Goal: Information Seeking & Learning: Learn about a topic

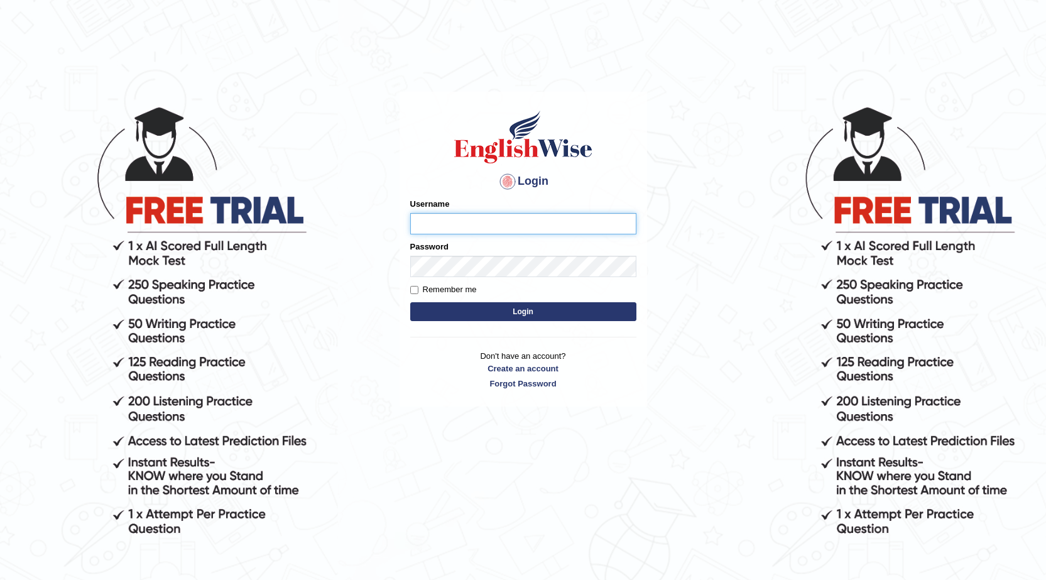
click at [569, 217] on input "Username" at bounding box center [523, 223] width 226 height 21
click at [574, 218] on input "Username" at bounding box center [523, 223] width 226 height 21
type input "Abanoubsad"
click at [556, 312] on button "Login" at bounding box center [523, 311] width 226 height 19
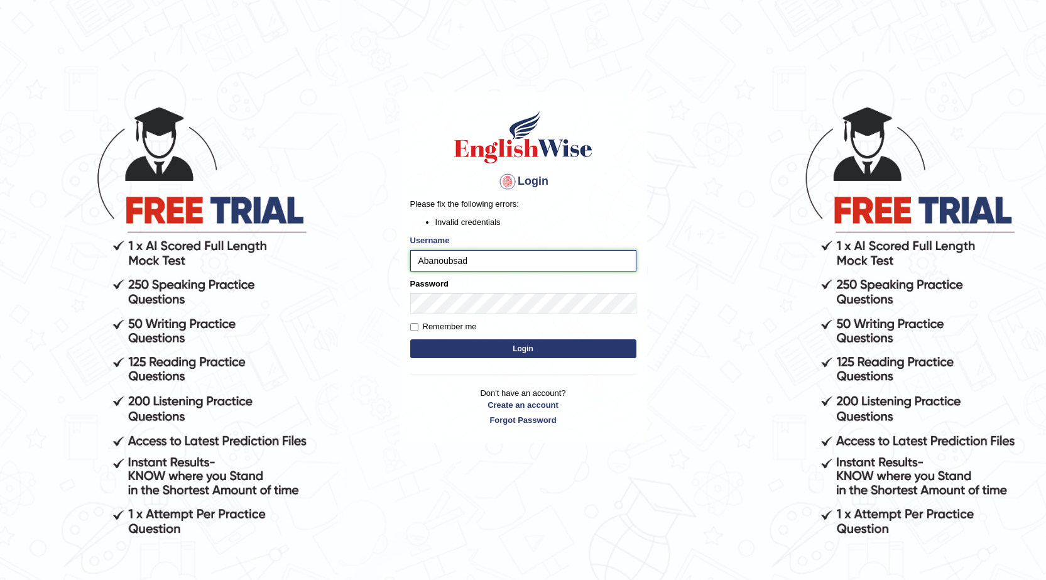
click at [456, 261] on input "Abanoubsad" at bounding box center [523, 260] width 226 height 21
type input "Abanoubsaid"
click at [452, 353] on button "Login" at bounding box center [523, 348] width 226 height 19
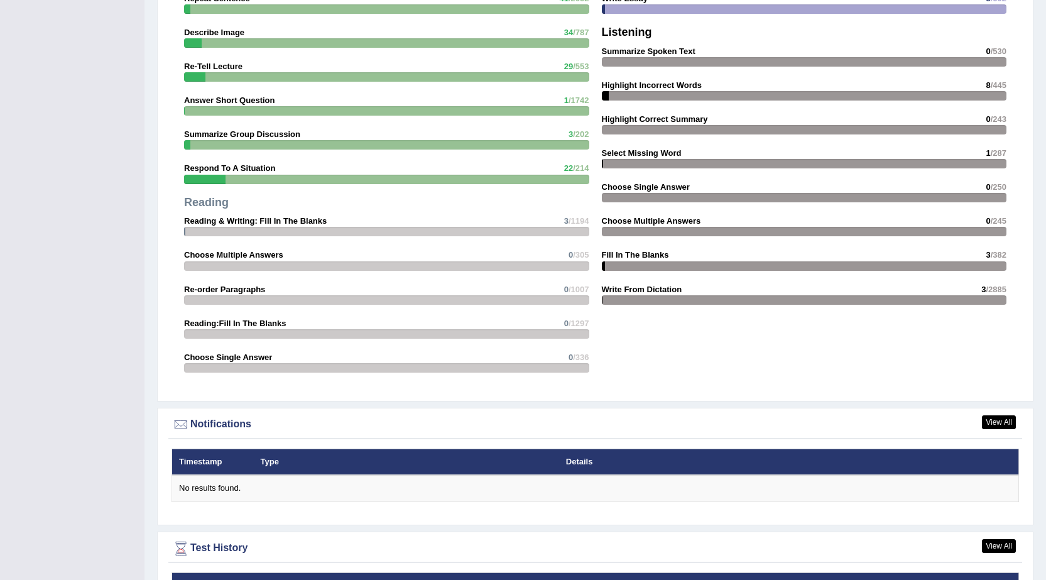
scroll to position [1365, 0]
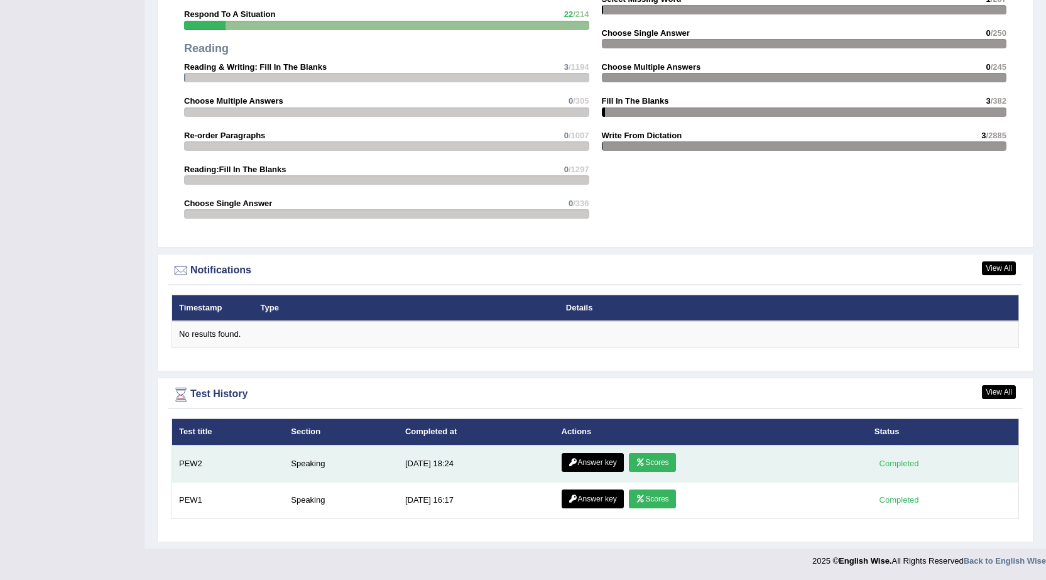
click at [583, 467] on link "Answer key" at bounding box center [593, 462] width 62 height 19
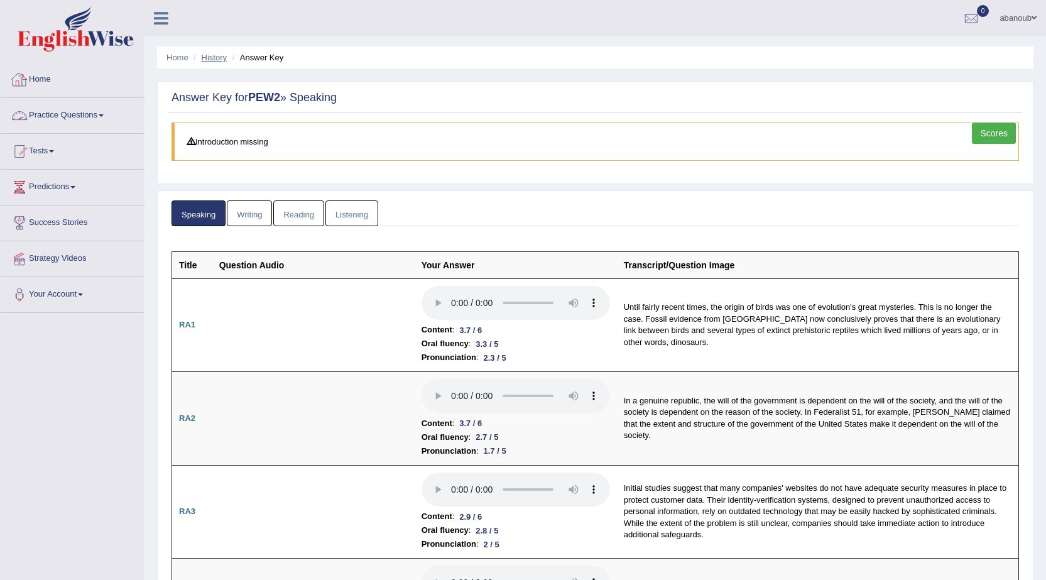
click at [214, 59] on link "History" at bounding box center [214, 57] width 25 height 9
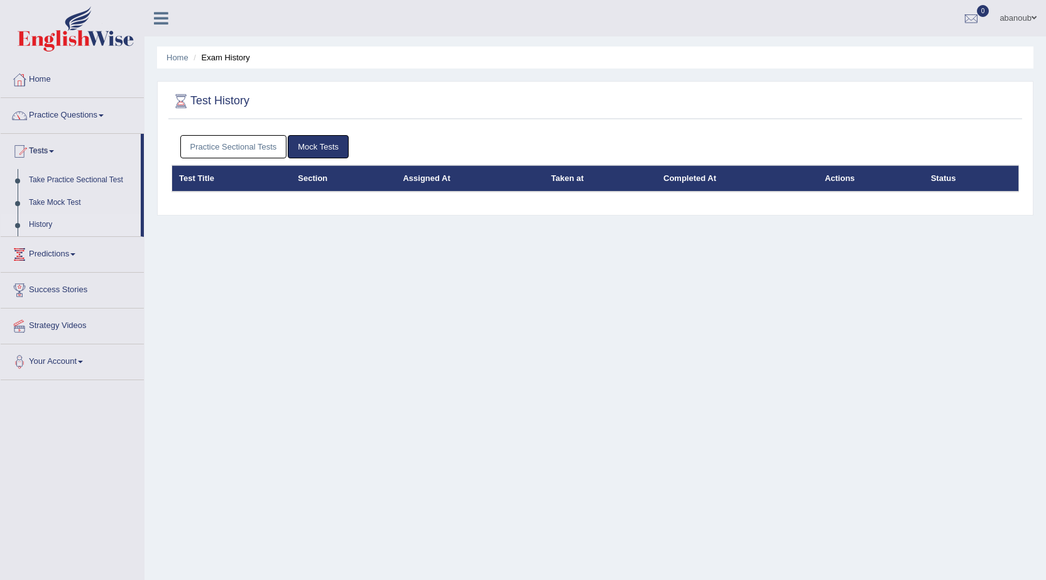
click at [249, 153] on link "Practice Sectional Tests" at bounding box center [233, 146] width 107 height 23
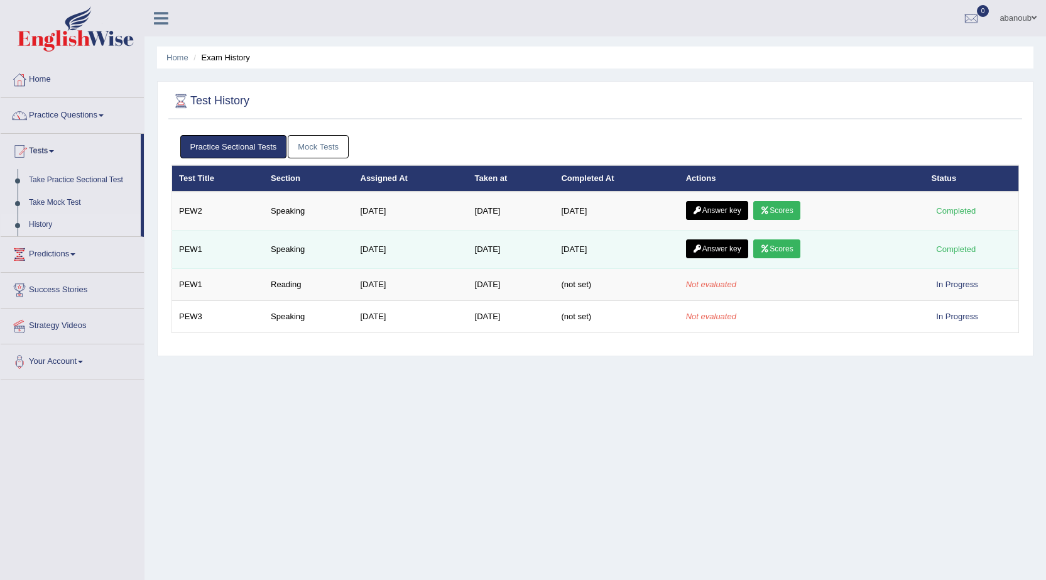
click at [719, 250] on link "Answer key" at bounding box center [717, 248] width 62 height 19
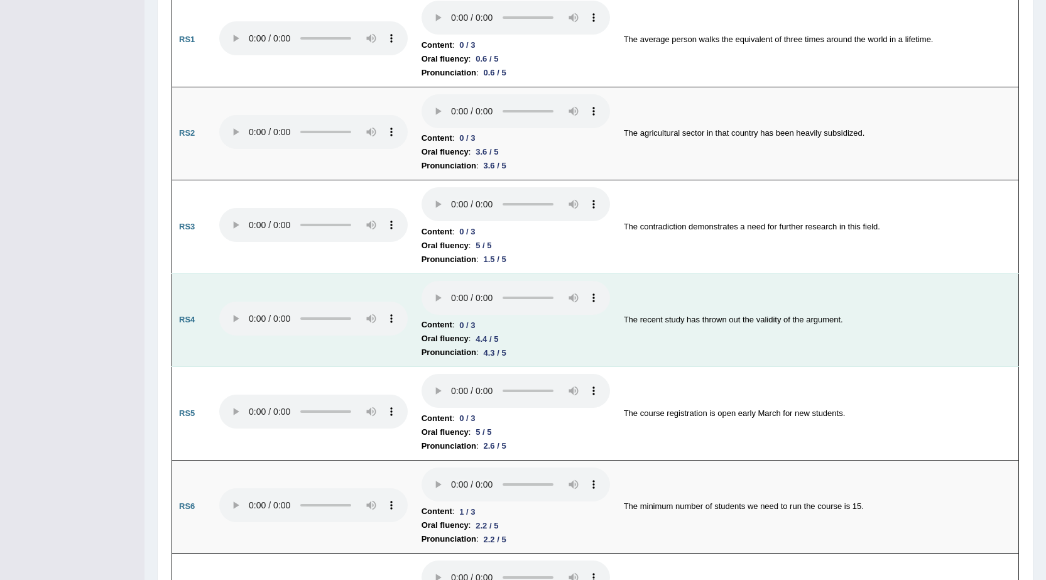
scroll to position [880, 0]
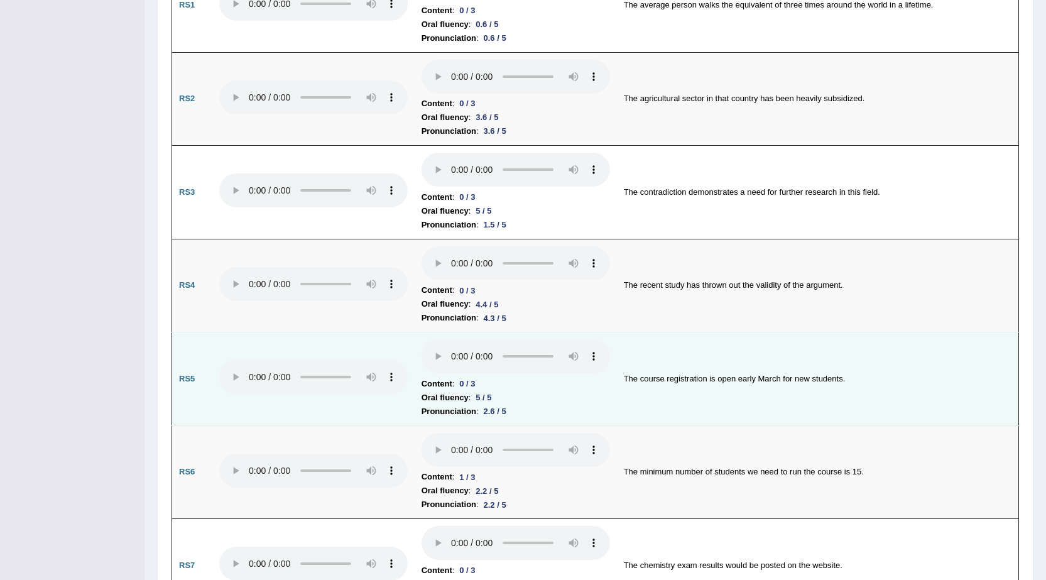
click at [471, 392] on li "Oral fluency : 5 / 5" at bounding box center [516, 398] width 189 height 14
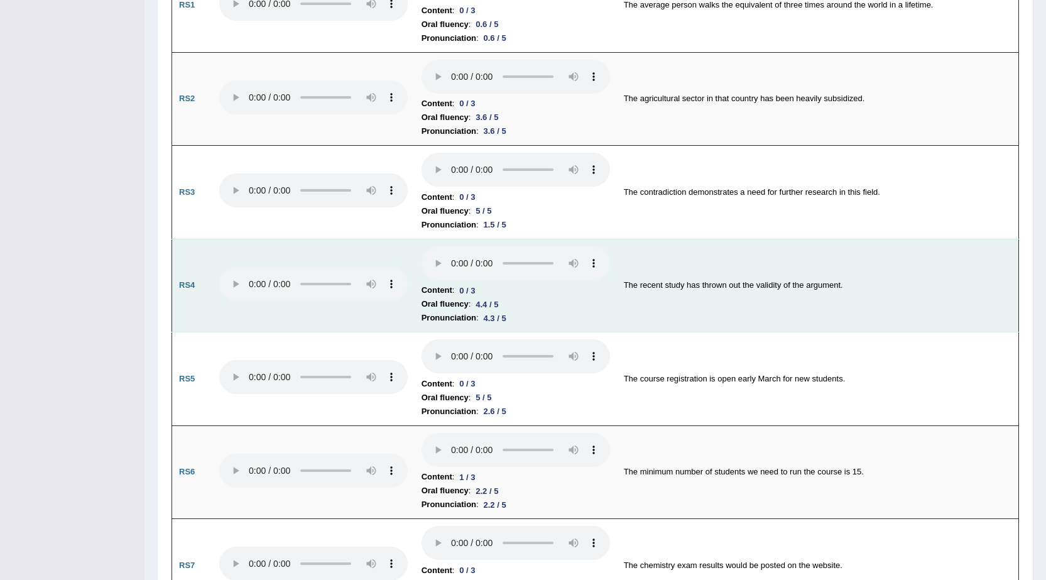
click at [467, 293] on div "0 / 3" at bounding box center [467, 290] width 26 height 13
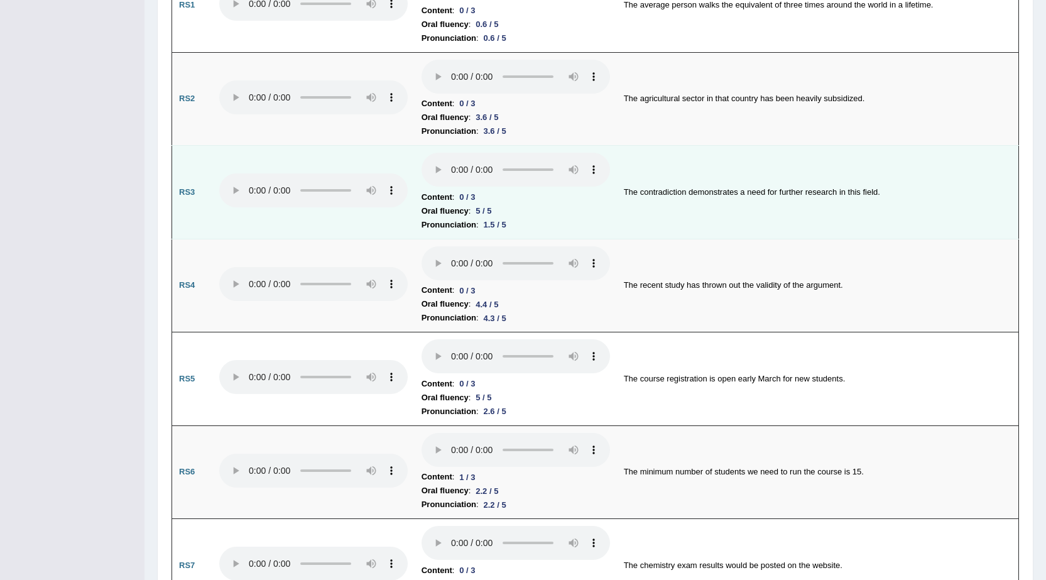
click at [473, 200] on div "0 / 3" at bounding box center [467, 196] width 26 height 13
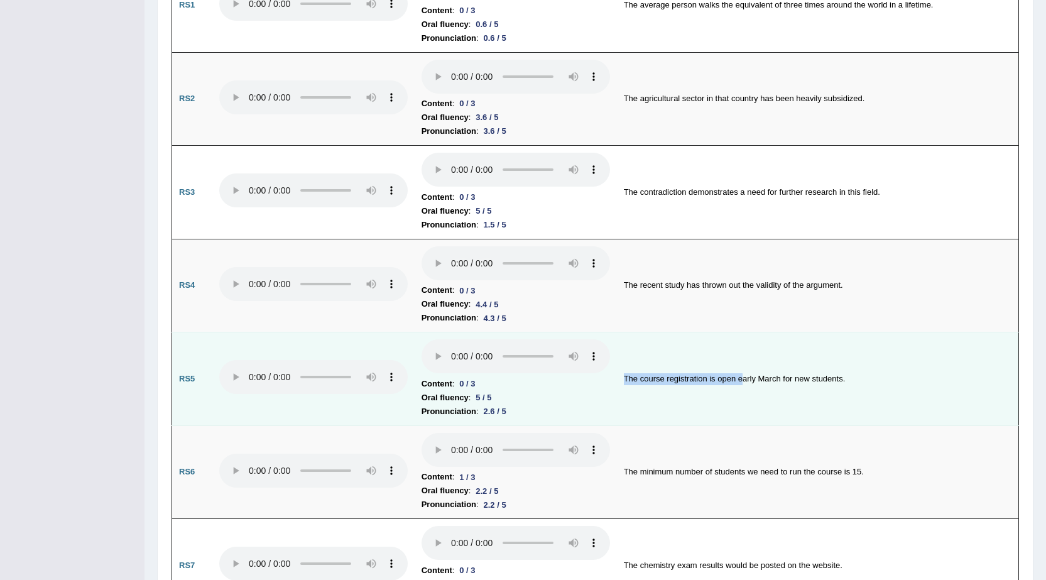
drag, startPoint x: 620, startPoint y: 378, endPoint x: 743, endPoint y: 379, distance: 123.2
click at [743, 379] on td "The course registration is open early March for new students." at bounding box center [818, 379] width 402 height 94
click at [792, 390] on td "The course registration is open early March for new students." at bounding box center [818, 379] width 402 height 94
drag, startPoint x: 746, startPoint y: 380, endPoint x: 856, endPoint y: 380, distance: 109.3
click at [856, 380] on td "The course registration is open early March for new students." at bounding box center [818, 379] width 402 height 94
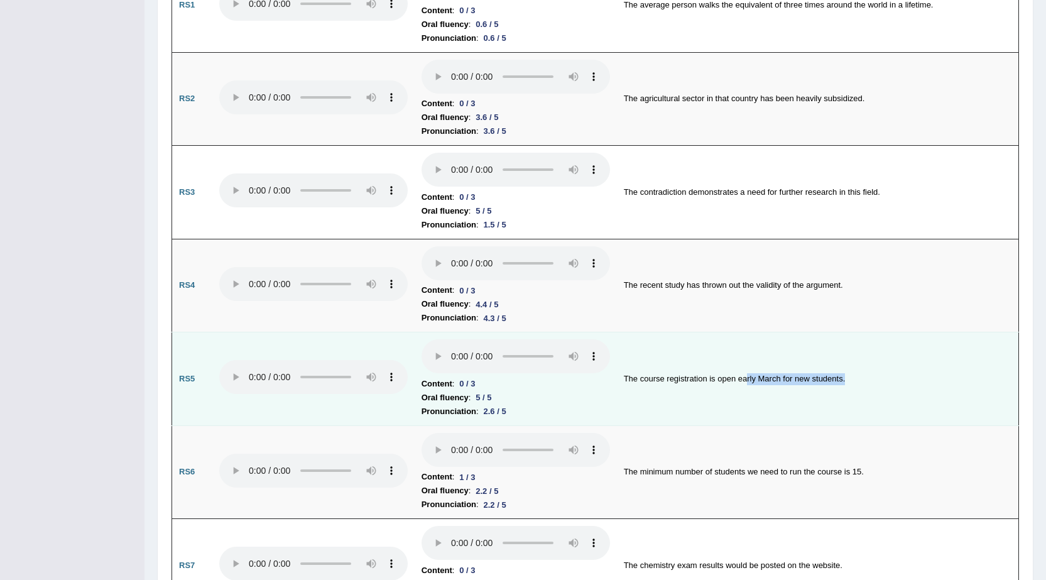
click at [781, 393] on td "The course registration is open early March for new students." at bounding box center [818, 379] width 402 height 94
drag, startPoint x: 635, startPoint y: 383, endPoint x: 738, endPoint y: 378, distance: 103.2
click at [738, 378] on td "The course registration is open early March for new students." at bounding box center [818, 379] width 402 height 94
click at [735, 388] on td "The course registration is open early March for new students." at bounding box center [818, 379] width 402 height 94
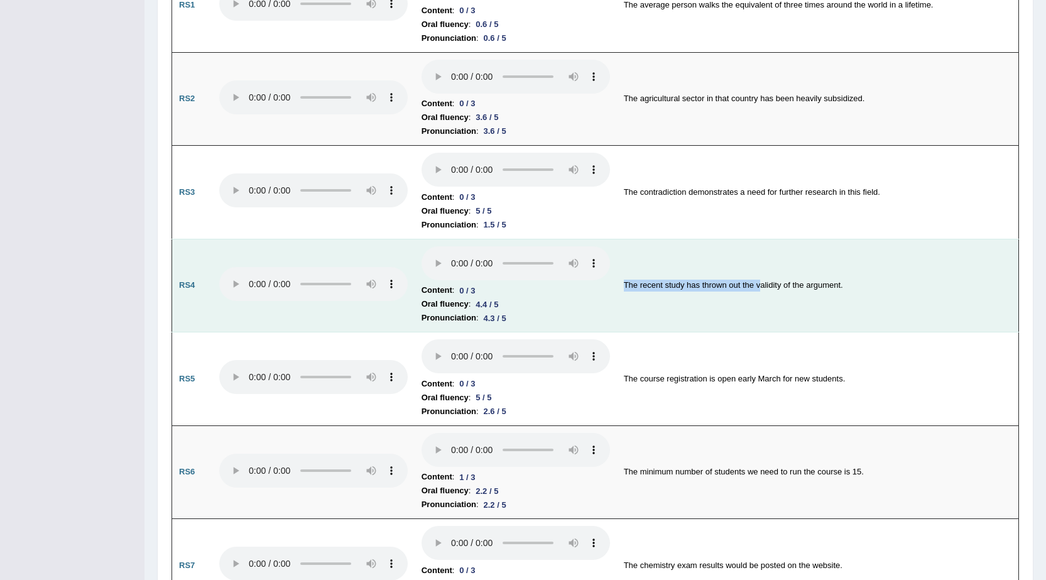
drag, startPoint x: 618, startPoint y: 283, endPoint x: 760, endPoint y: 281, distance: 142.0
click at [760, 281] on td "The recent study has thrown out the validity of the argument." at bounding box center [818, 286] width 402 height 94
click at [722, 312] on td "The recent study has thrown out the validity of the argument." at bounding box center [818, 286] width 402 height 94
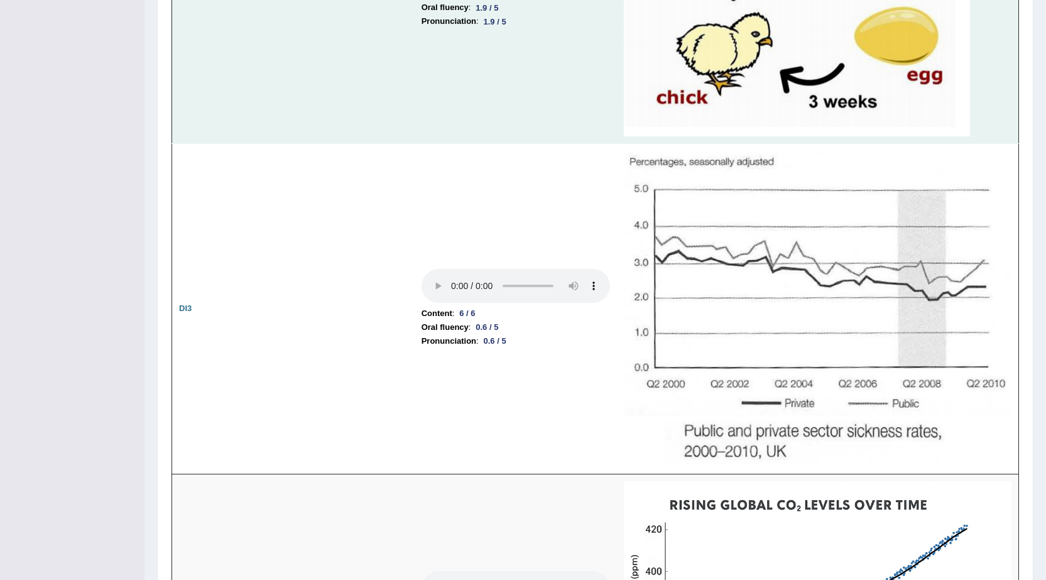
scroll to position [2199, 0]
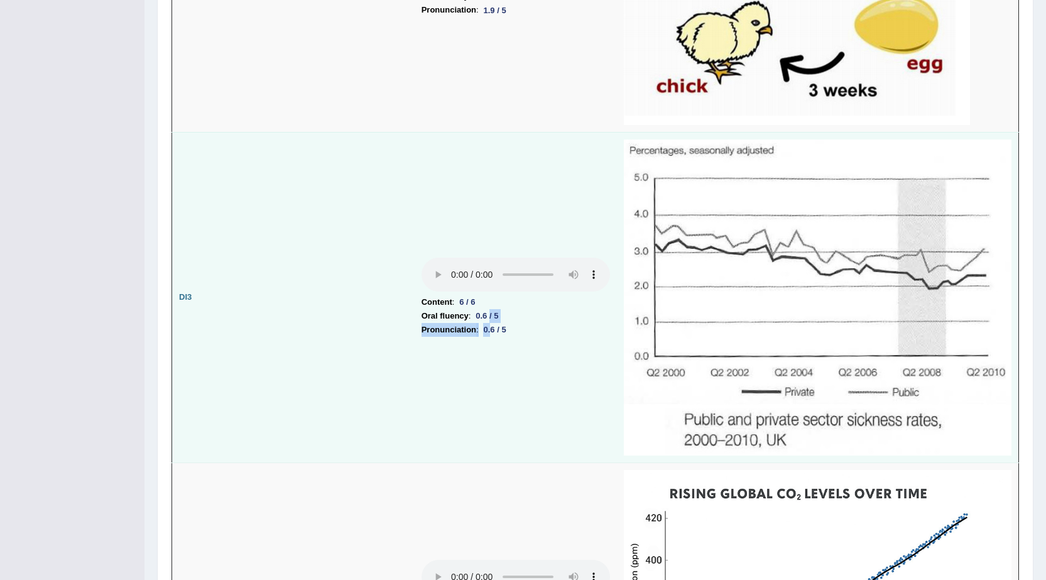
drag, startPoint x: 495, startPoint y: 338, endPoint x: 491, endPoint y: 319, distance: 19.7
click at [491, 319] on td "Content : 6 / 6 Oral fluency : 0.6 / 5 Pronunciation : 0.6 / 5" at bounding box center [516, 297] width 202 height 331
click at [493, 324] on div "0.6 / 5" at bounding box center [495, 329] width 33 height 13
click at [662, 373] on img at bounding box center [818, 297] width 388 height 316
click at [738, 369] on img at bounding box center [818, 297] width 388 height 316
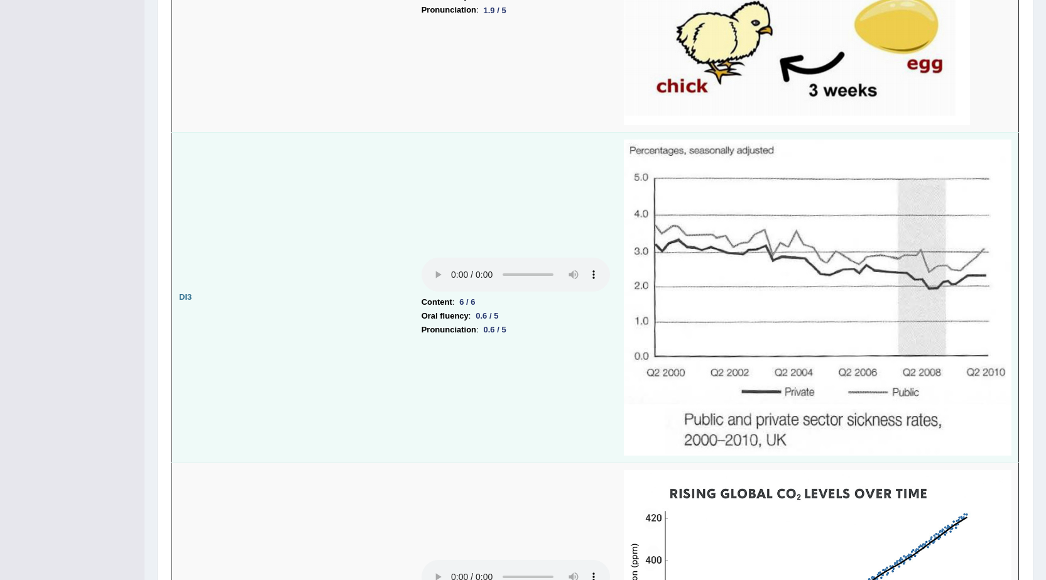
click at [673, 378] on img at bounding box center [818, 297] width 388 height 316
click at [722, 371] on img at bounding box center [818, 297] width 388 height 316
click at [789, 374] on img at bounding box center [818, 297] width 388 height 316
click at [852, 377] on img at bounding box center [818, 297] width 388 height 316
click at [951, 373] on img at bounding box center [818, 297] width 388 height 316
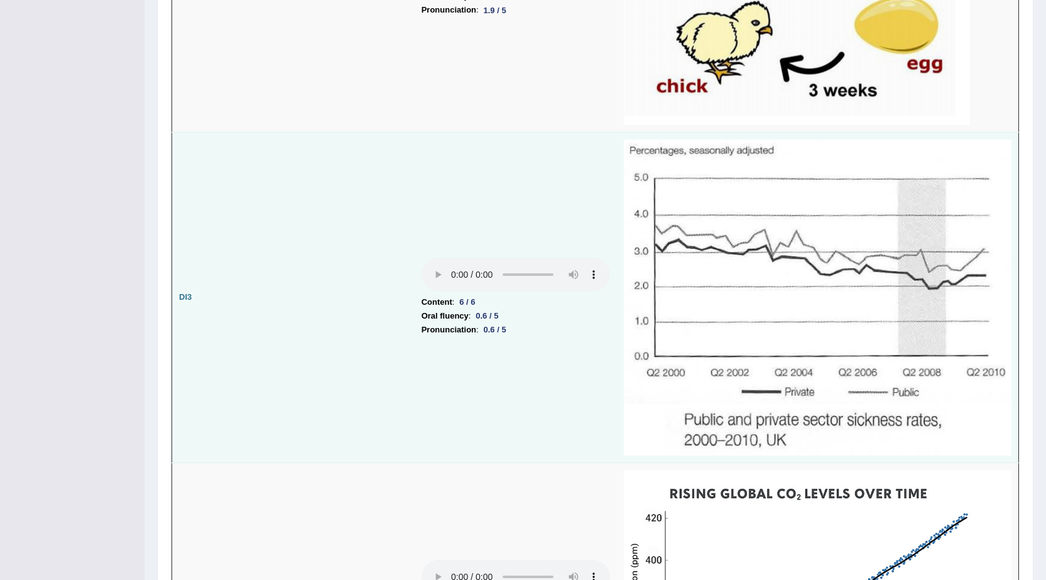
click at [963, 378] on img at bounding box center [818, 297] width 388 height 316
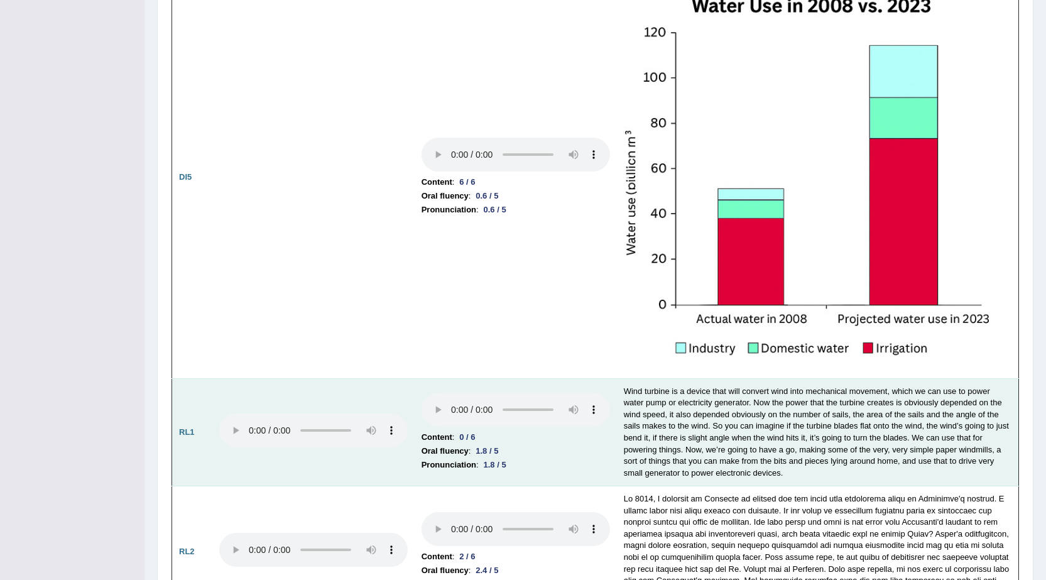
scroll to position [3142, 0]
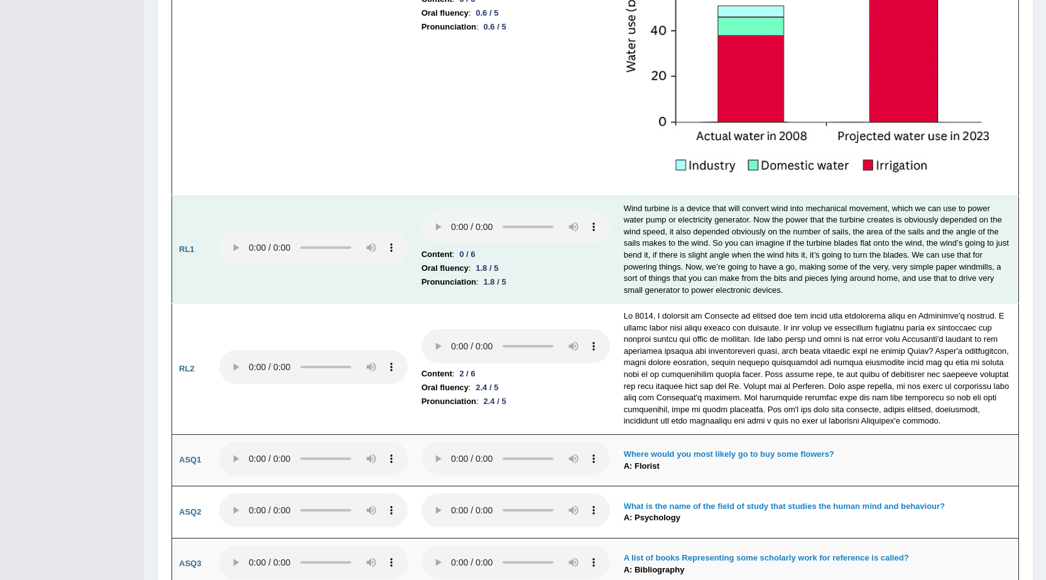
click at [434, 253] on td "Content : 0 / 6 Oral fluency : 1.8 / 5 Pronunciation : 1.8 / 5" at bounding box center [516, 249] width 202 height 108
drag, startPoint x: 435, startPoint y: 253, endPoint x: 505, endPoint y: 247, distance: 70.0
click at [505, 247] on td "Content : 0 / 6 Oral fluency : 1.8 / 5 Pronunciation : 1.8 / 5" at bounding box center [516, 249] width 202 height 108
click at [521, 256] on li "Content : 0 / 6" at bounding box center [516, 255] width 189 height 14
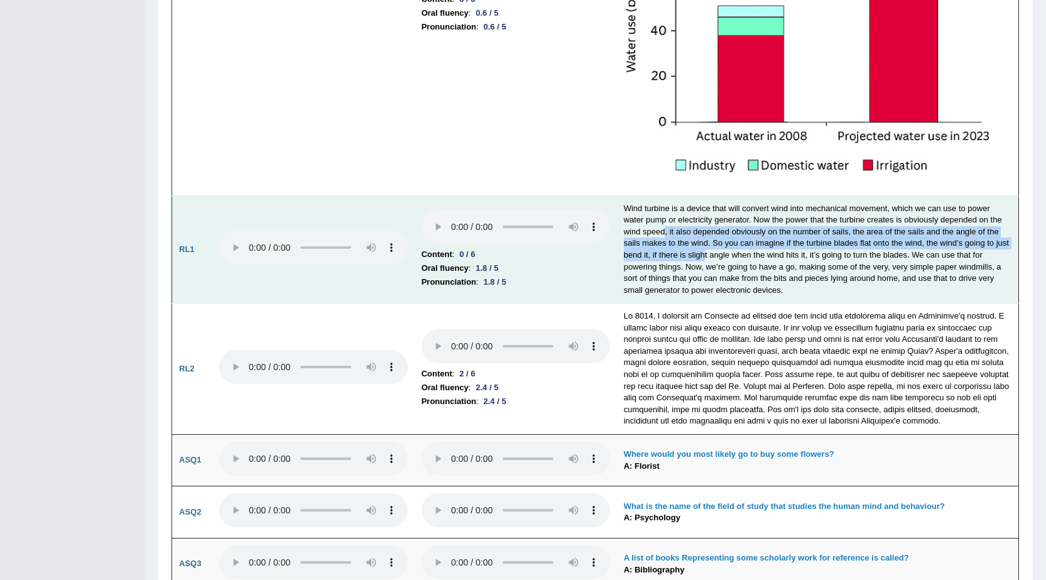
drag, startPoint x: 666, startPoint y: 237, endPoint x: 704, endPoint y: 255, distance: 41.9
click at [704, 255] on td "Wind turbine is a device that will convert wind into mechanical movement, which…" at bounding box center [818, 249] width 402 height 108
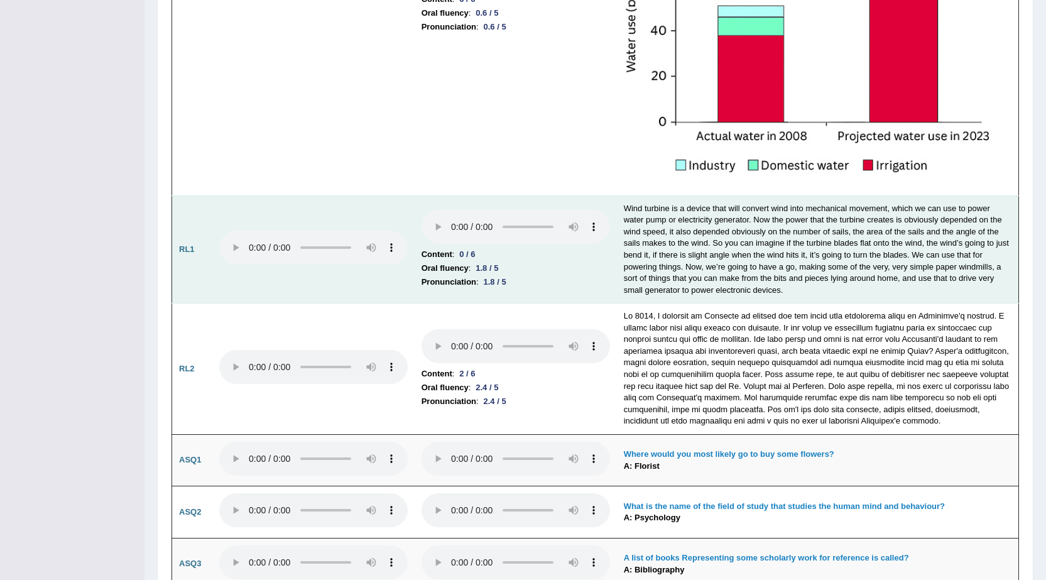
click at [713, 266] on td "Wind turbine is a device that will convert wind into mechanical movement, which…" at bounding box center [818, 249] width 402 height 108
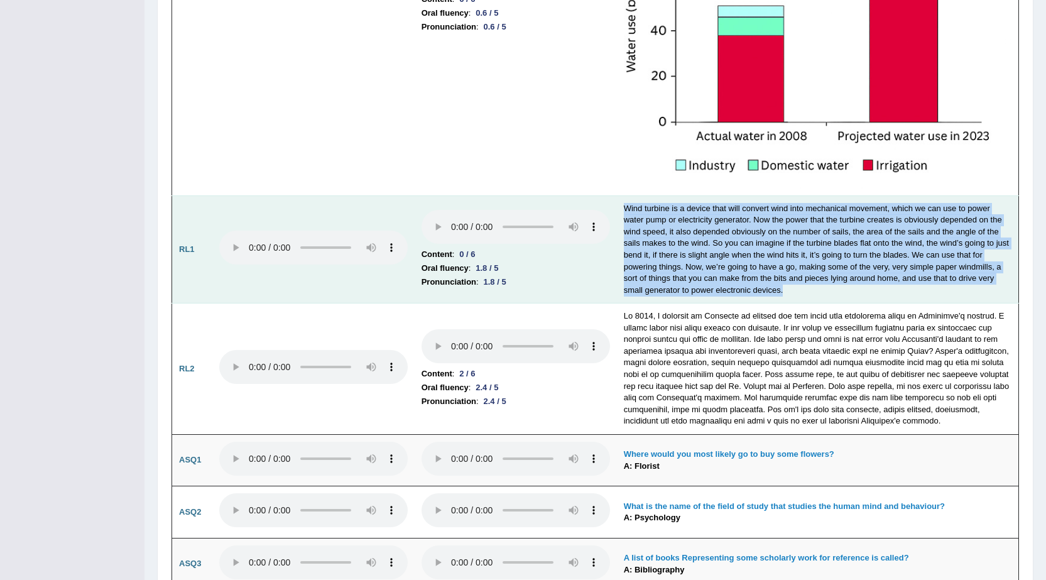
drag, startPoint x: 797, startPoint y: 294, endPoint x: 619, endPoint y: 205, distance: 198.9
click at [619, 205] on td "Wind turbine is a device that will convert wind into mechanical movement, which…" at bounding box center [818, 249] width 402 height 108
click at [697, 249] on td "Wind turbine is a device that will convert wind into mechanical movement, which…" at bounding box center [818, 249] width 402 height 108
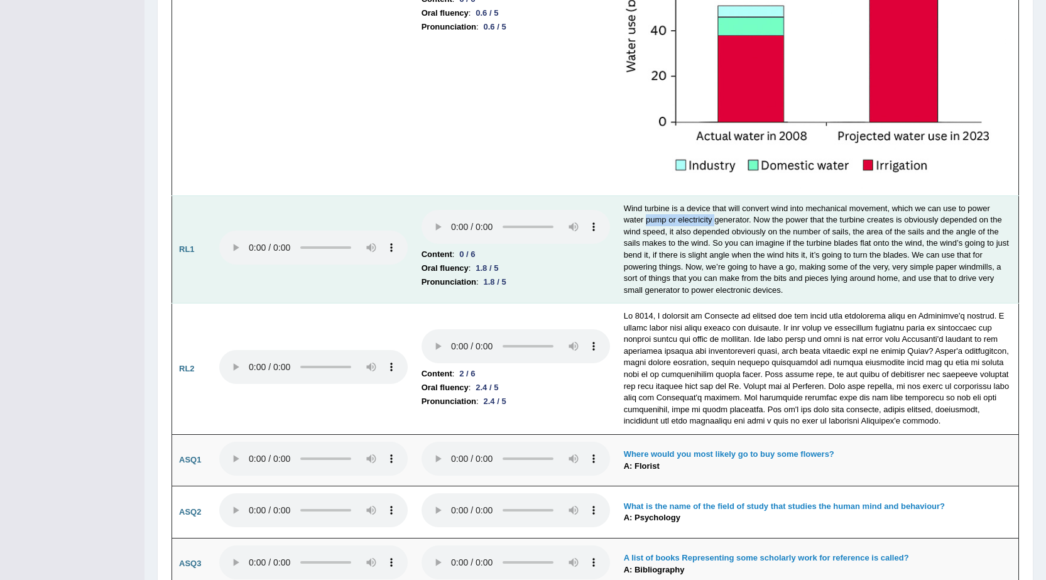
drag, startPoint x: 647, startPoint y: 215, endPoint x: 716, endPoint y: 226, distance: 69.9
click at [716, 226] on td "Wind turbine is a device that will convert wind into mechanical movement, which…" at bounding box center [818, 249] width 402 height 108
click at [748, 254] on td "Wind turbine is a device that will convert wind into mechanical movement, which…" at bounding box center [818, 249] width 402 height 108
drag, startPoint x: 485, startPoint y: 268, endPoint x: 513, endPoint y: 295, distance: 38.2
click at [513, 295] on td "Content : 0 / 6 Oral fluency : 1.8 / 5 Pronunciation : 1.8 / 5" at bounding box center [516, 249] width 202 height 108
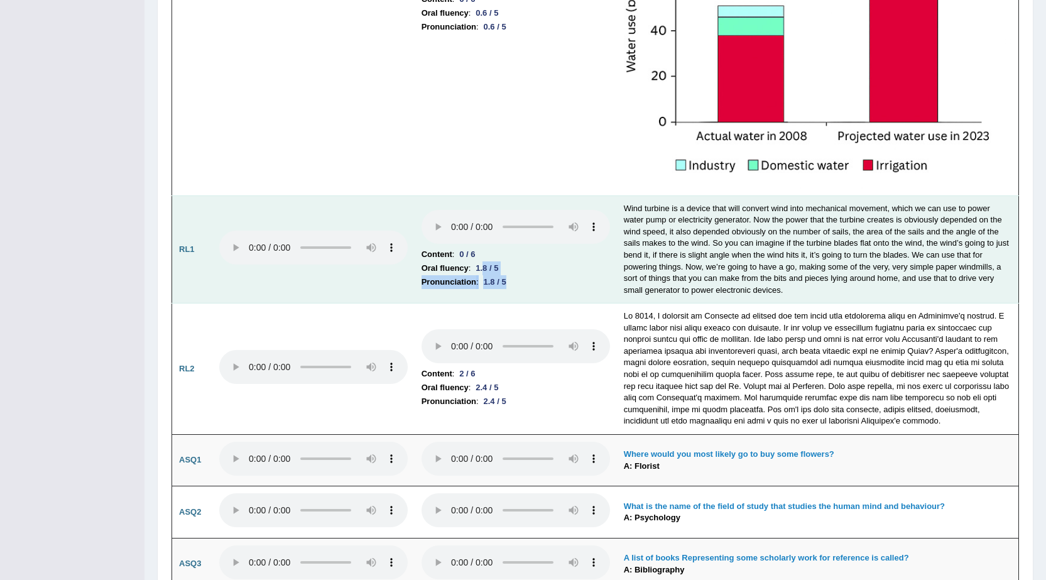
click at [505, 284] on div "1.8 / 5" at bounding box center [495, 281] width 33 height 13
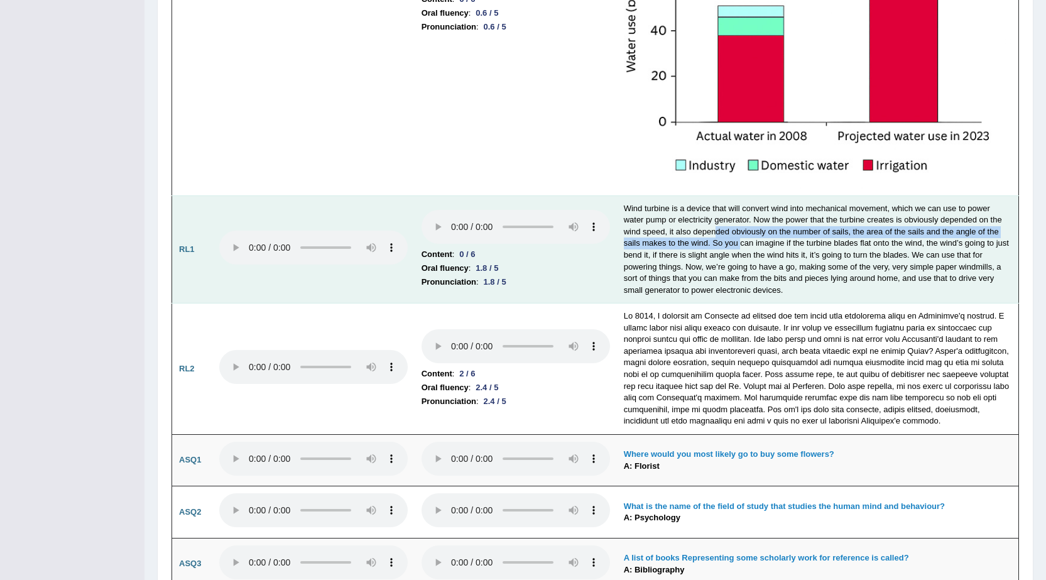
drag, startPoint x: 717, startPoint y: 227, endPoint x: 740, endPoint y: 243, distance: 28.1
click at [740, 243] on td "Wind turbine is a device that will convert wind into mechanical movement, which…" at bounding box center [818, 249] width 402 height 108
click at [746, 280] on td "Wind turbine is a device that will convert wind into mechanical movement, which…" at bounding box center [818, 249] width 402 height 108
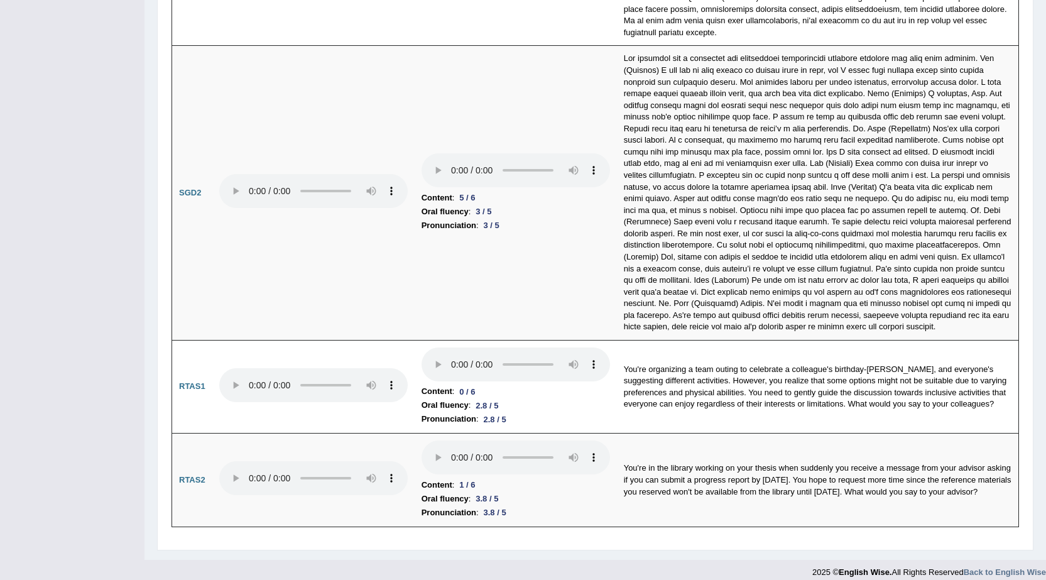
scroll to position [0, 0]
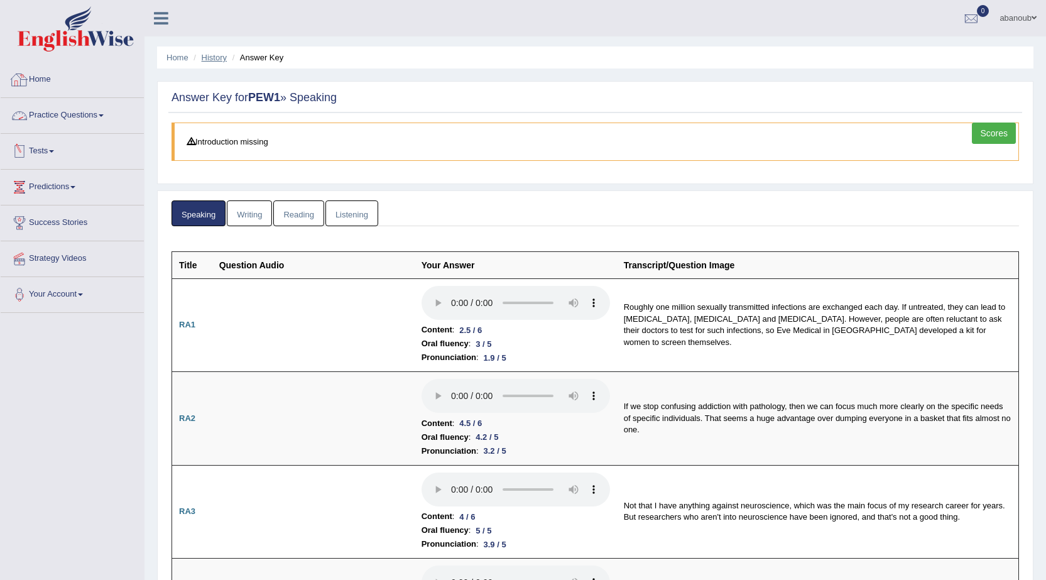
click at [207, 60] on link "History" at bounding box center [214, 57] width 25 height 9
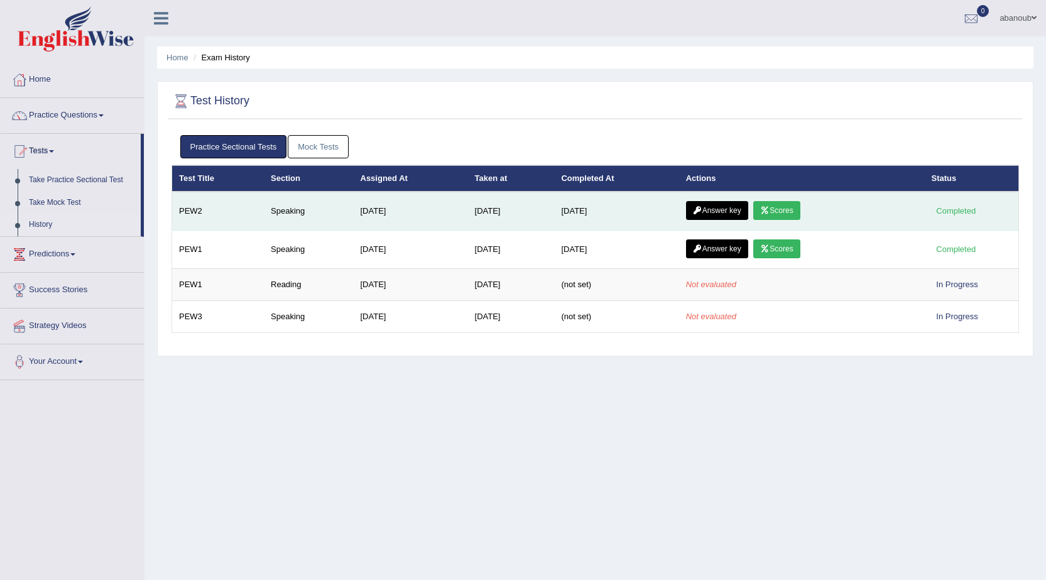
click at [721, 213] on link "Answer key" at bounding box center [717, 210] width 62 height 19
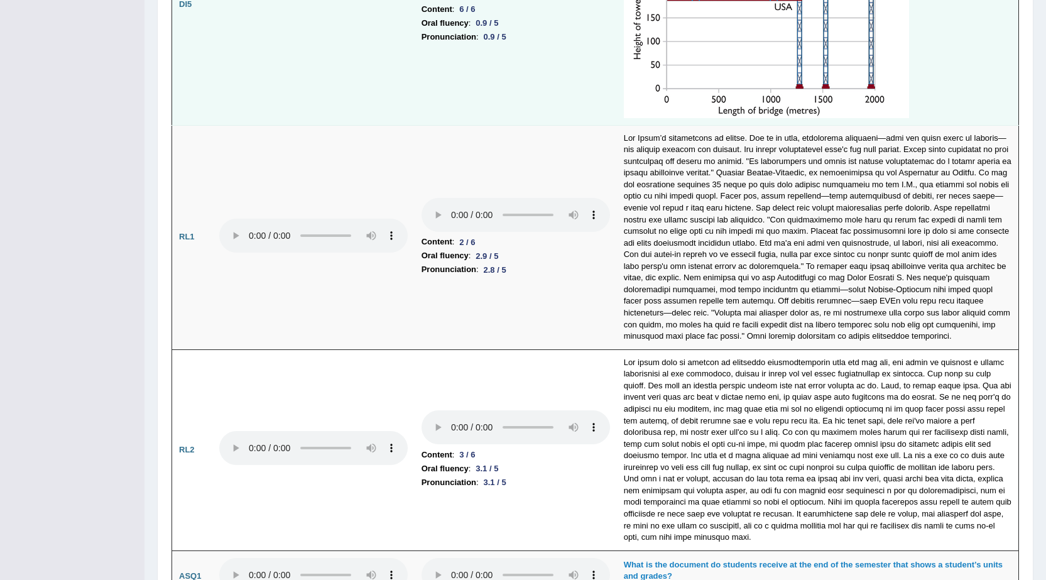
scroll to position [2765, 0]
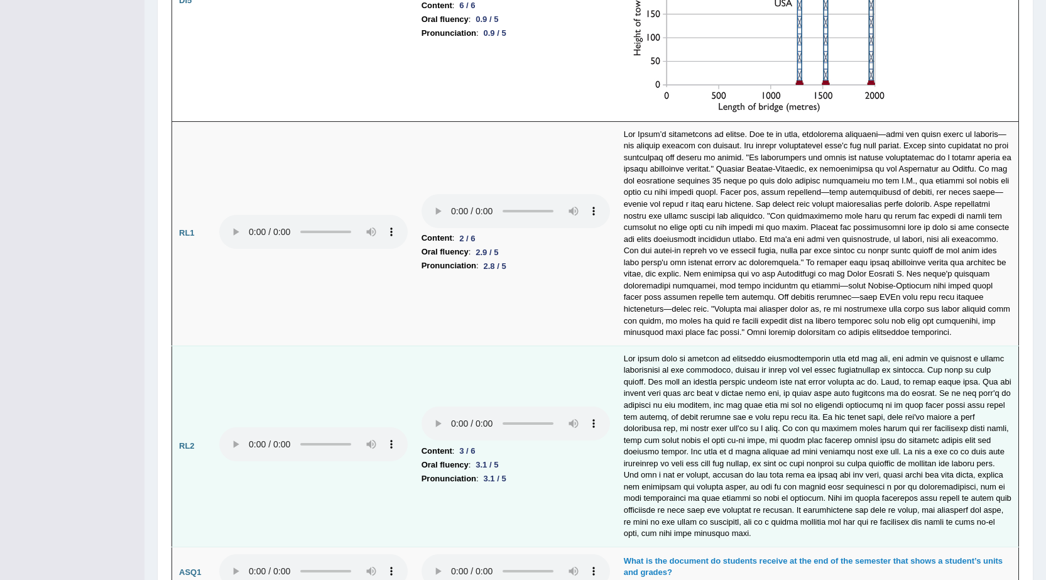
click at [473, 453] on div "3 / 6" at bounding box center [467, 450] width 26 height 13
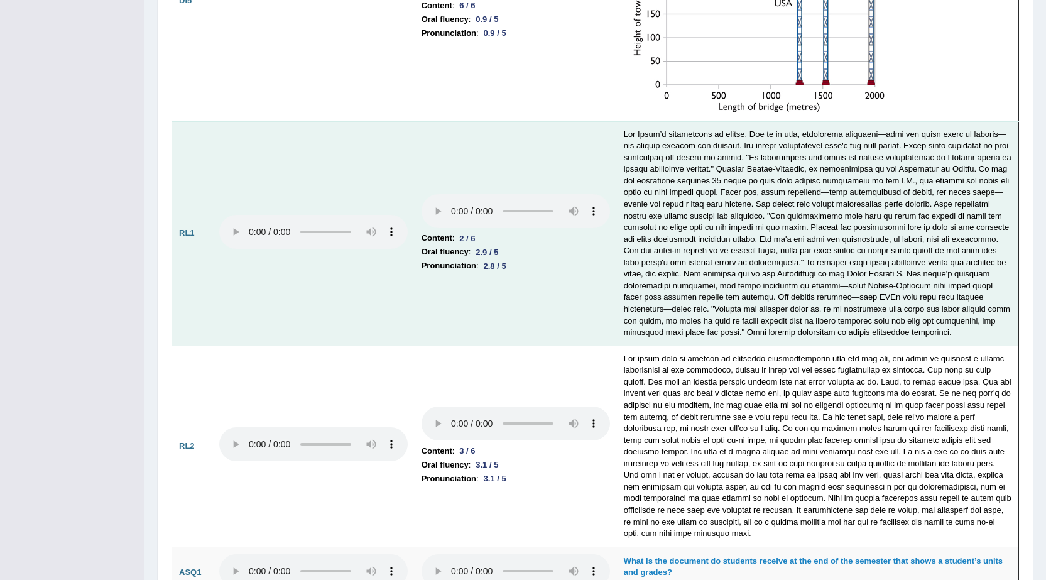
click at [480, 234] on div "2 / 6" at bounding box center [467, 238] width 26 height 13
drag, startPoint x: 454, startPoint y: 241, endPoint x: 511, endPoint y: 241, distance: 57.2
click at [511, 241] on li "Content : 2 / 6" at bounding box center [516, 238] width 189 height 14
click at [814, 216] on td at bounding box center [818, 233] width 402 height 224
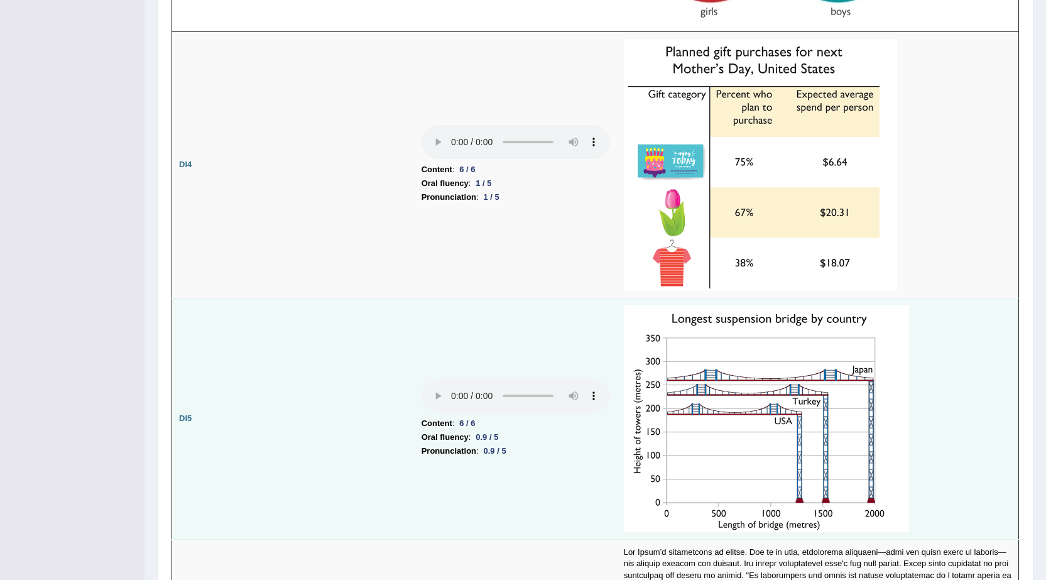
scroll to position [2346, 0]
drag, startPoint x: 512, startPoint y: 454, endPoint x: 471, endPoint y: 441, distance: 42.9
click at [471, 441] on td "Content : 6 / 6 Oral fluency : 0.9 / 5 Pronunciation : 0.9 / 5" at bounding box center [516, 418] width 202 height 241
click at [497, 340] on td "Content : 6 / 6 Oral fluency : 0.9 / 5 Pronunciation : 0.9 / 5" at bounding box center [516, 418] width 202 height 241
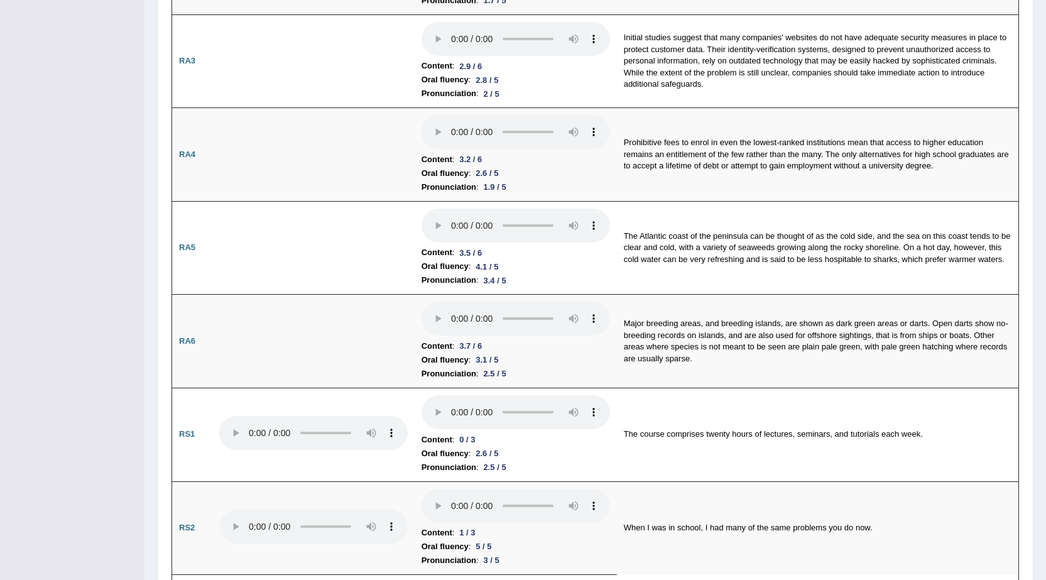
scroll to position [0, 0]
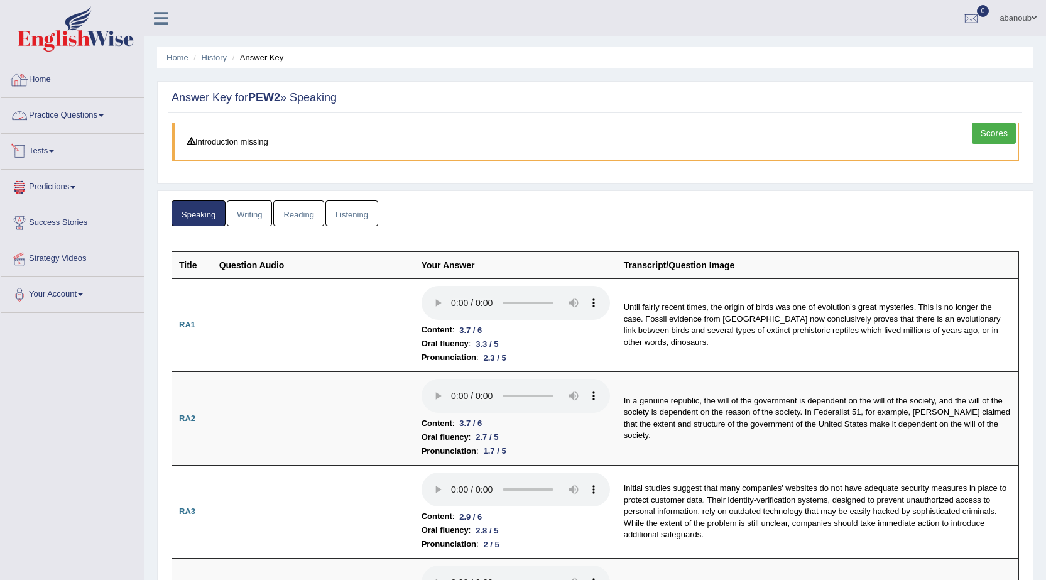
click at [62, 118] on link "Practice Questions" at bounding box center [72, 113] width 143 height 31
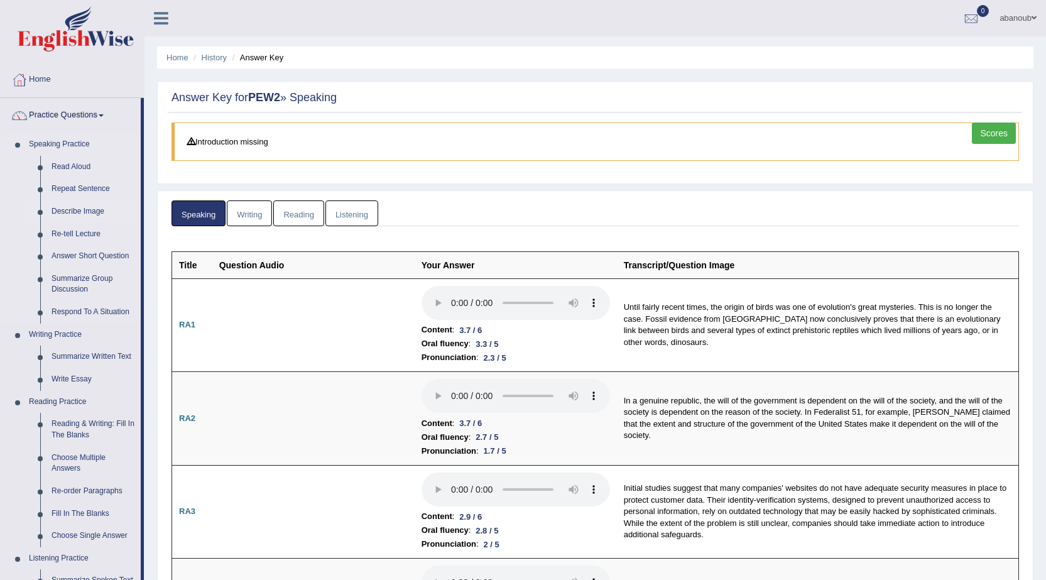
click at [74, 209] on link "Describe Image" at bounding box center [93, 211] width 95 height 23
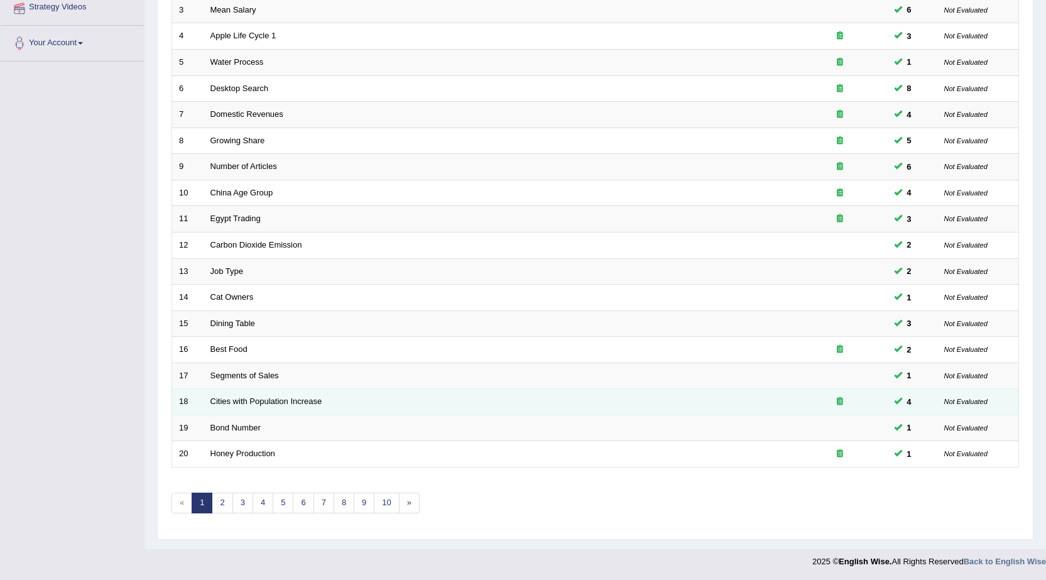
scroll to position [252, 0]
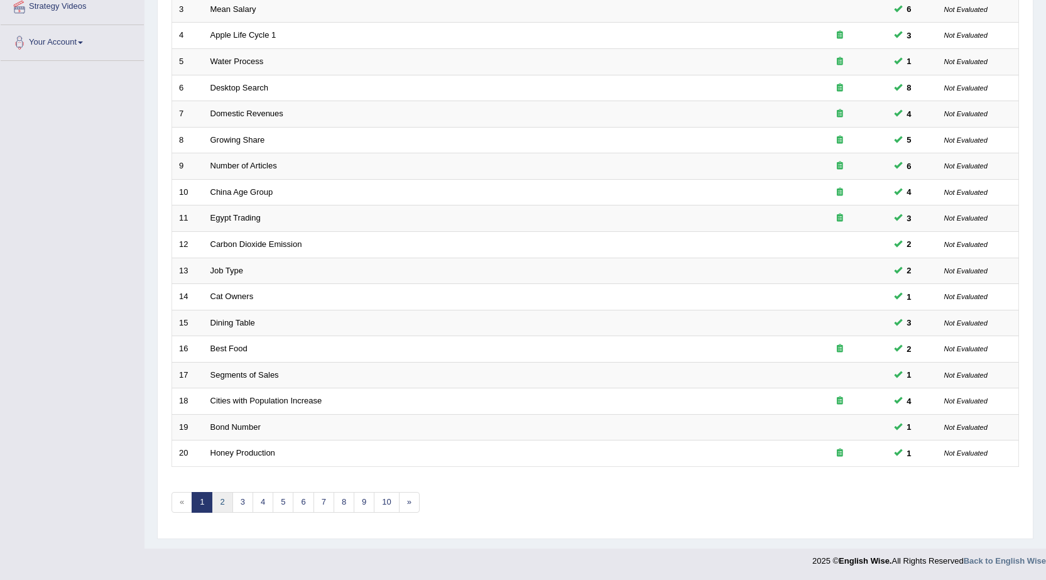
click at [221, 505] on link "2" at bounding box center [222, 502] width 21 height 21
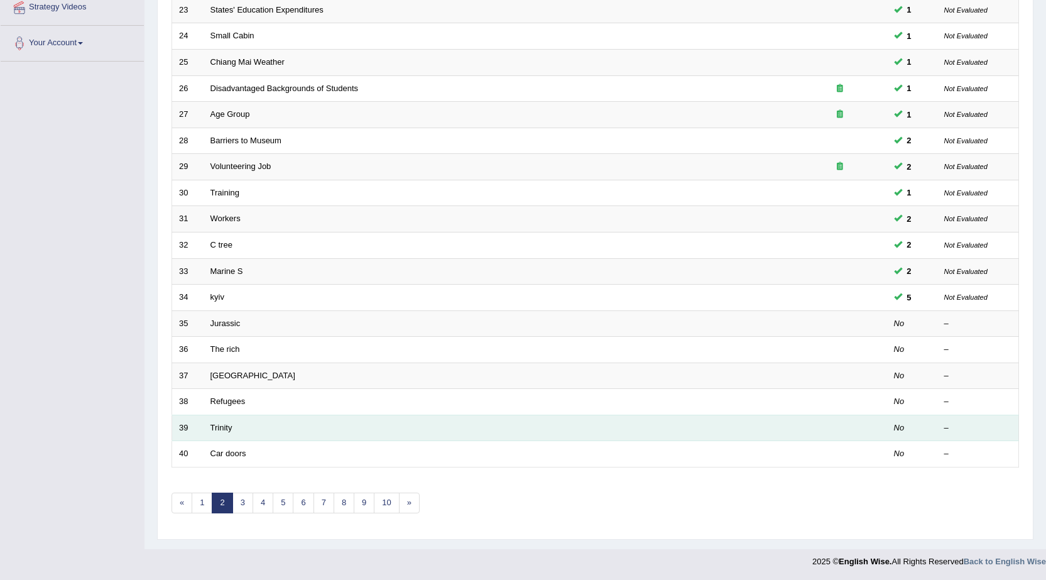
scroll to position [252, 0]
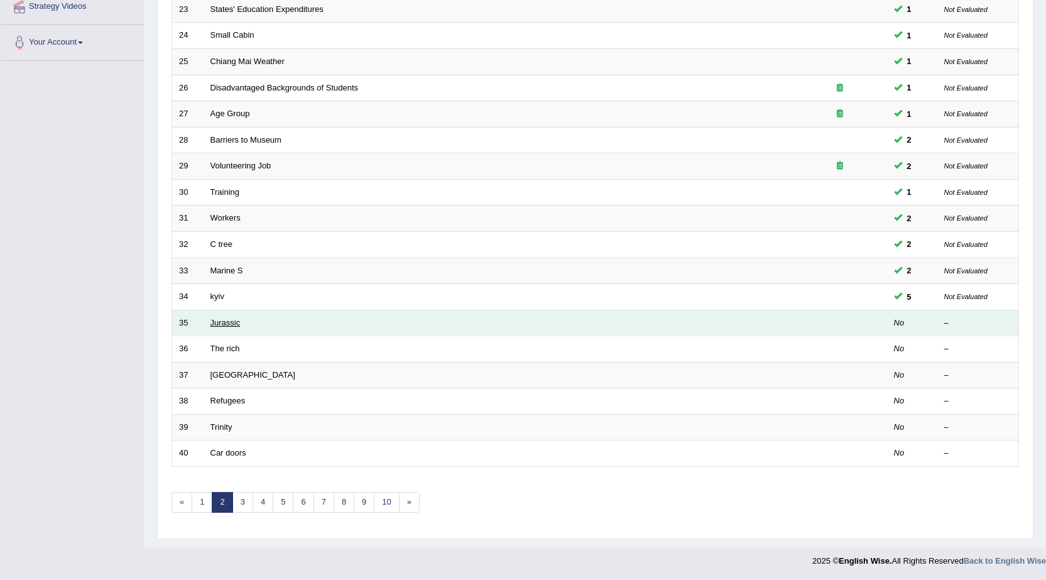
click at [229, 326] on link "Jurassic" at bounding box center [225, 322] width 30 height 9
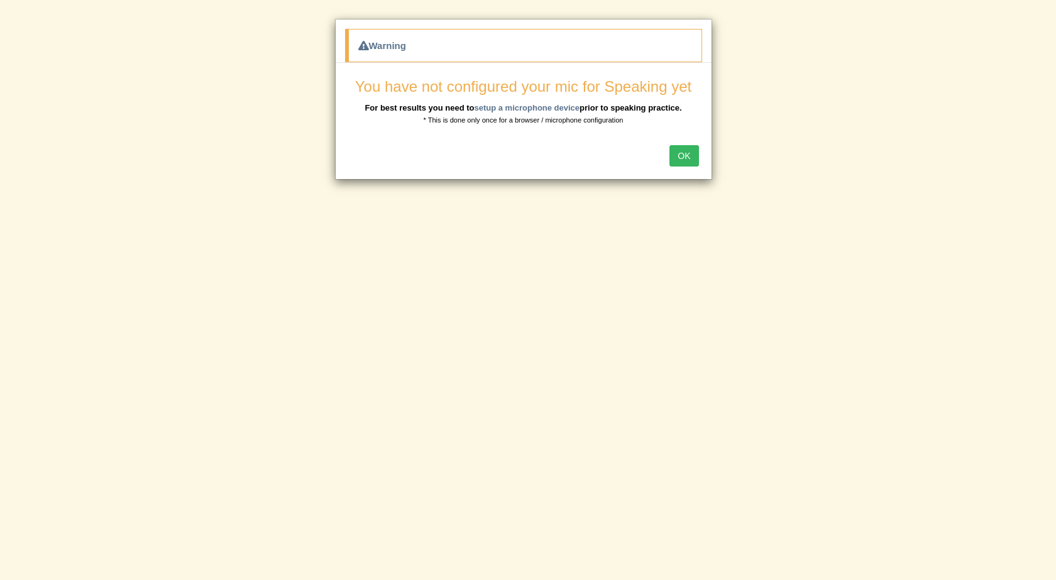
click at [682, 147] on button "OK" at bounding box center [683, 155] width 29 height 21
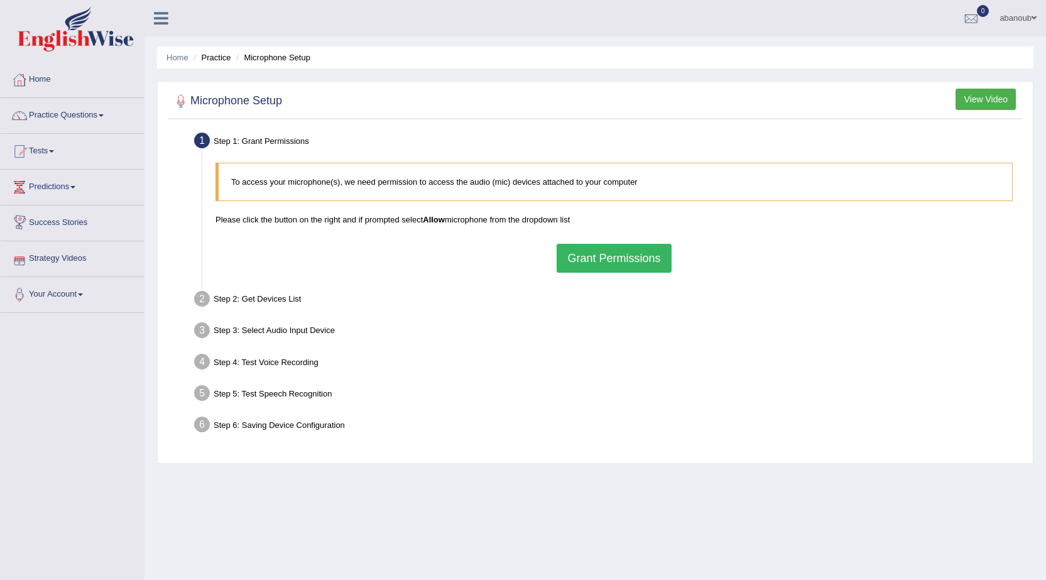
click at [643, 266] on button "Grant Permissions" at bounding box center [614, 258] width 114 height 29
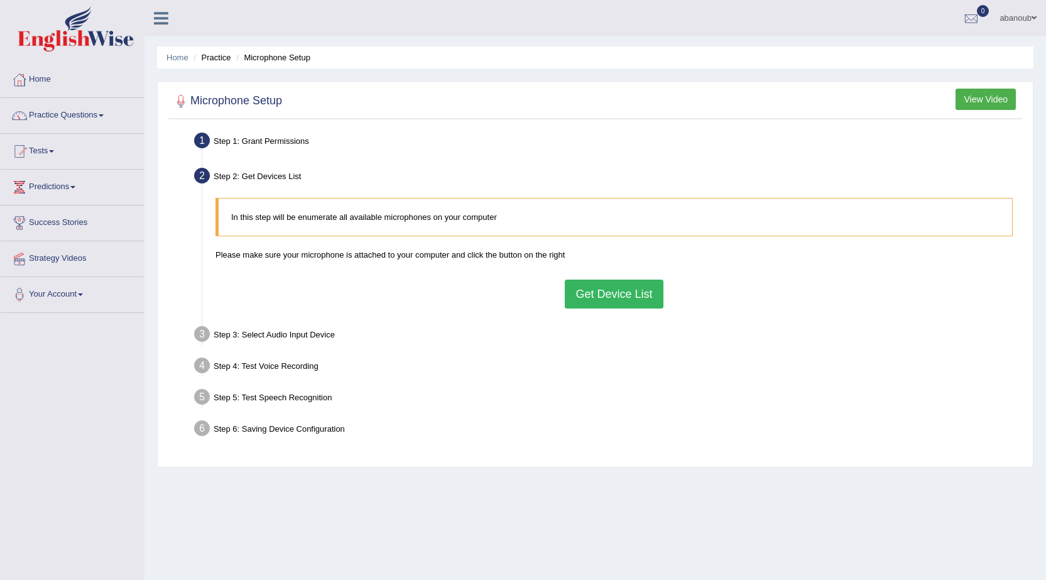
click at [628, 286] on button "Get Device List" at bounding box center [614, 294] width 98 height 29
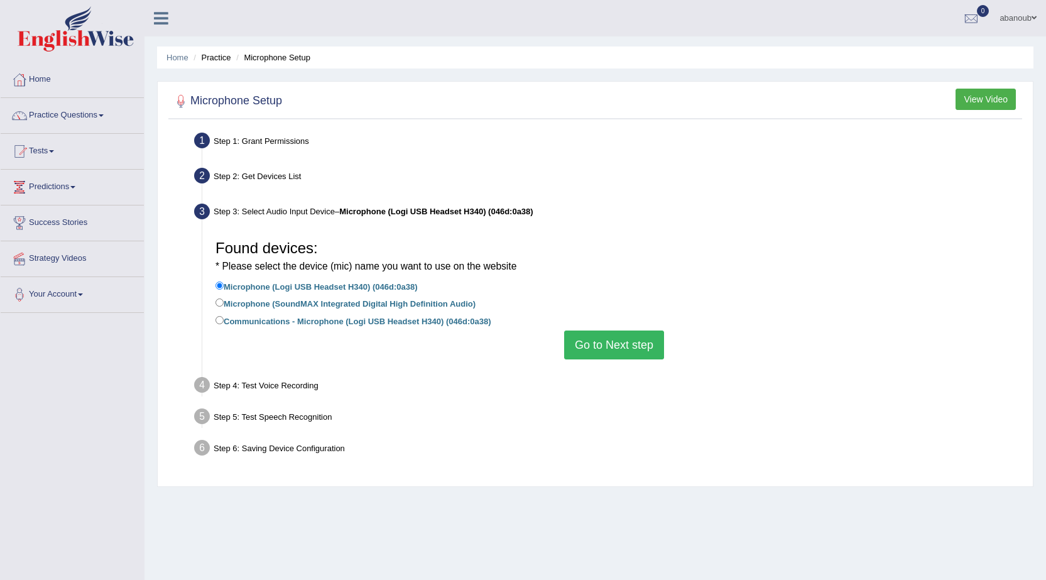
click at [648, 339] on button "Go to Next step" at bounding box center [614, 345] width 100 height 29
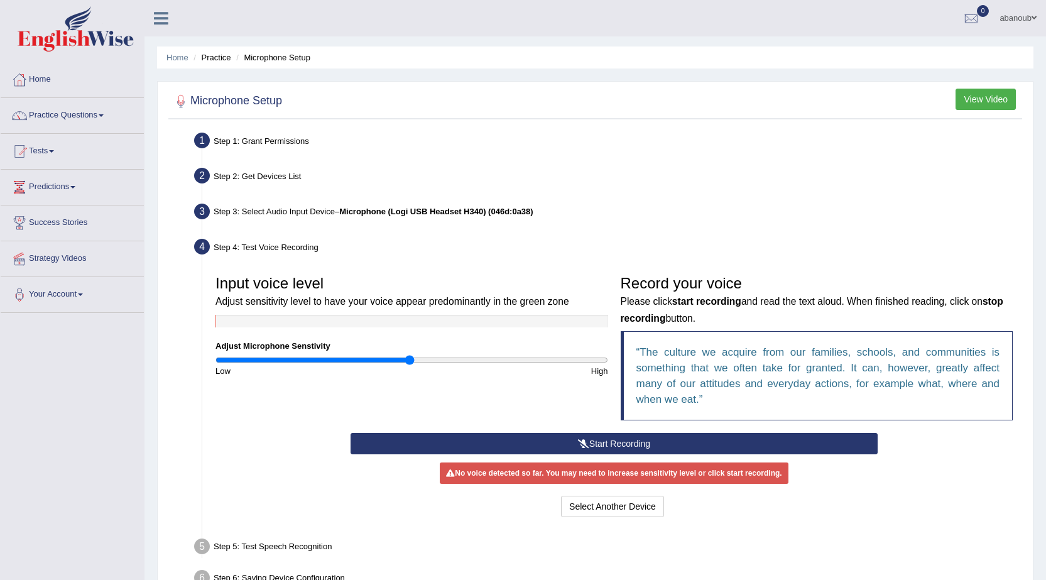
click at [625, 448] on button "Start Recording" at bounding box center [614, 443] width 527 height 21
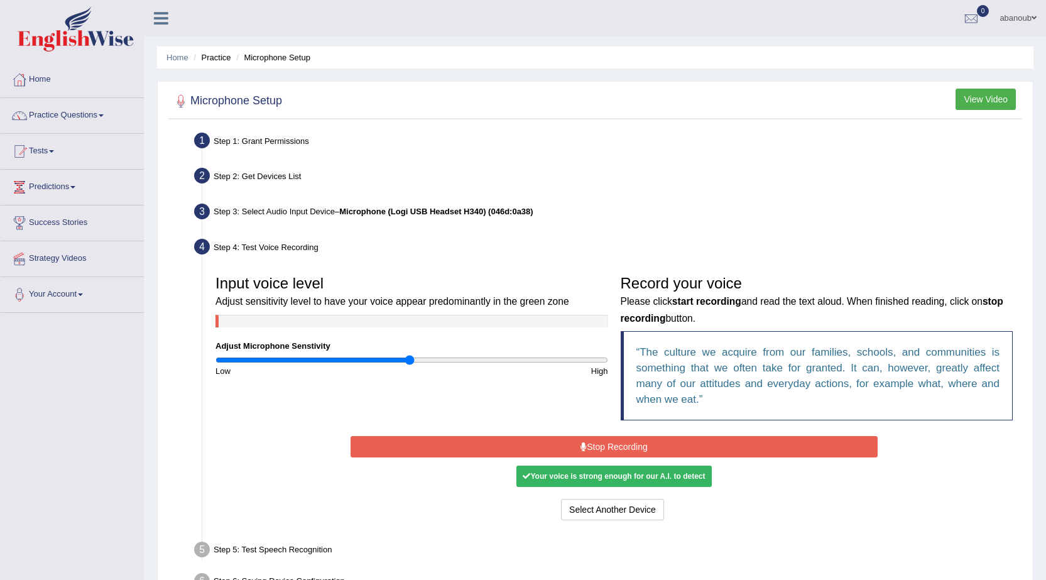
click at [617, 453] on button "Stop Recording" at bounding box center [614, 446] width 527 height 21
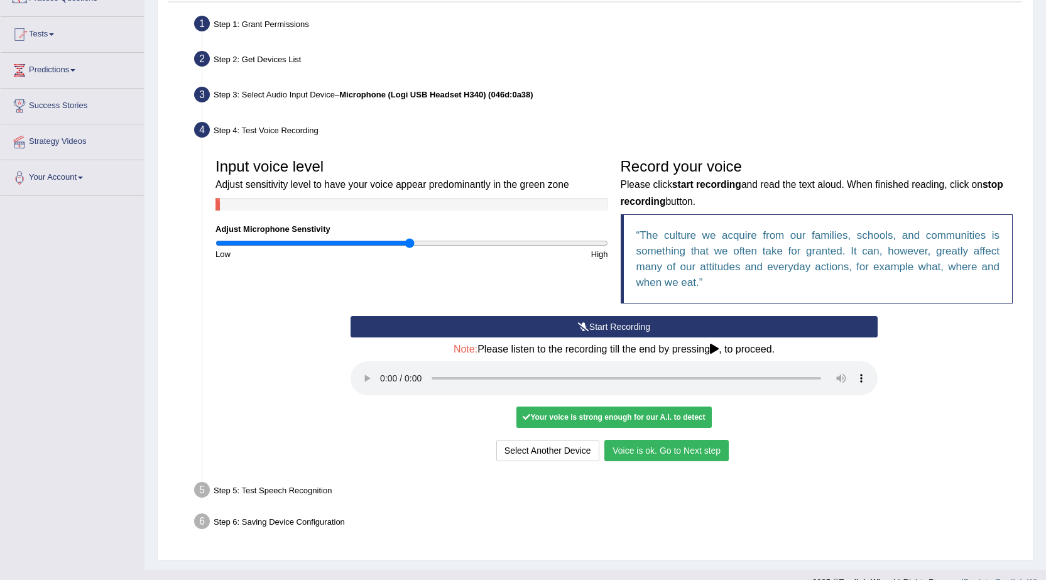
scroll to position [138, 0]
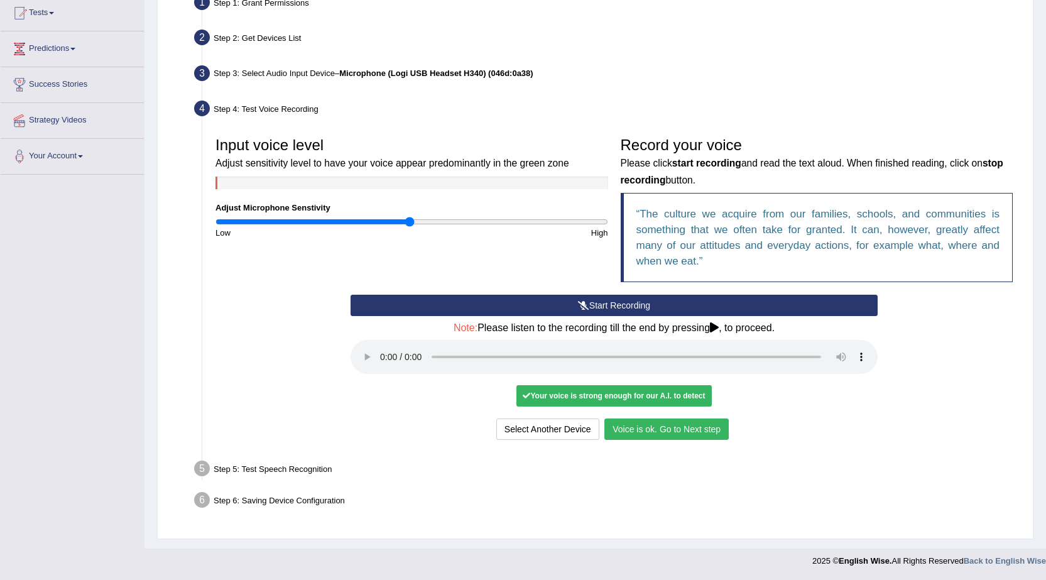
click at [657, 426] on button "Voice is ok. Go to Next step" at bounding box center [666, 428] width 124 height 21
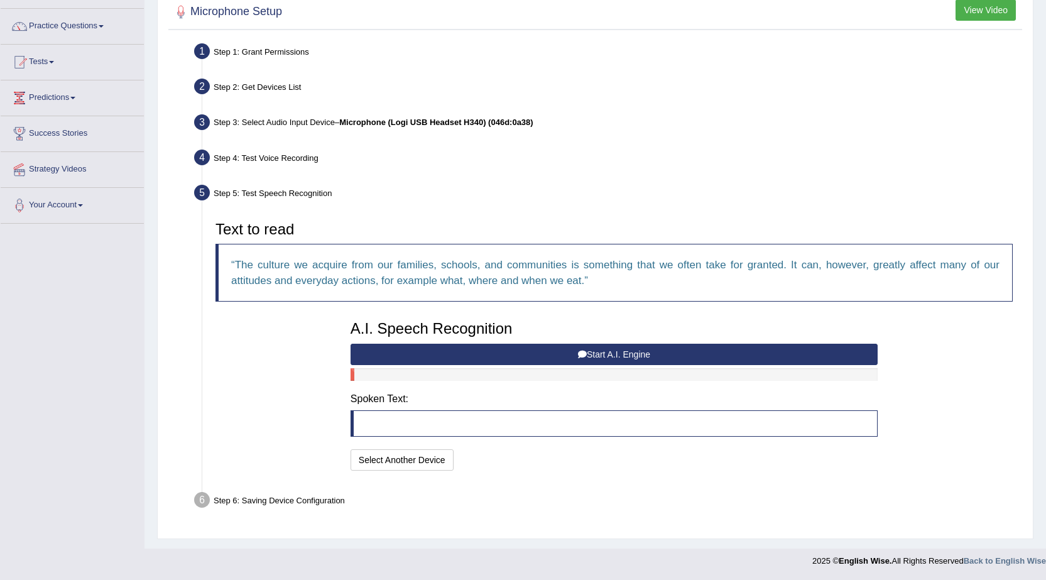
scroll to position [89, 0]
click at [466, 355] on button "Start A.I. Engine" at bounding box center [614, 354] width 527 height 21
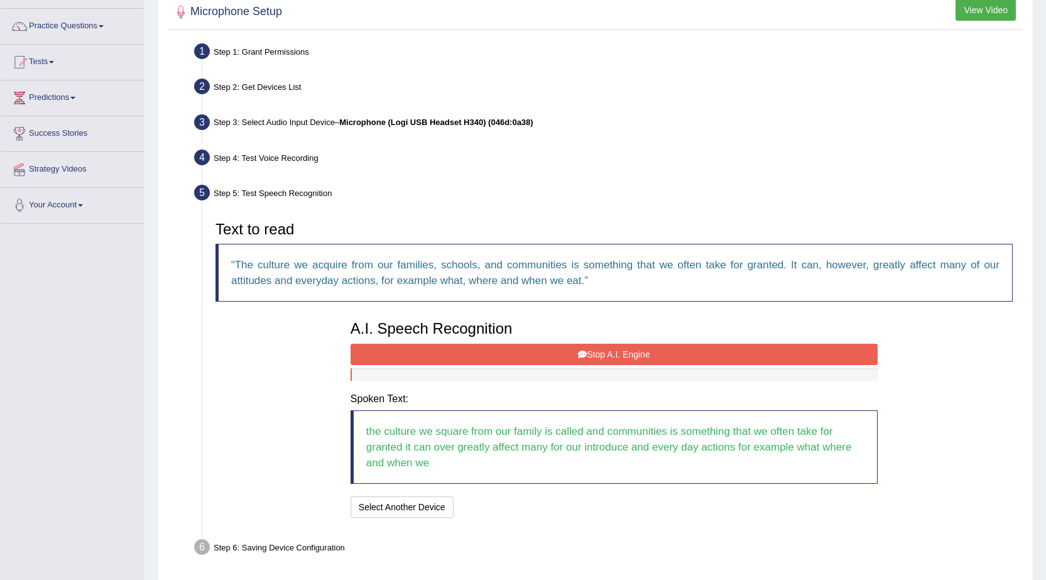
click at [527, 363] on button "Stop A.I. Engine" at bounding box center [614, 354] width 527 height 21
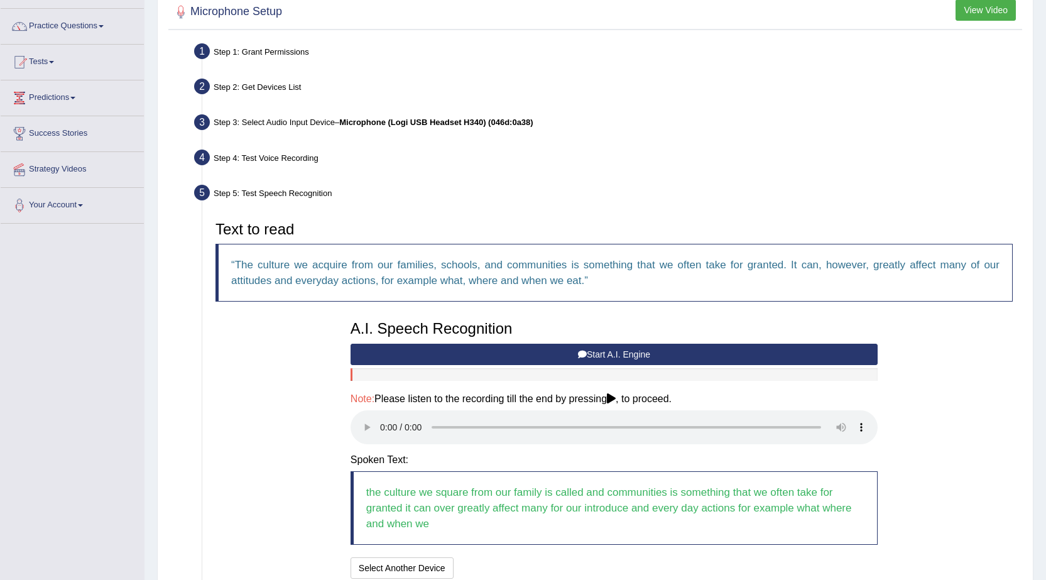
scroll to position [197, 0]
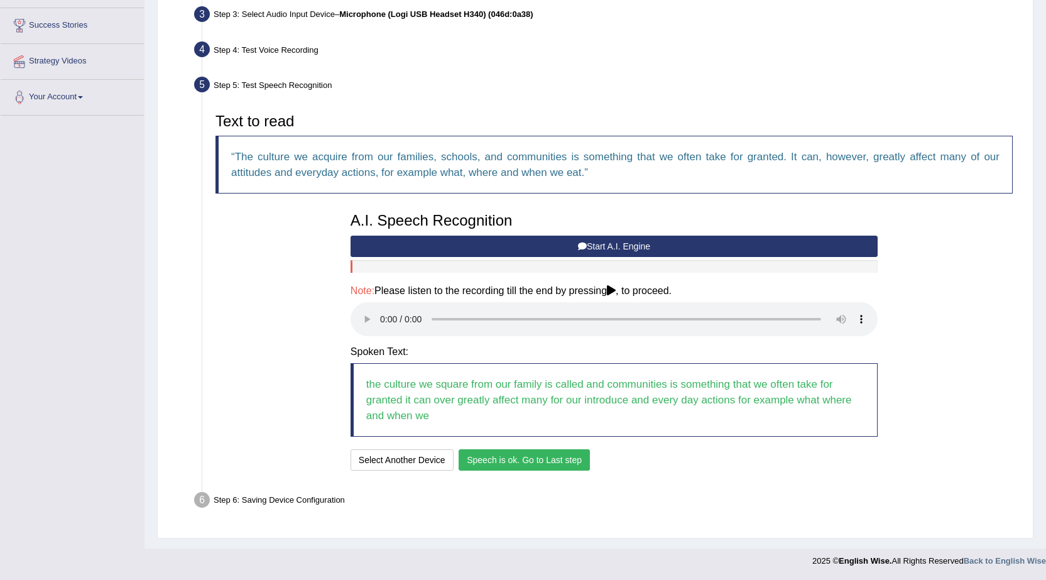
click at [547, 466] on button "Speech is ok. Go to Last step" at bounding box center [524, 459] width 131 height 21
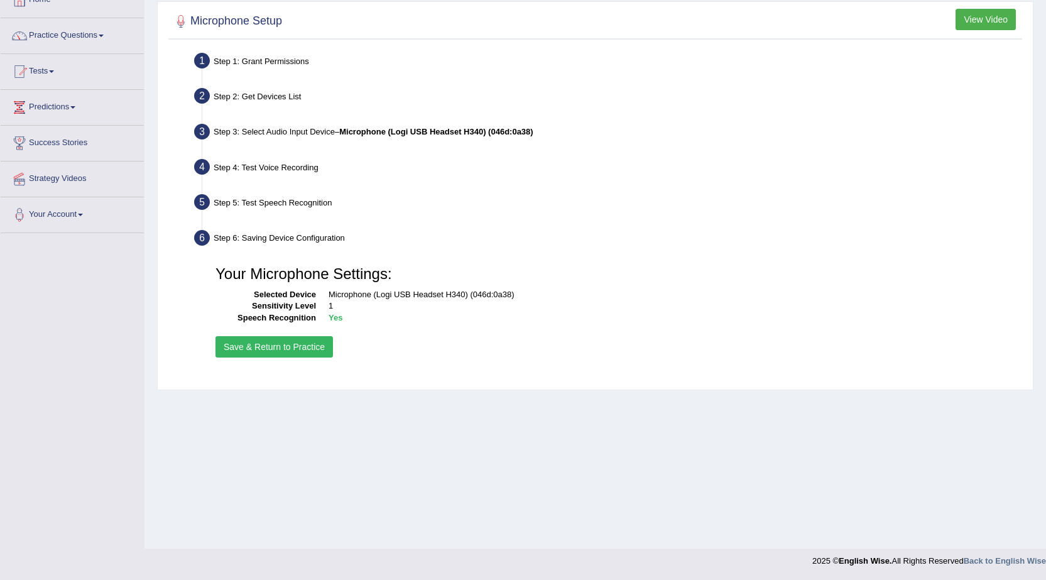
click at [317, 356] on button "Save & Return to Practice" at bounding box center [274, 346] width 117 height 21
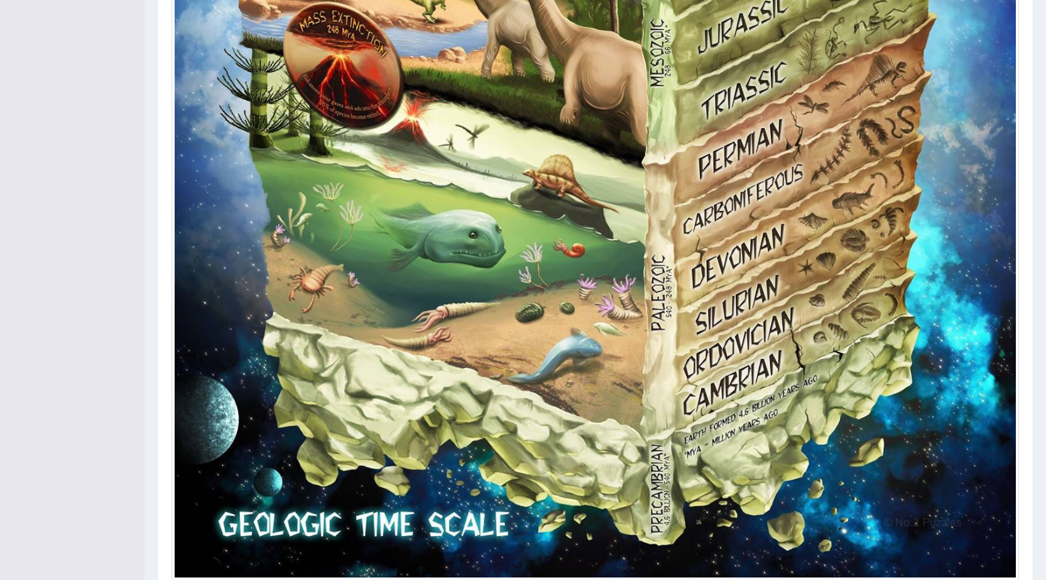
scroll to position [943, 0]
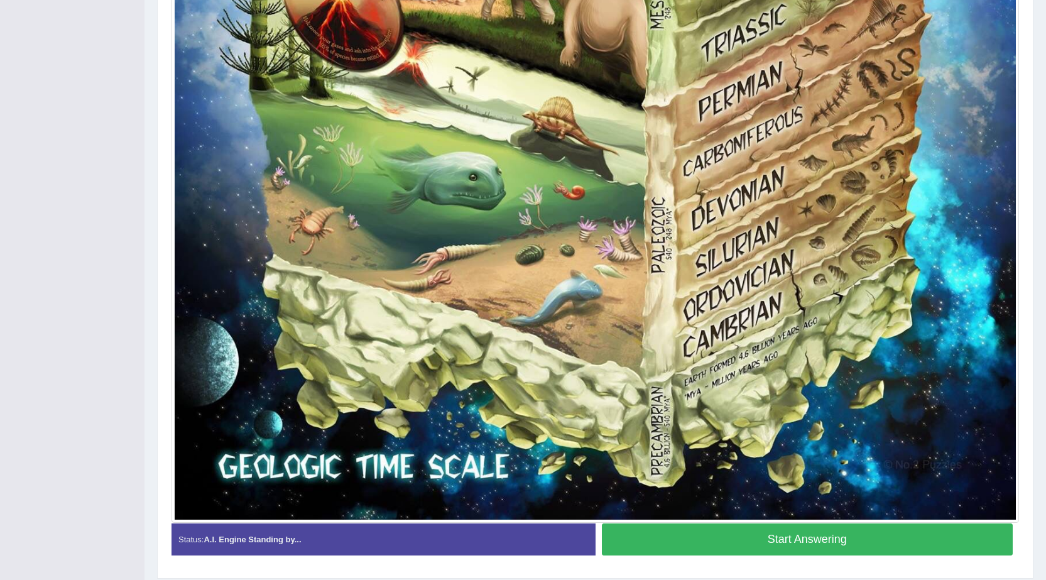
drag, startPoint x: 621, startPoint y: 412, endPoint x: 631, endPoint y: 412, distance: 10.1
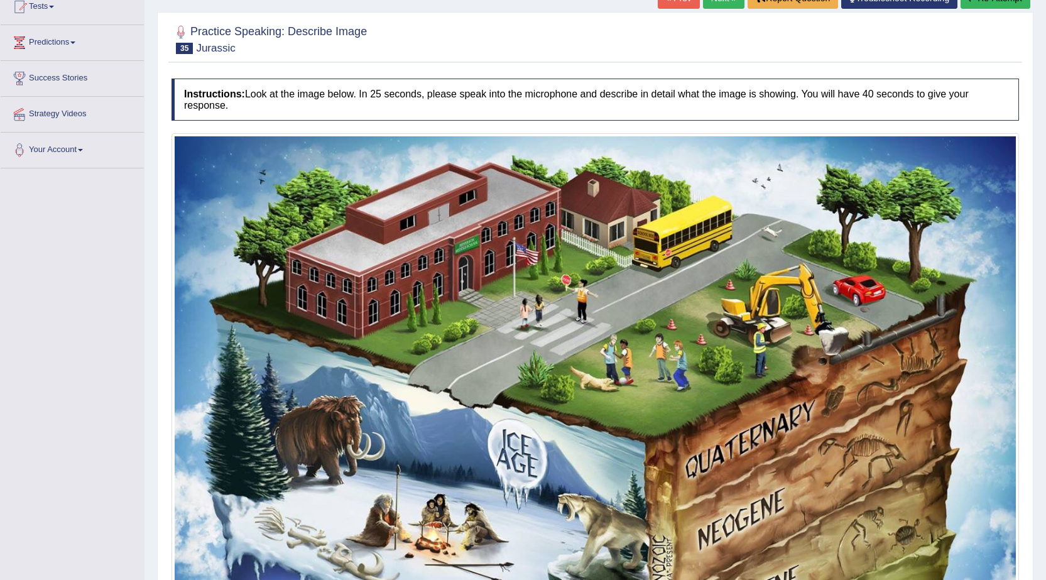
scroll to position [126, 0]
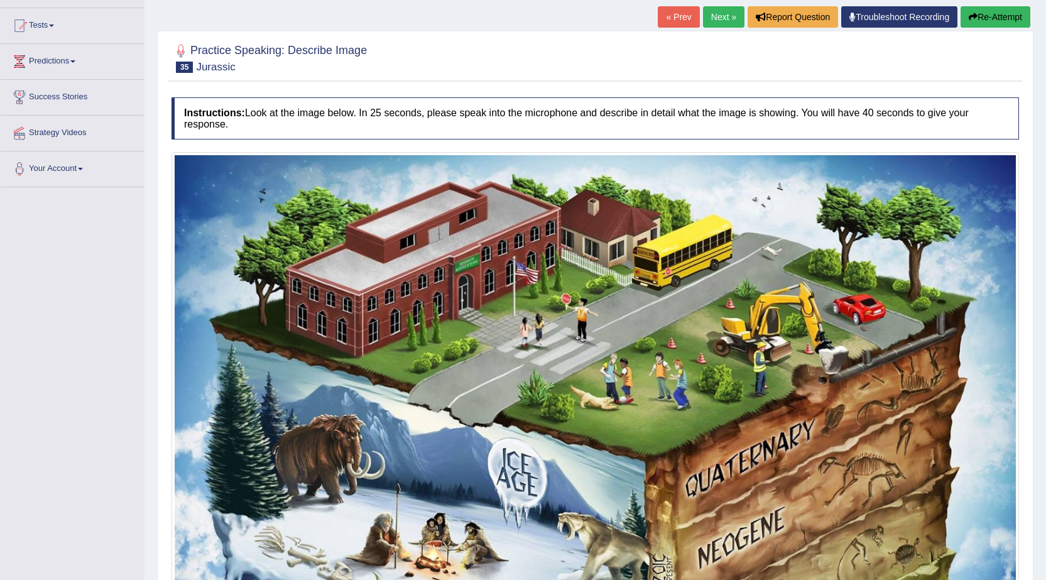
click at [401, 121] on h4 "Instructions: Look at the image below. In 25 seconds, please speak into the mic…" at bounding box center [596, 118] width 848 height 42
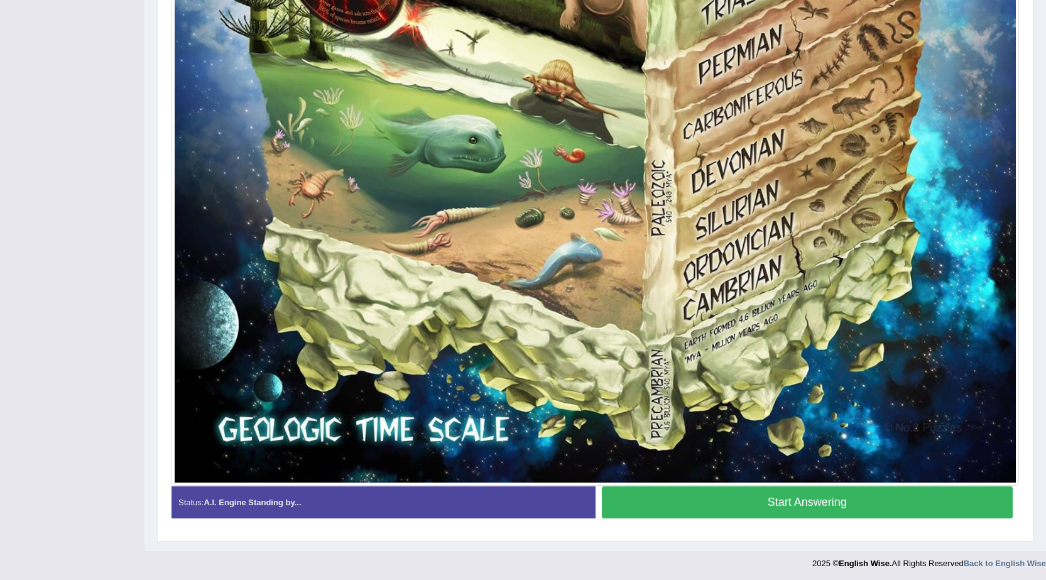
scroll to position [982, 0]
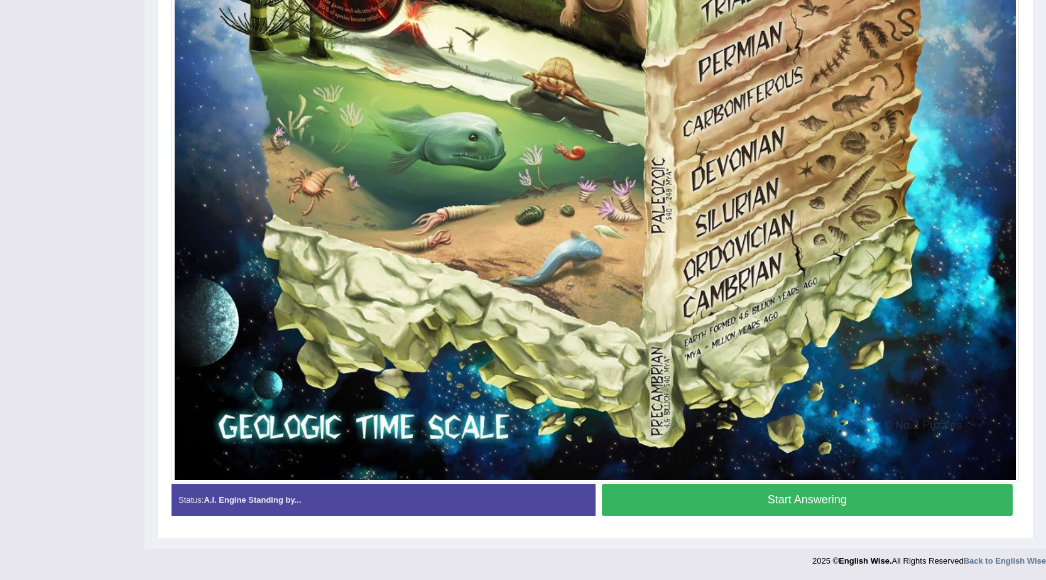
click at [722, 500] on button "Start Answering" at bounding box center [808, 500] width 412 height 32
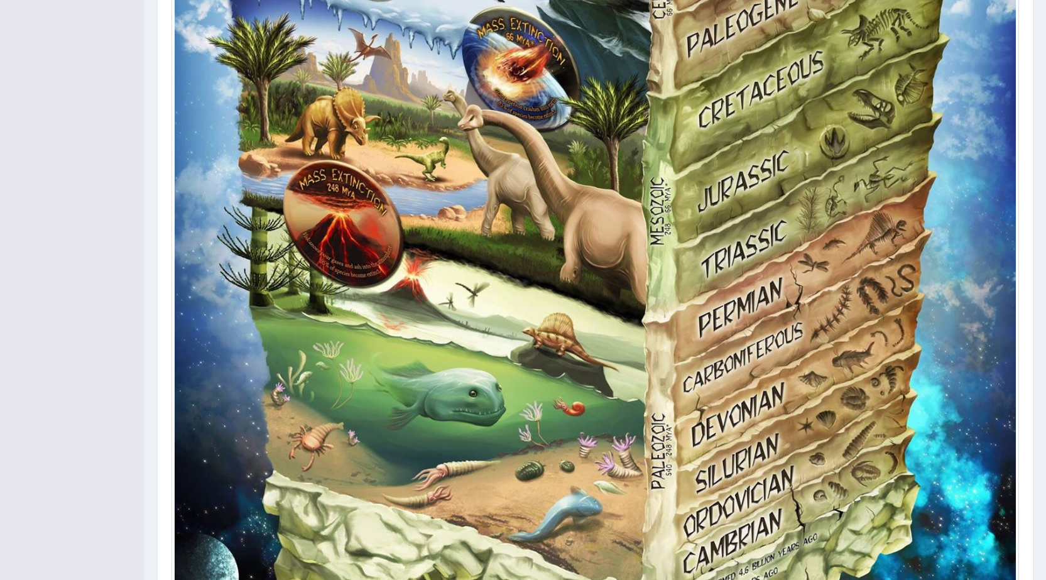
scroll to position [994, 0]
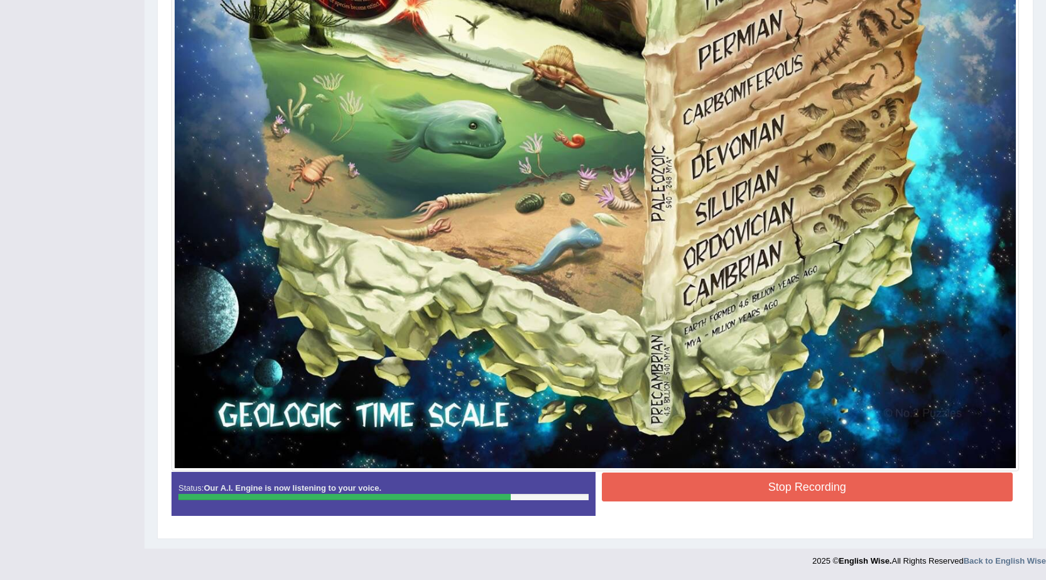
click at [688, 474] on button "Stop Recording" at bounding box center [808, 487] width 412 height 29
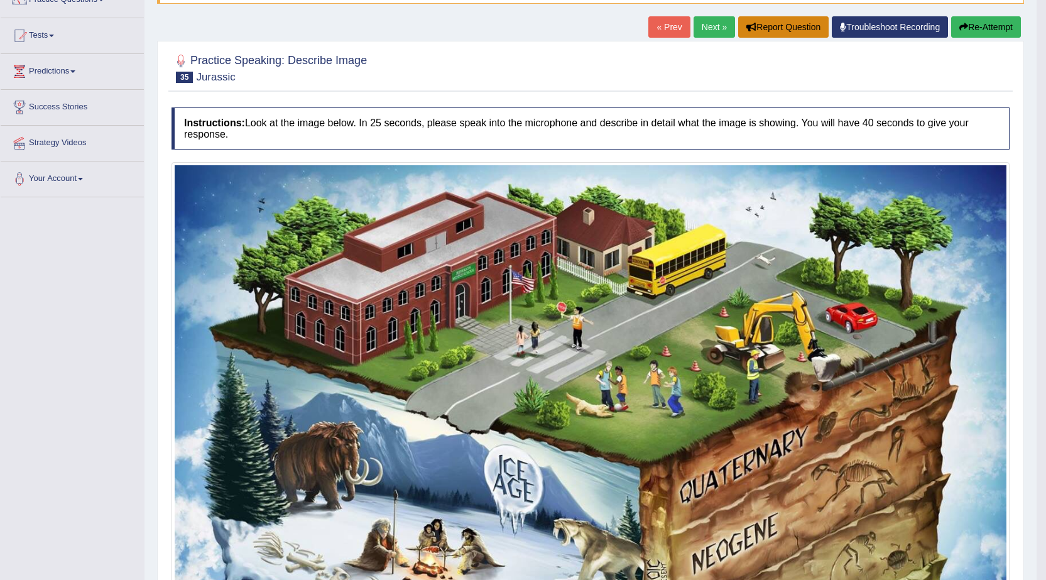
scroll to position [114, 0]
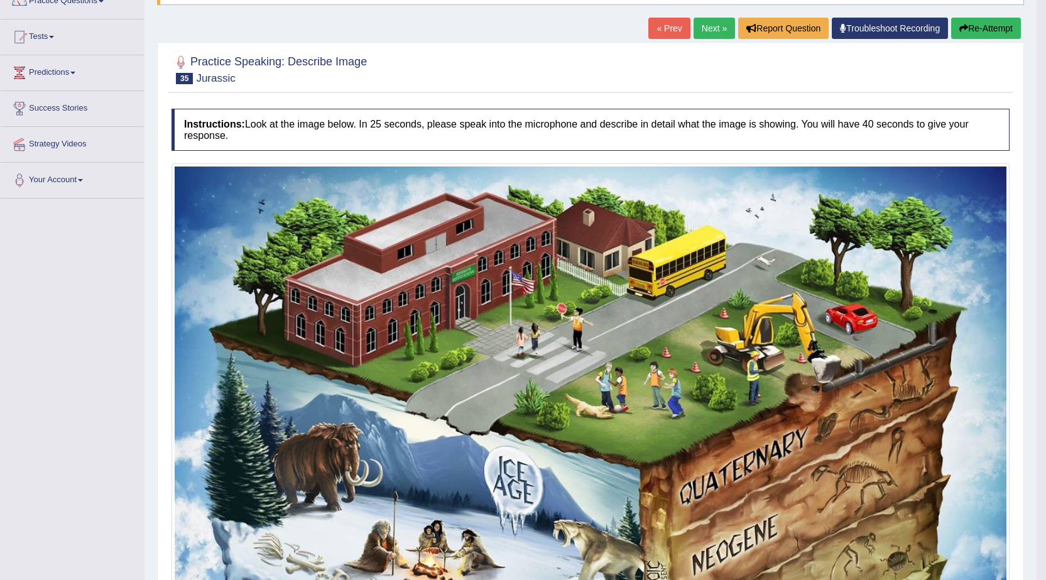
click at [990, 26] on button "Re-Attempt" at bounding box center [986, 28] width 70 height 21
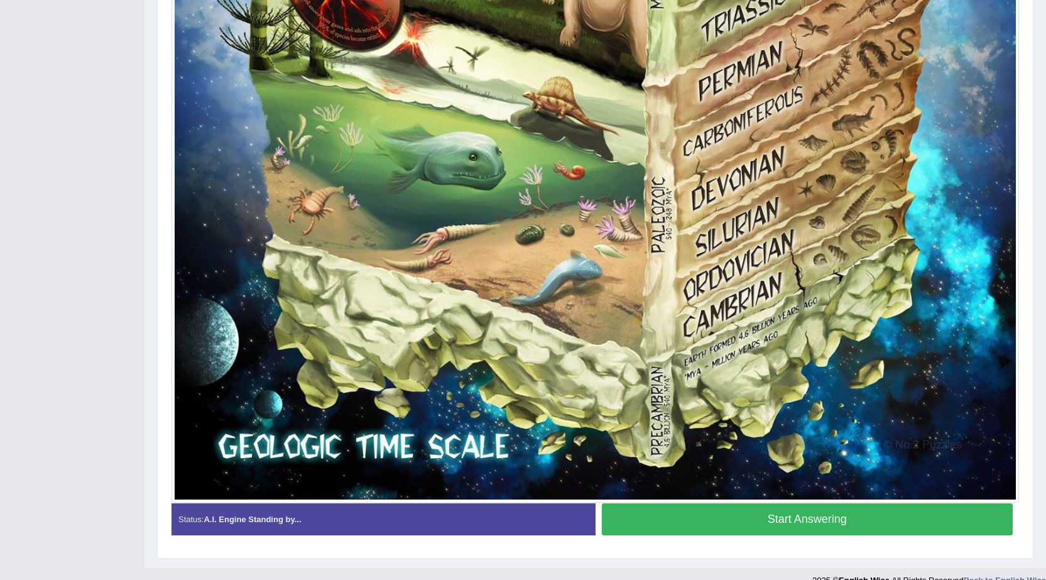
scroll to position [998, 0]
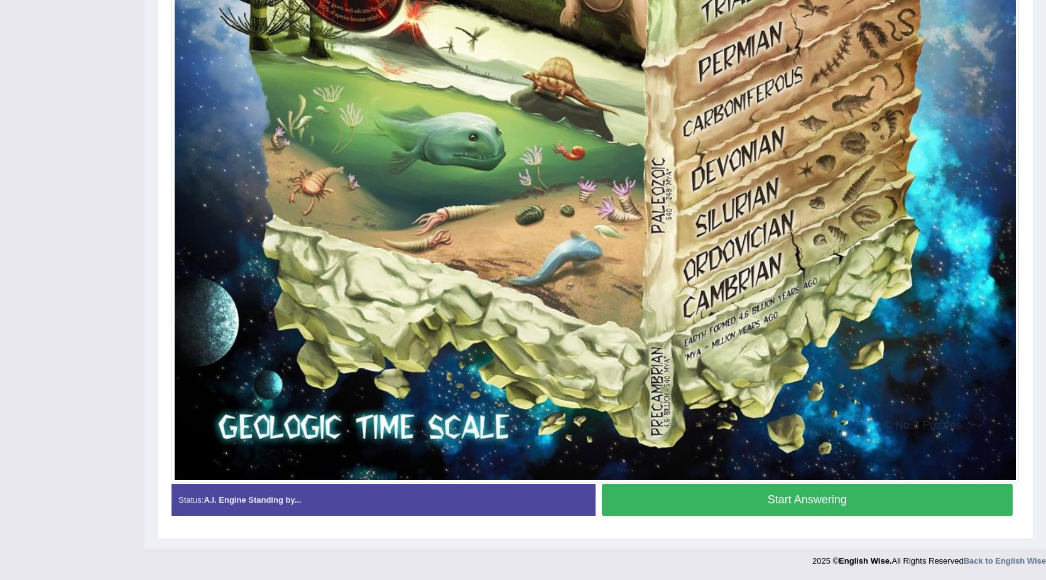
click at [726, 501] on button "Start Answering" at bounding box center [808, 500] width 412 height 32
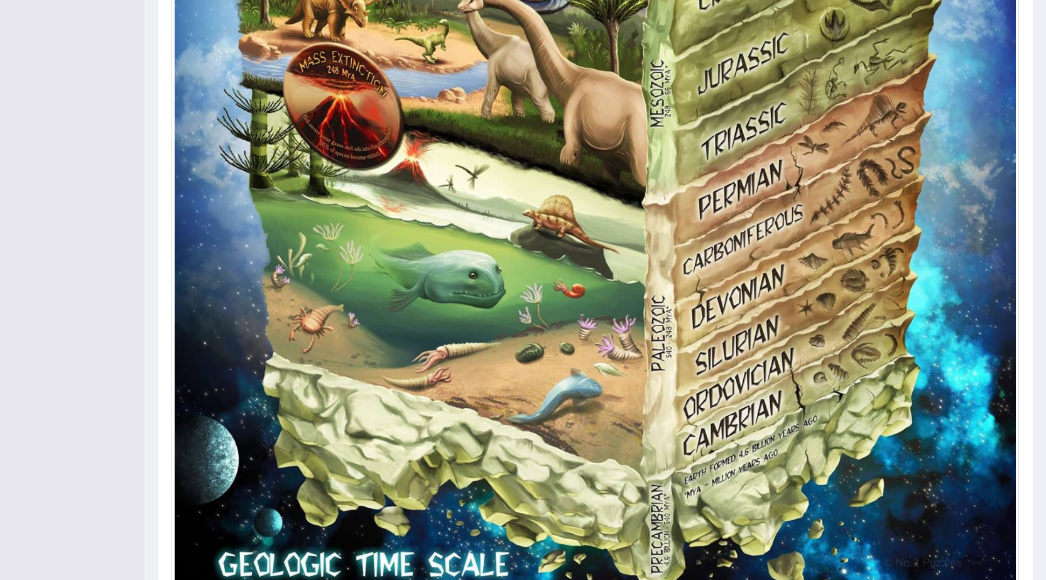
scroll to position [1000, 0]
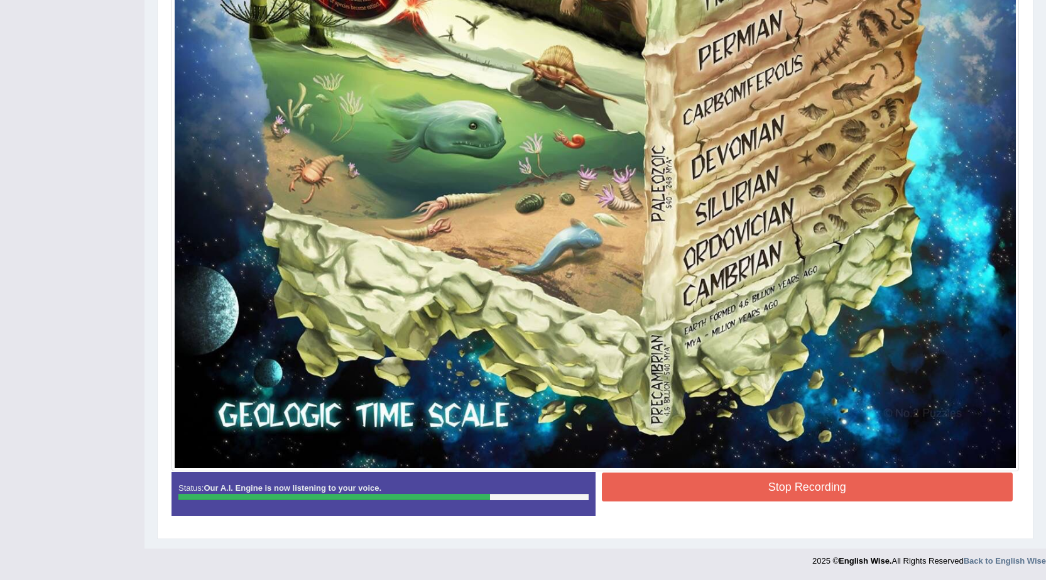
click at [855, 500] on button "Stop Recording" at bounding box center [808, 487] width 412 height 29
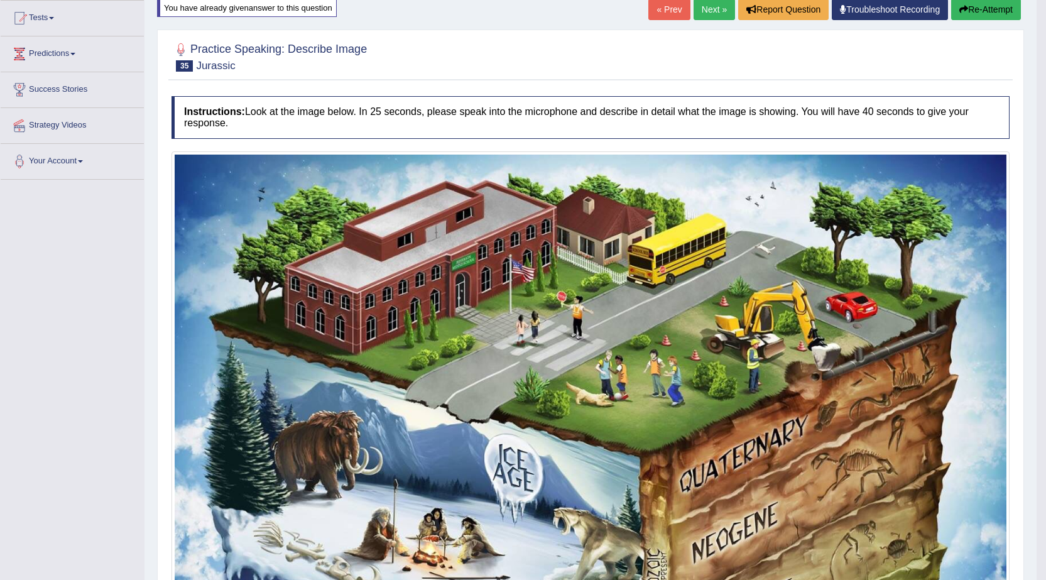
scroll to position [58, 0]
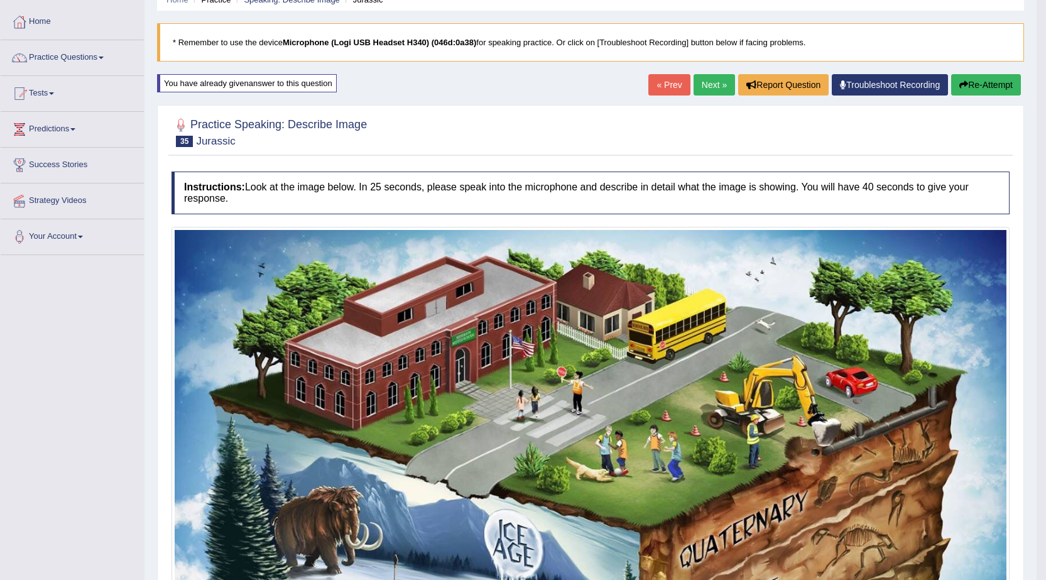
click at [1001, 75] on button "Re-Attempt" at bounding box center [986, 84] width 70 height 21
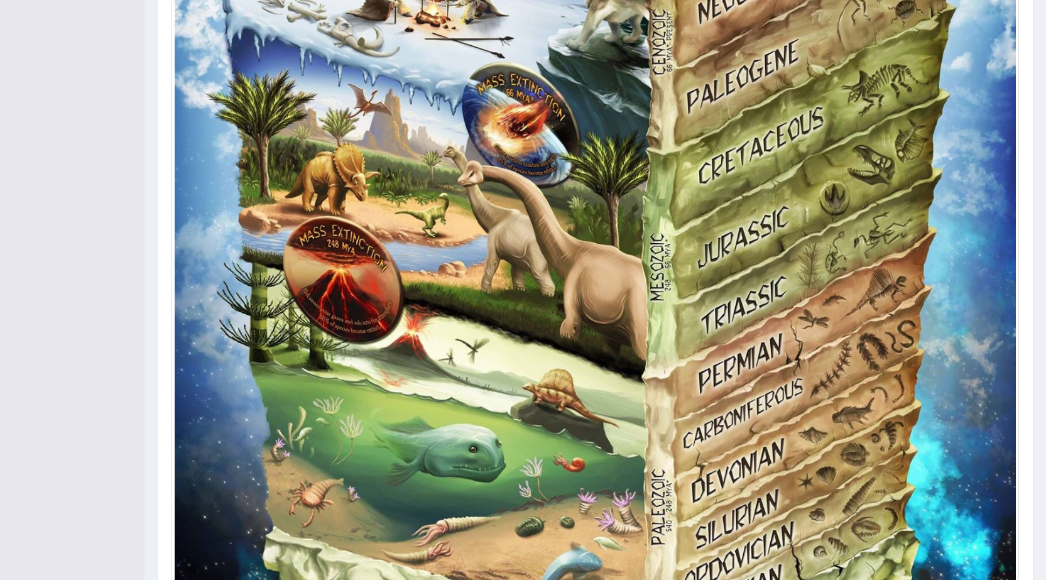
scroll to position [998, 0]
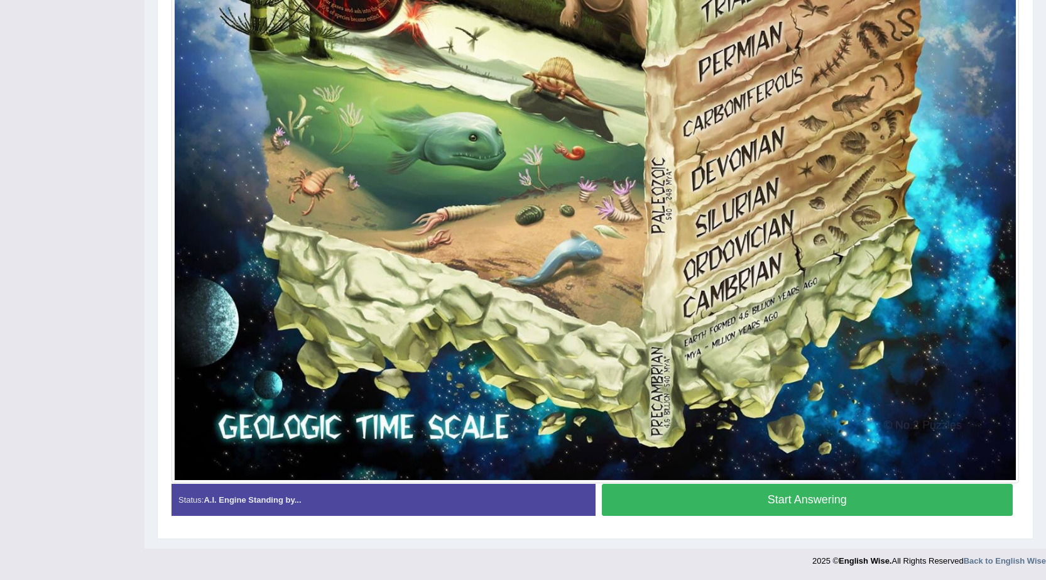
click at [731, 508] on button "Start Answering" at bounding box center [808, 500] width 412 height 32
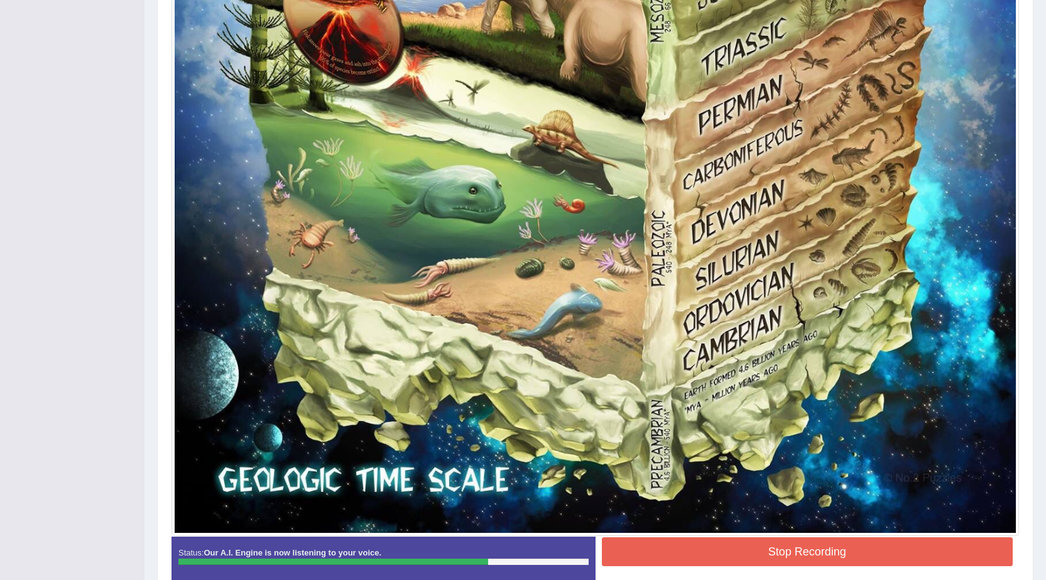
scroll to position [951, 0]
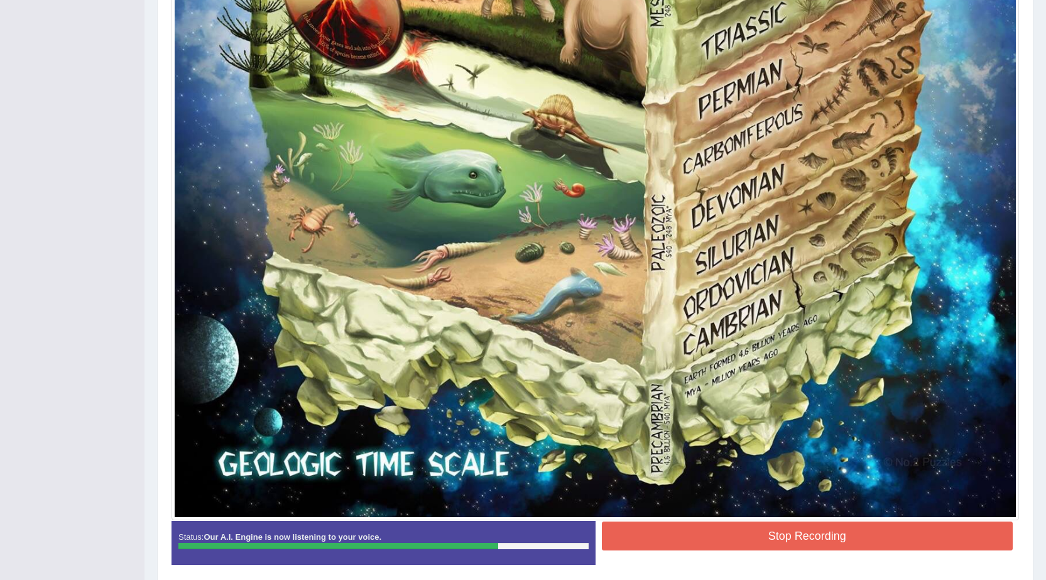
click at [914, 537] on button "Stop Recording" at bounding box center [808, 536] width 412 height 29
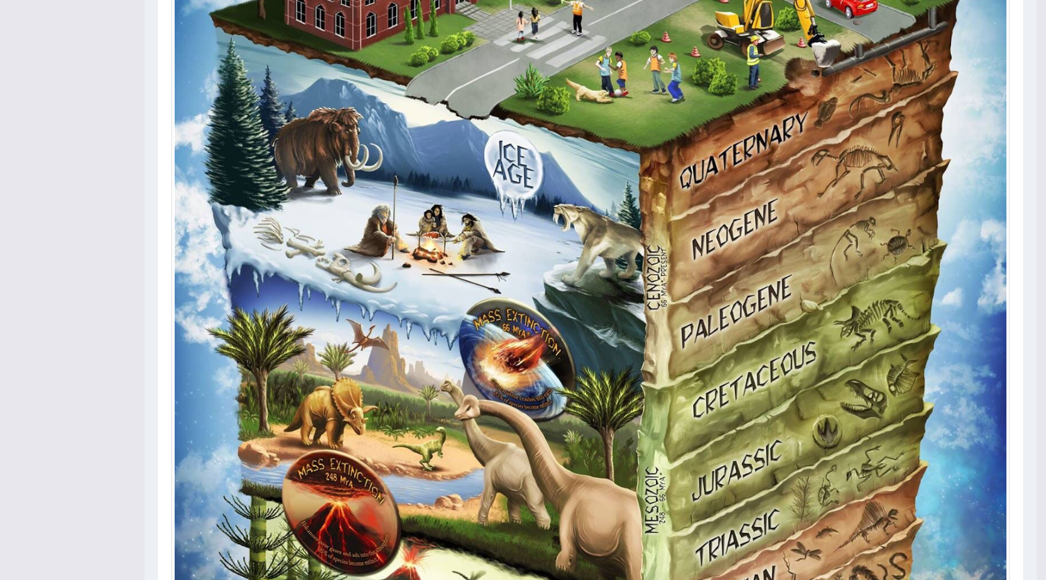
scroll to position [134, 0]
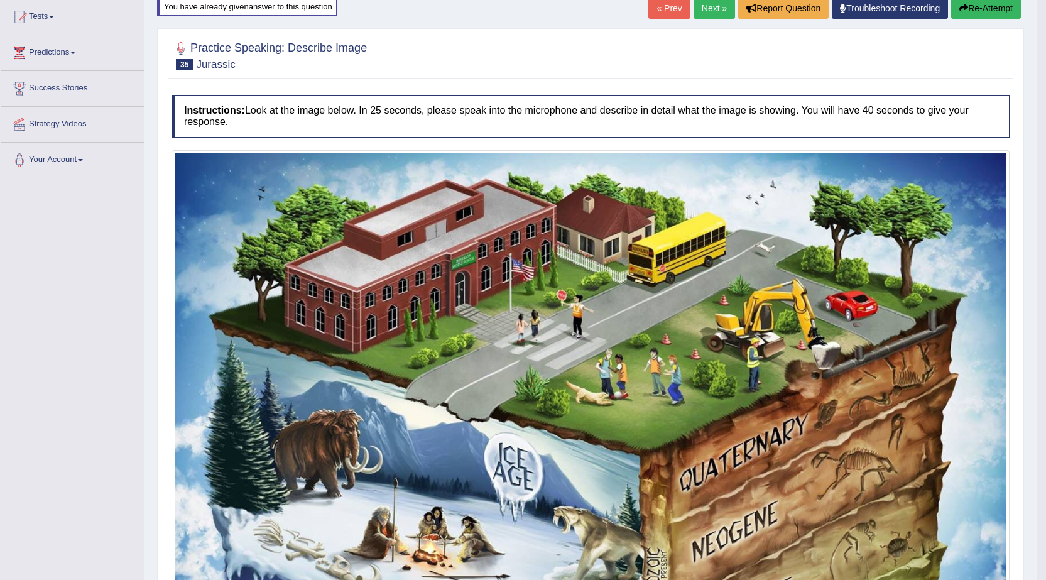
click at [997, 7] on button "Re-Attempt" at bounding box center [986, 7] width 70 height 21
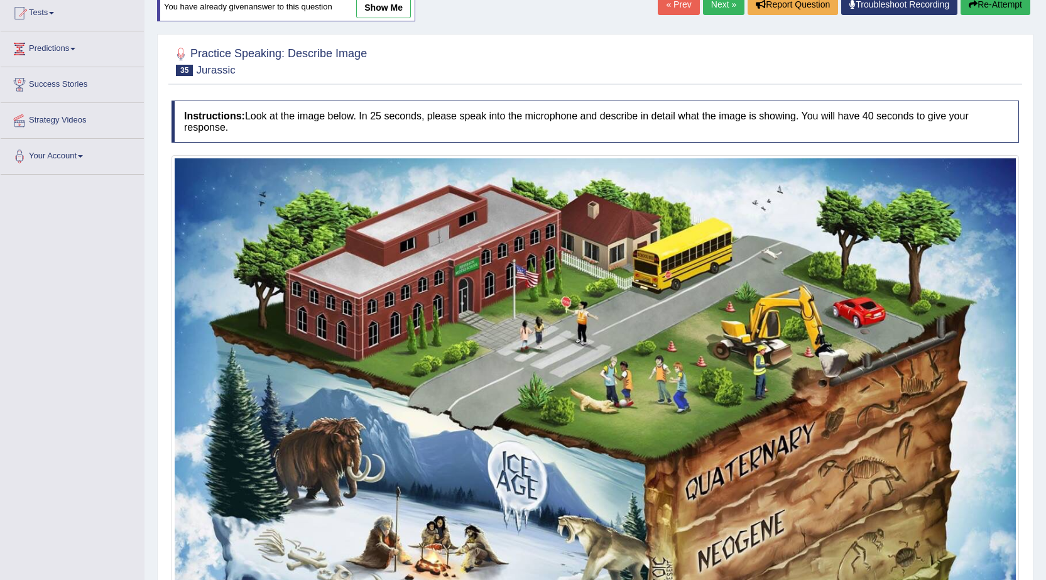
scroll to position [138, 0]
click at [370, 14] on link "show me" at bounding box center [383, 7] width 55 height 21
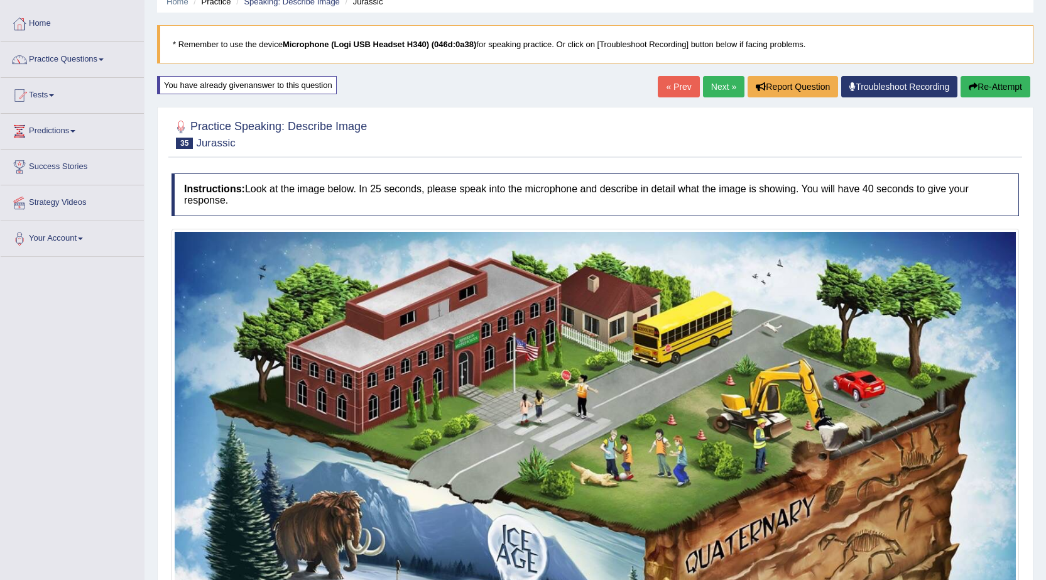
scroll to position [0, 0]
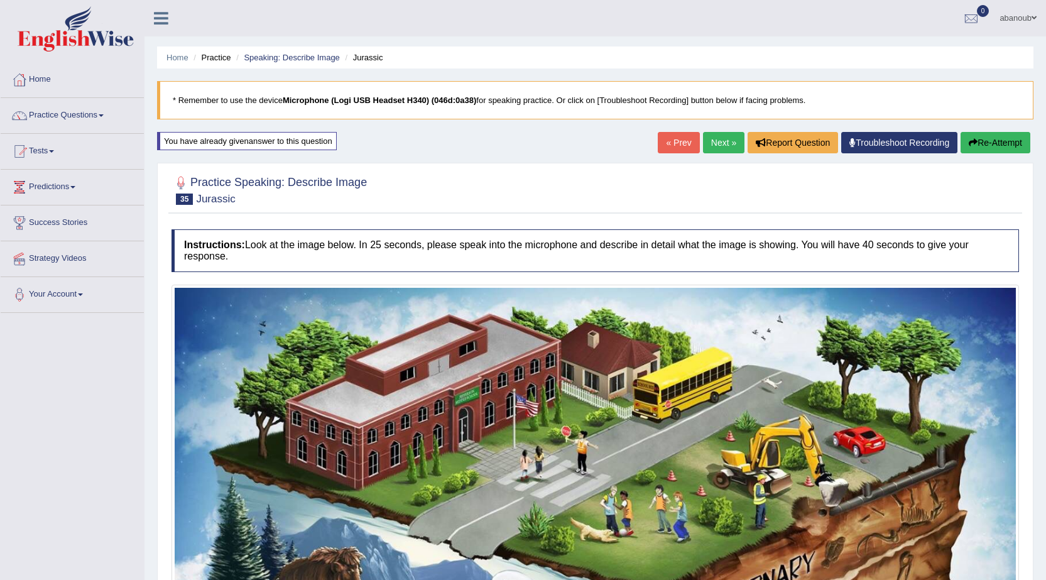
click at [996, 145] on button "Re-Attempt" at bounding box center [996, 142] width 70 height 21
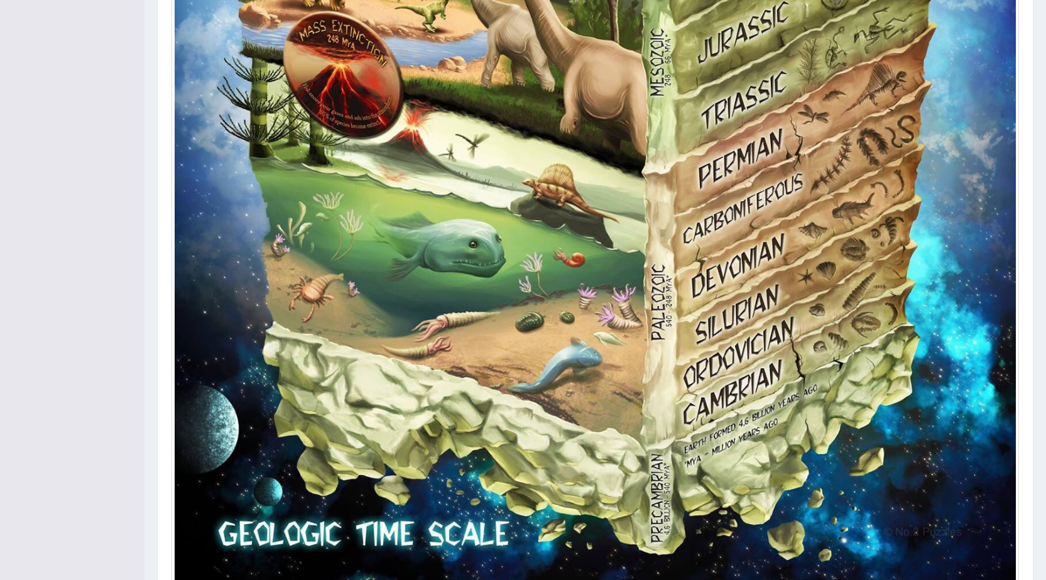
scroll to position [998, 0]
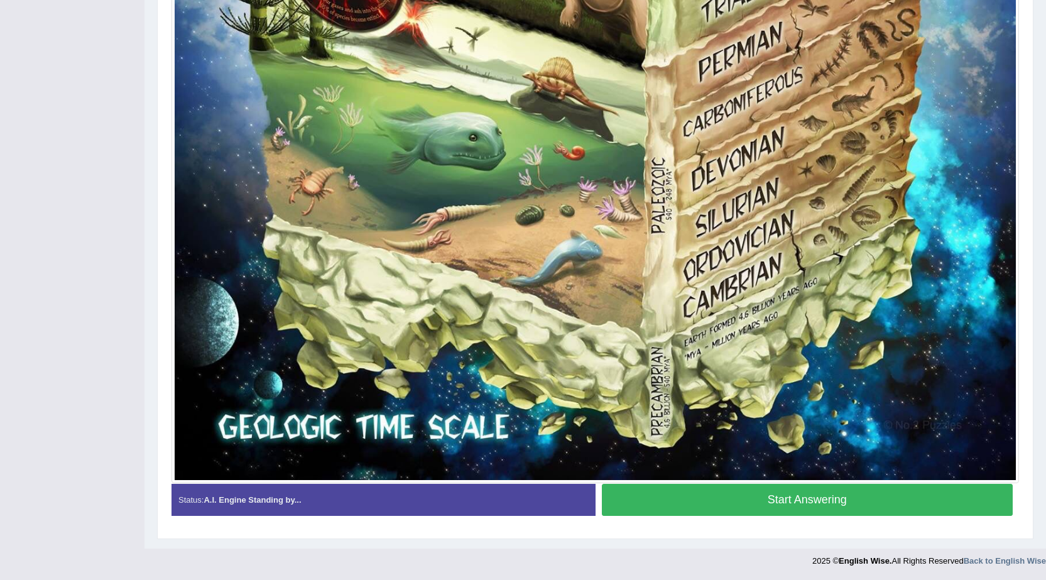
click at [653, 510] on button "Start Answering" at bounding box center [808, 500] width 412 height 32
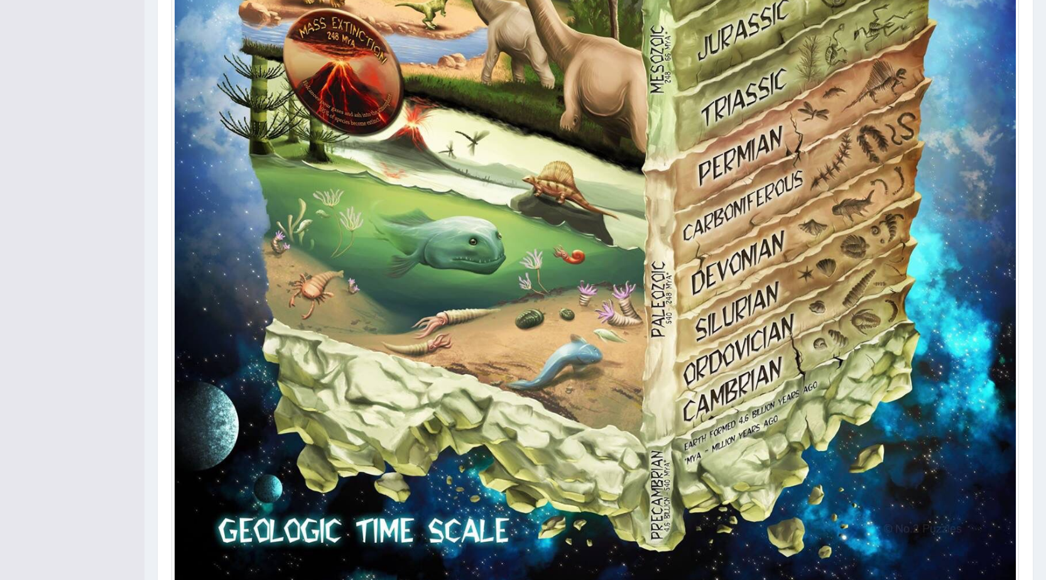
scroll to position [1000, 0]
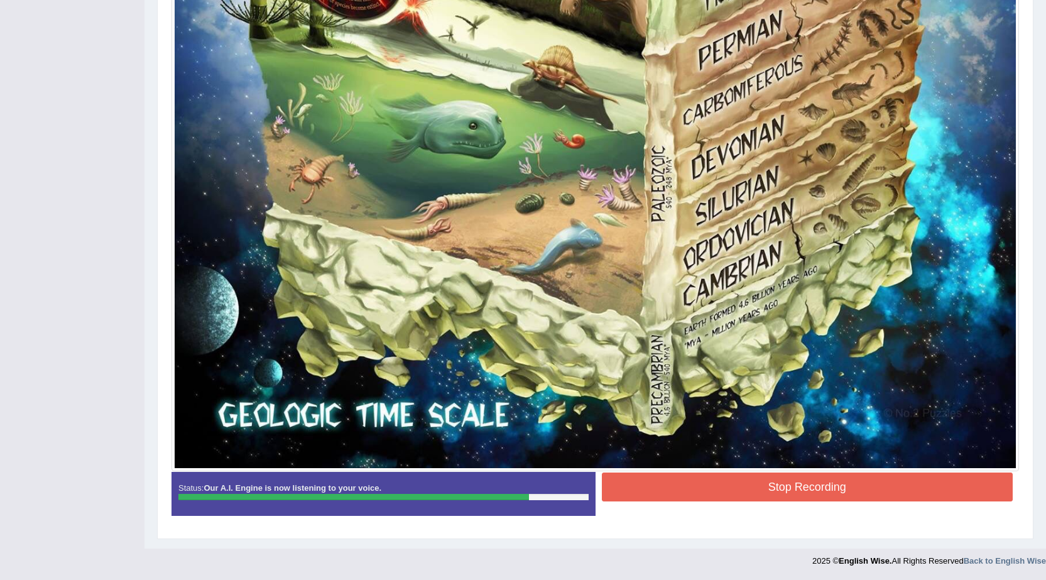
click at [896, 485] on button "Stop Recording" at bounding box center [808, 487] width 412 height 29
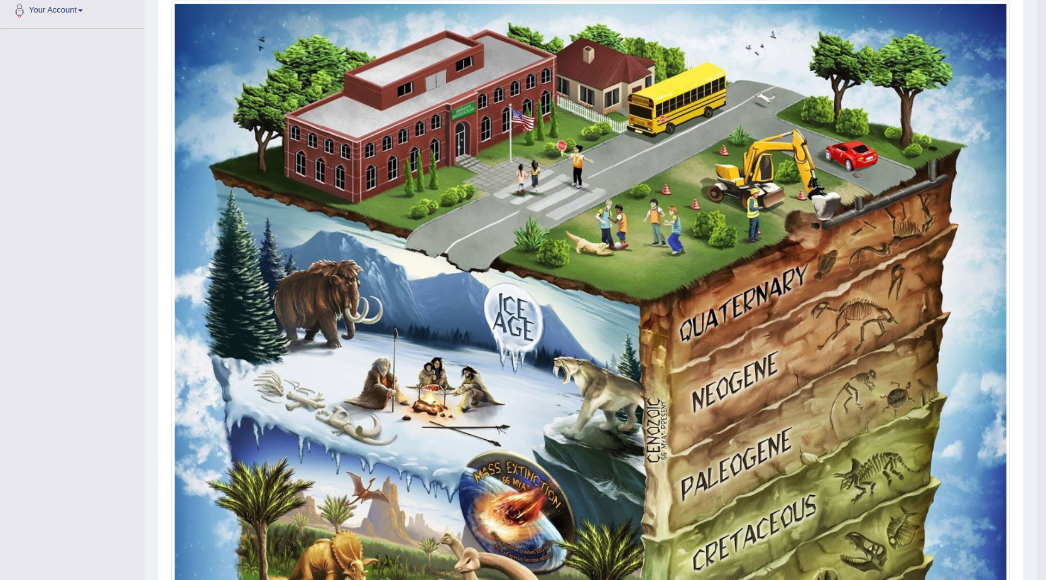
scroll to position [58, 0]
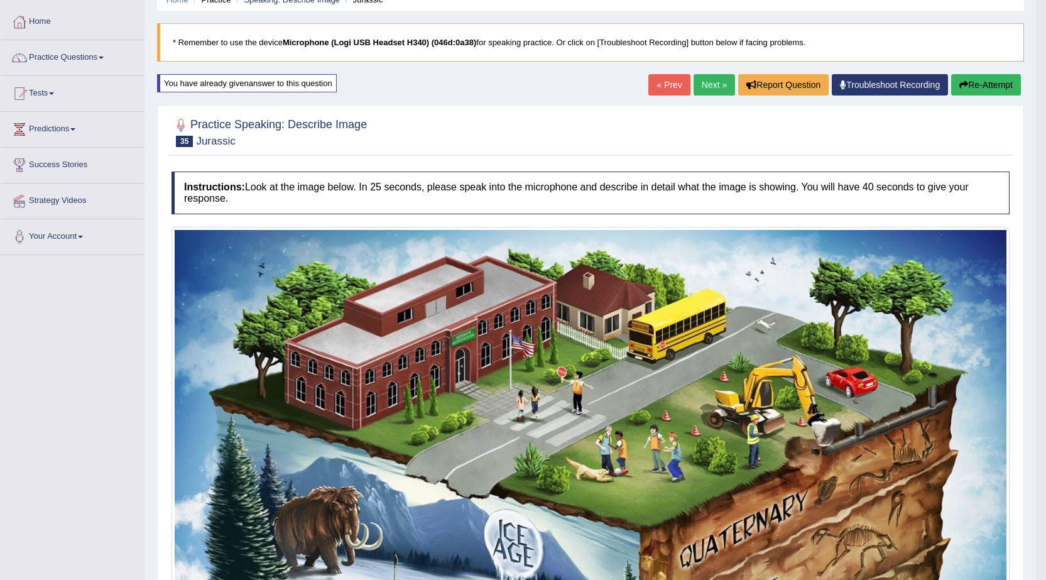
click at [714, 87] on link "Next »" at bounding box center [714, 84] width 41 height 21
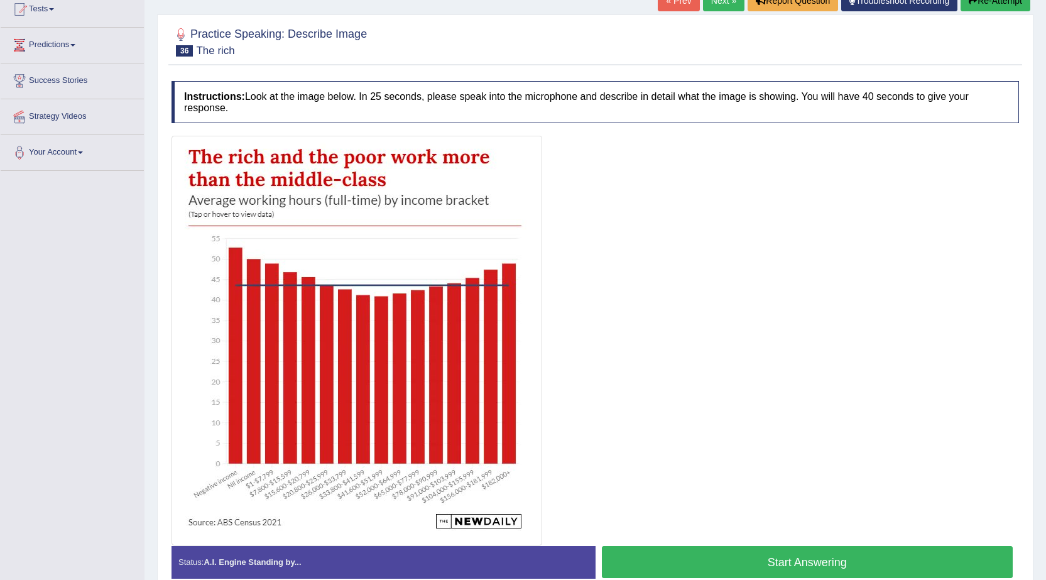
scroll to position [189, 0]
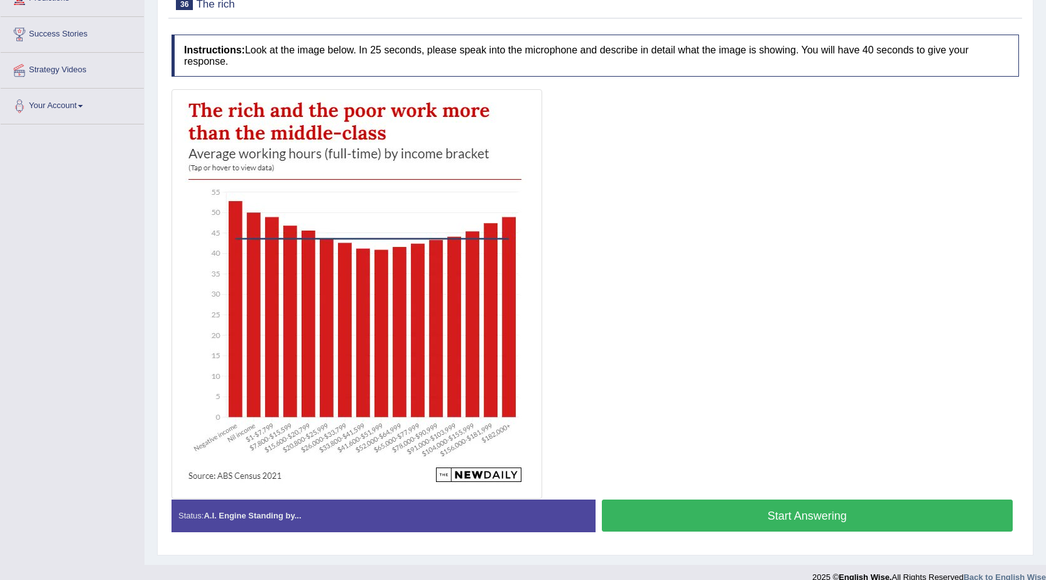
click at [924, 518] on button "Start Answering" at bounding box center [808, 516] width 412 height 32
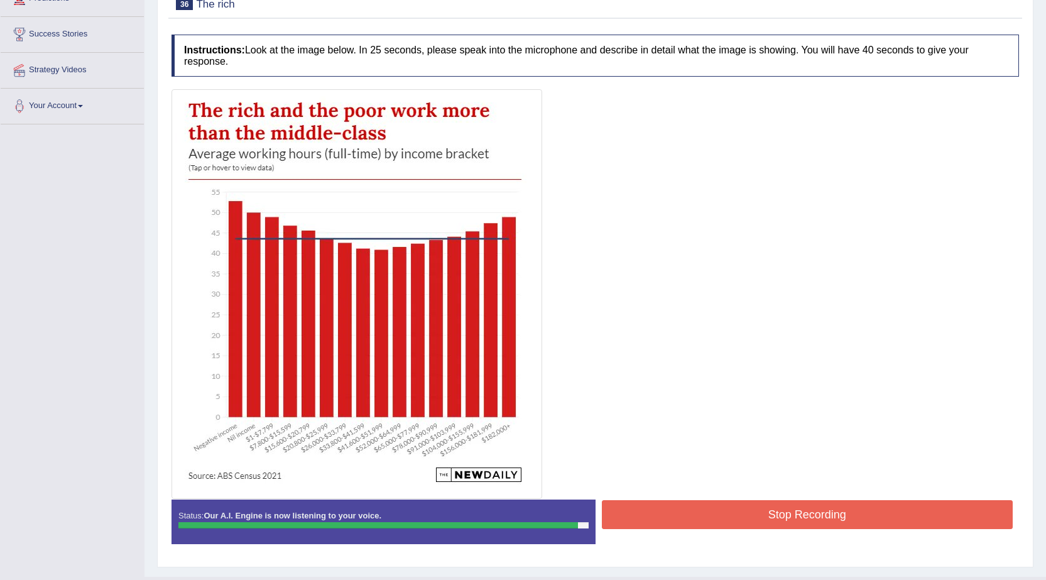
click at [935, 500] on div "Start Answering" at bounding box center [808, 500] width 424 height 1
click at [935, 505] on button "Stop Recording" at bounding box center [808, 514] width 412 height 29
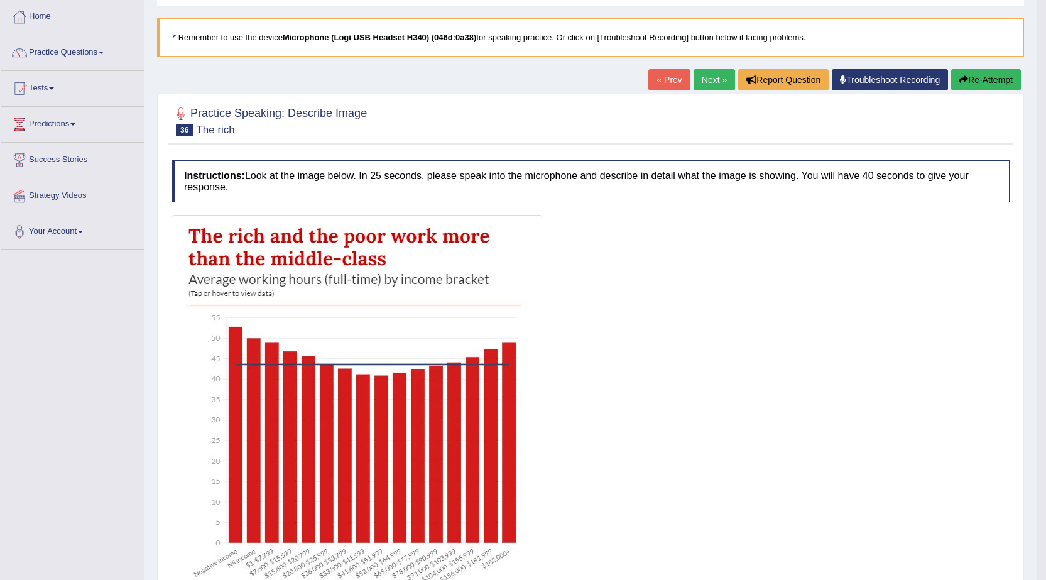
scroll to position [0, 0]
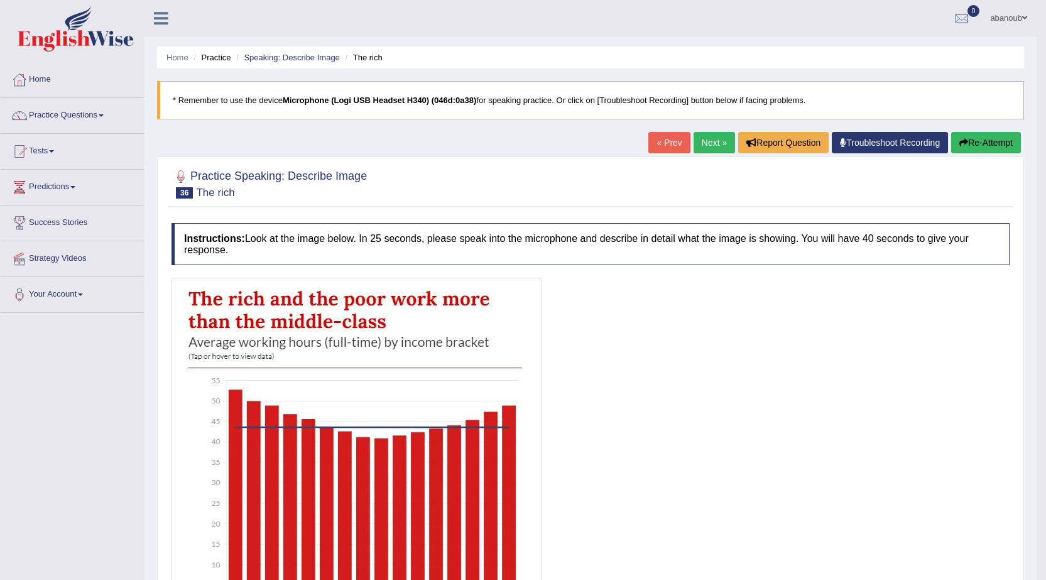
click at [712, 142] on link "Next »" at bounding box center [714, 142] width 41 height 21
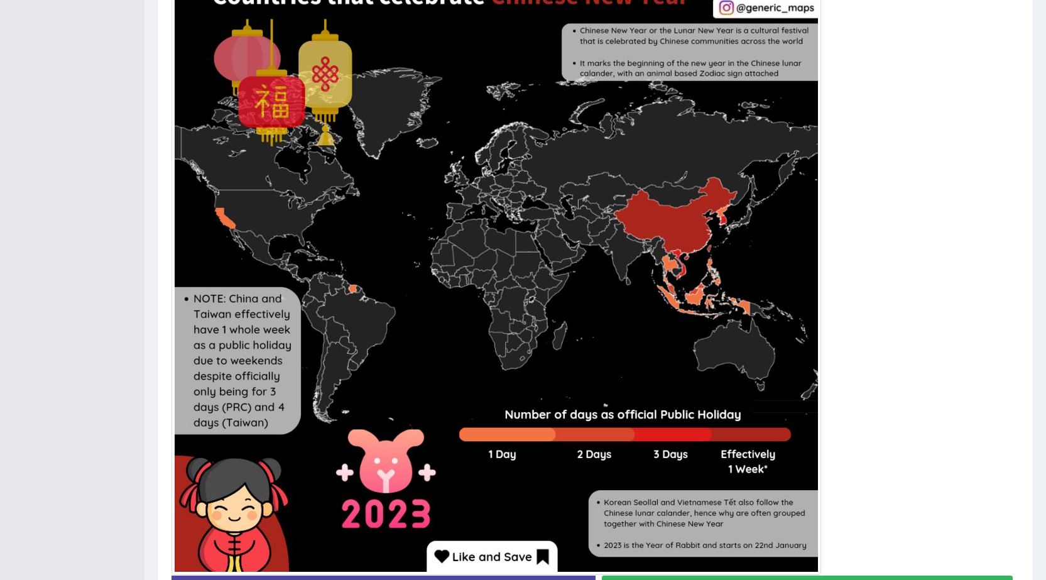
scroll to position [445, 0]
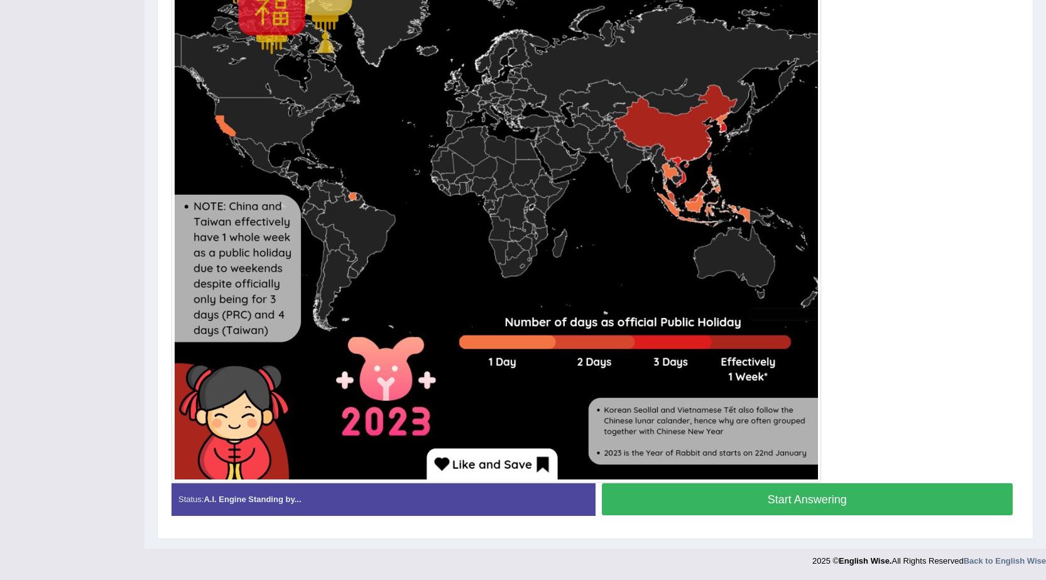
click at [716, 496] on button "Start Answering" at bounding box center [808, 499] width 412 height 32
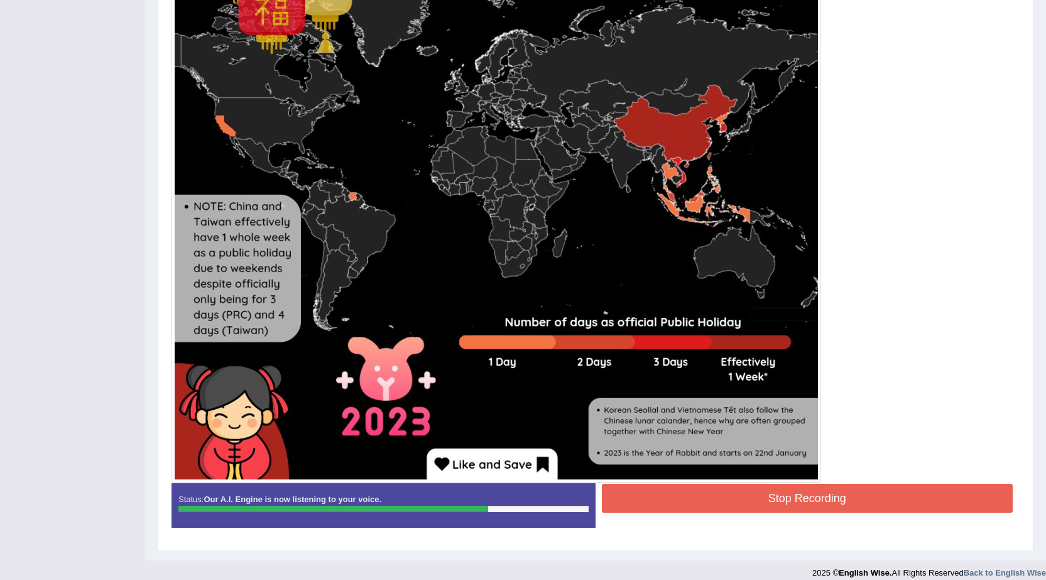
click at [735, 510] on button "Stop Recording" at bounding box center [808, 498] width 412 height 29
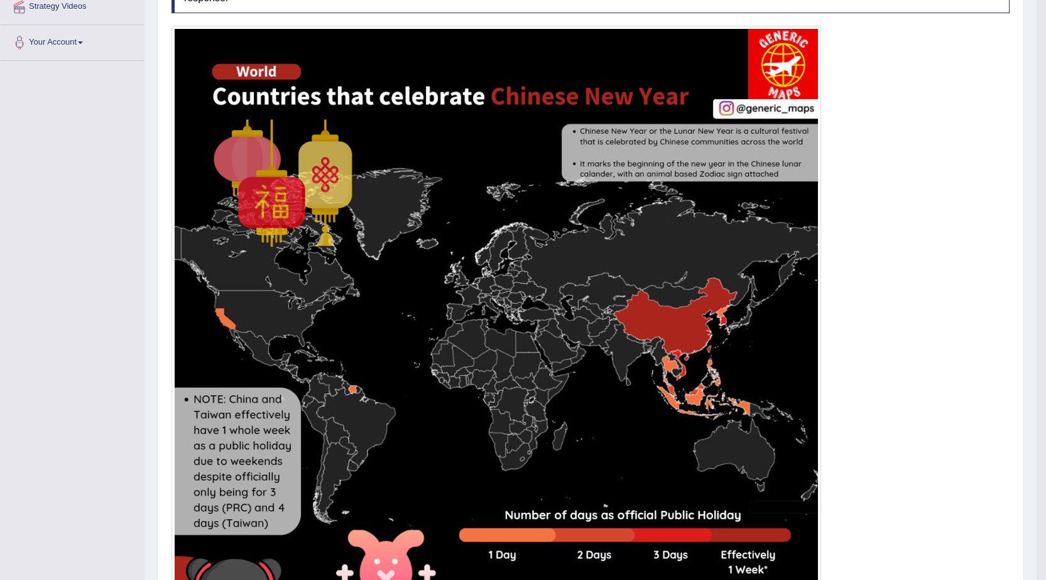
scroll to position [68, 0]
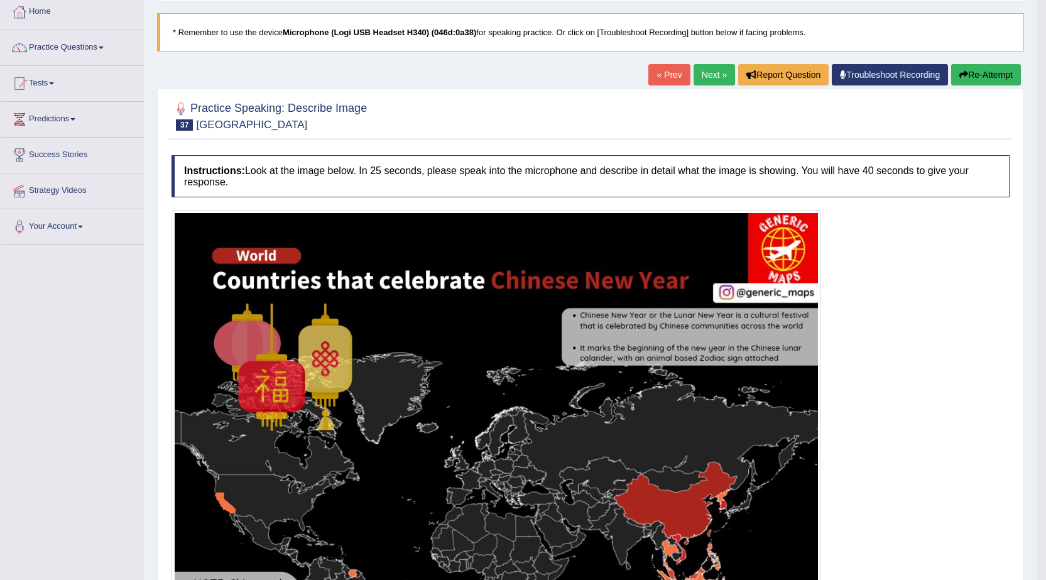
click at [711, 79] on link "Next »" at bounding box center [714, 74] width 41 height 21
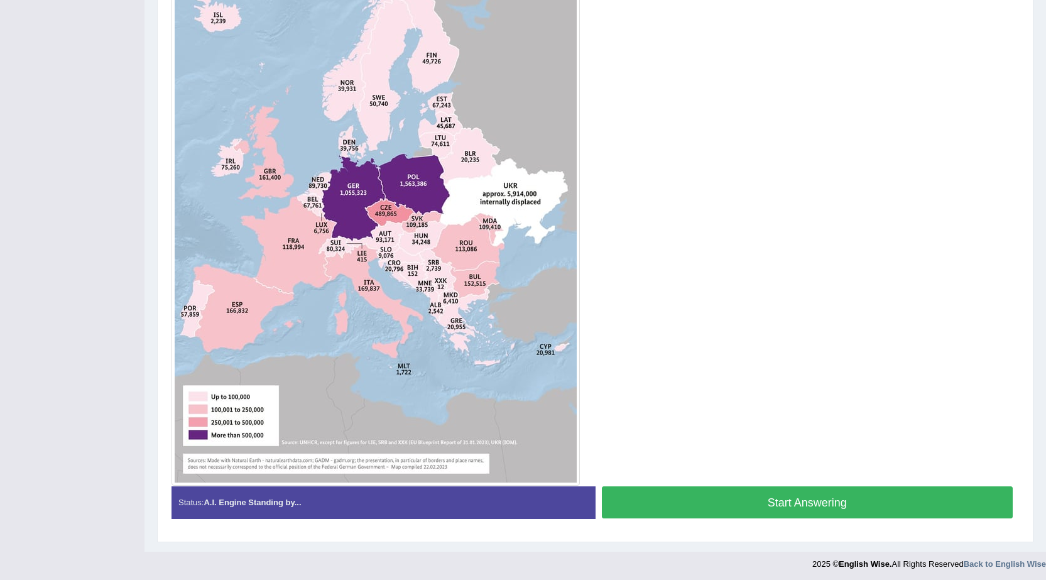
scroll to position [370, 0]
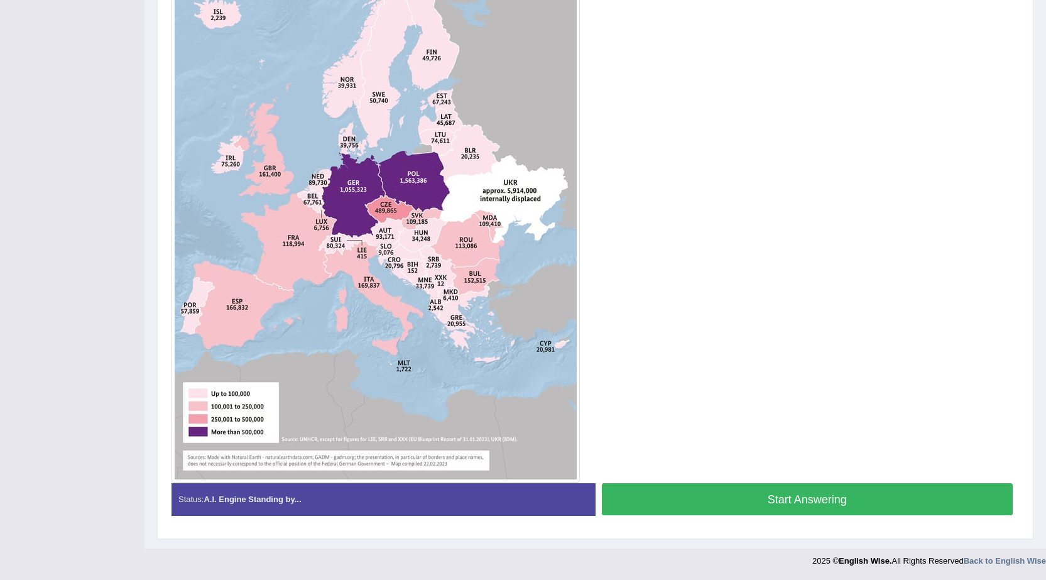
click at [772, 499] on button "Start Answering" at bounding box center [808, 499] width 412 height 32
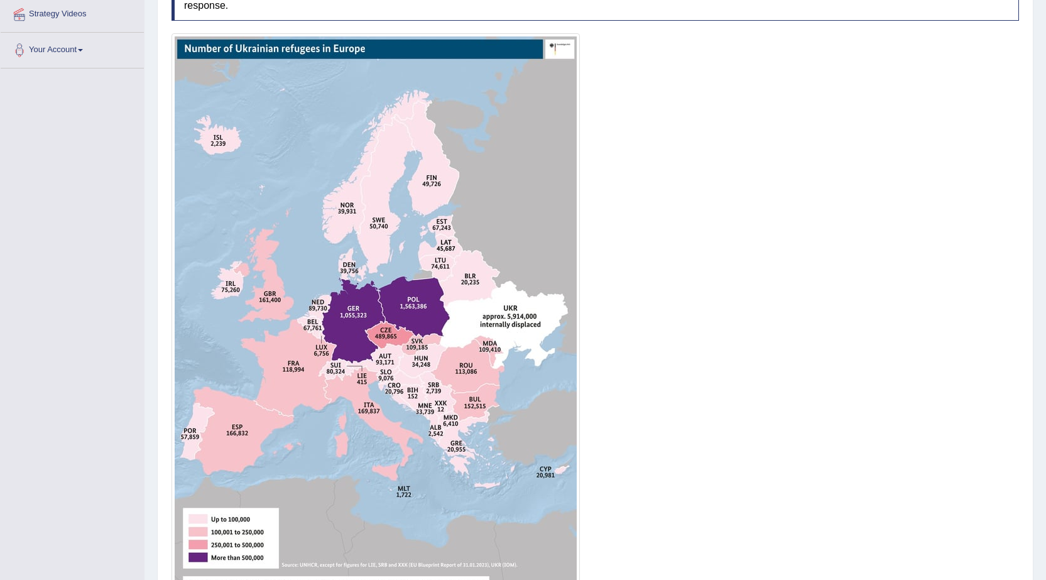
scroll to position [382, 0]
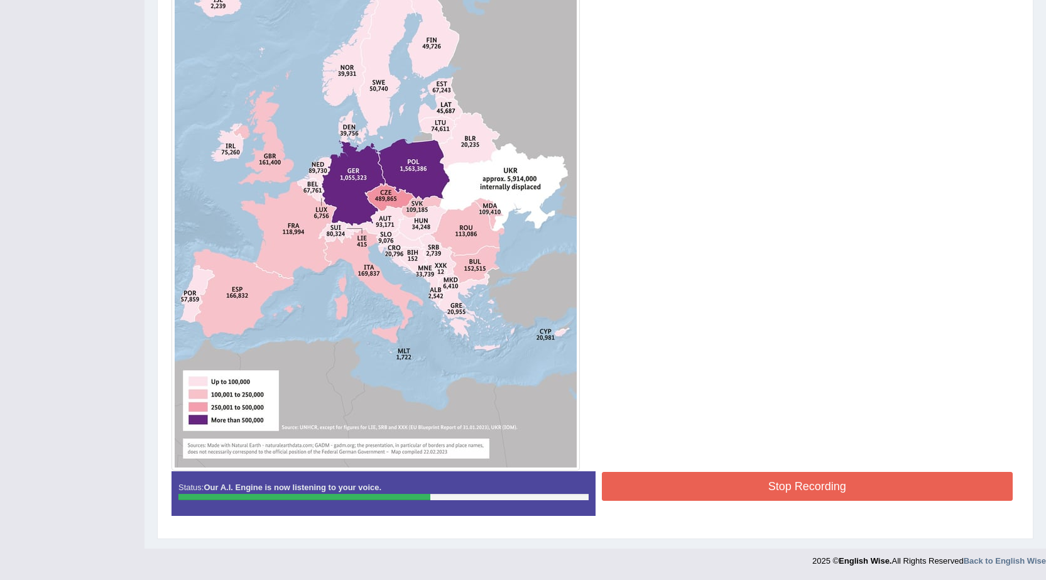
click at [709, 494] on button "Stop Recording" at bounding box center [808, 486] width 412 height 29
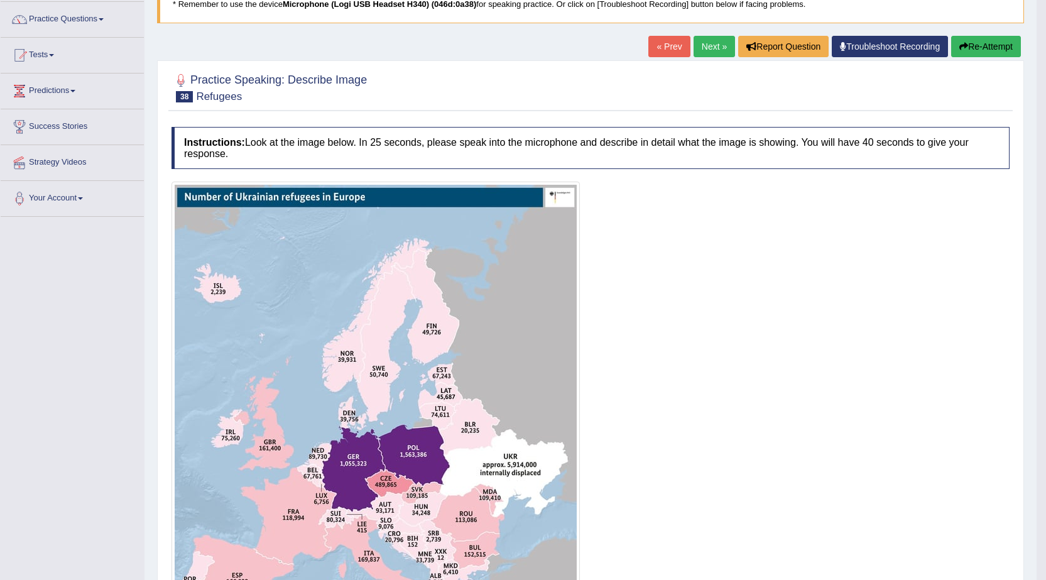
scroll to position [68, 0]
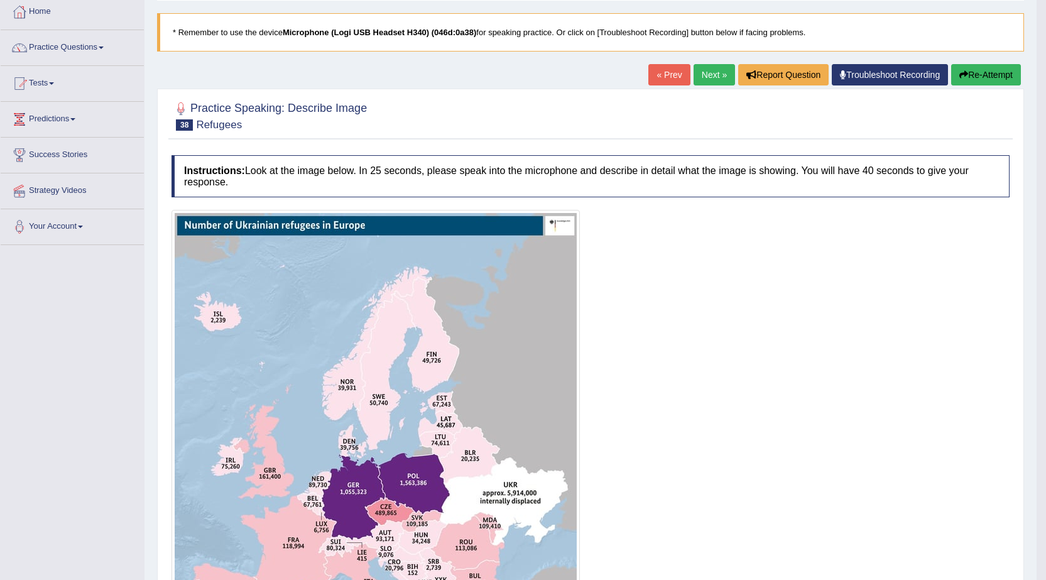
click at [716, 76] on link "Next »" at bounding box center [714, 74] width 41 height 21
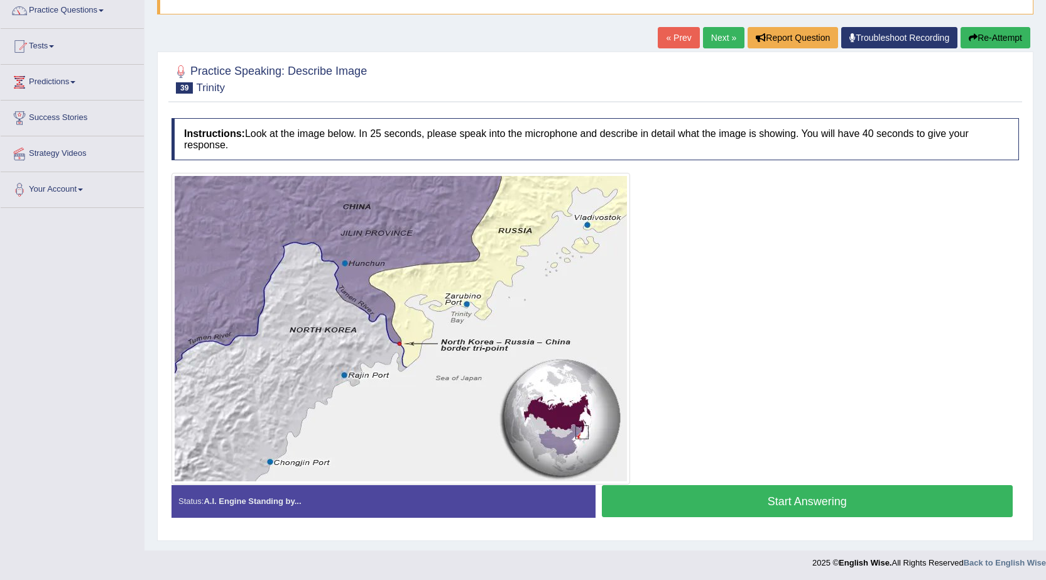
scroll to position [107, 0]
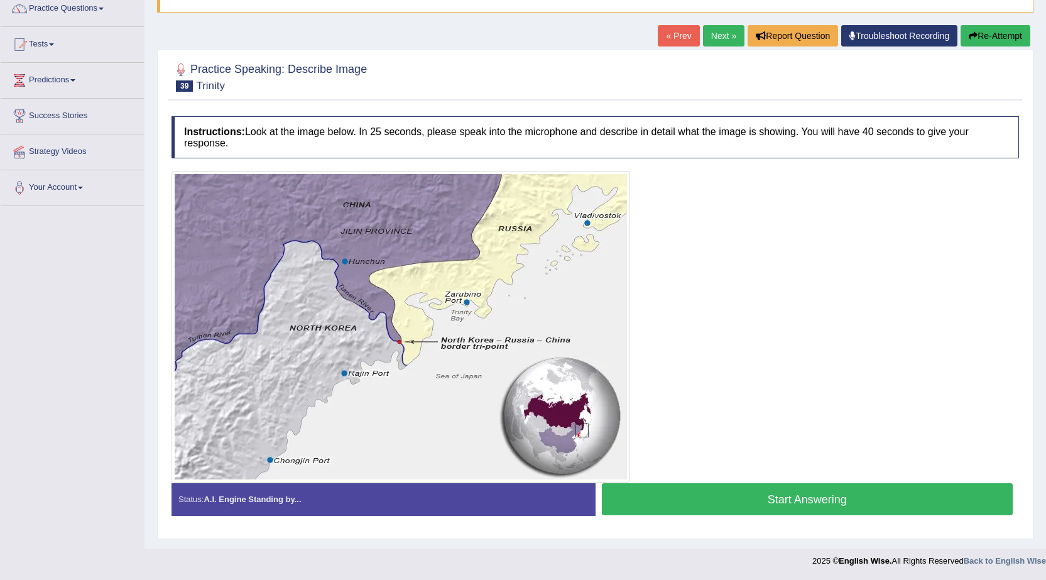
click at [743, 495] on button "Start Answering" at bounding box center [808, 499] width 412 height 32
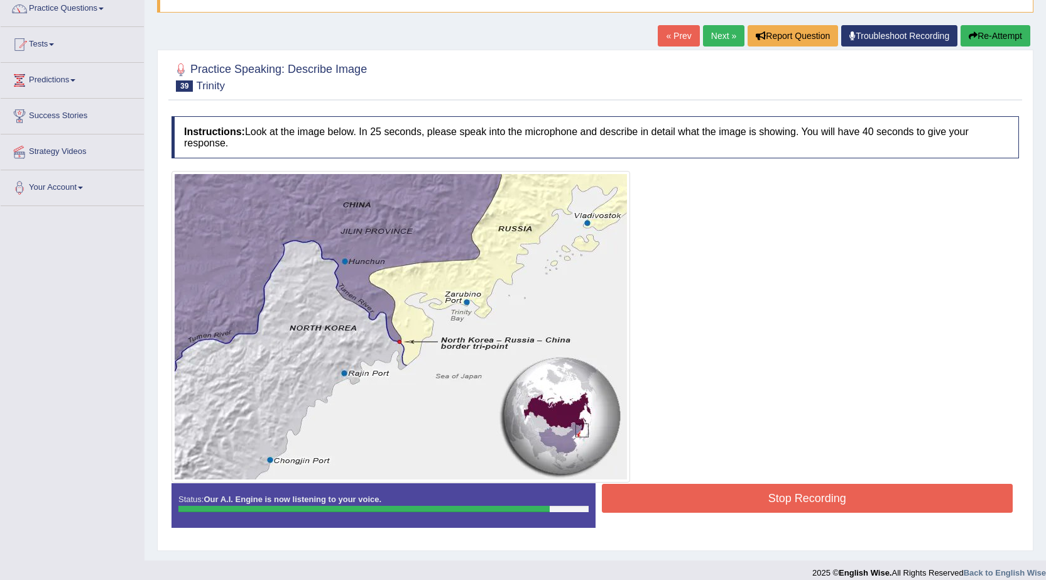
click at [736, 511] on button "Stop Recording" at bounding box center [808, 498] width 412 height 29
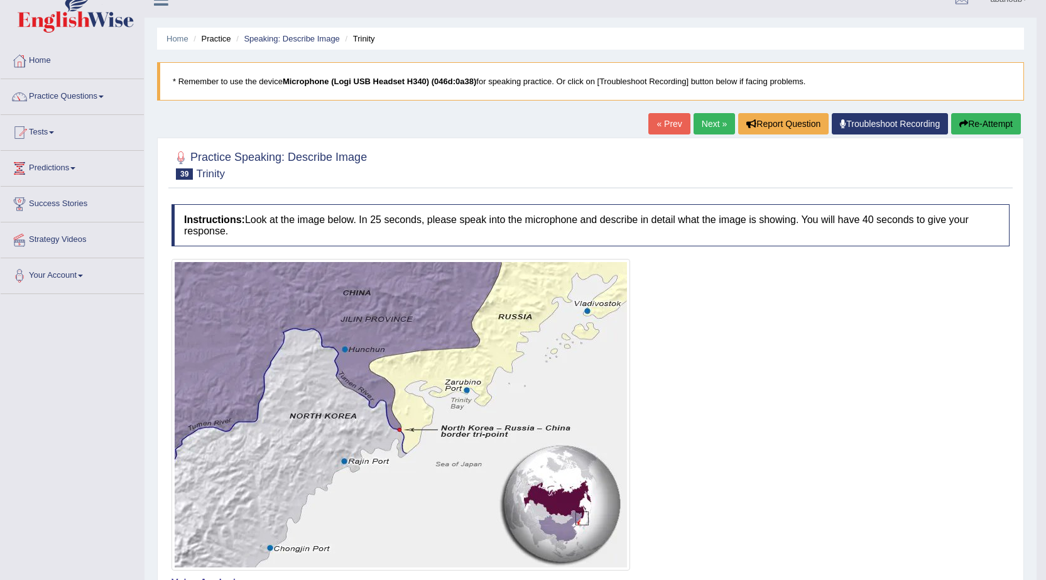
scroll to position [0, 0]
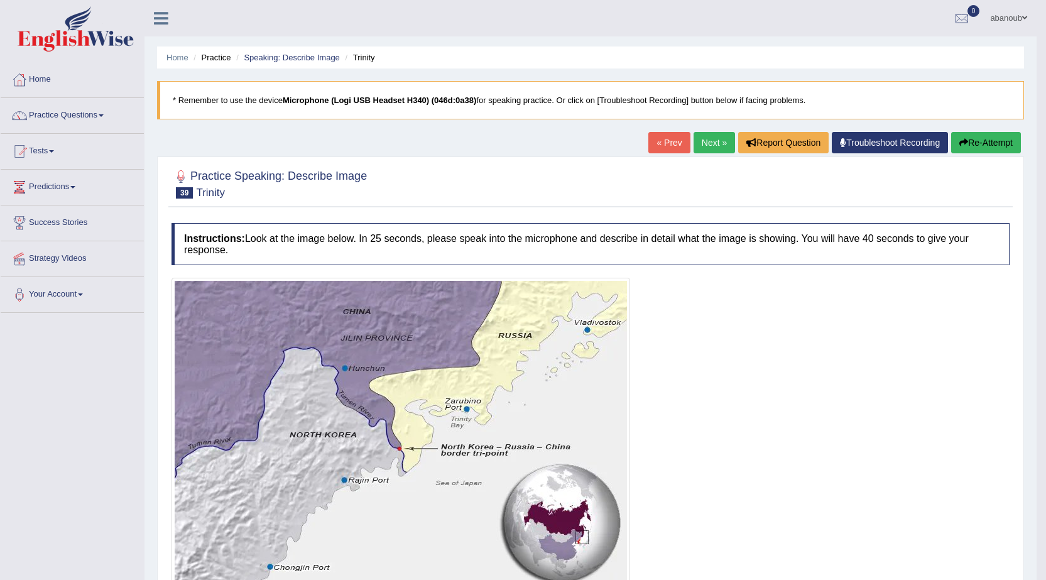
click at [713, 143] on link "Next »" at bounding box center [714, 142] width 41 height 21
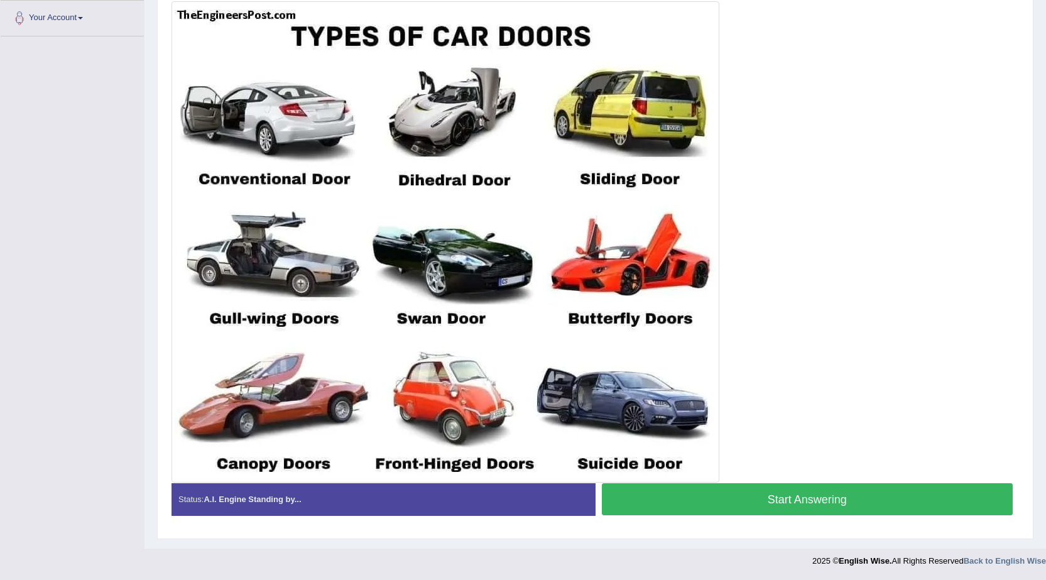
scroll to position [214, 0]
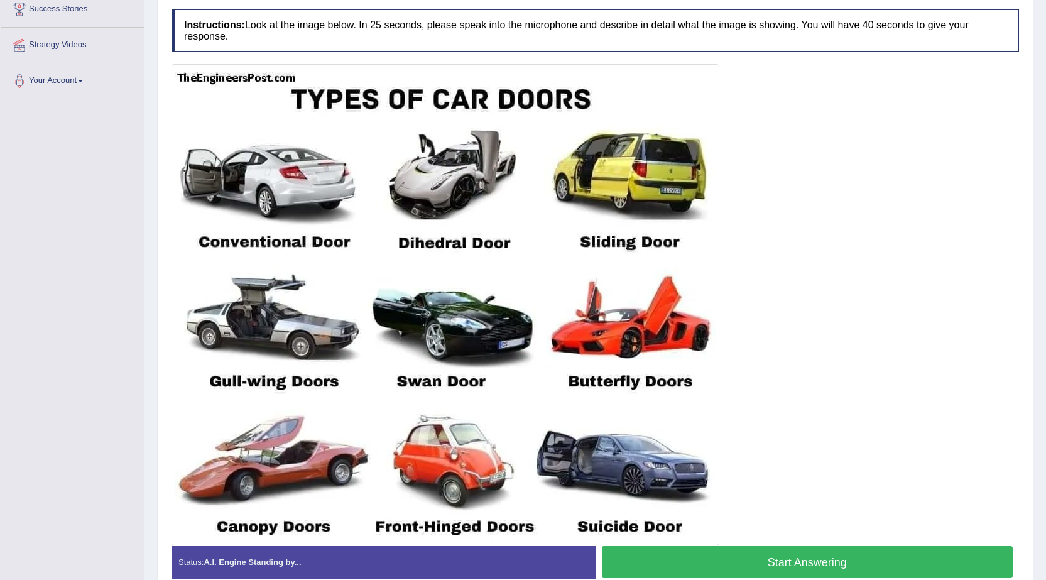
click at [933, 571] on button "Start Answering" at bounding box center [808, 562] width 412 height 32
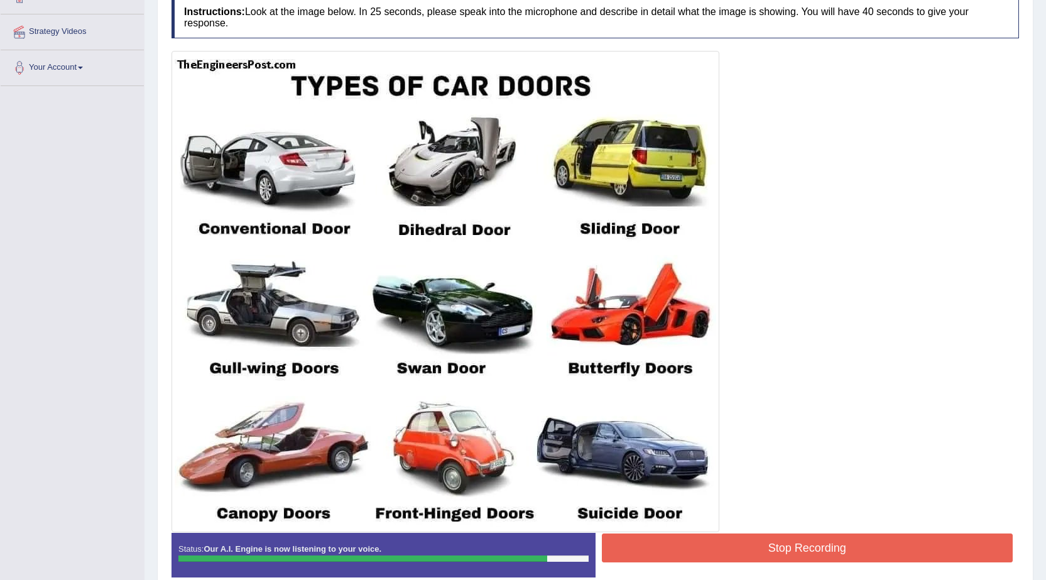
scroll to position [288, 0]
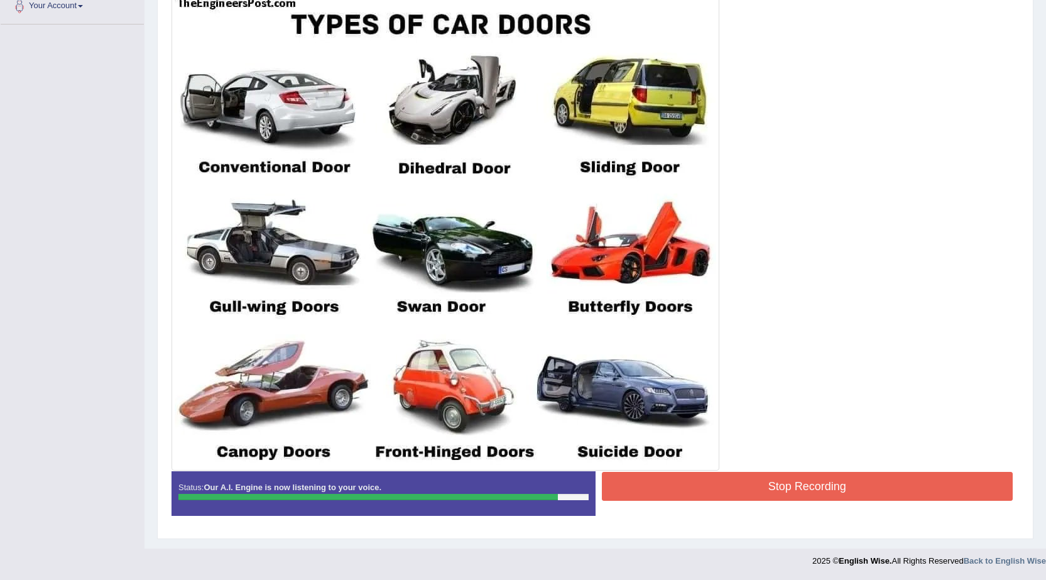
click at [813, 483] on button "Stop Recording" at bounding box center [808, 486] width 412 height 29
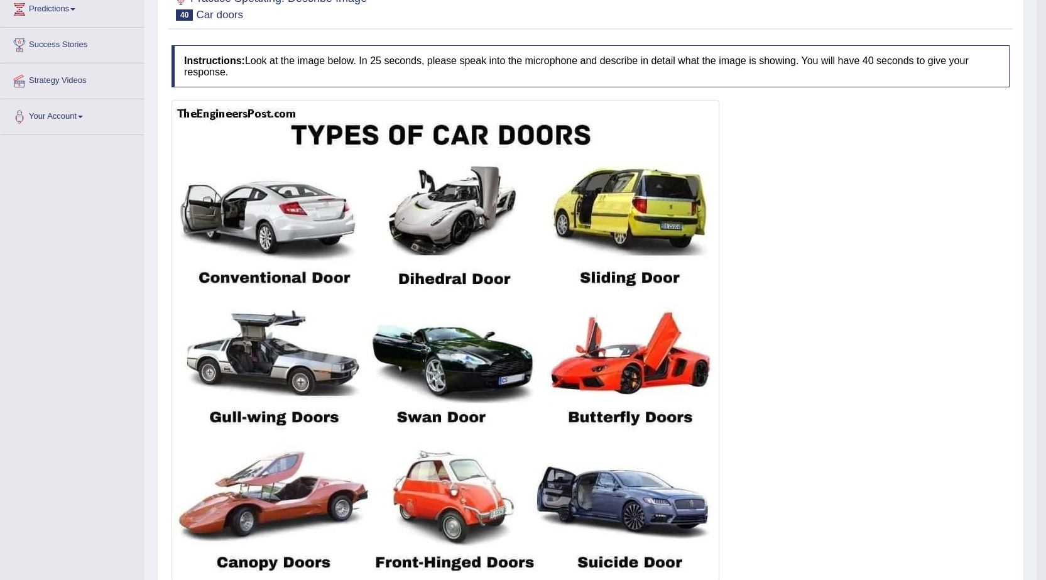
scroll to position [100, 0]
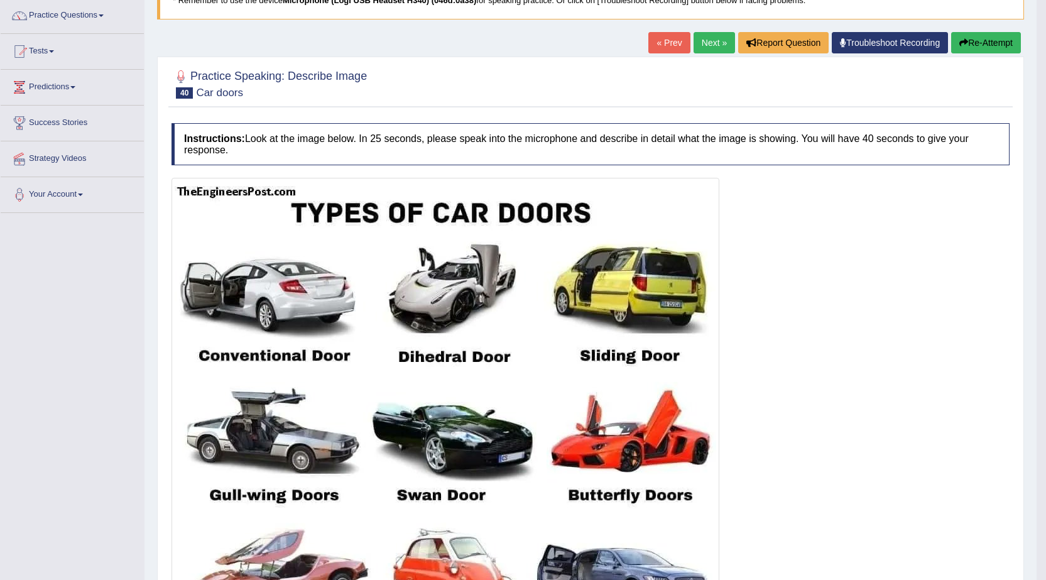
click at [709, 41] on link "Next »" at bounding box center [714, 42] width 41 height 21
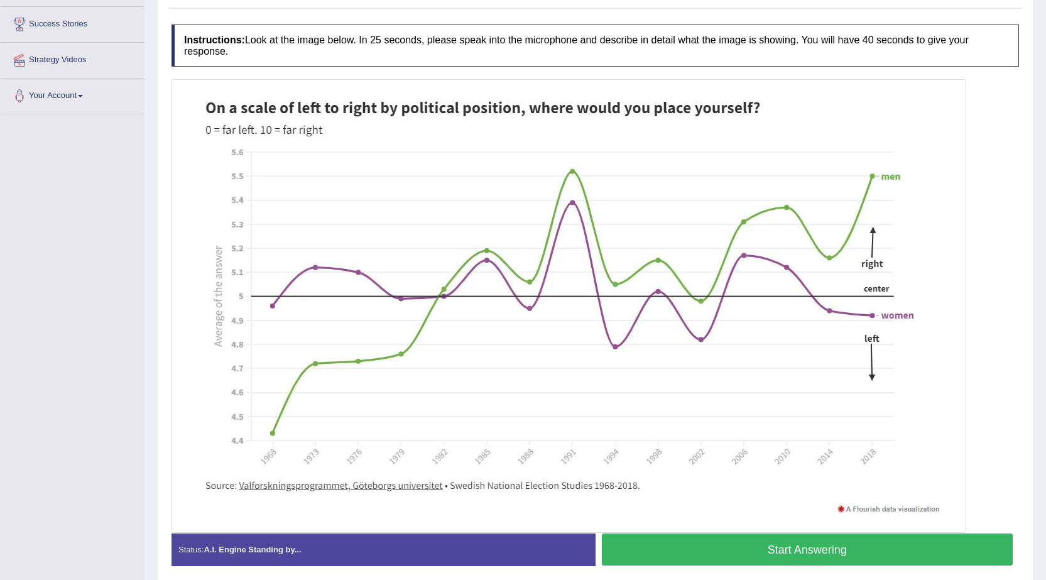
scroll to position [249, 0]
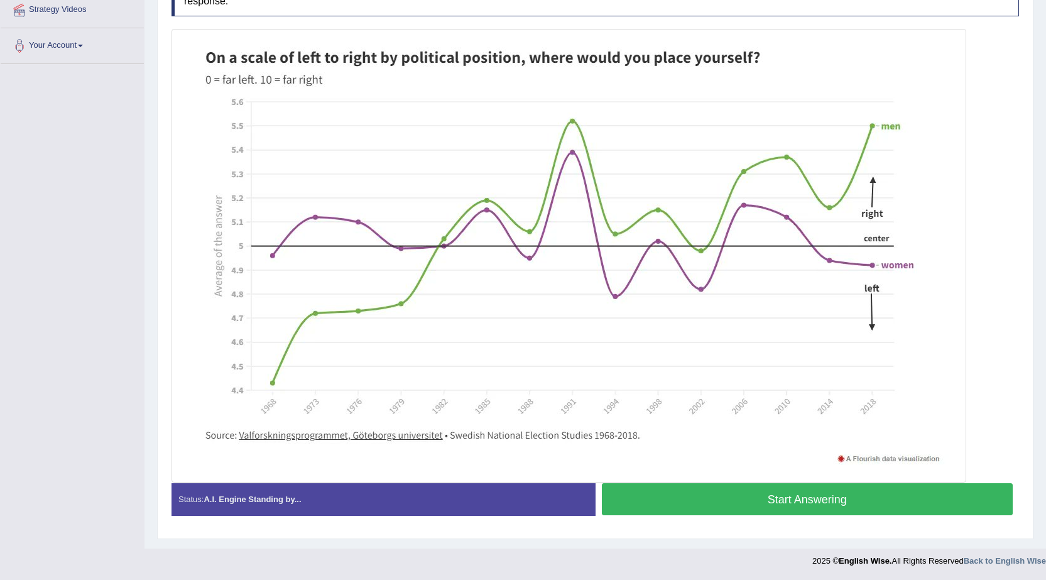
click at [724, 503] on button "Start Answering" at bounding box center [808, 499] width 412 height 32
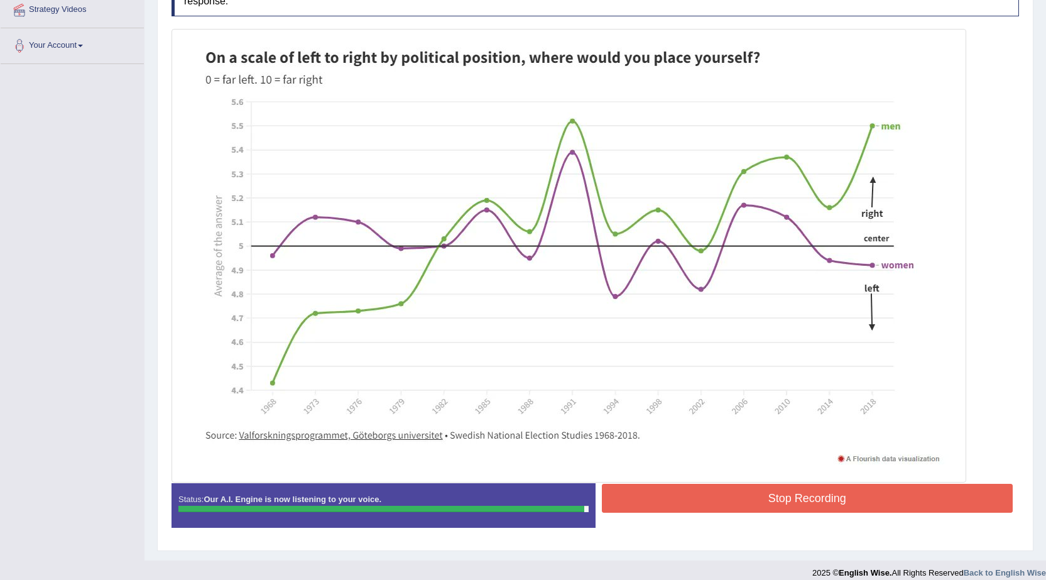
click at [724, 508] on button "Stop Recording" at bounding box center [808, 498] width 412 height 29
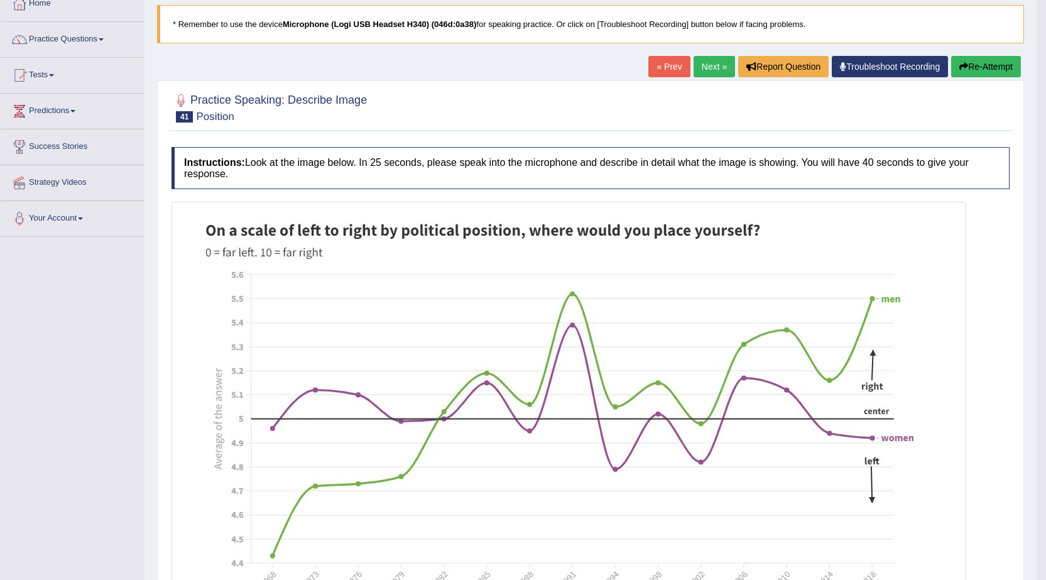
scroll to position [75, 0]
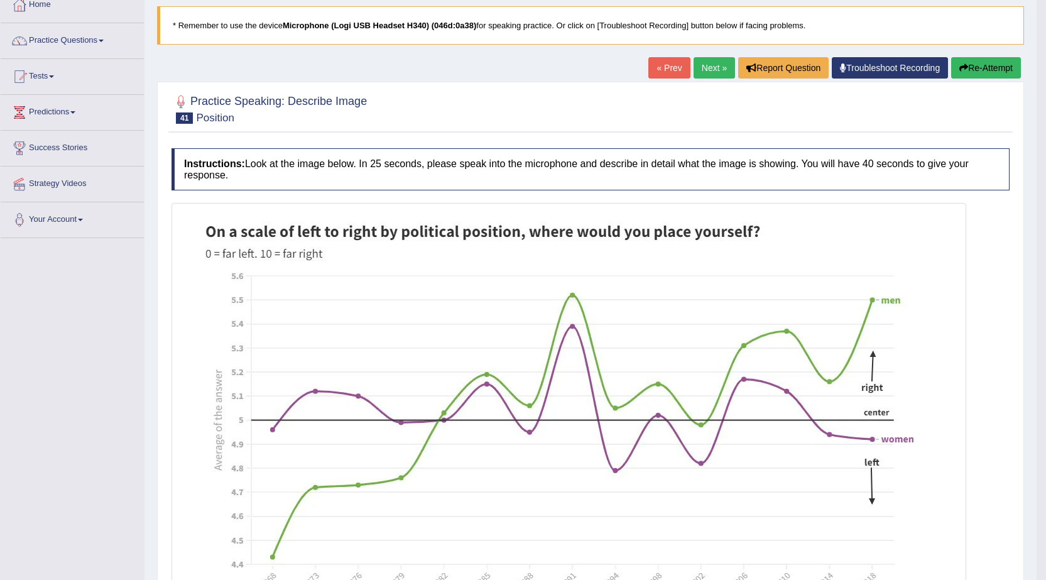
click at [714, 68] on link "Next »" at bounding box center [714, 67] width 41 height 21
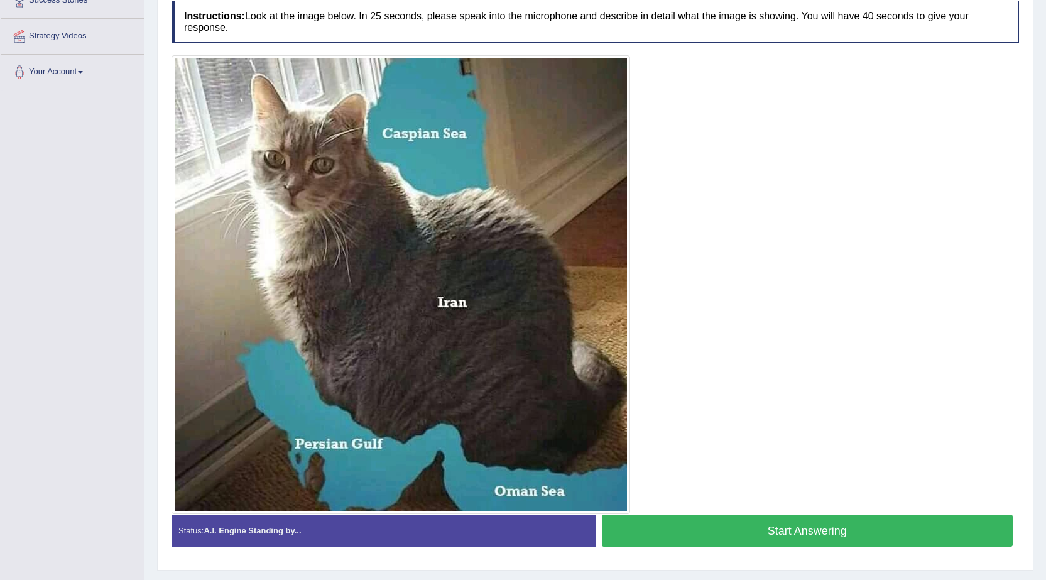
scroll to position [254, 0]
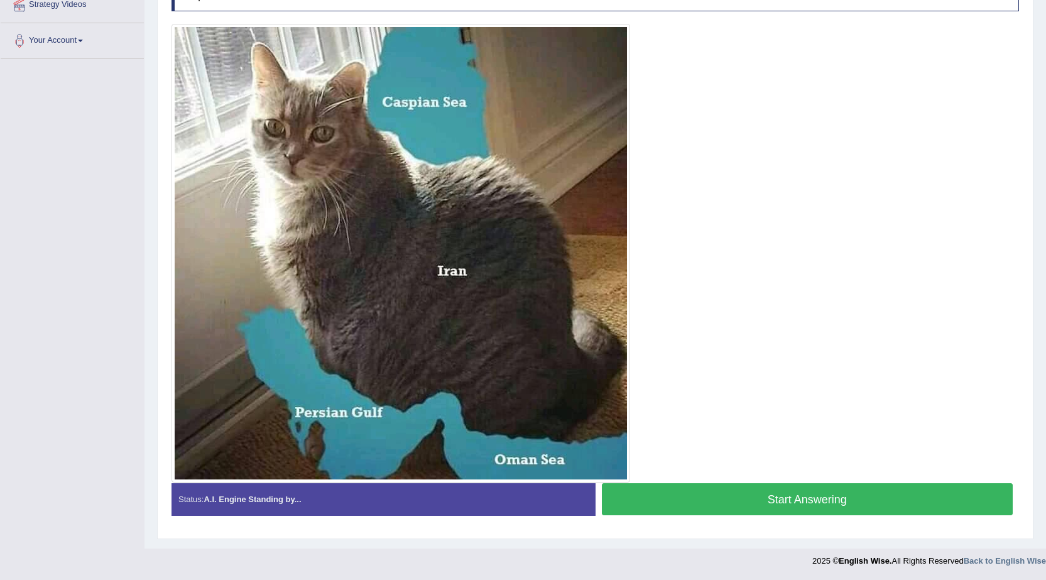
click at [700, 498] on button "Start Answering" at bounding box center [808, 499] width 412 height 32
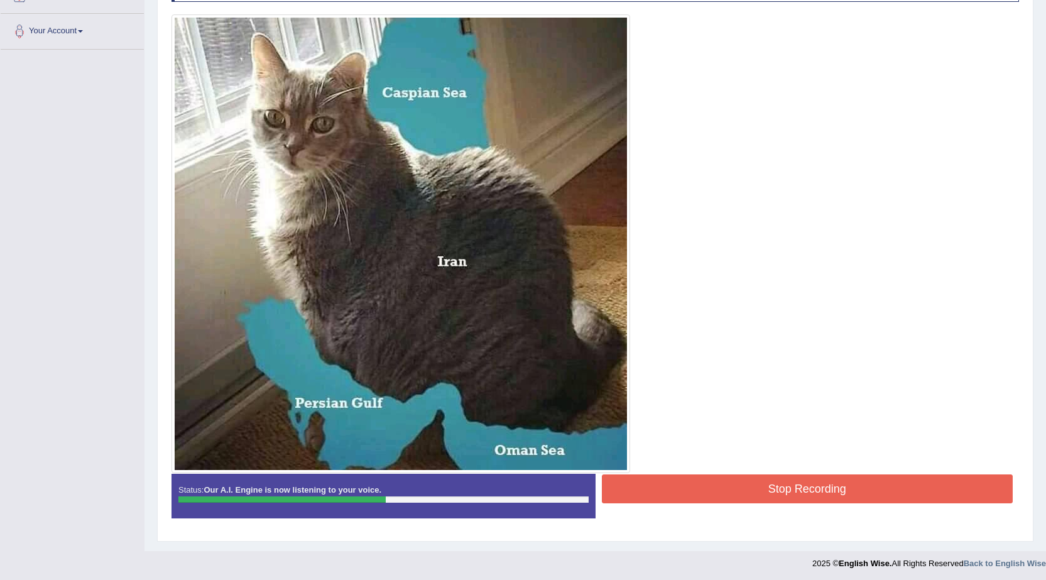
scroll to position [266, 0]
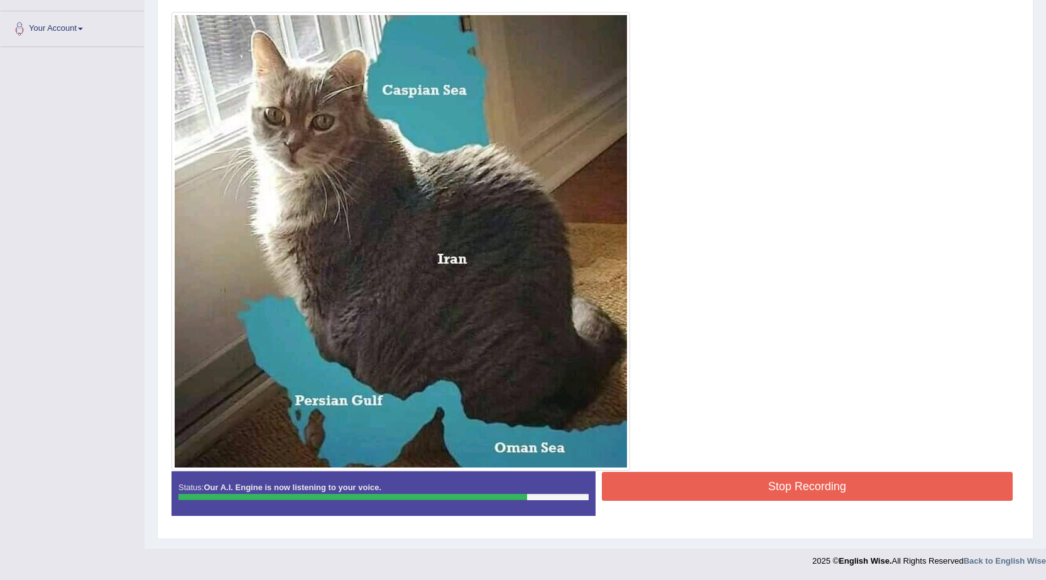
click at [692, 481] on button "Stop Recording" at bounding box center [808, 486] width 412 height 29
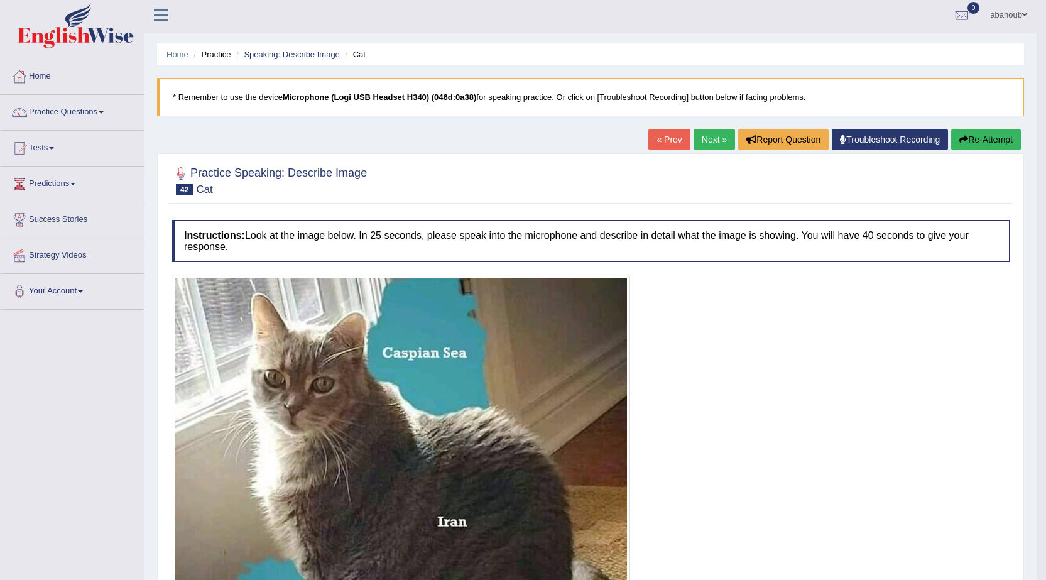
scroll to position [0, 0]
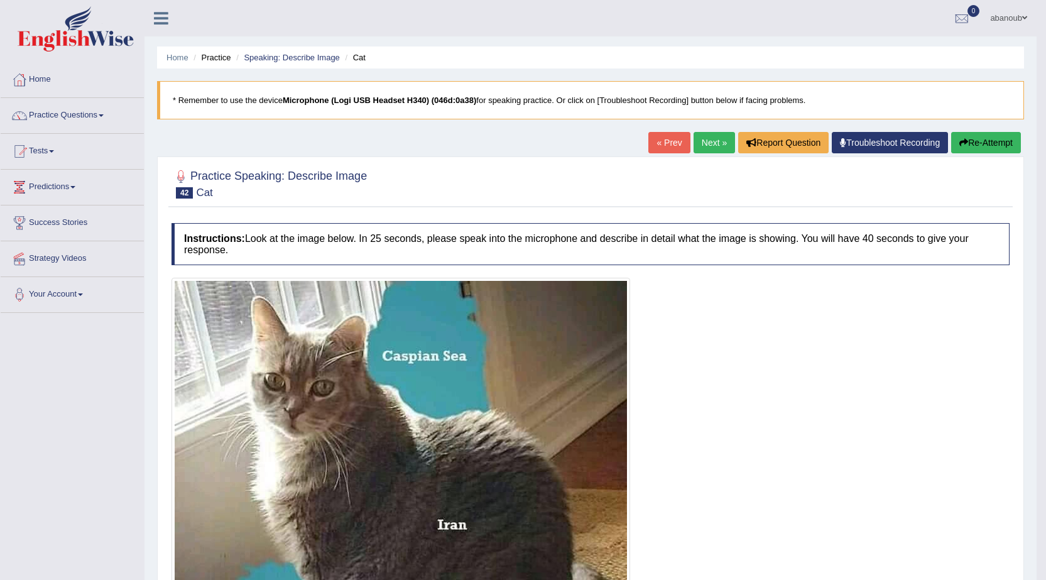
click at [709, 143] on link "Next »" at bounding box center [714, 142] width 41 height 21
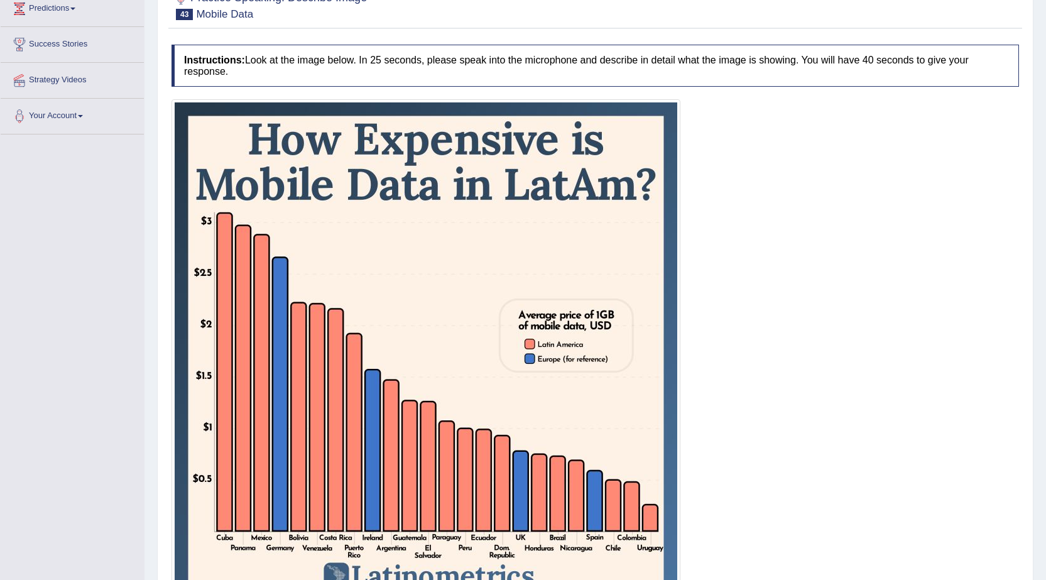
scroll to position [251, 0]
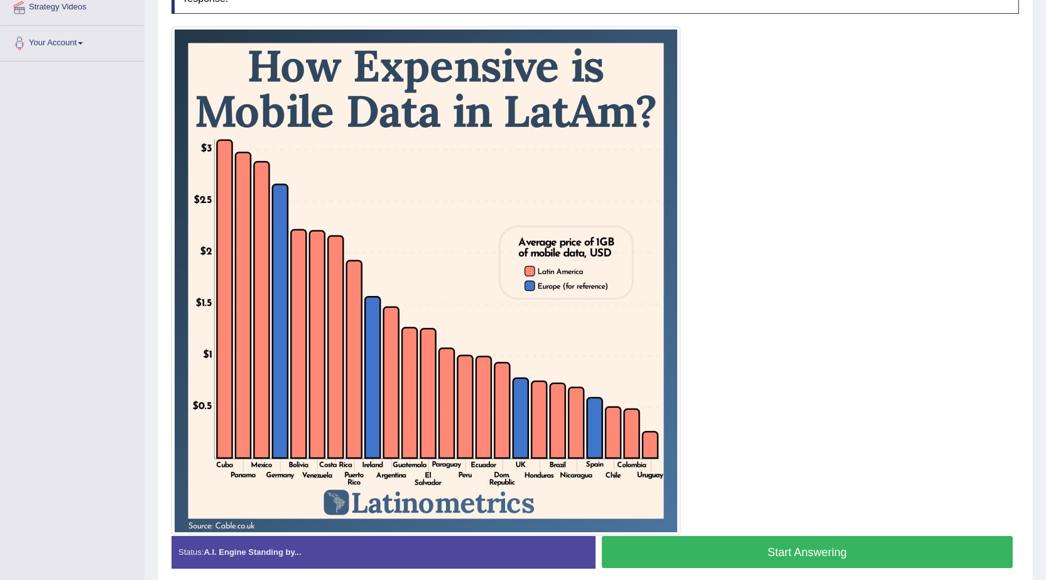
click at [759, 561] on button "Start Answering" at bounding box center [808, 552] width 412 height 32
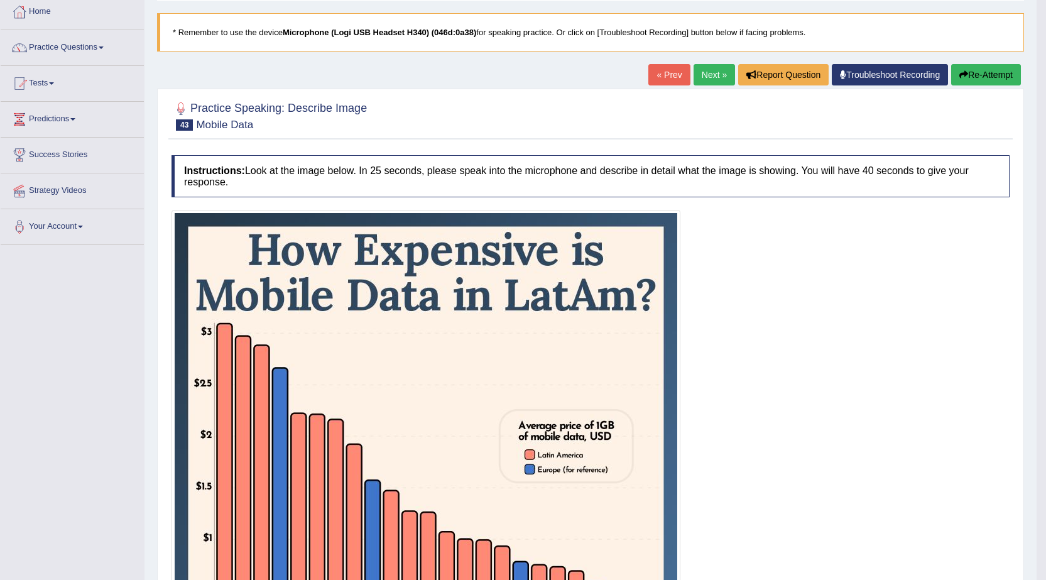
scroll to position [0, 0]
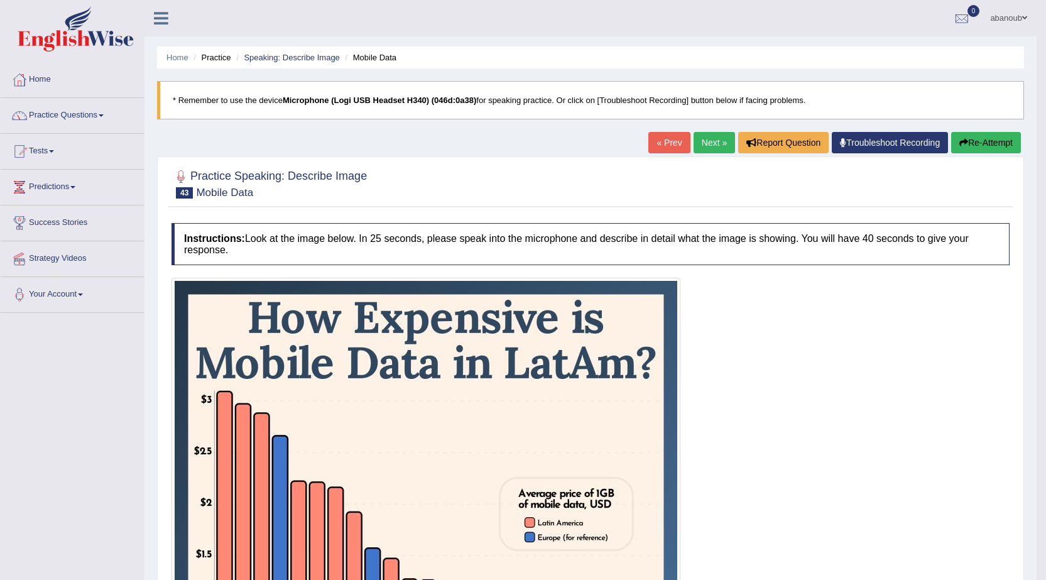
click at [708, 139] on link "Next »" at bounding box center [714, 142] width 41 height 21
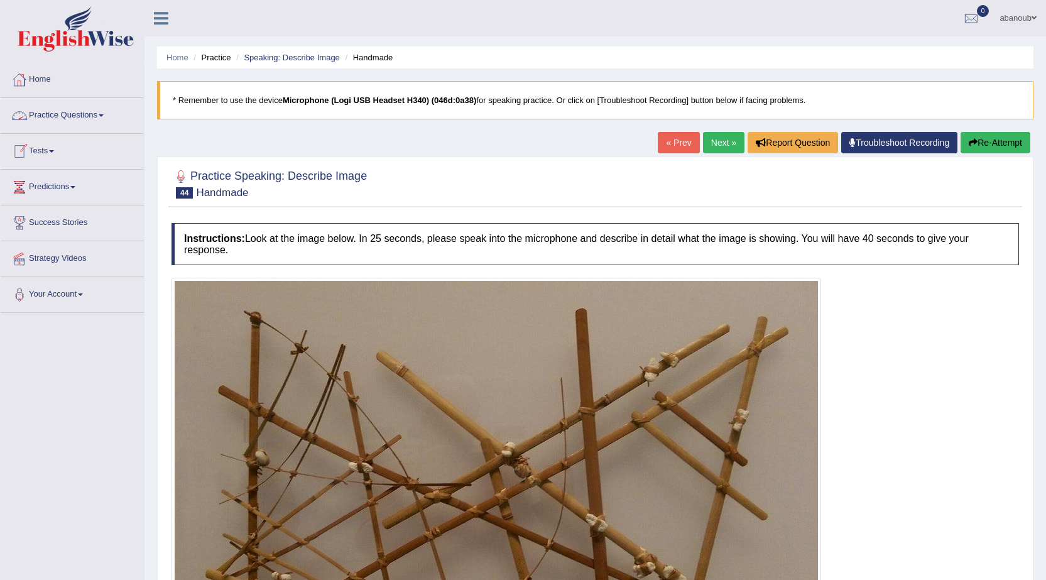
click at [47, 150] on link "Tests" at bounding box center [72, 149] width 143 height 31
click at [53, 117] on link "Practice Questions" at bounding box center [72, 113] width 143 height 31
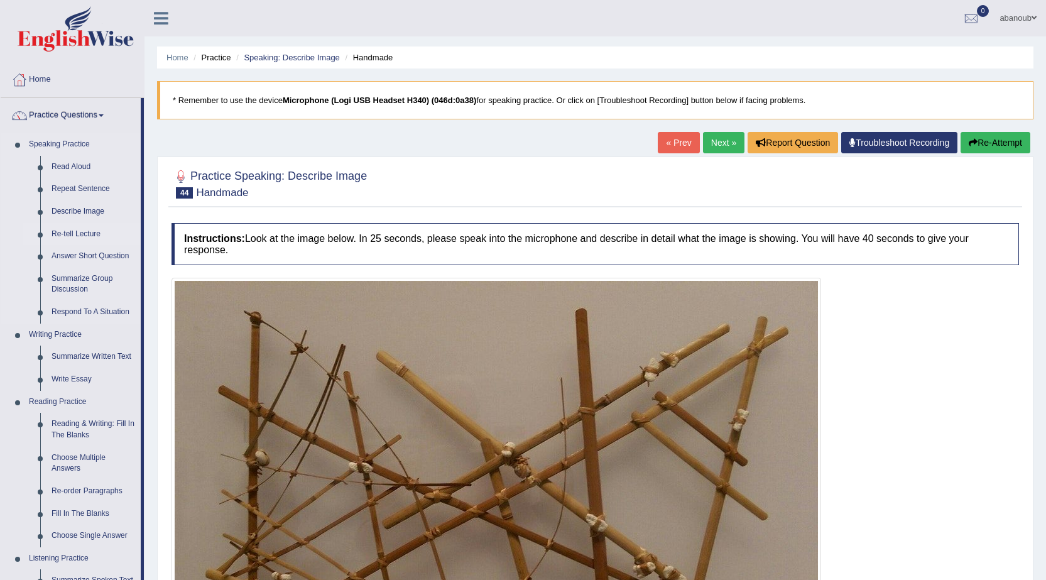
click at [89, 234] on link "Re-tell Lecture" at bounding box center [93, 234] width 95 height 23
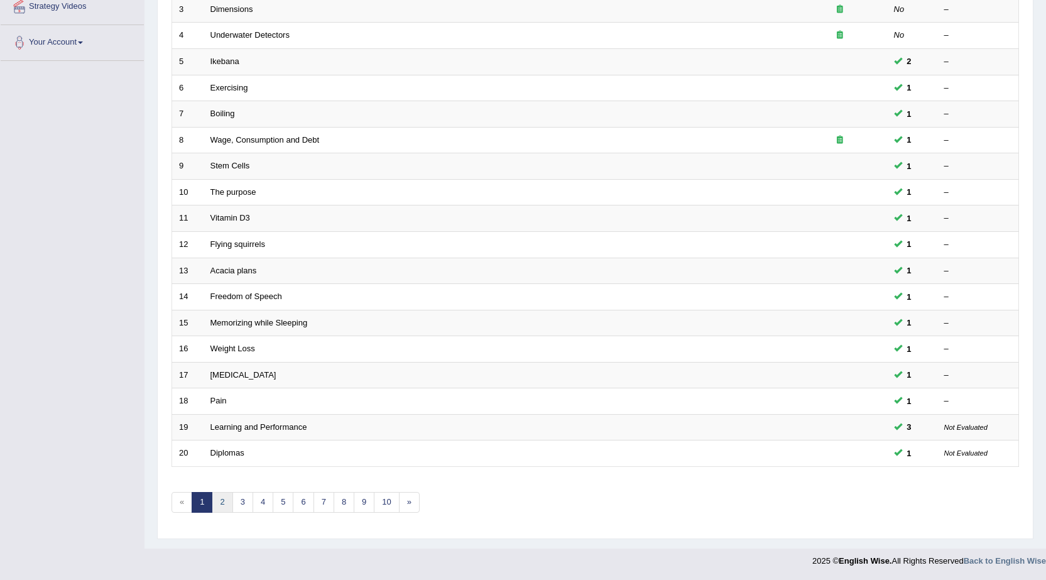
click at [216, 505] on link "2" at bounding box center [222, 502] width 21 height 21
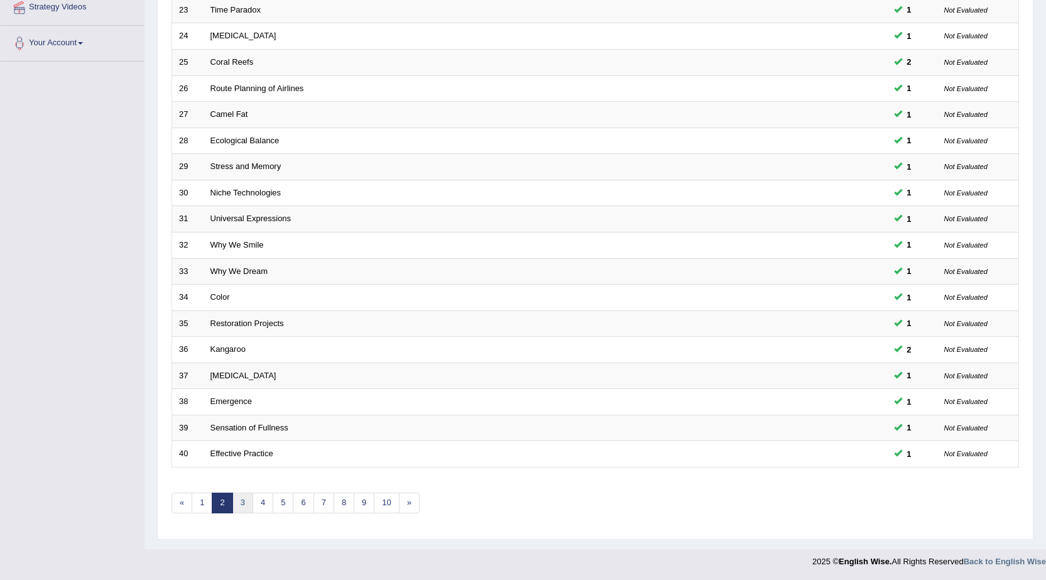
click at [249, 503] on link "3" at bounding box center [242, 503] width 21 height 21
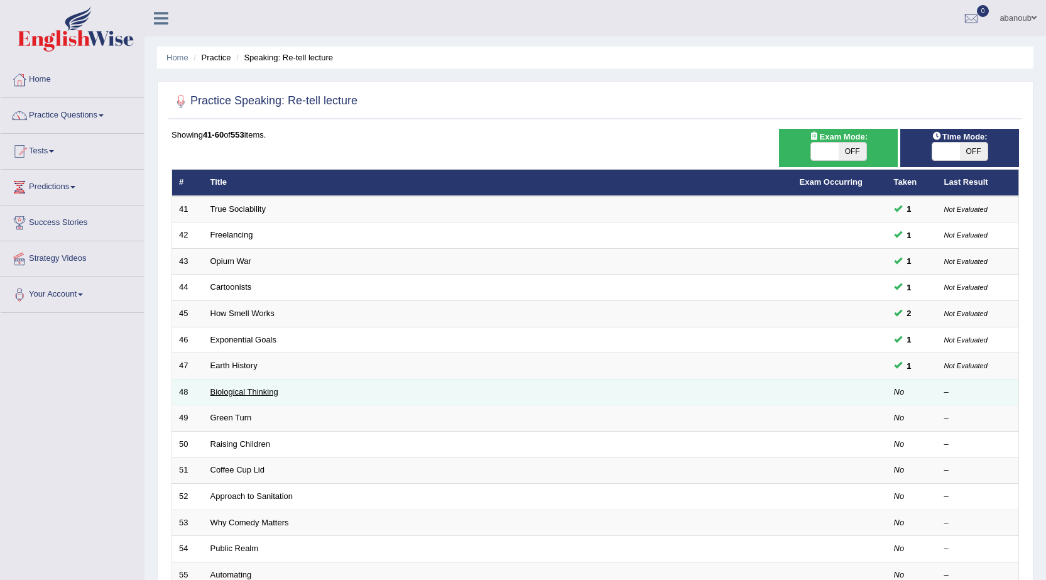
click at [234, 393] on link "Biological Thinking" at bounding box center [244, 391] width 68 height 9
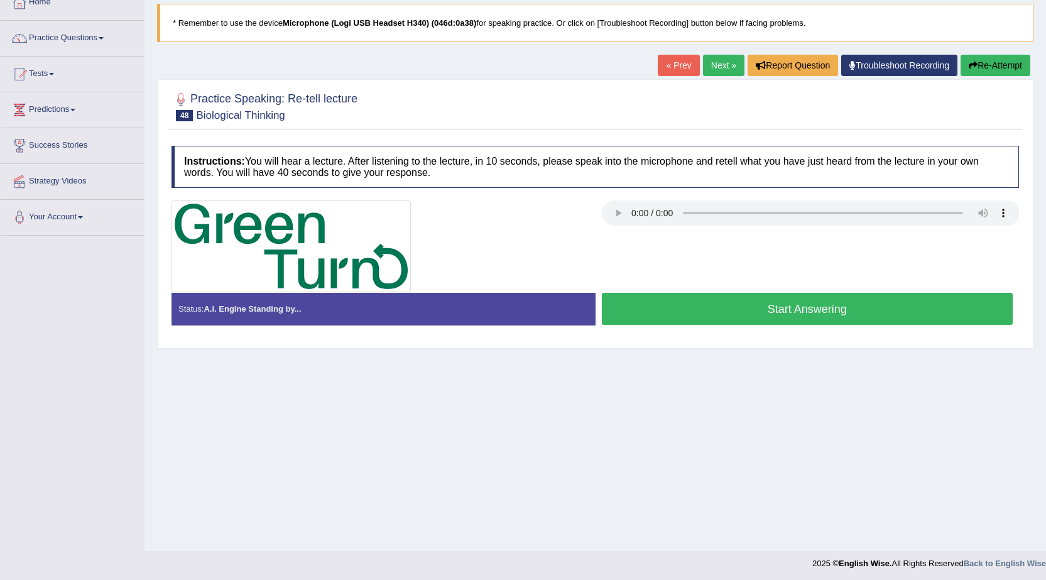
scroll to position [80, 0]
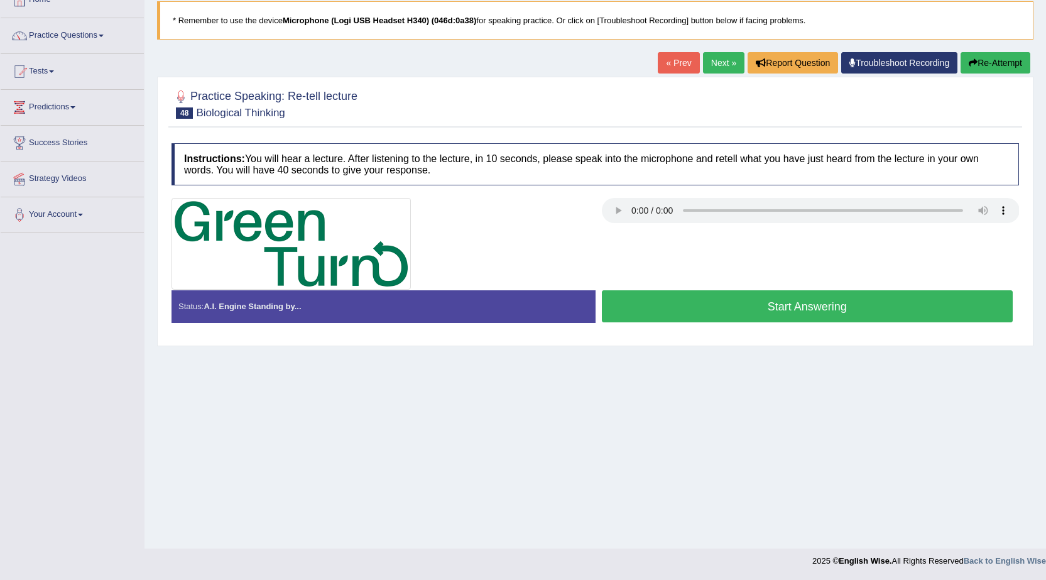
click at [752, 297] on button "Start Answering" at bounding box center [808, 306] width 412 height 32
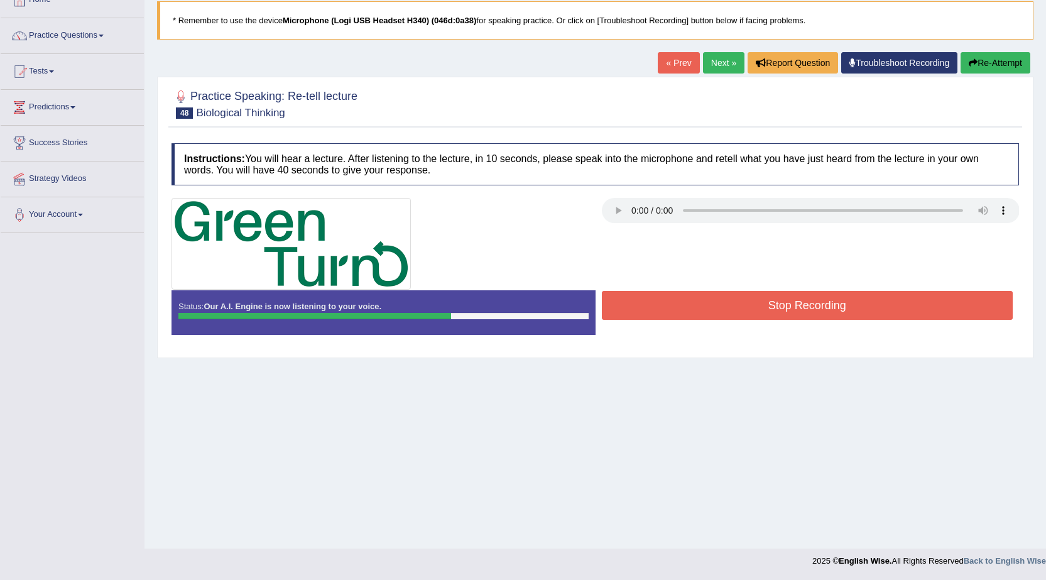
click at [819, 307] on button "Stop Recording" at bounding box center [808, 305] width 412 height 29
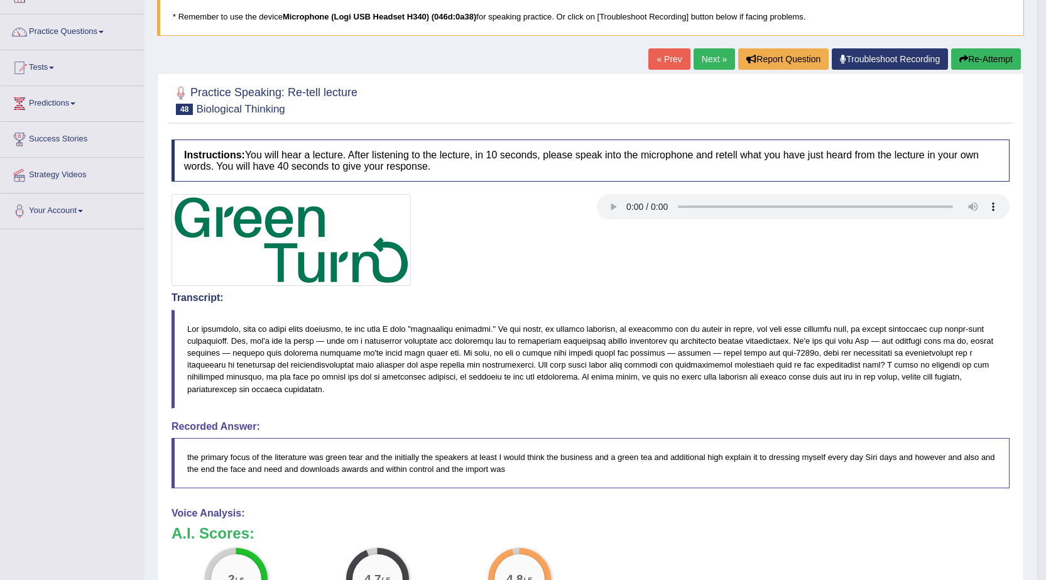
scroll to position [17, 0]
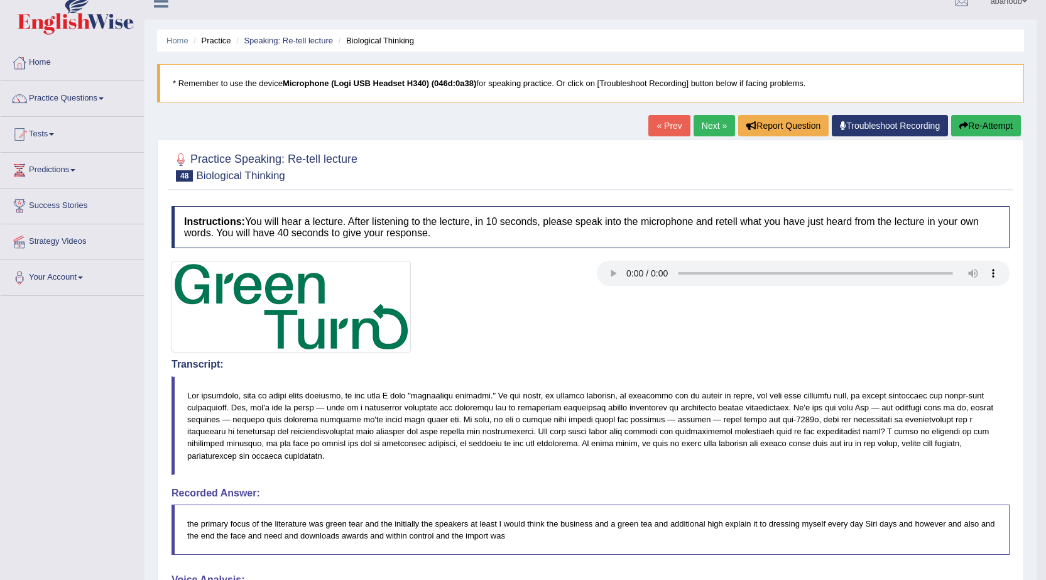
click at [694, 126] on link "Next »" at bounding box center [714, 125] width 41 height 21
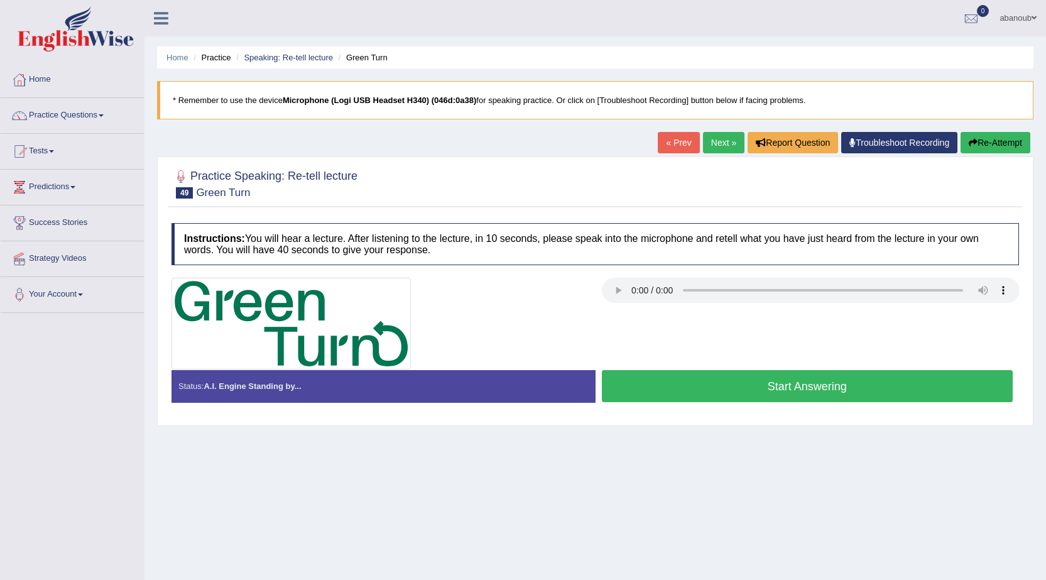
scroll to position [80, 0]
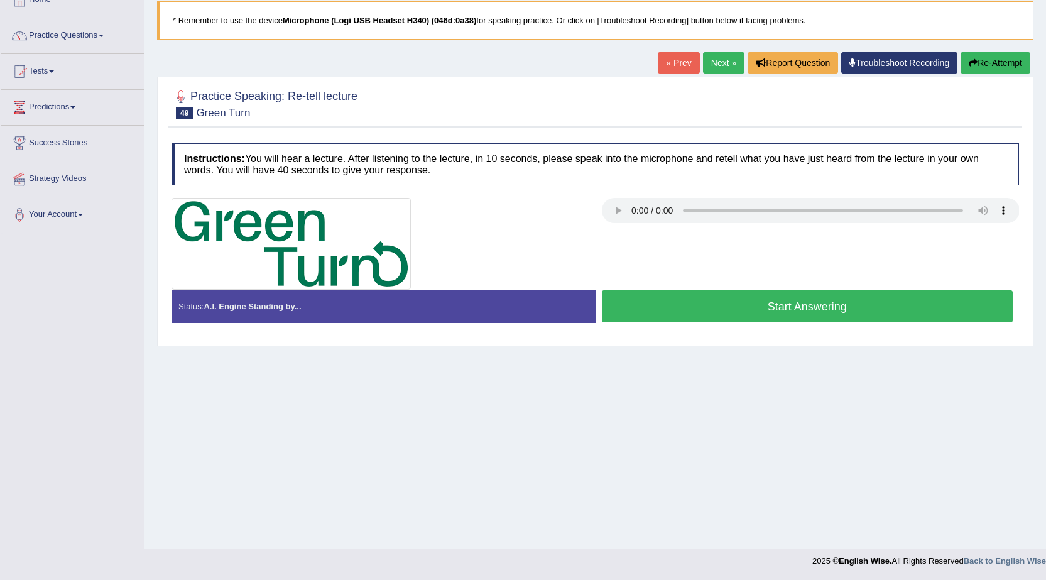
click at [733, 317] on button "Start Answering" at bounding box center [808, 306] width 412 height 32
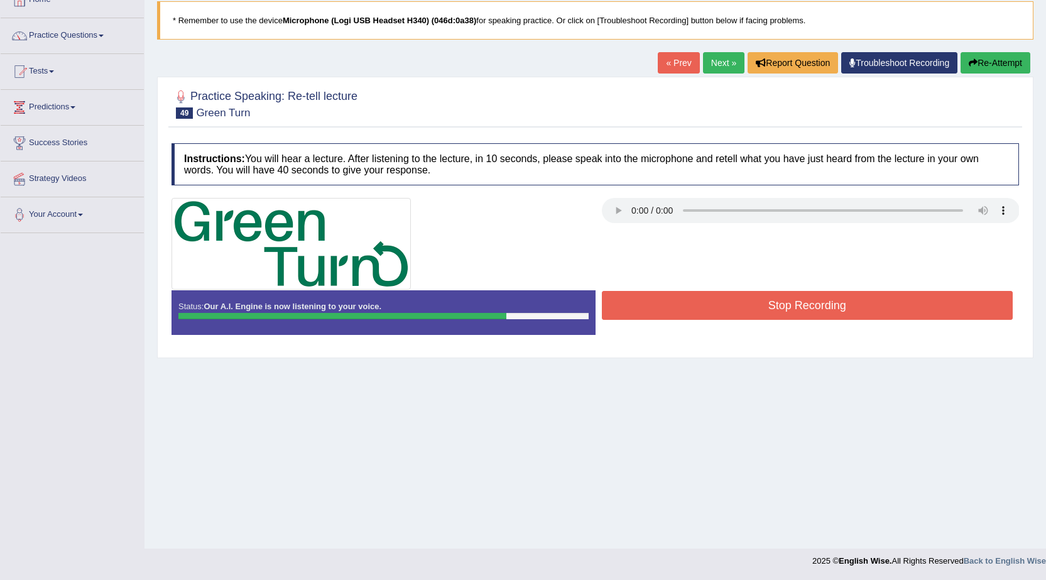
click at [741, 295] on button "Stop Recording" at bounding box center [808, 305] width 412 height 29
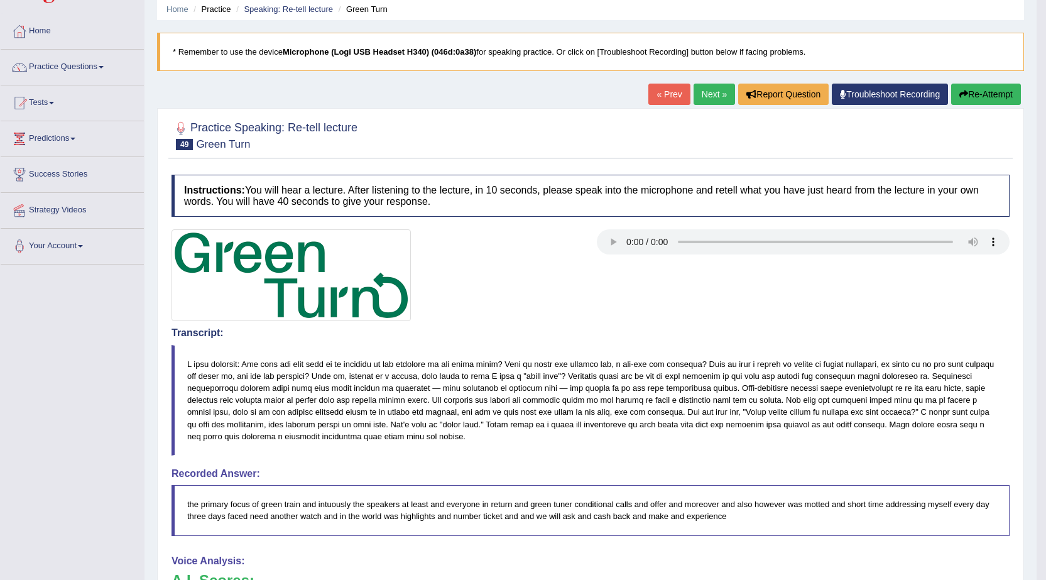
scroll to position [0, 0]
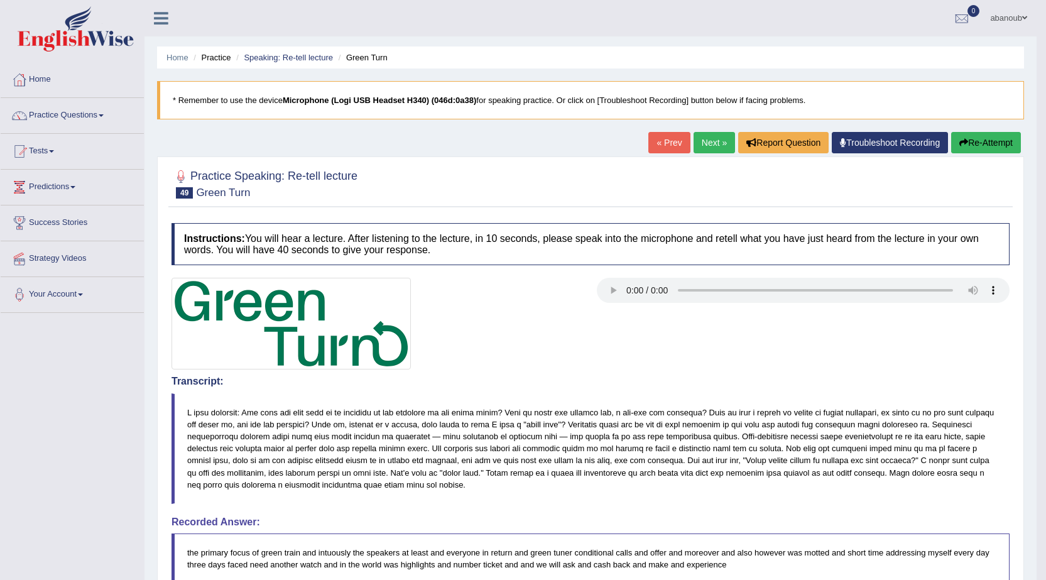
click at [717, 137] on link "Next »" at bounding box center [714, 142] width 41 height 21
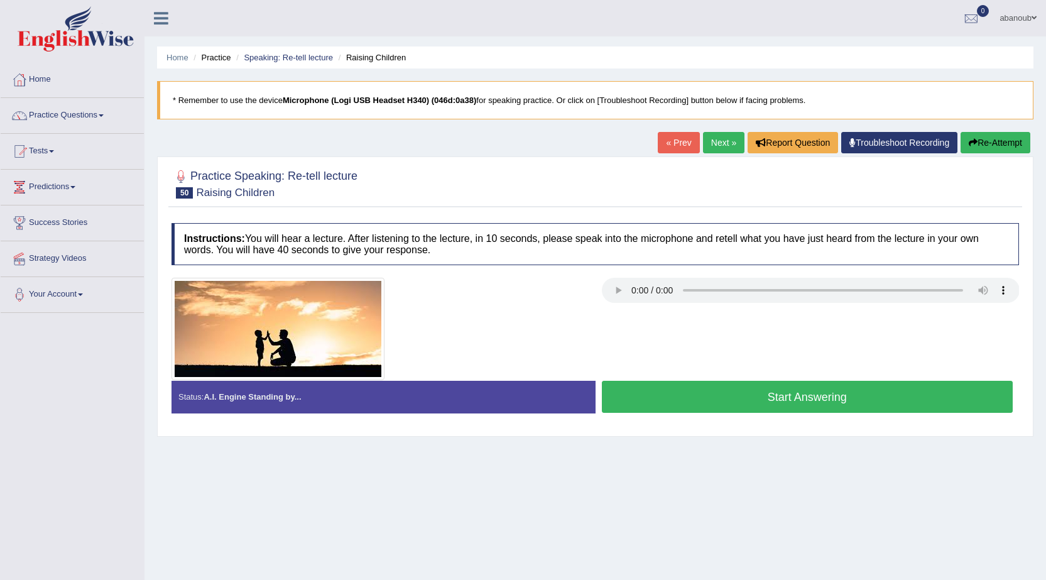
click at [694, 398] on button "Start Answering" at bounding box center [808, 397] width 412 height 32
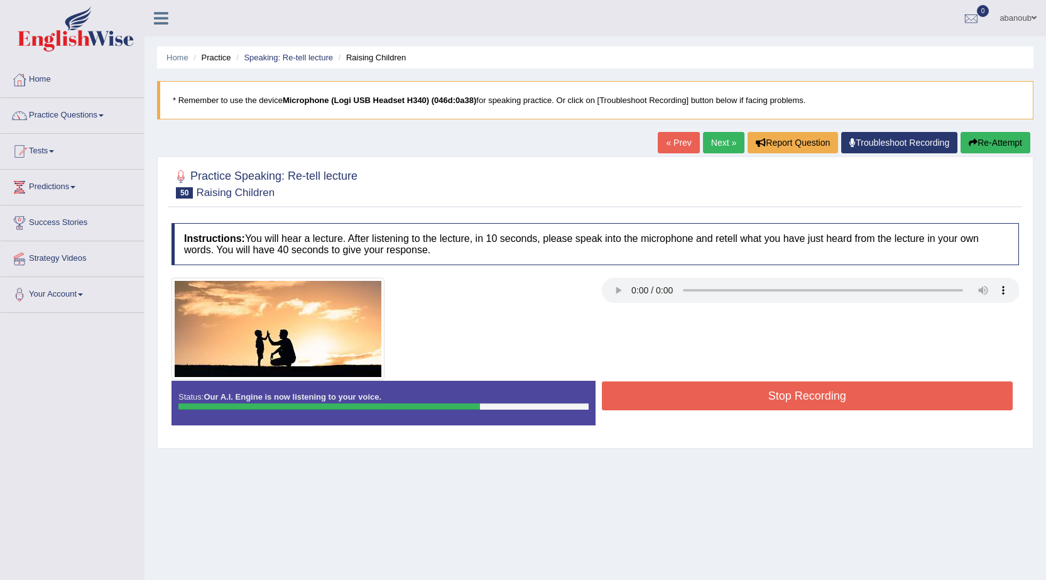
click at [764, 378] on div at bounding box center [595, 329] width 860 height 102
click at [760, 391] on button "Stop Recording" at bounding box center [808, 395] width 412 height 29
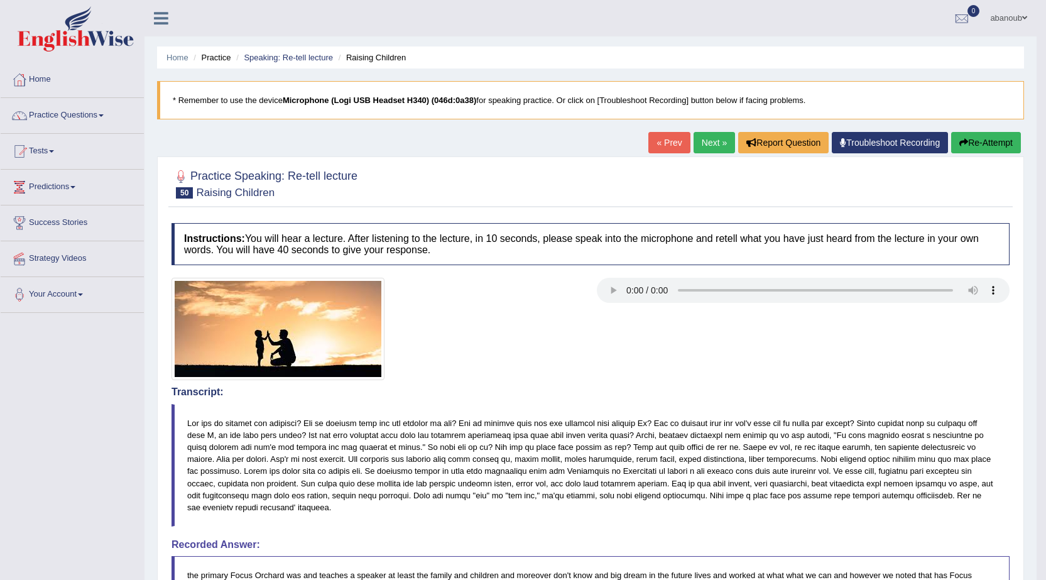
click at [717, 146] on link "Next »" at bounding box center [714, 142] width 41 height 21
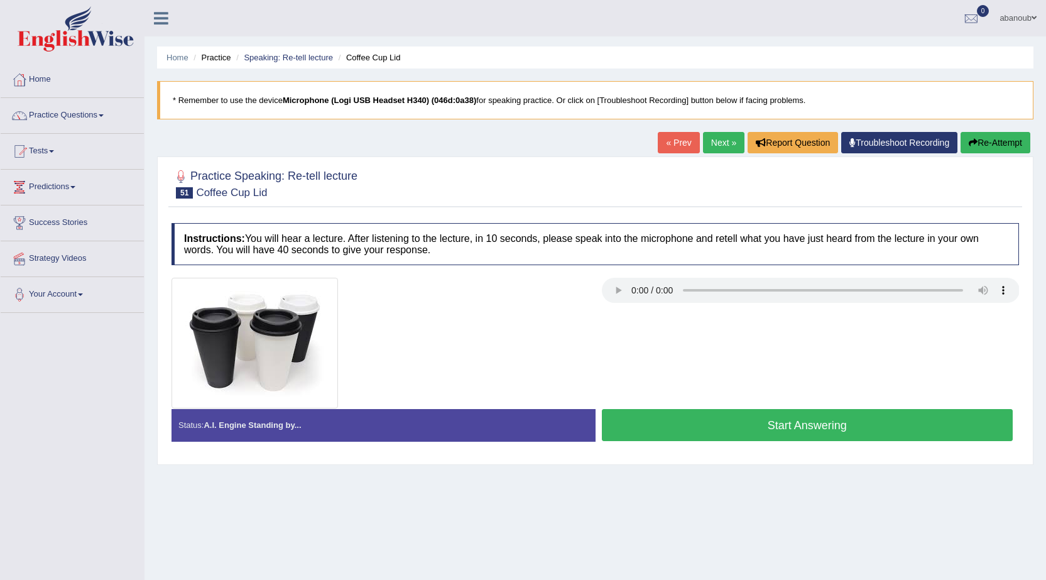
click at [705, 435] on button "Start Answering" at bounding box center [808, 425] width 412 height 32
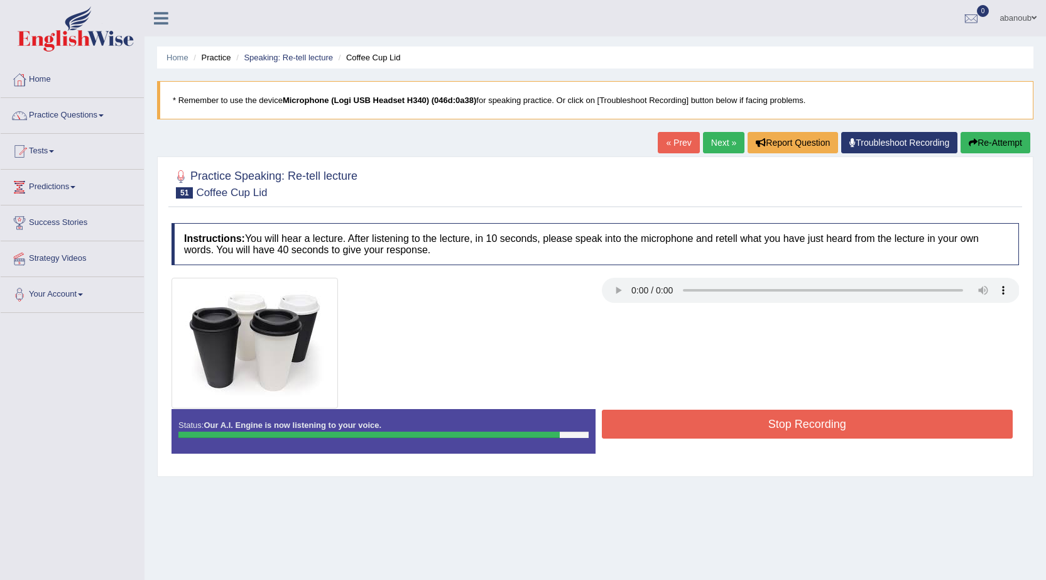
click at [679, 413] on button "Stop Recording" at bounding box center [808, 424] width 412 height 29
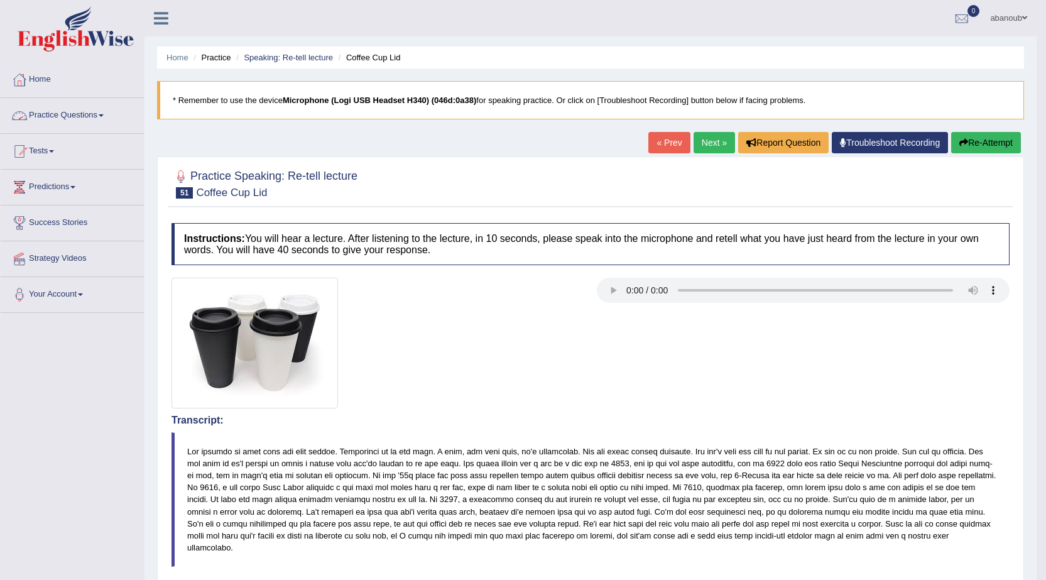
click at [72, 118] on link "Practice Questions" at bounding box center [72, 113] width 143 height 31
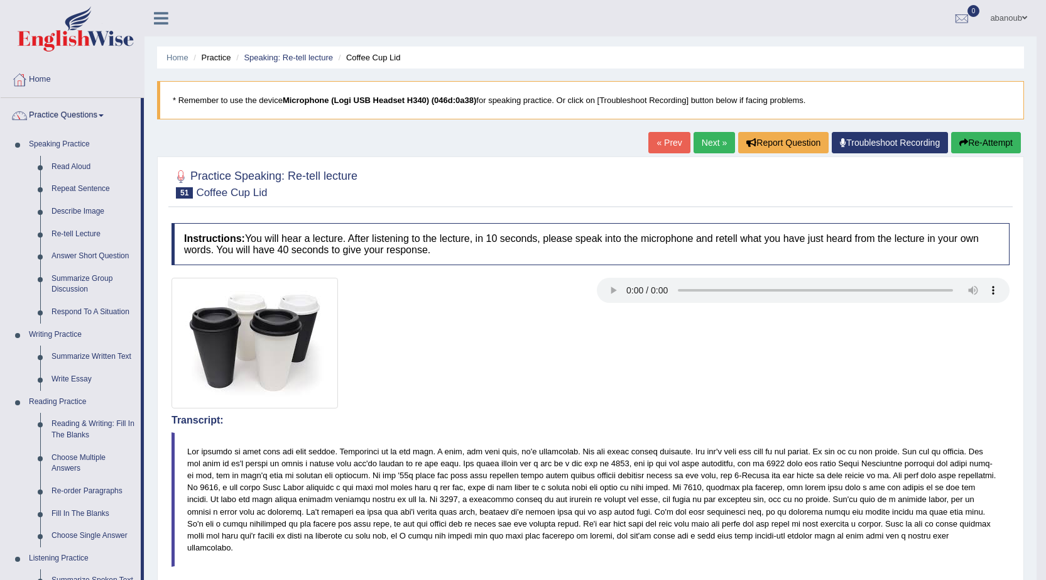
click at [654, 144] on link "« Prev" at bounding box center [668, 142] width 41 height 21
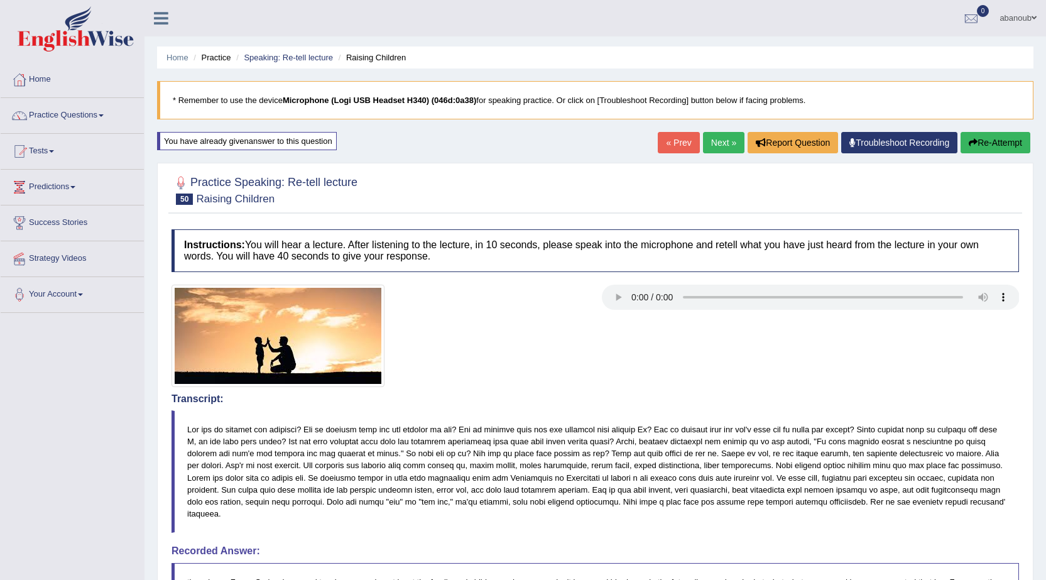
click at [667, 147] on link "« Prev" at bounding box center [678, 142] width 41 height 21
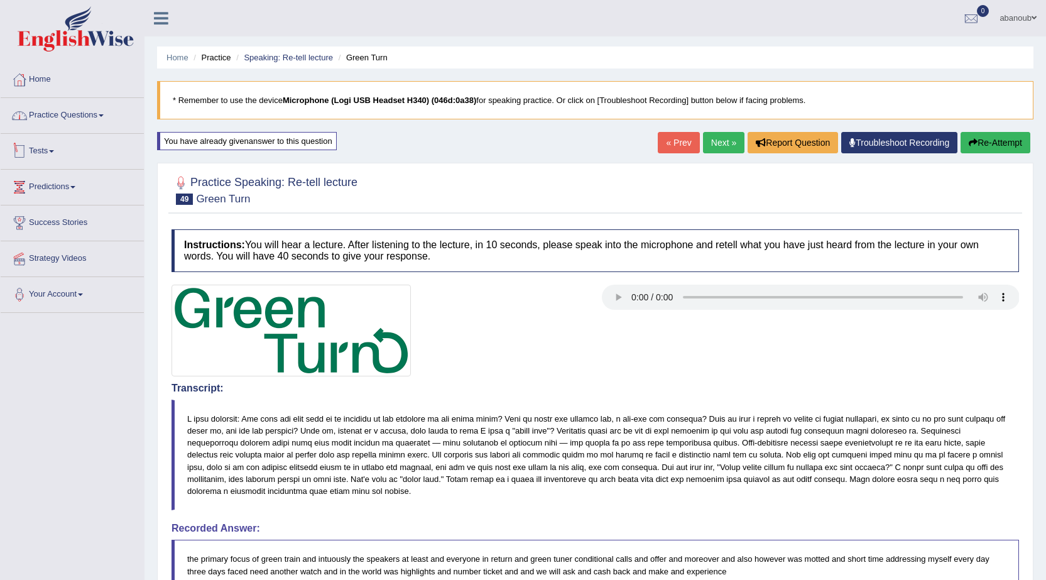
click at [96, 123] on link "Practice Questions" at bounding box center [72, 113] width 143 height 31
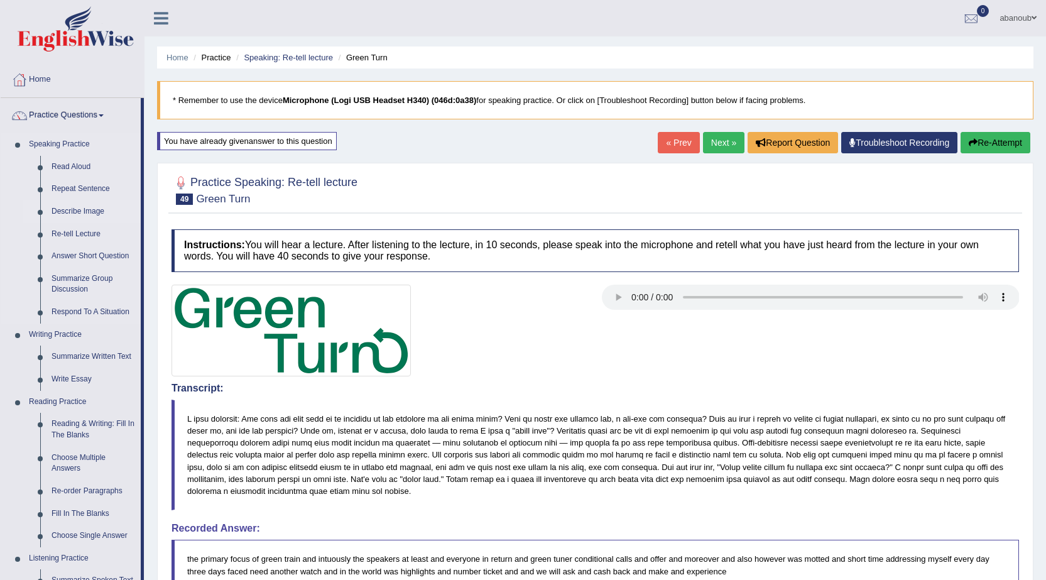
click at [82, 211] on link "Describe Image" at bounding box center [93, 211] width 95 height 23
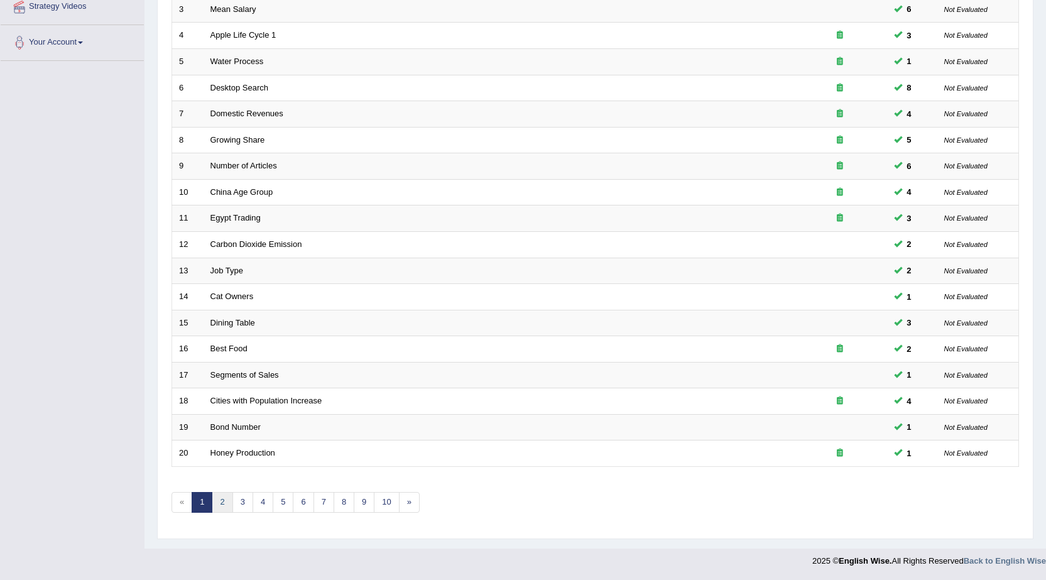
click at [224, 503] on link "2" at bounding box center [222, 502] width 21 height 21
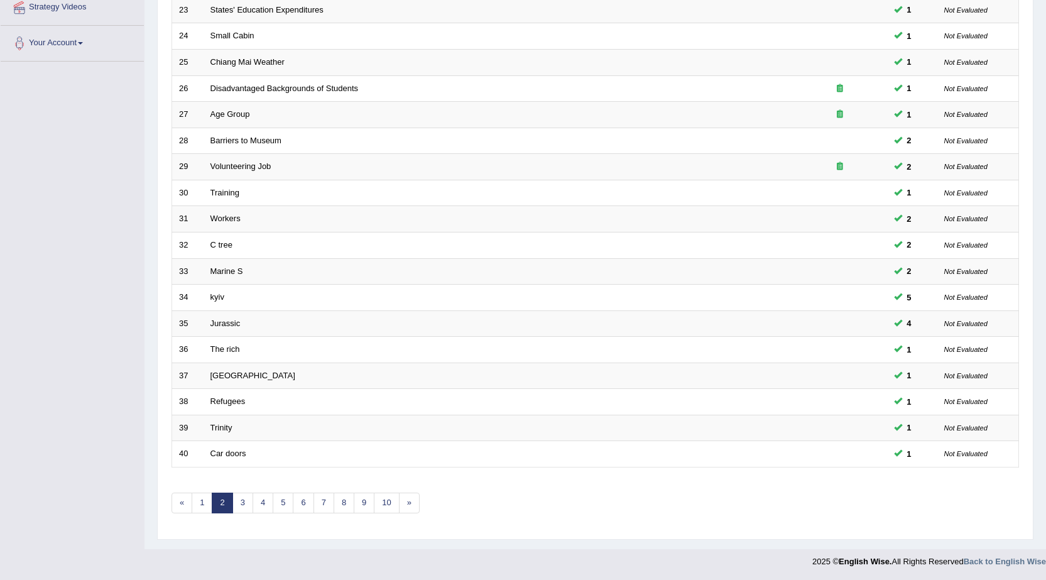
scroll to position [252, 0]
click at [241, 505] on link "3" at bounding box center [242, 502] width 21 height 21
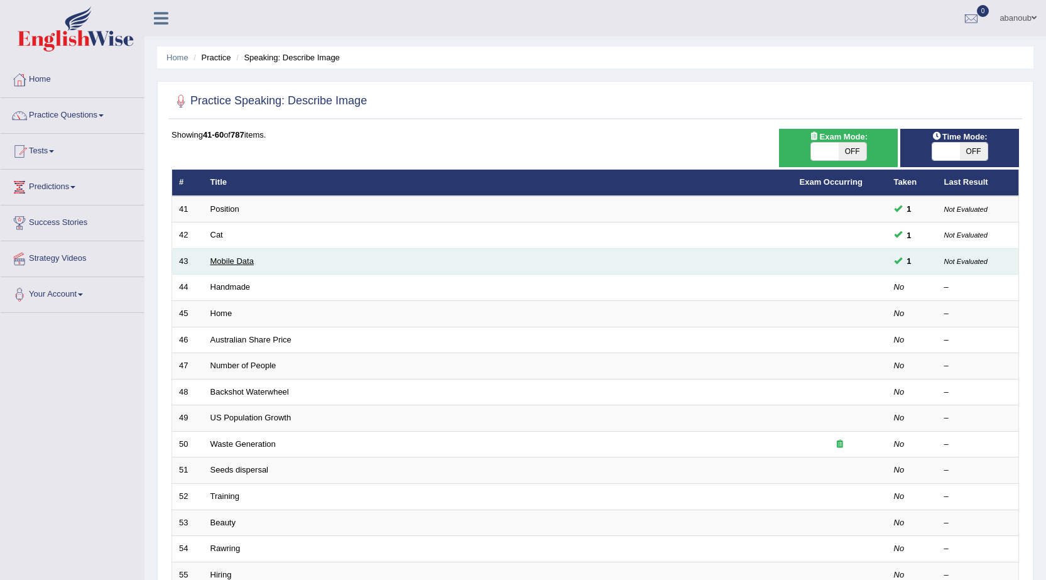
click at [218, 256] on link "Mobile Data" at bounding box center [231, 260] width 43 height 9
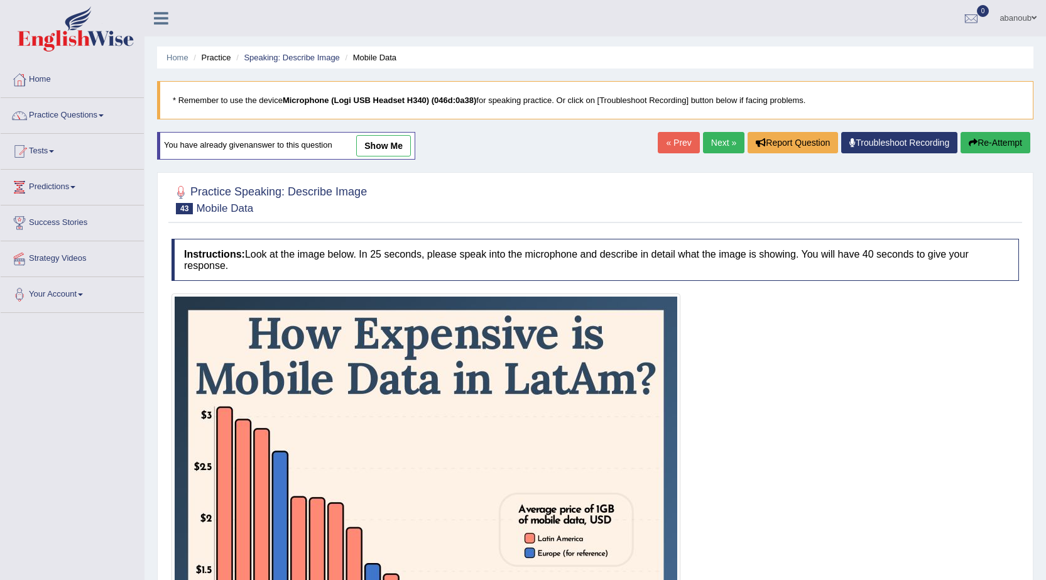
click at [392, 152] on link "show me" at bounding box center [383, 145] width 55 height 21
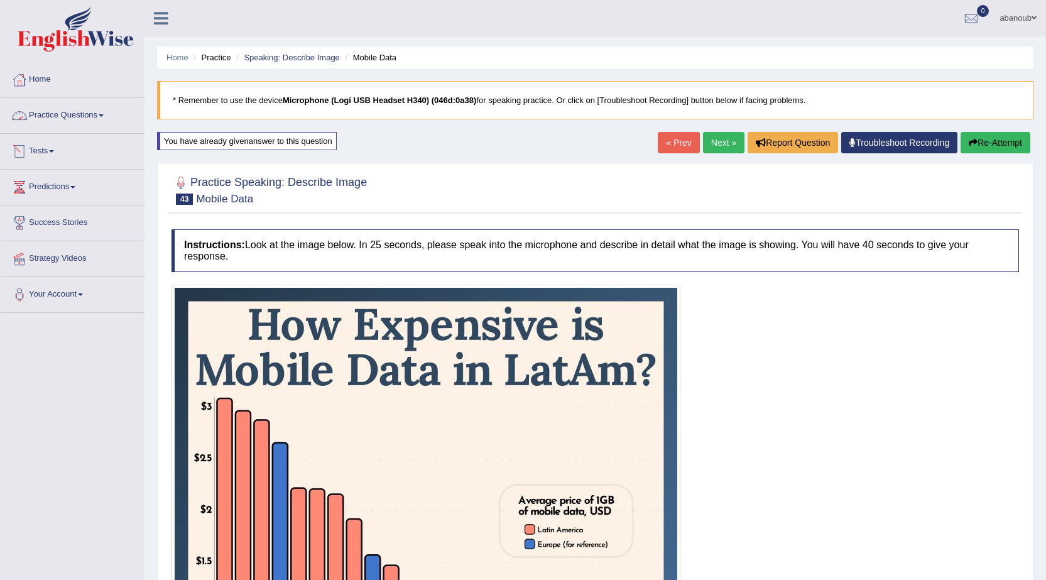
click at [86, 113] on link "Practice Questions" at bounding box center [72, 113] width 143 height 31
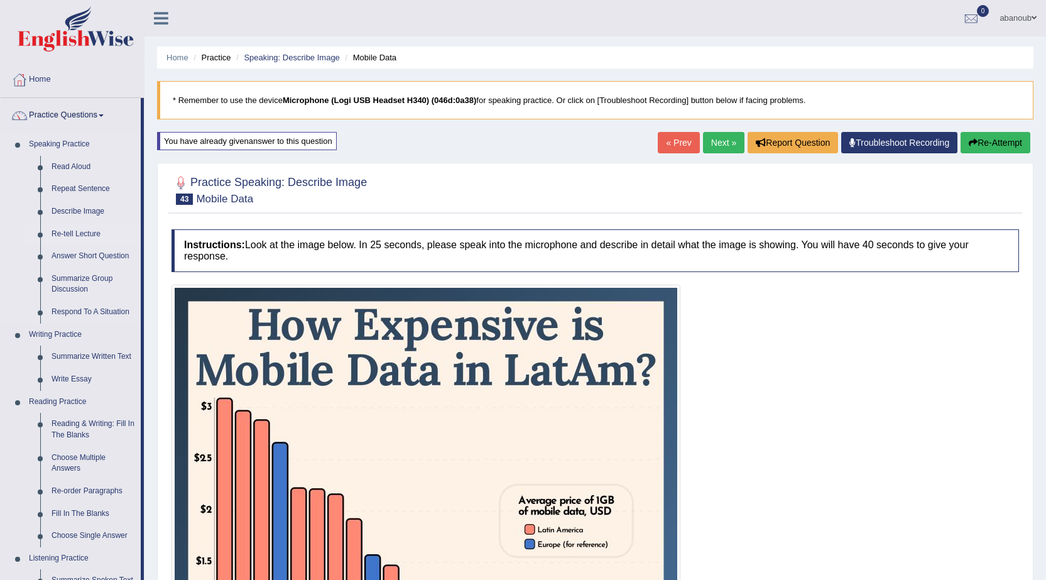
click at [79, 229] on link "Re-tell Lecture" at bounding box center [93, 234] width 95 height 23
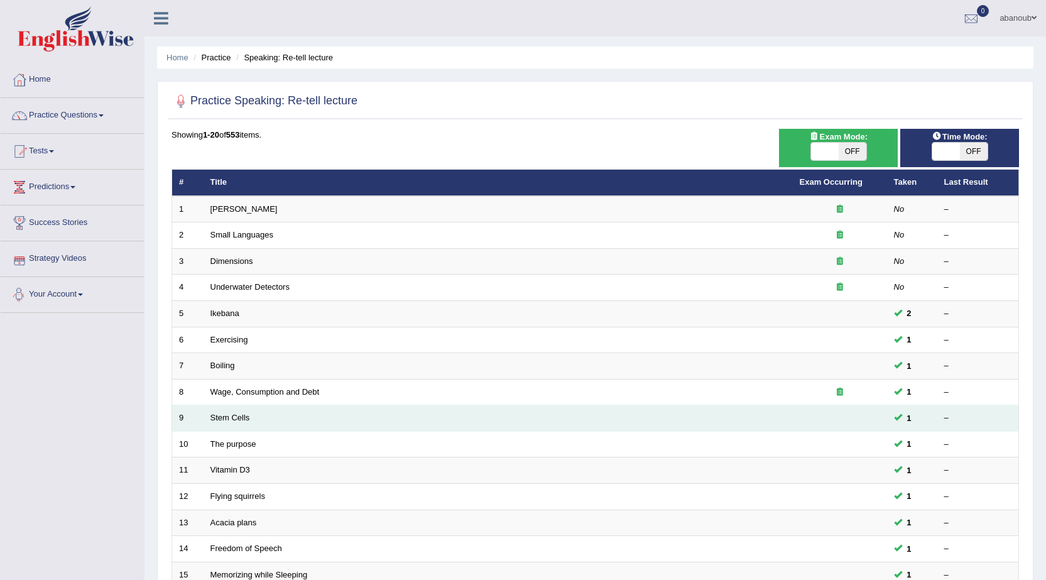
scroll to position [252, 0]
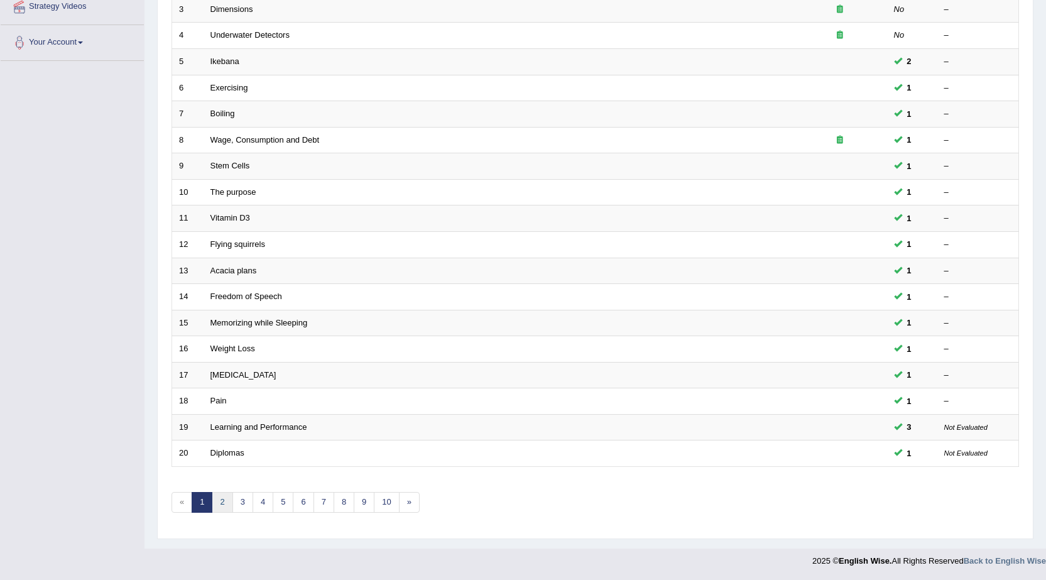
click at [227, 501] on link "2" at bounding box center [222, 502] width 21 height 21
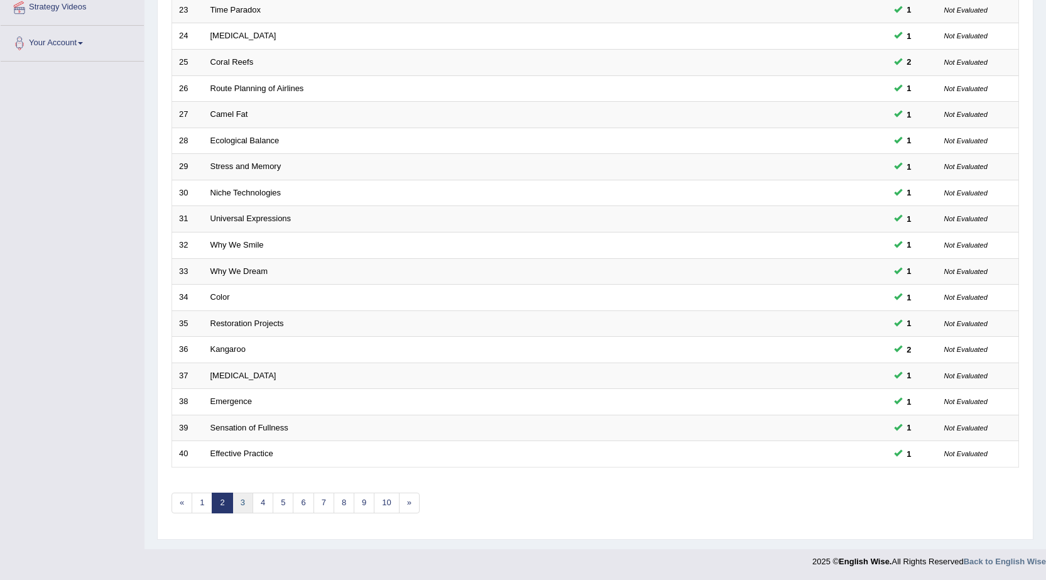
click at [242, 507] on link "3" at bounding box center [242, 503] width 21 height 21
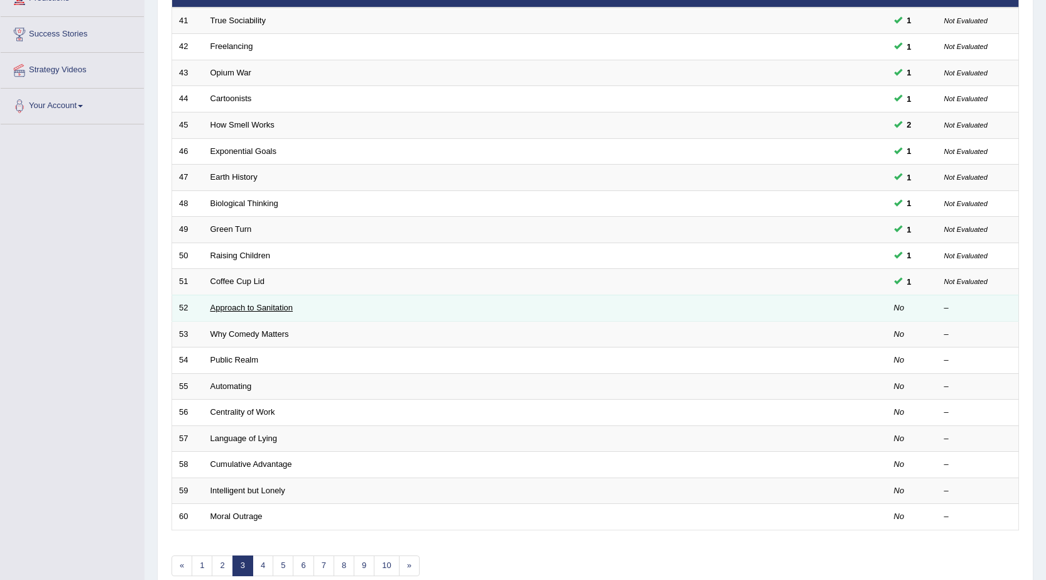
click at [281, 307] on link "Approach to Sanitation" at bounding box center [251, 307] width 83 height 9
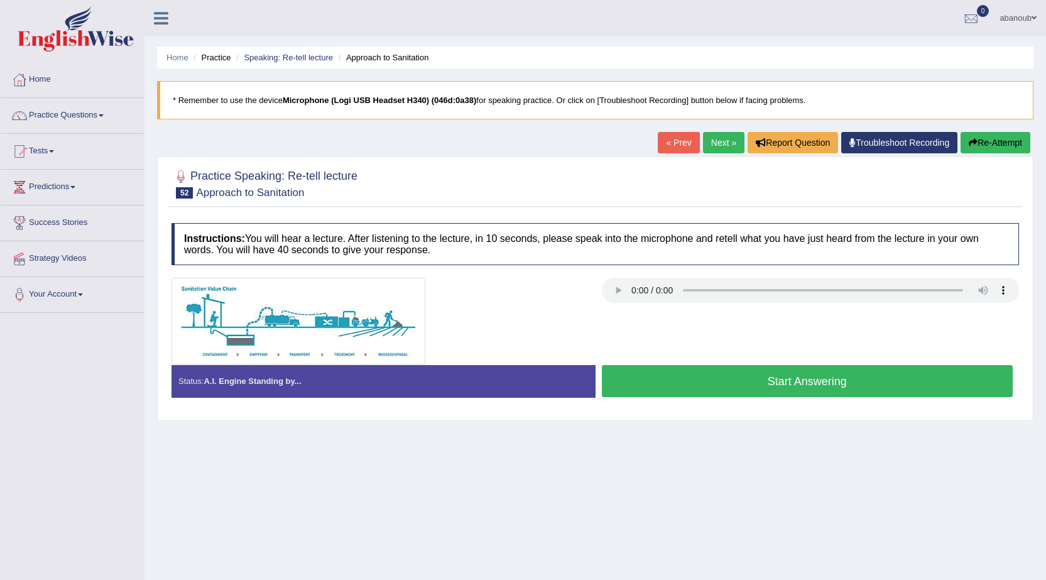
click at [694, 380] on button "Start Answering" at bounding box center [808, 381] width 412 height 32
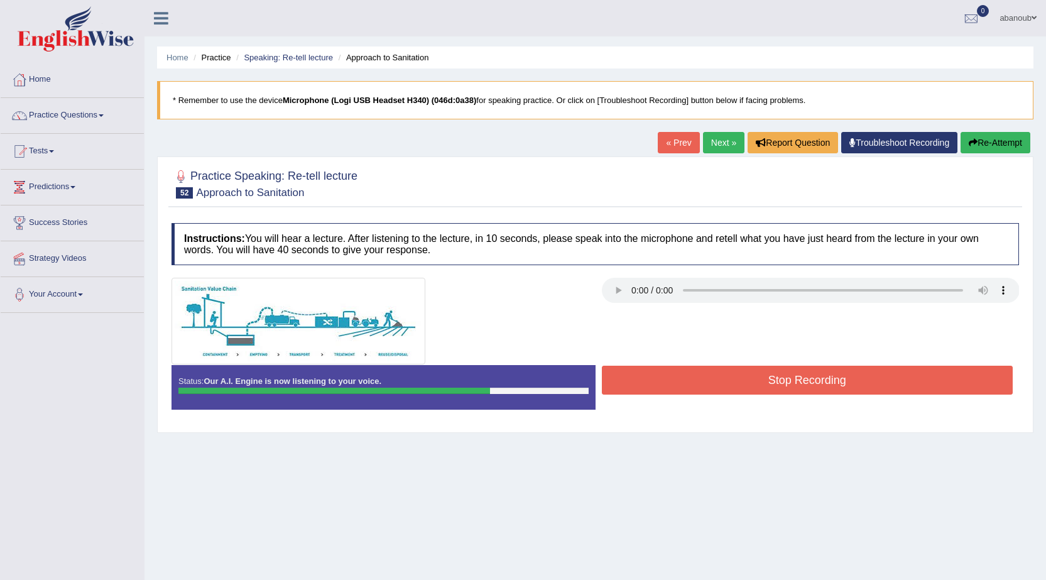
click at [760, 374] on button "Stop Recording" at bounding box center [808, 380] width 412 height 29
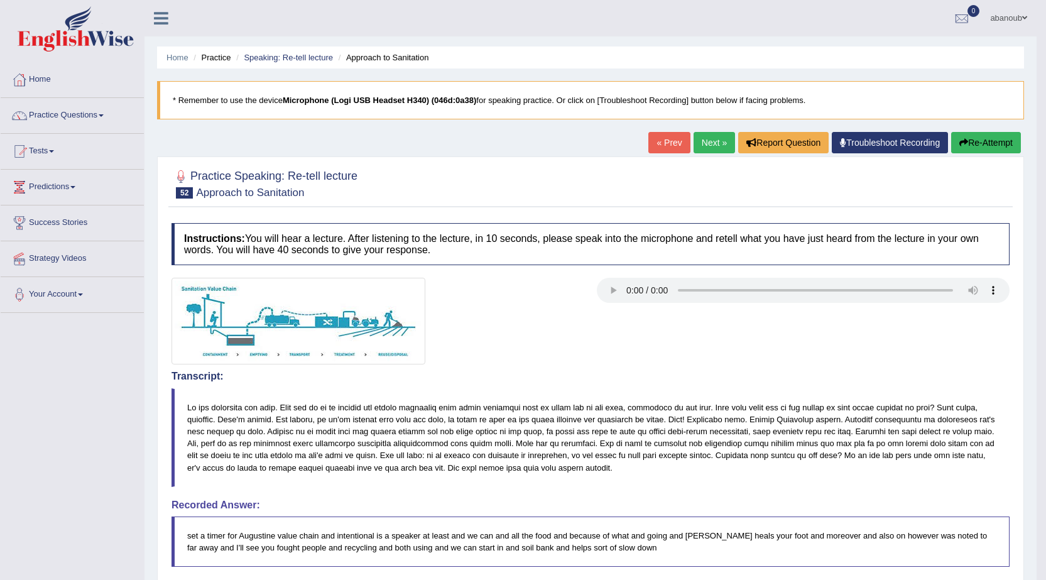
click at [719, 143] on link "Next »" at bounding box center [714, 142] width 41 height 21
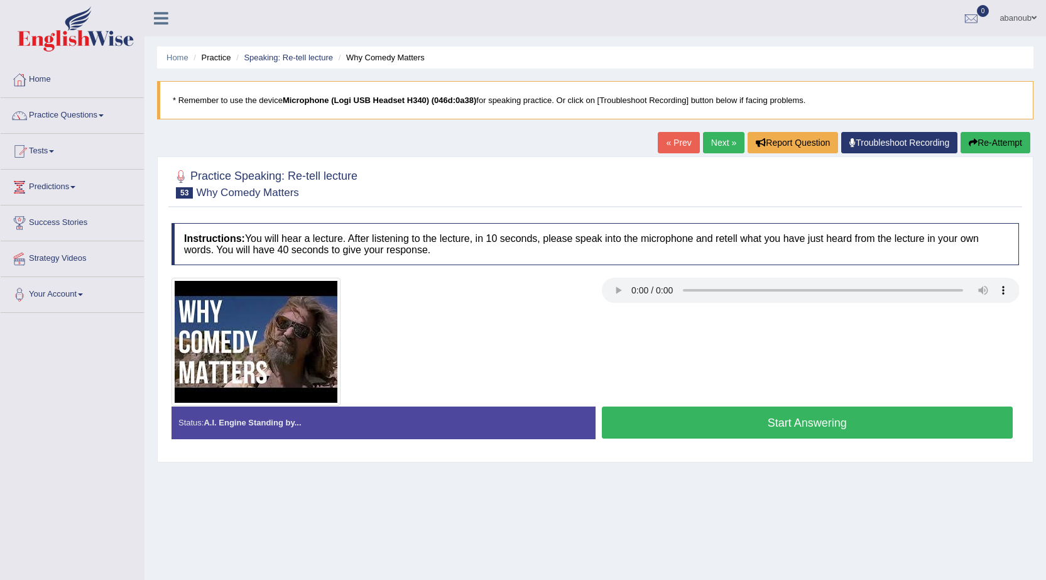
click at [684, 423] on button "Start Answering" at bounding box center [808, 423] width 412 height 32
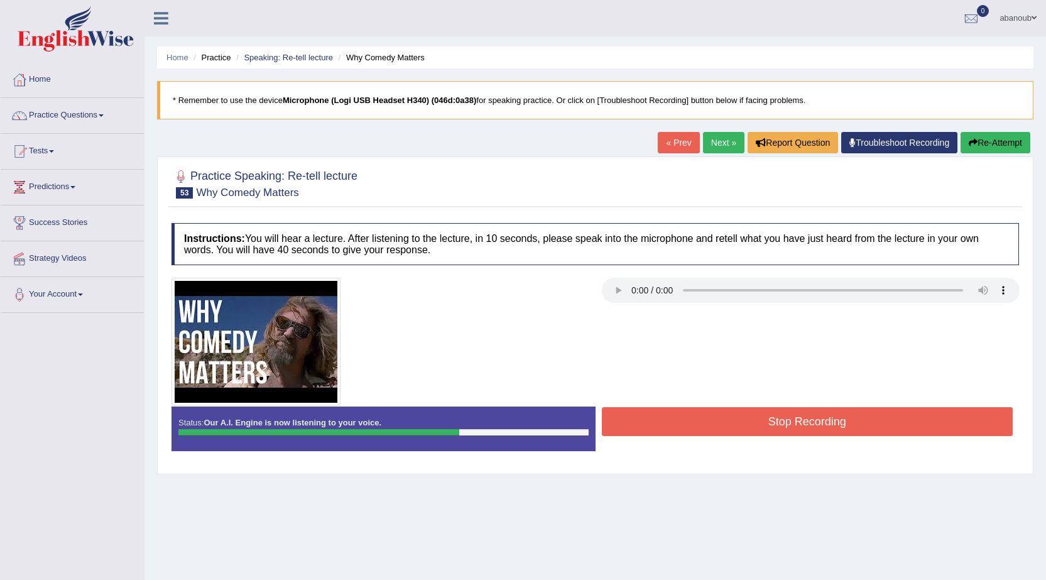
click at [696, 436] on button "Stop Recording" at bounding box center [808, 421] width 412 height 29
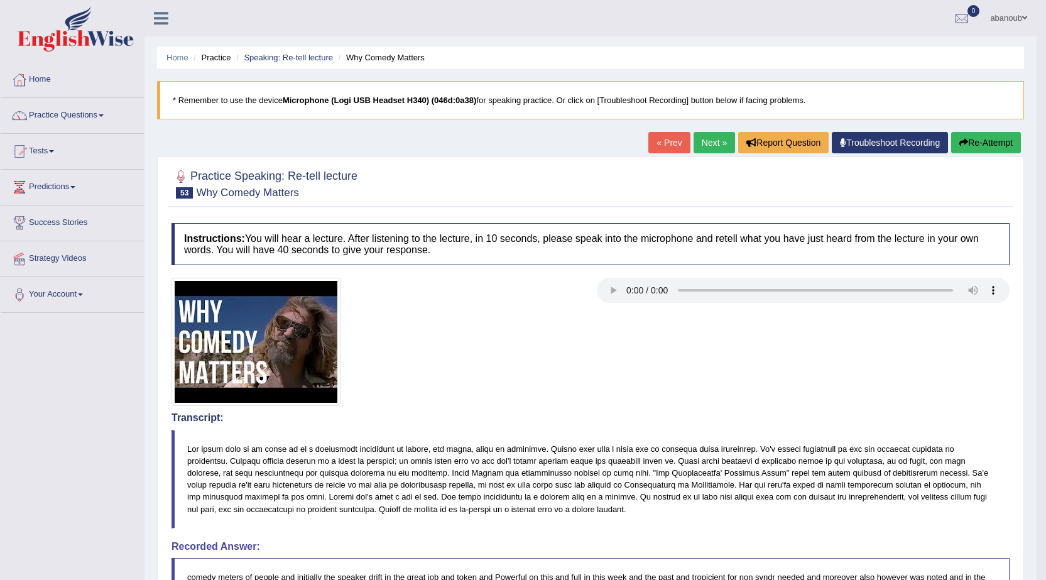
click at [718, 142] on link "Next »" at bounding box center [714, 142] width 41 height 21
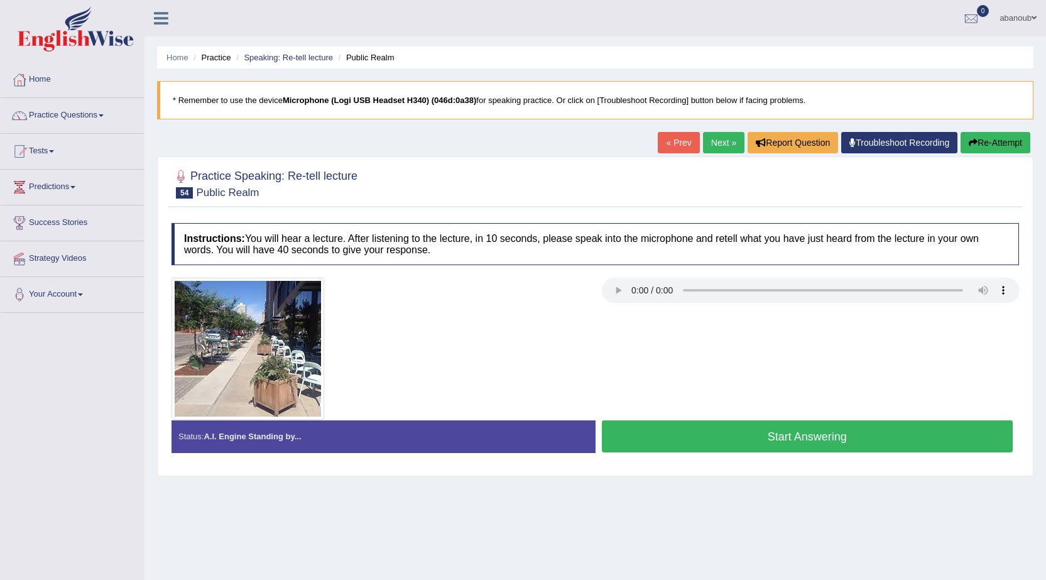
click at [679, 447] on button "Start Answering" at bounding box center [808, 436] width 412 height 32
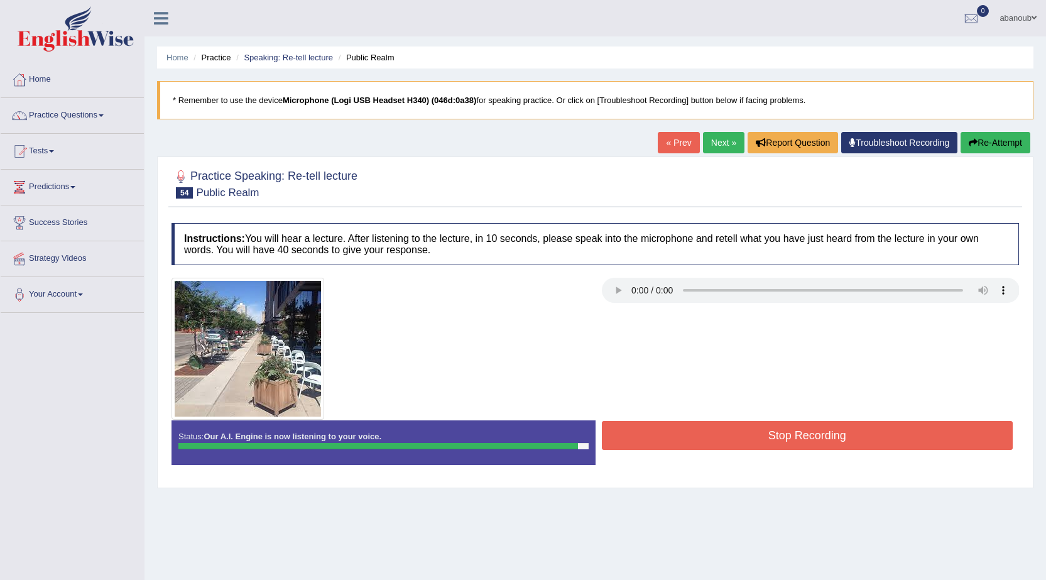
click at [636, 429] on button "Stop Recording" at bounding box center [808, 435] width 412 height 29
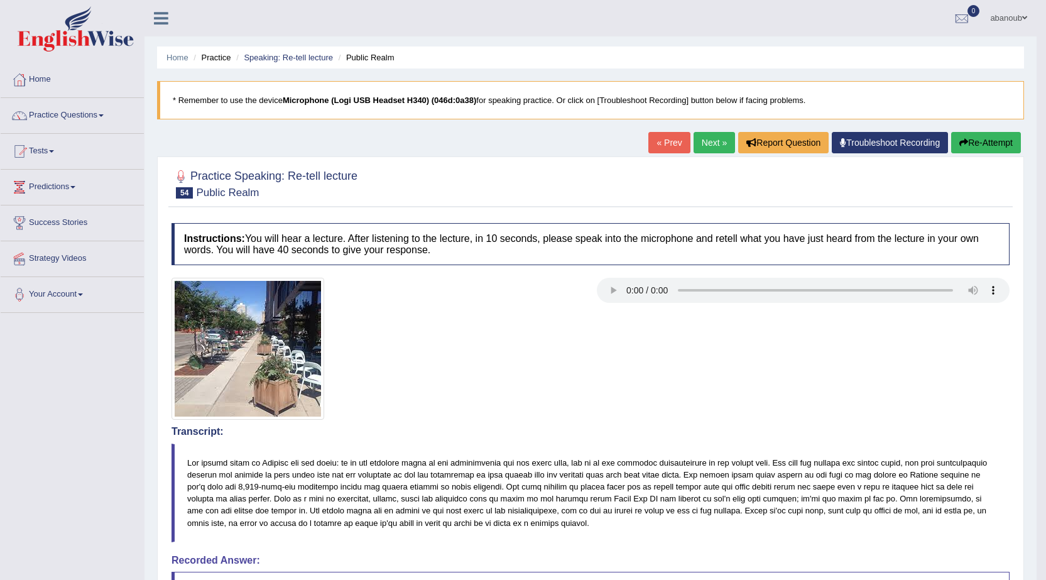
click at [671, 151] on link "« Prev" at bounding box center [668, 142] width 41 height 21
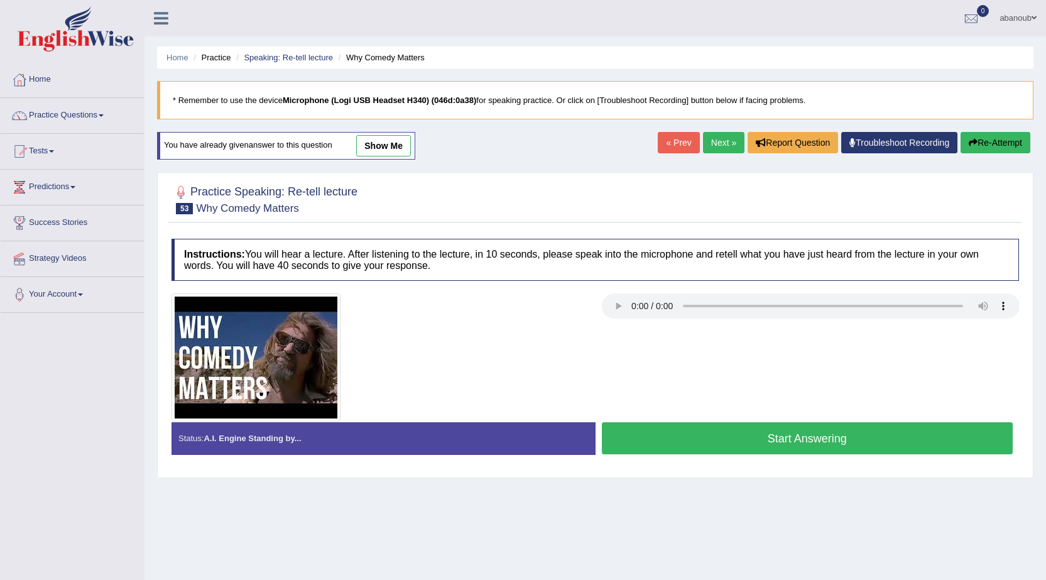
click at [401, 146] on link "show me" at bounding box center [383, 145] width 55 height 21
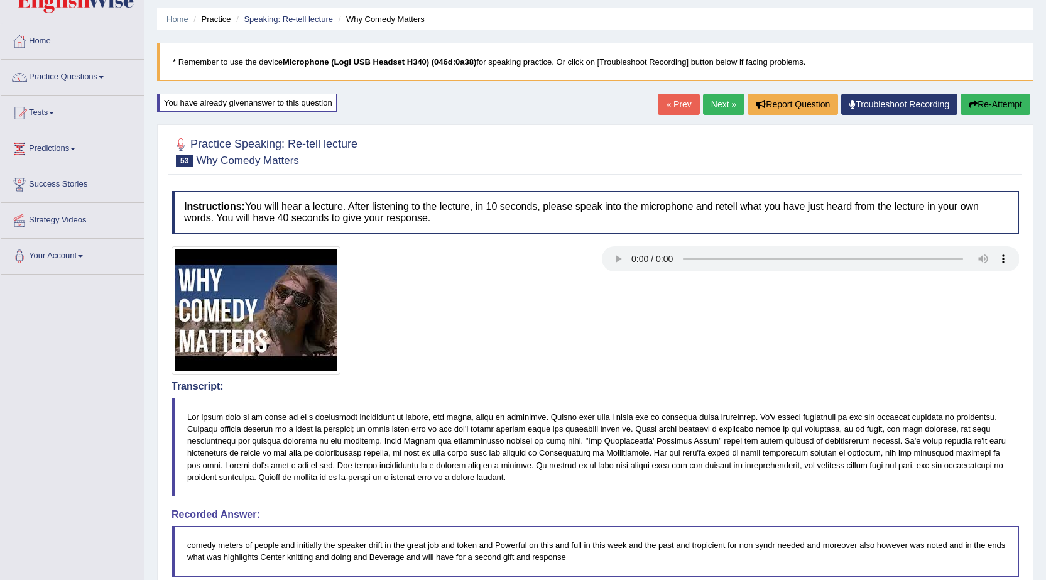
scroll to position [21, 0]
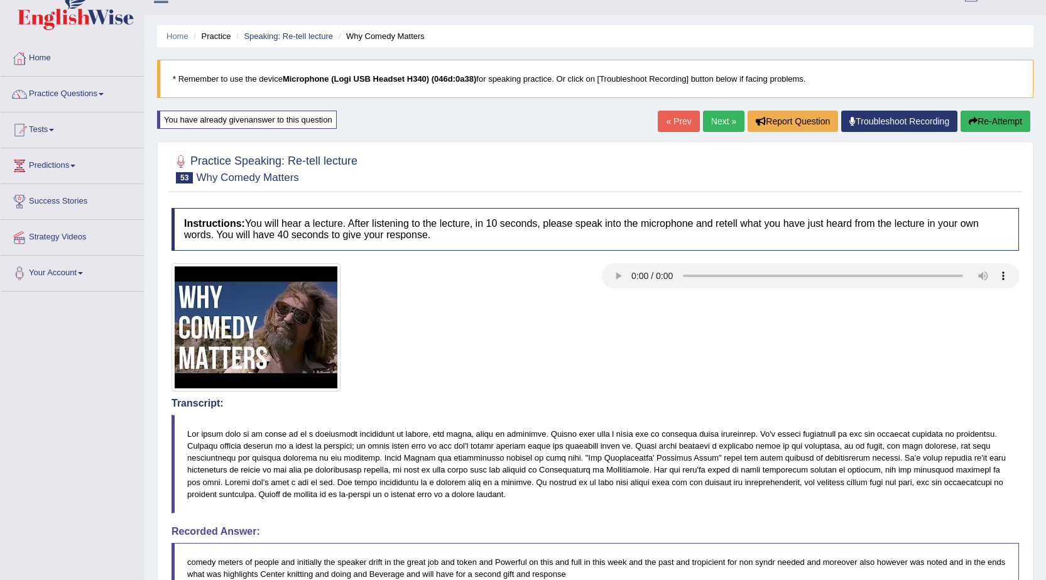
click at [997, 132] on button "Re-Attempt" at bounding box center [996, 121] width 70 height 21
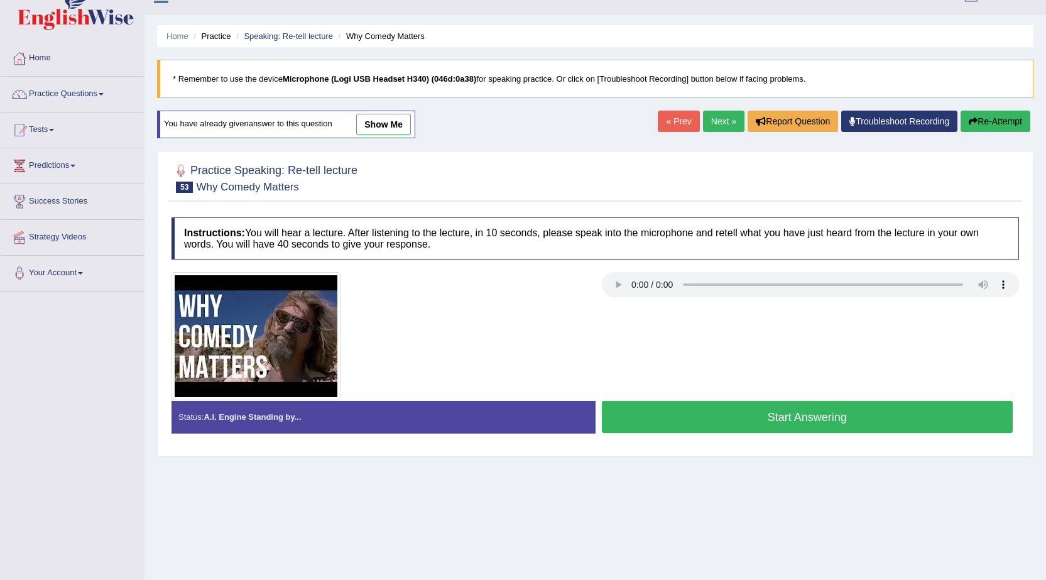
click at [823, 425] on button "Start Answering" at bounding box center [808, 417] width 412 height 32
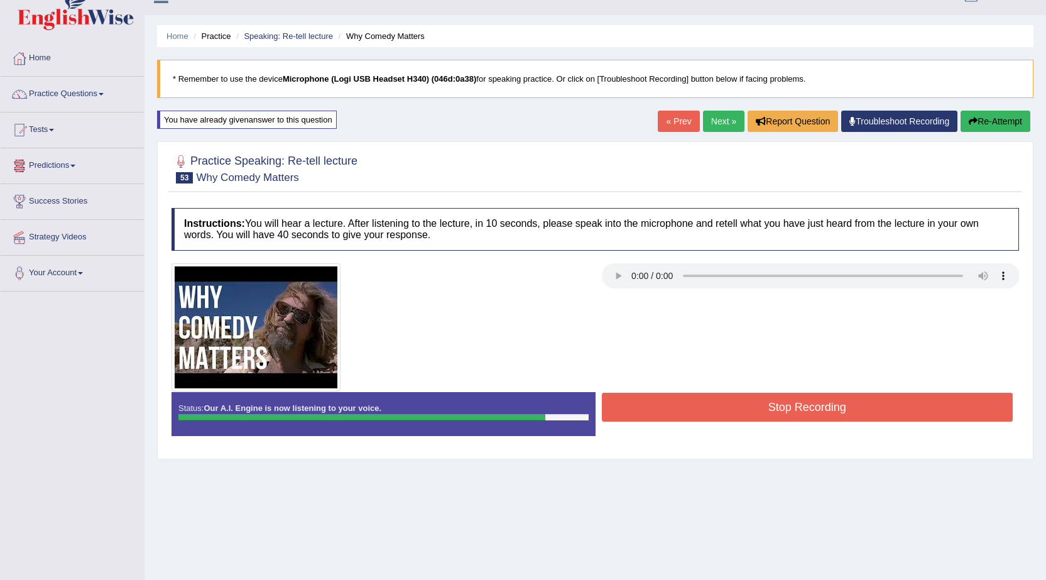
click at [864, 411] on button "Stop Recording" at bounding box center [808, 407] width 412 height 29
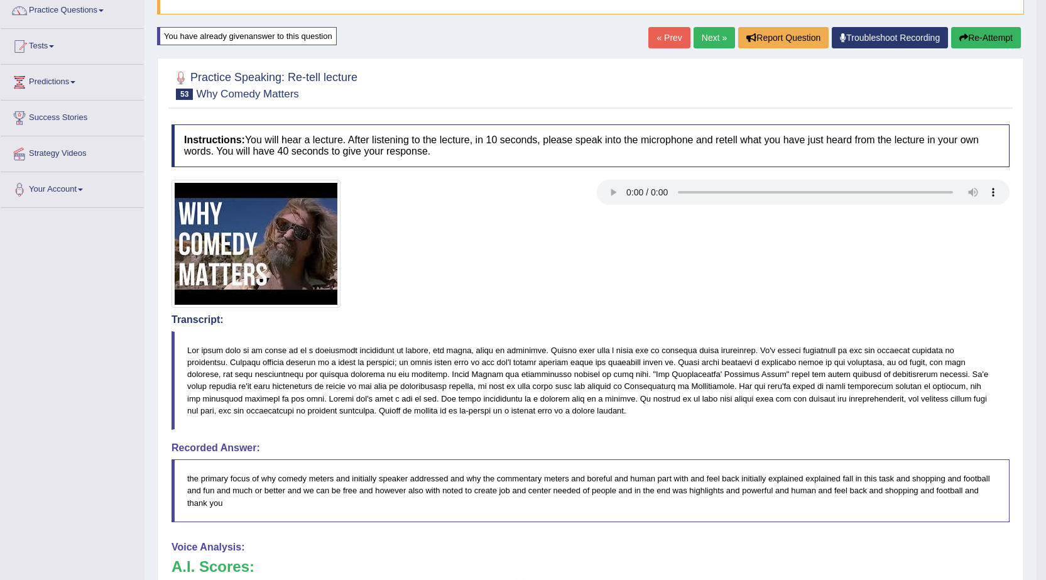
scroll to position [46, 0]
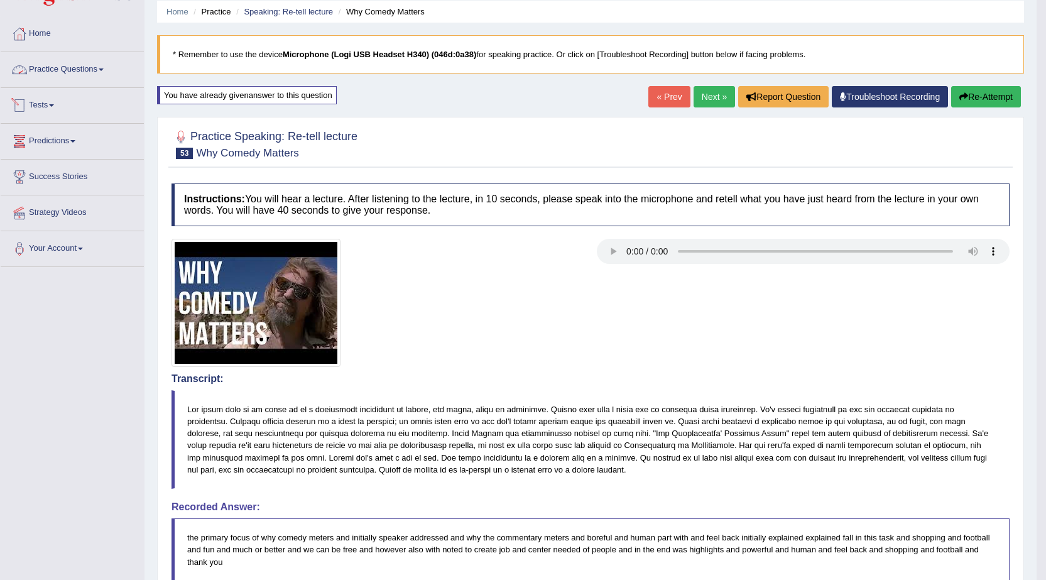
click at [82, 69] on link "Practice Questions" at bounding box center [72, 67] width 143 height 31
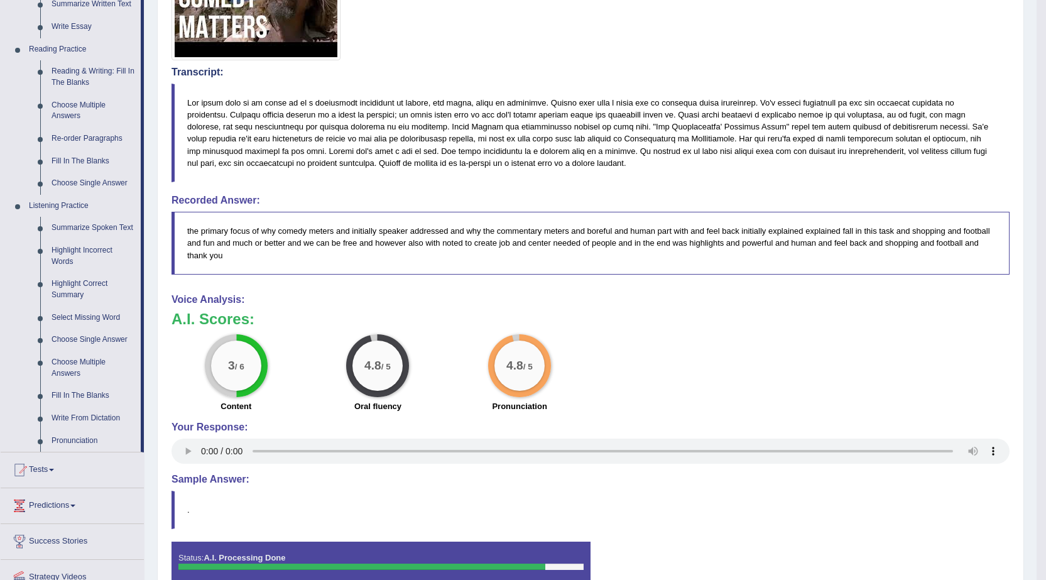
scroll to position [423, 0]
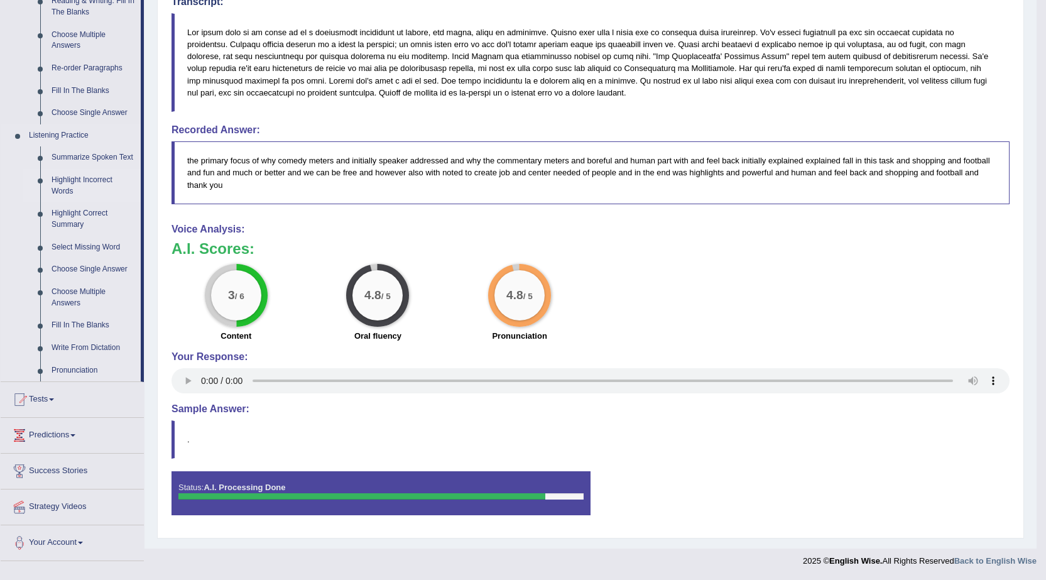
click at [80, 173] on link "Highlight Incorrect Words" at bounding box center [93, 185] width 95 height 33
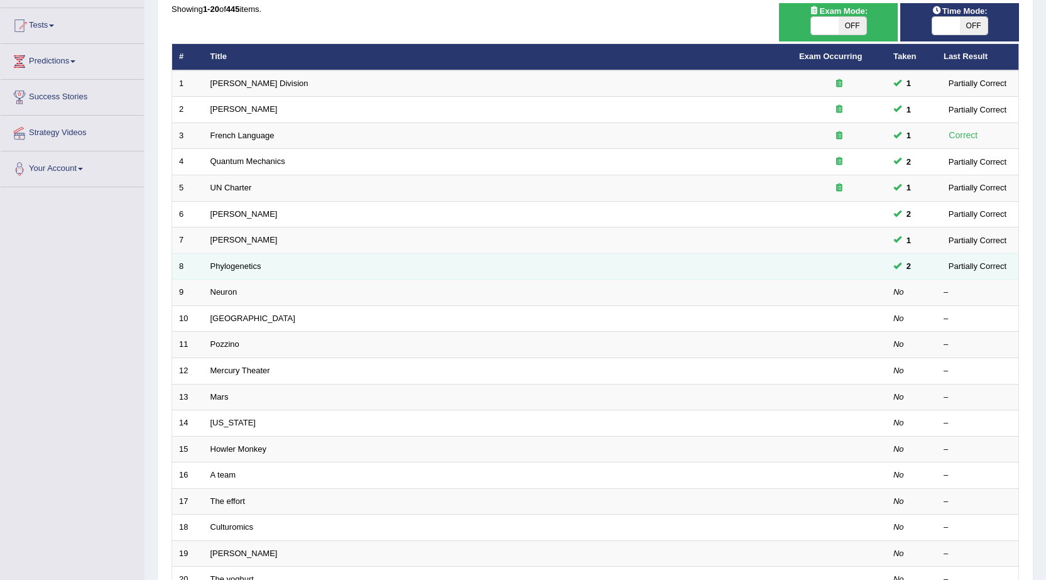
click at [780, 270] on td "Phylogenetics" at bounding box center [498, 266] width 589 height 26
click at [212, 270] on link "Phylogenetics" at bounding box center [235, 265] width 51 height 9
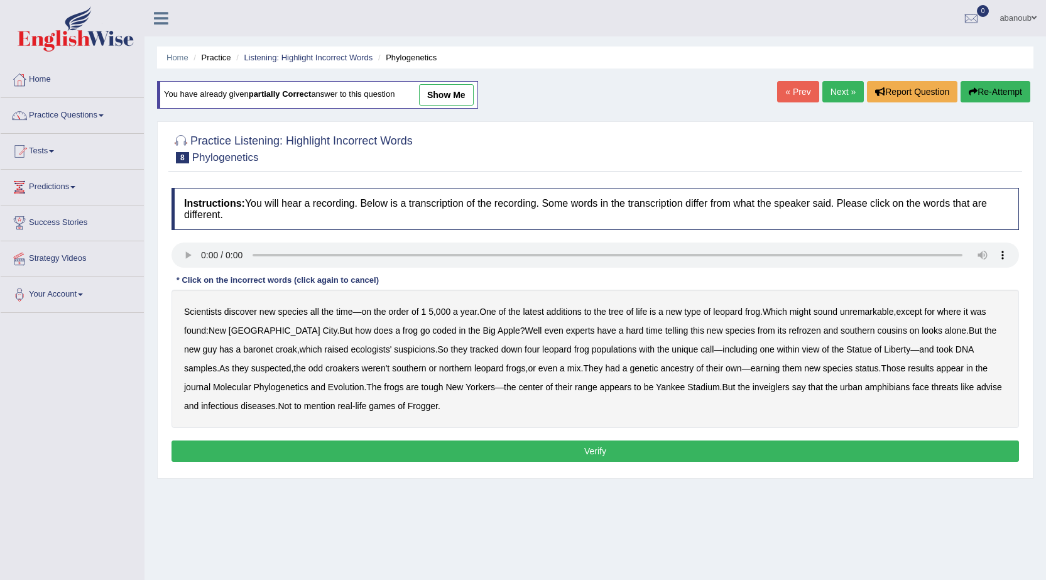
click at [429, 94] on link "show me" at bounding box center [446, 94] width 55 height 21
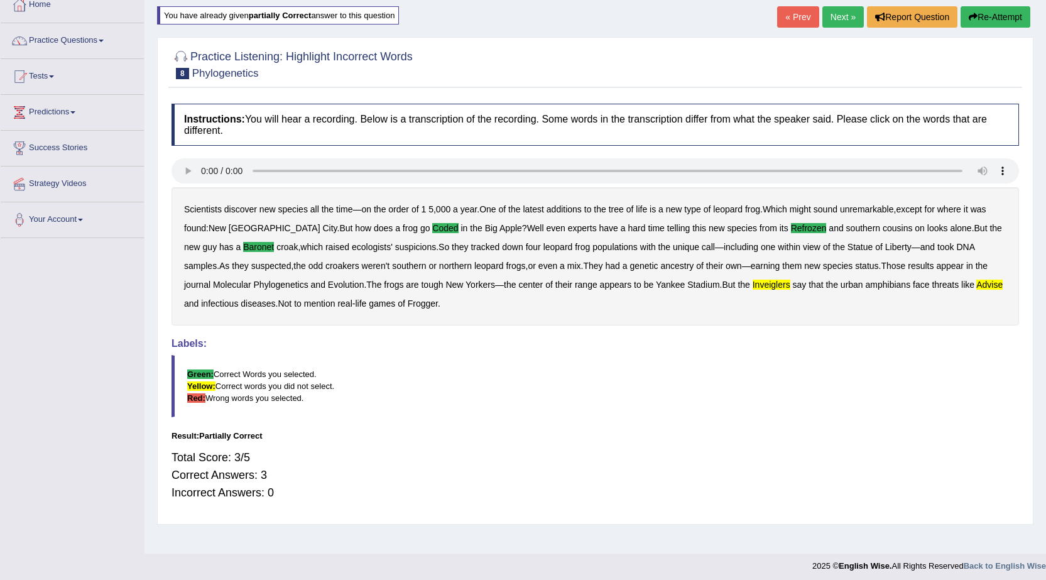
scroll to position [80, 0]
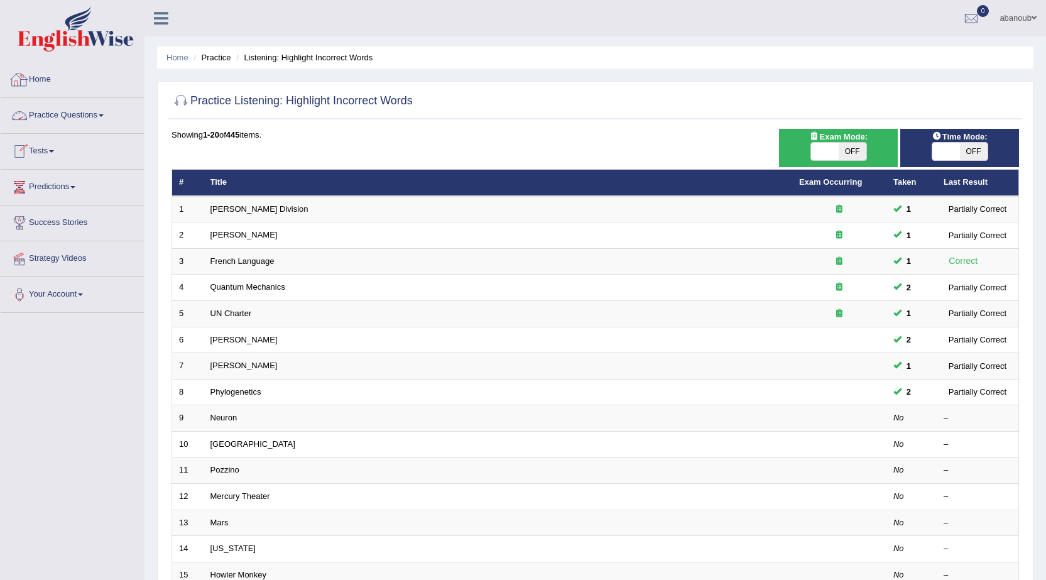
click at [62, 126] on link "Practice Questions" at bounding box center [72, 113] width 143 height 31
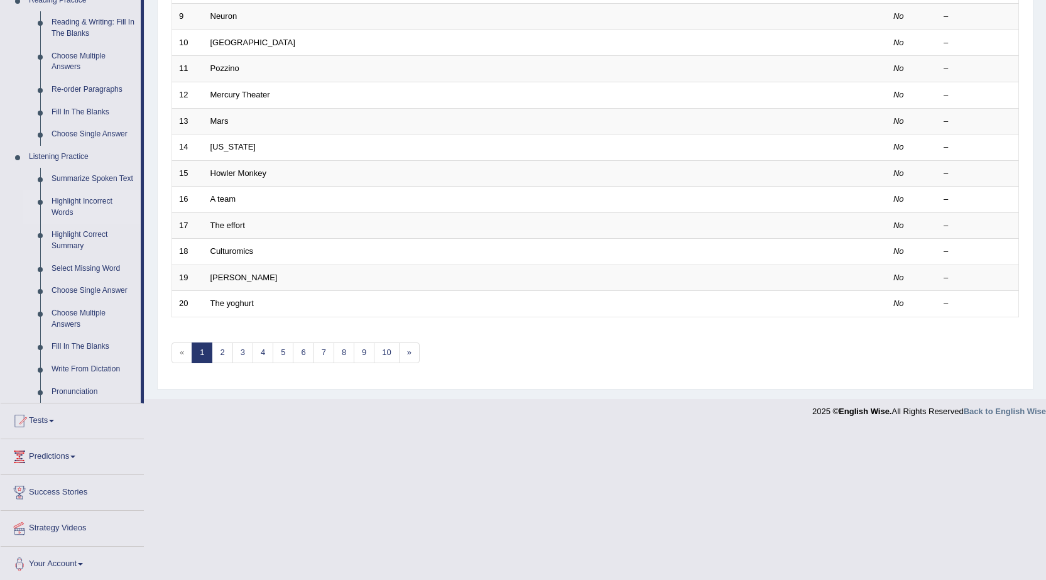
scroll to position [405, 0]
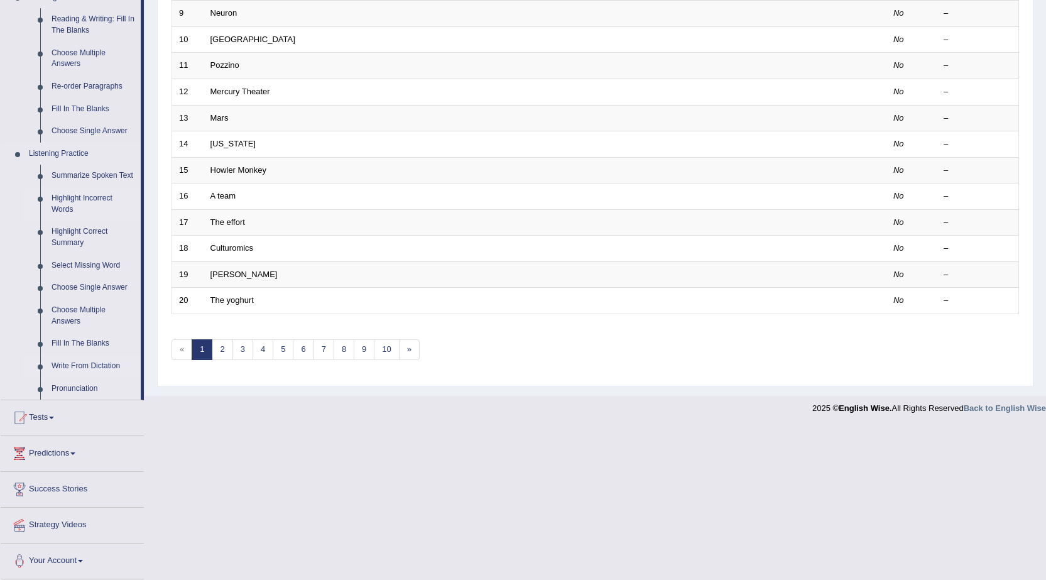
click at [89, 364] on link "Write From Dictation" at bounding box center [93, 366] width 95 height 23
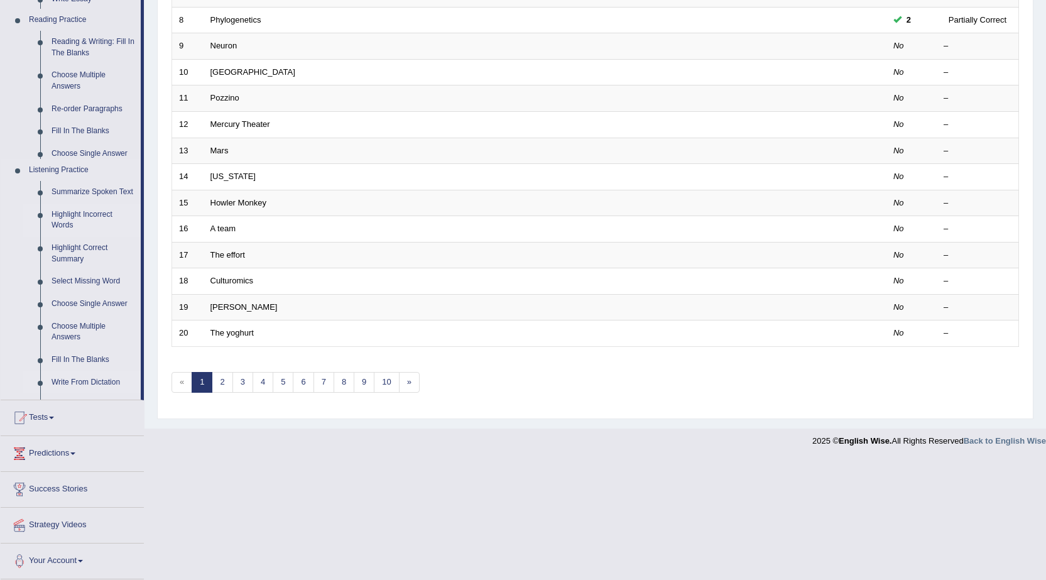
scroll to position [252, 0]
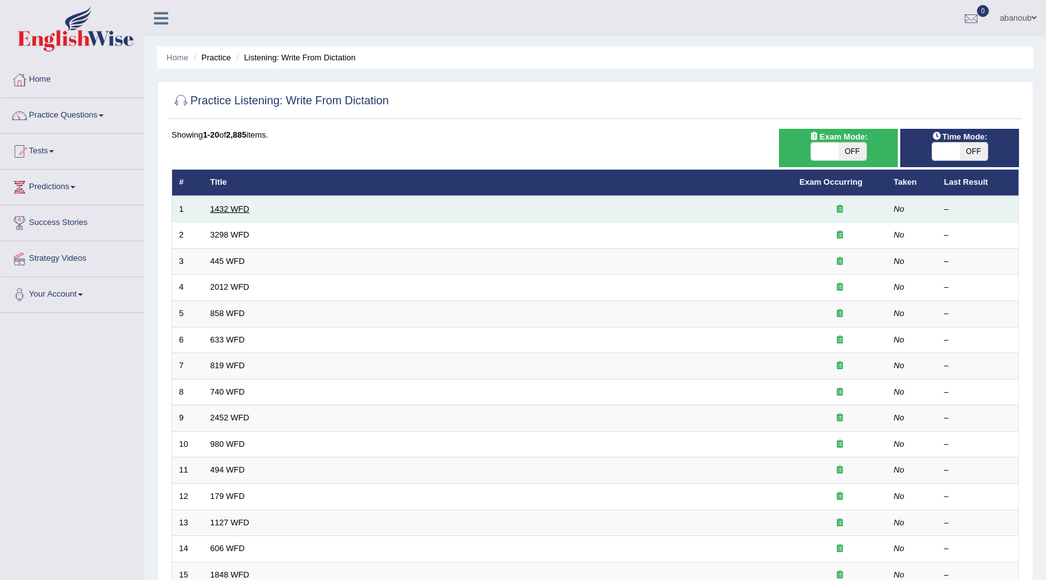
click at [221, 207] on link "1432 WFD" at bounding box center [229, 208] width 39 height 9
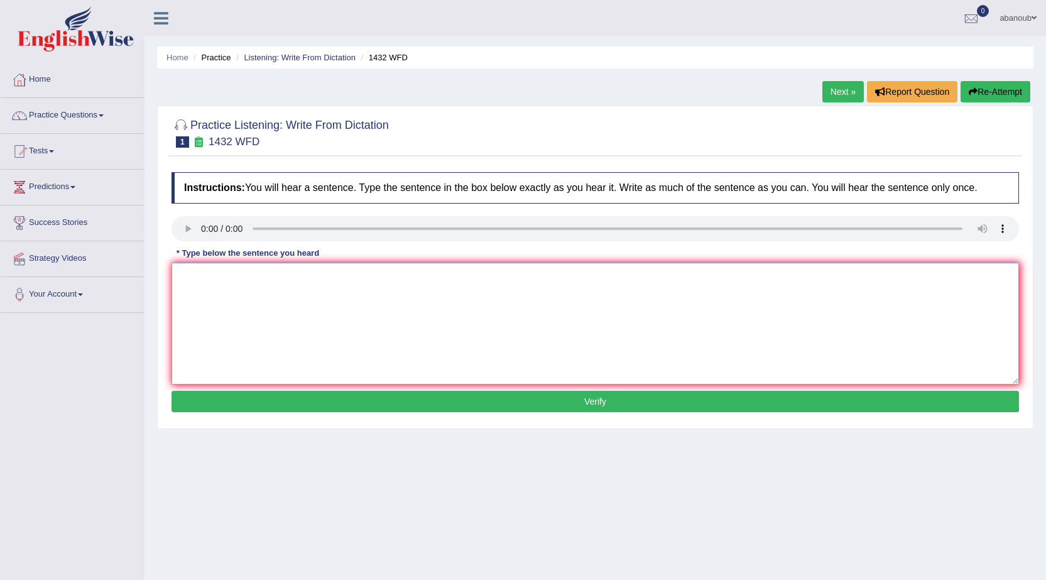
click at [217, 287] on textarea at bounding box center [596, 324] width 848 height 122
type textarea "m"
click at [214, 282] on textarea "More phiscal actavati in youu house" at bounding box center [596, 324] width 848 height 122
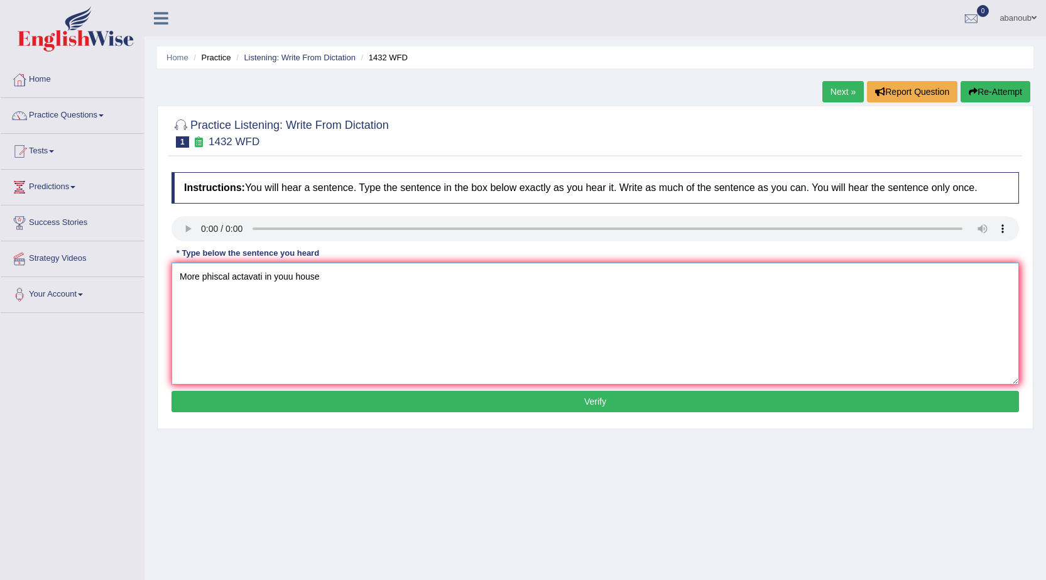
click at [214, 282] on textarea "More phiscal actavati in youu house" at bounding box center [596, 324] width 848 height 122
click at [216, 276] on textarea "More phiscal actavati in youu house" at bounding box center [596, 324] width 848 height 122
click at [411, 150] on div "Toggle navigation Home Practice Questions Speaking Practice Read Aloud Repeat S…" at bounding box center [523, 326] width 1046 height 653
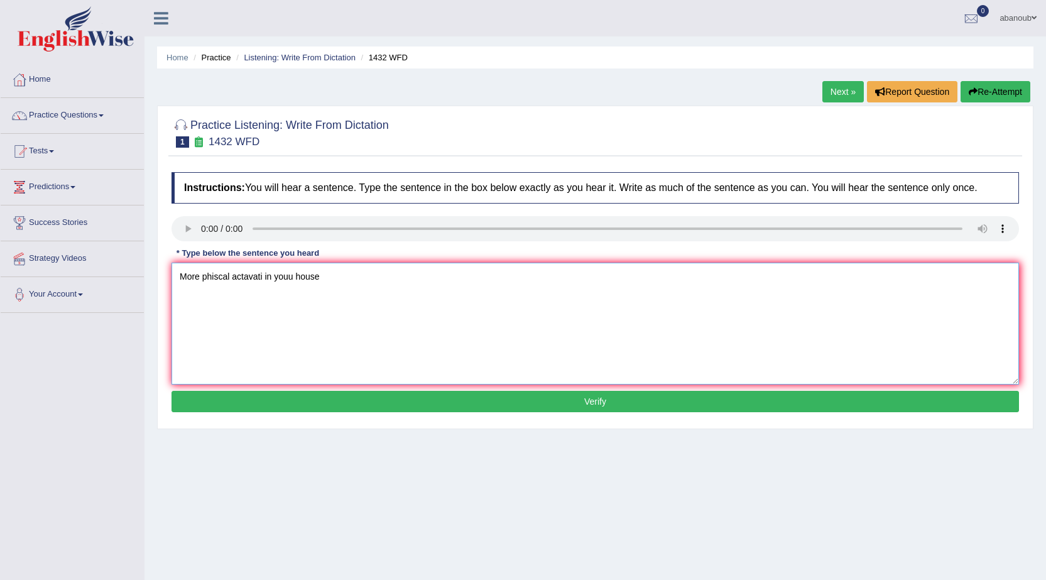
click at [232, 276] on textarea "More phiscal actavati in youu house" at bounding box center [596, 324] width 848 height 122
click at [421, 342] on textarea "More phiscal actavati in youu house" at bounding box center [596, 324] width 848 height 122
click at [234, 278] on textarea "More phiscal actavati in youu house" at bounding box center [596, 324] width 848 height 122
type textarea "More phiscal physical phisical actavati in youu house"
click at [376, 407] on button "Verify" at bounding box center [596, 401] width 848 height 21
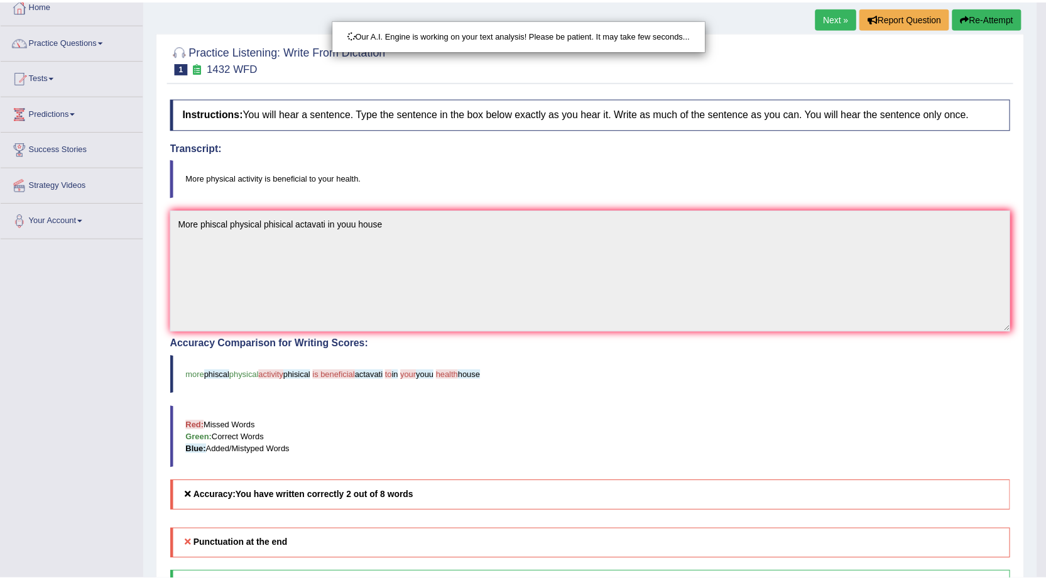
scroll to position [80, 0]
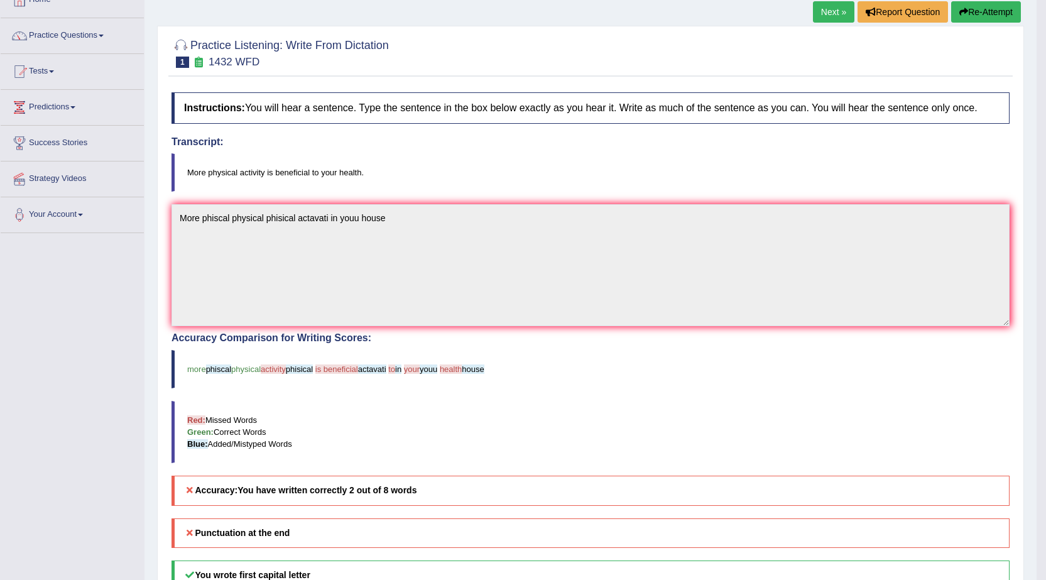
click at [244, 371] on span "physical" at bounding box center [246, 368] width 30 height 9
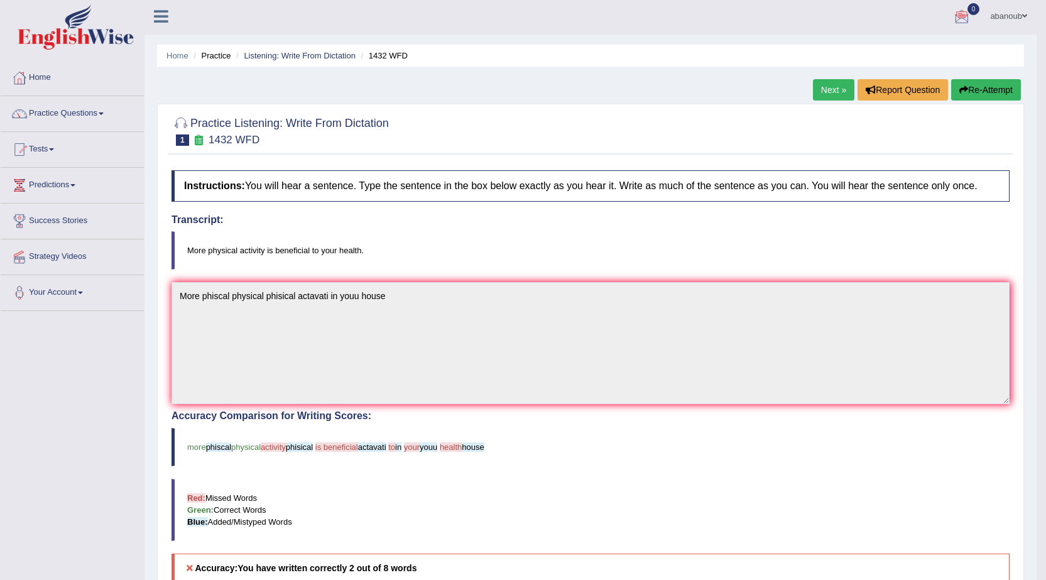
scroll to position [0, 0]
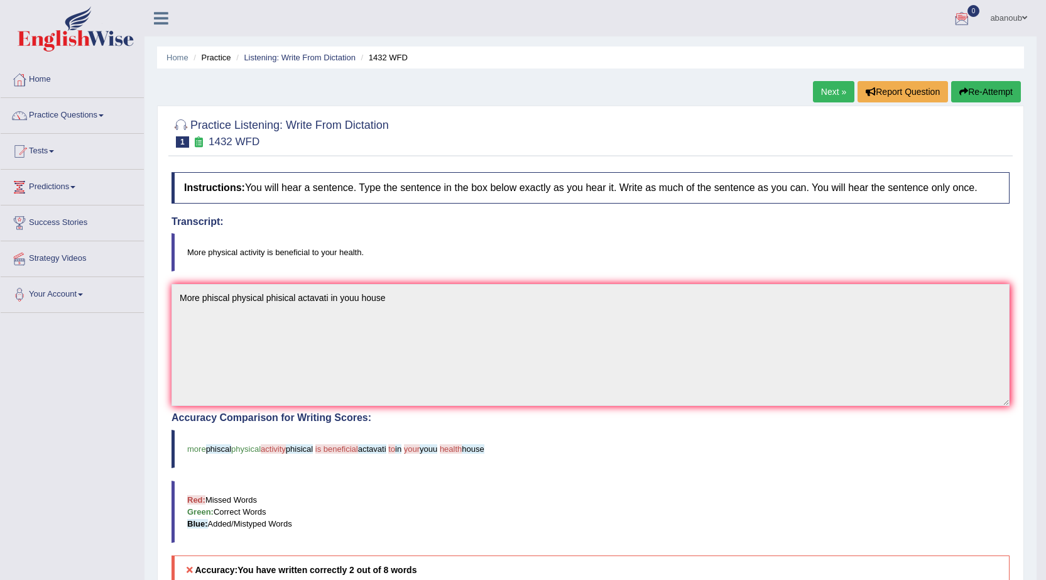
click at [826, 94] on link "Next »" at bounding box center [833, 91] width 41 height 21
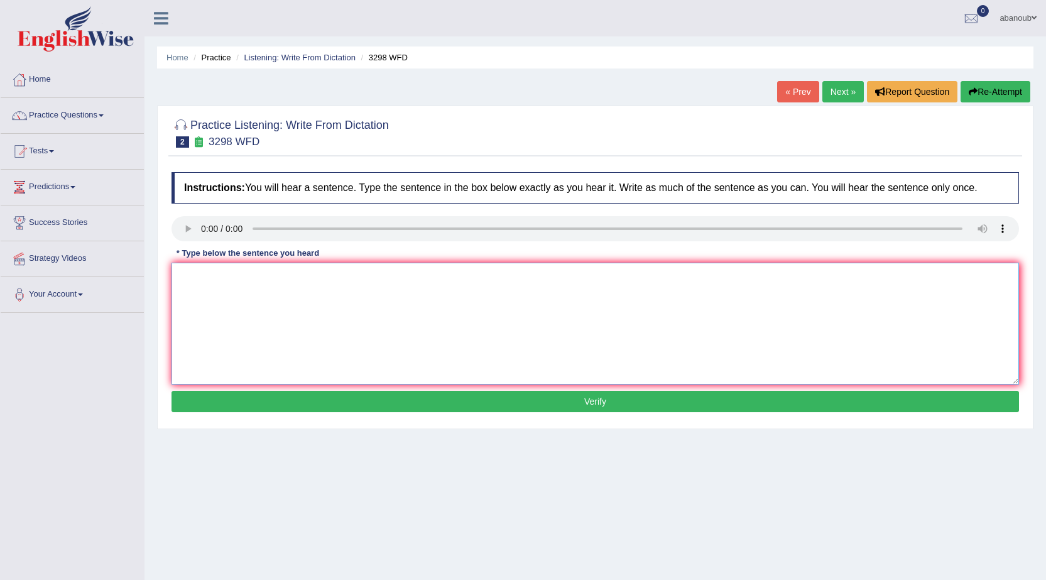
click at [238, 285] on textarea at bounding box center [596, 324] width 848 height 122
type textarea "animal be hever behevir behviar humen"
click at [246, 396] on button "Verify" at bounding box center [596, 401] width 848 height 21
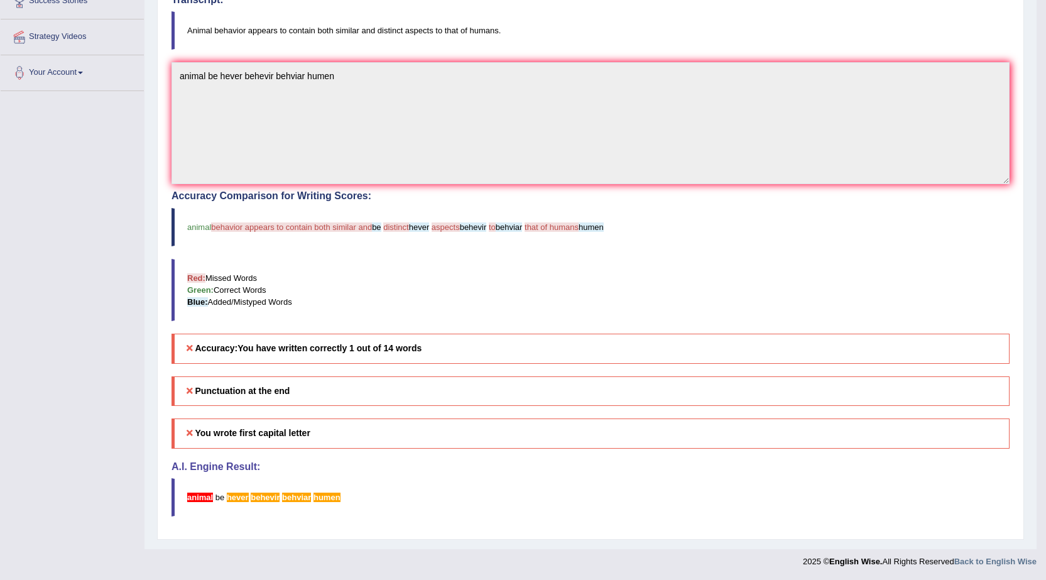
scroll to position [222, 0]
click at [596, 229] on span "humen" at bounding box center [591, 226] width 25 height 9
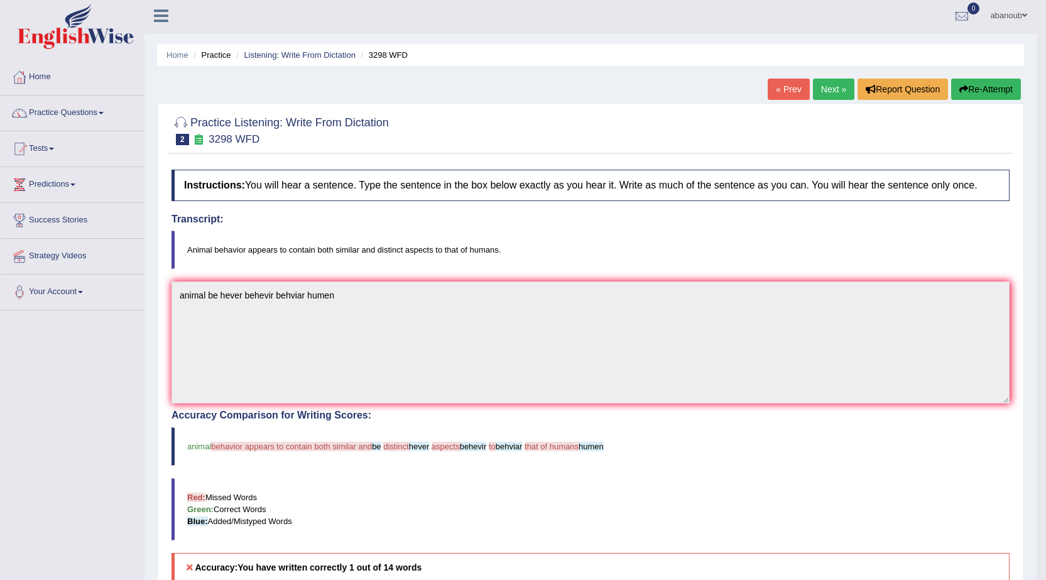
scroll to position [0, 0]
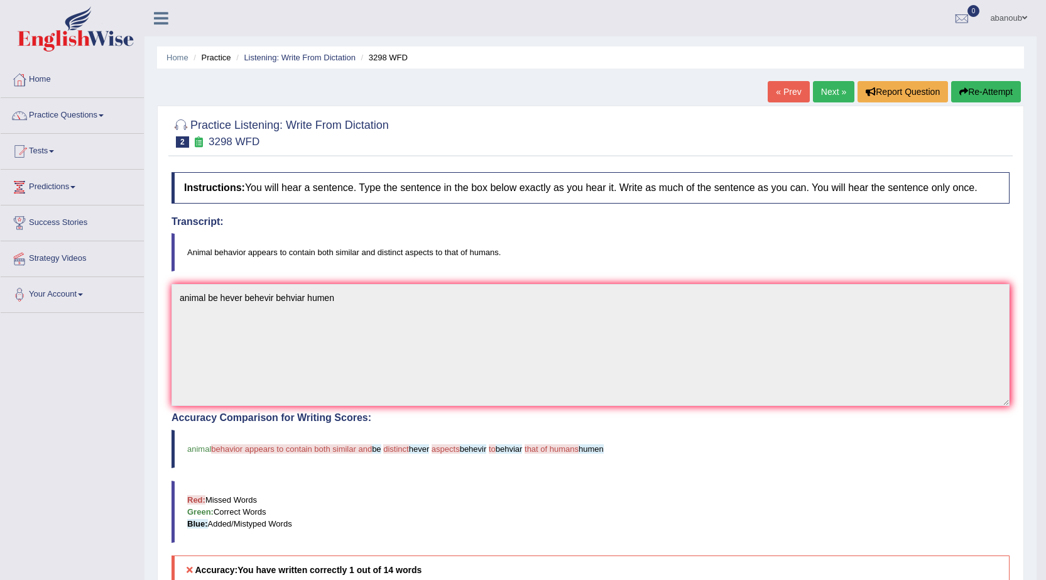
click at [824, 99] on link "Next »" at bounding box center [833, 91] width 41 height 21
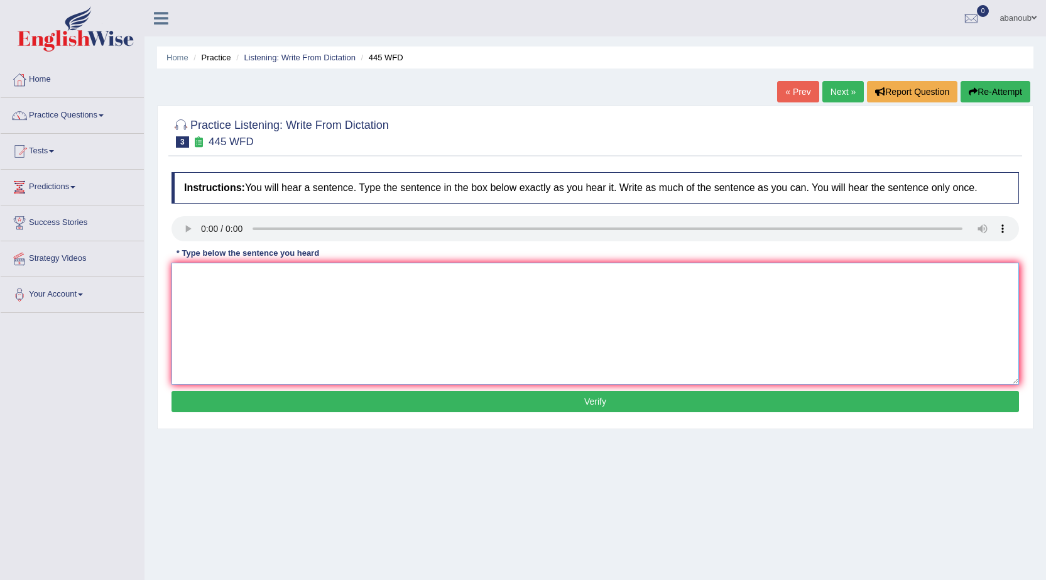
click at [255, 278] on textarea at bounding box center [596, 324] width 848 height 122
type textarea "The amirca [PERSON_NAME] made a plane for land landing"
click at [309, 405] on button "Verify" at bounding box center [596, 401] width 848 height 21
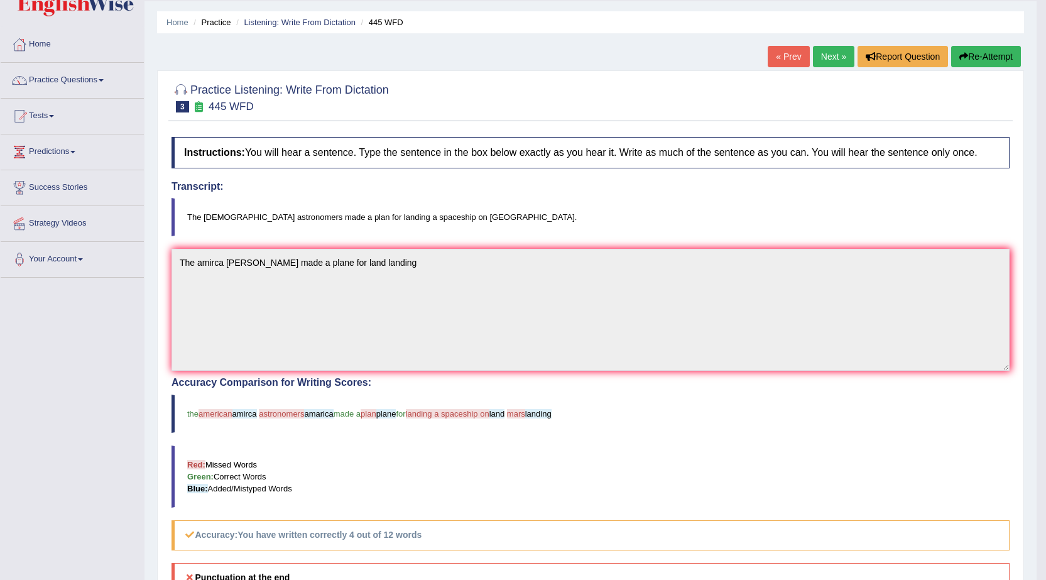
scroll to position [34, 0]
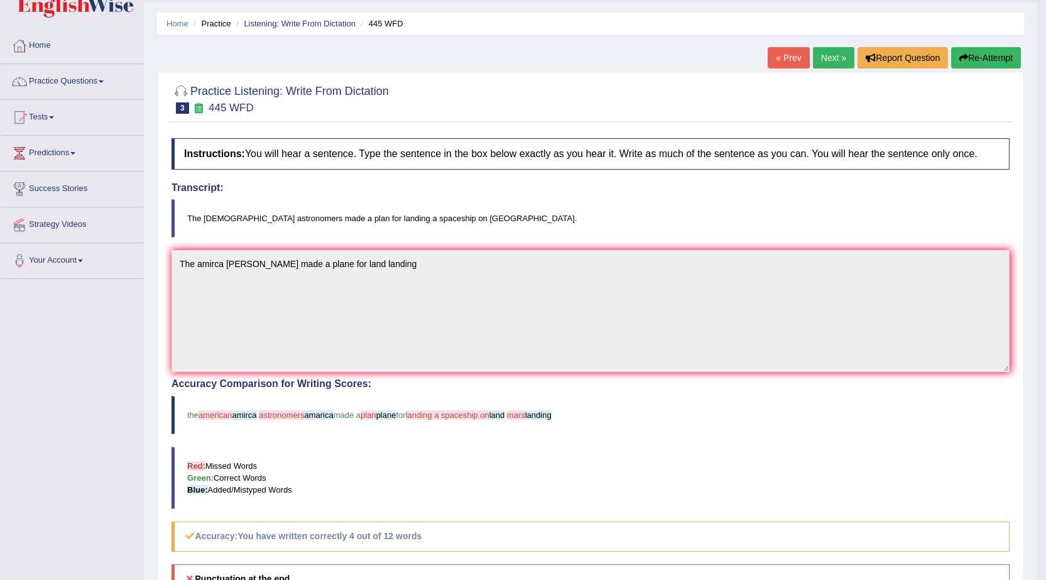
click at [823, 61] on link "Next »" at bounding box center [833, 57] width 41 height 21
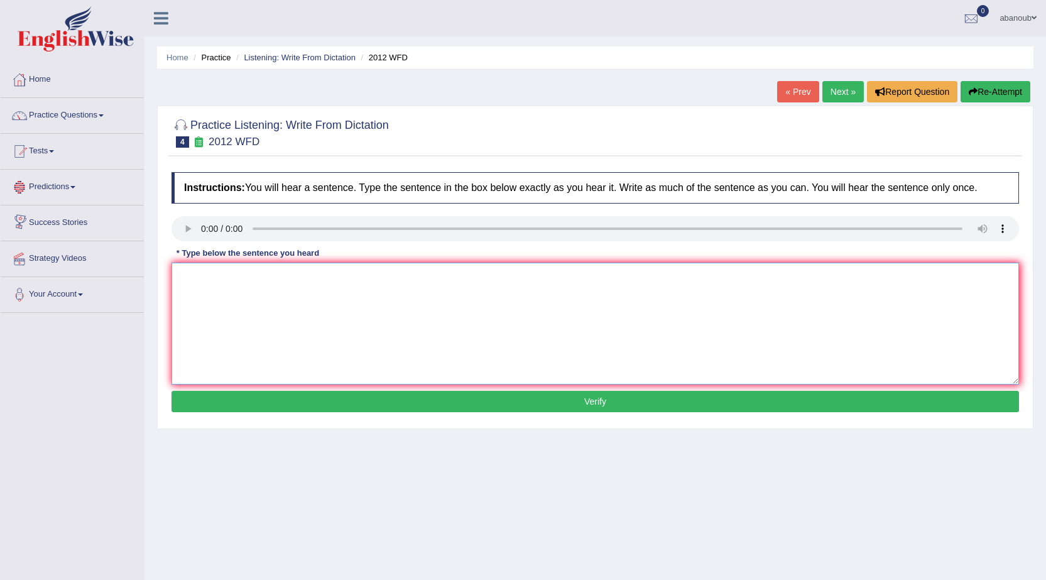
click at [254, 282] on textarea at bounding box center [596, 324] width 848 height 122
click at [219, 279] on textarea "This great in this topic" at bounding box center [596, 324] width 848 height 122
type textarea "This great deal in this topic"
click at [260, 400] on button "Verify" at bounding box center [596, 401] width 848 height 21
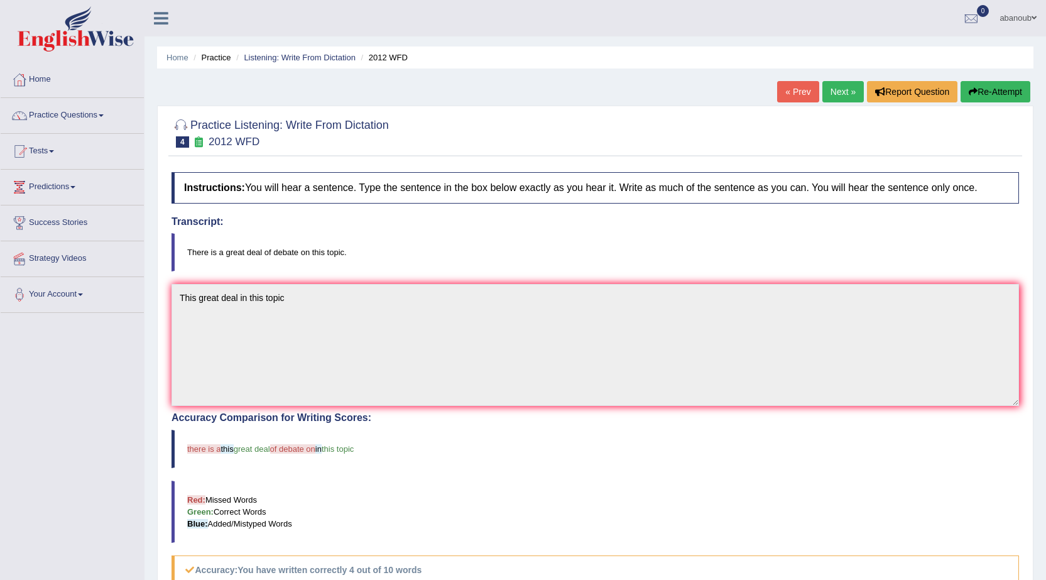
click at [841, 96] on link "Next »" at bounding box center [842, 91] width 41 height 21
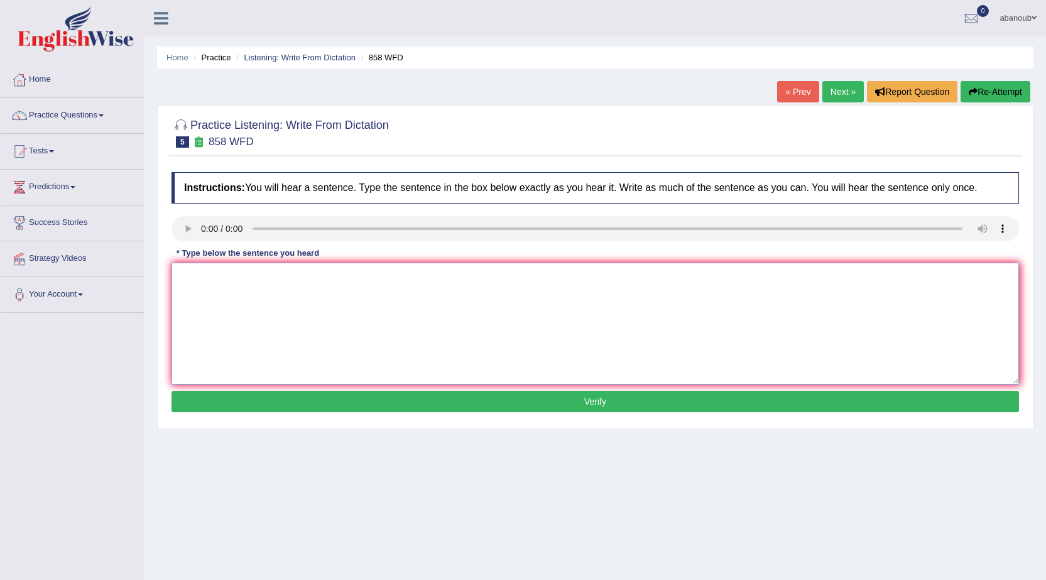
click at [196, 276] on textarea at bounding box center [596, 324] width 848 height 122
type textarea "t"
type textarea "The year when intrasted iterstad historian histroy ."
click at [219, 393] on button "Verify" at bounding box center [596, 401] width 848 height 21
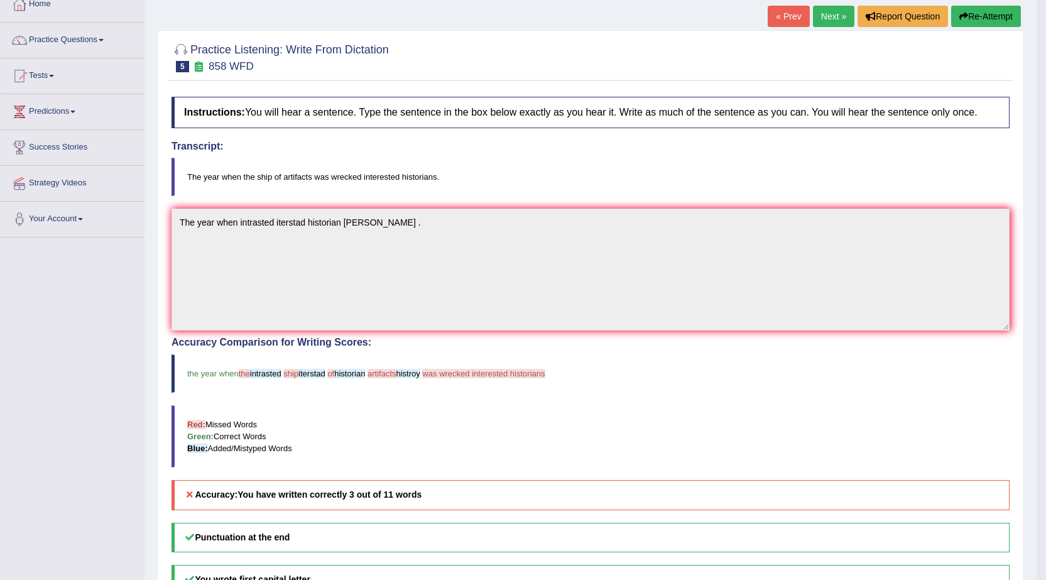
scroll to position [34, 0]
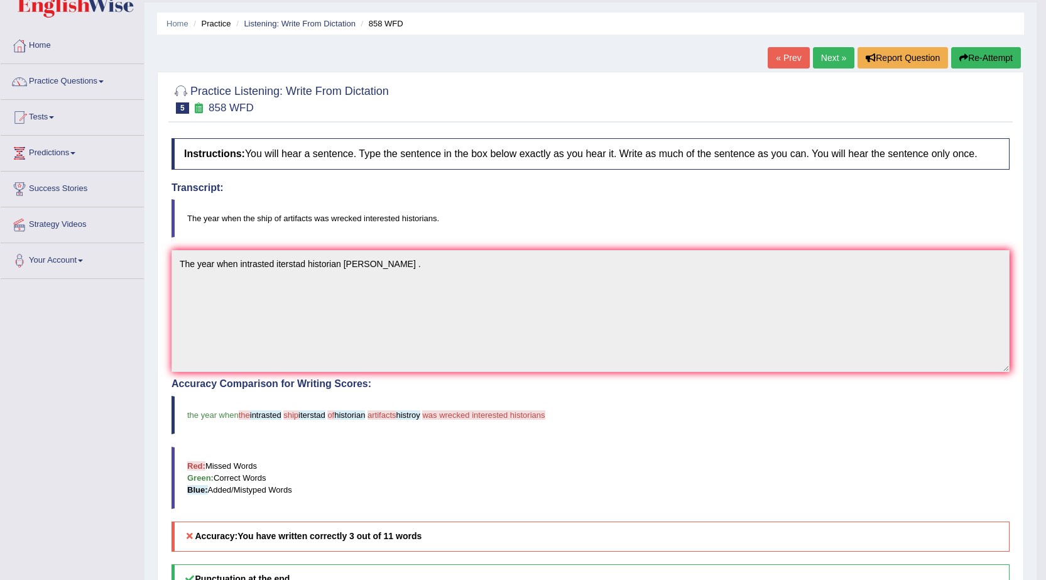
click at [393, 418] on span "artifacts" at bounding box center [382, 414] width 29 height 9
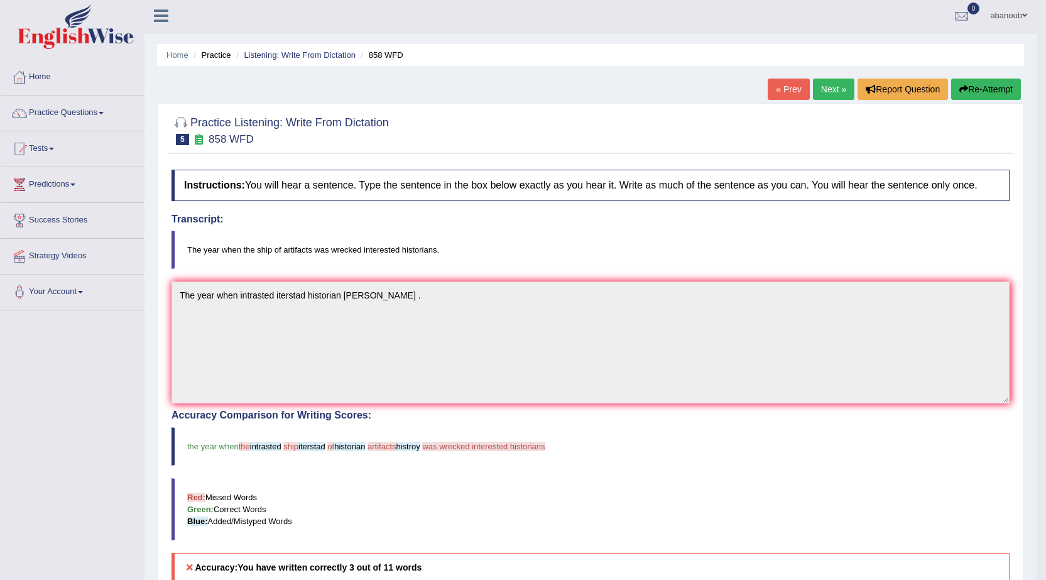
scroll to position [0, 0]
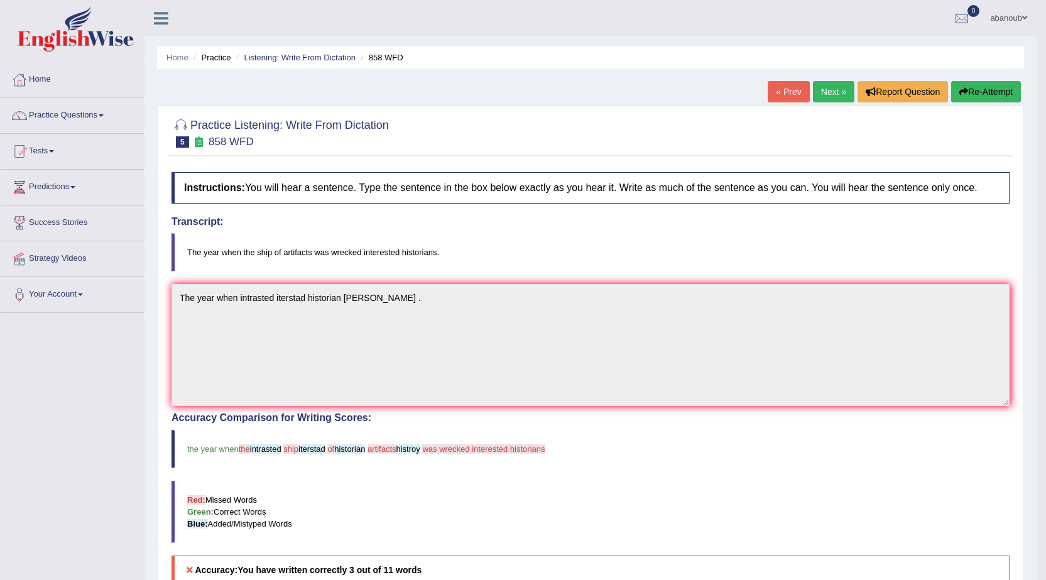
click at [843, 96] on link "Next »" at bounding box center [833, 91] width 41 height 21
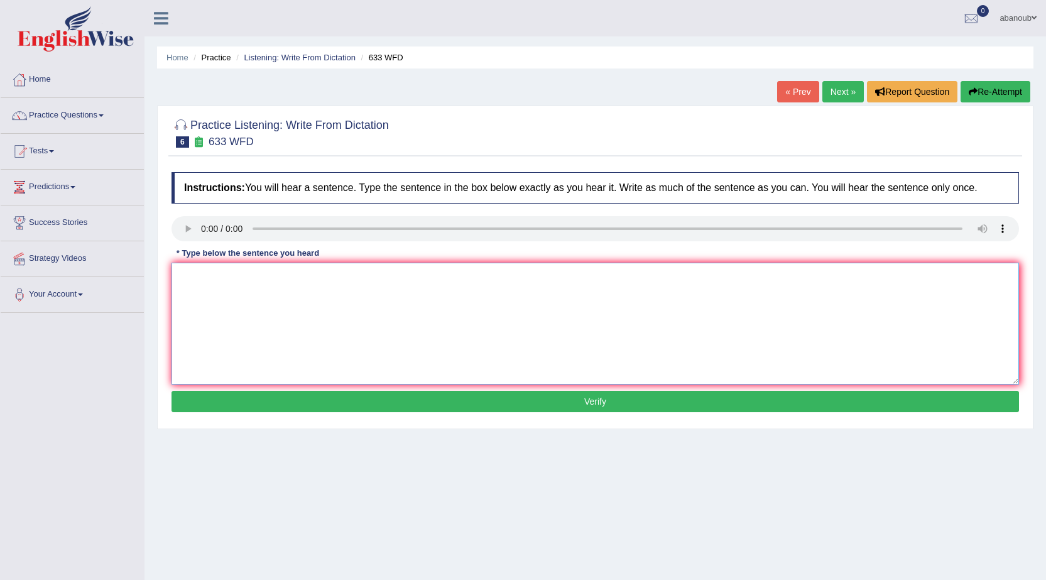
click at [197, 267] on textarea at bounding box center [596, 324] width 848 height 122
type textarea "We searsh feel better ."
click at [540, 406] on button "Verify" at bounding box center [596, 401] width 848 height 21
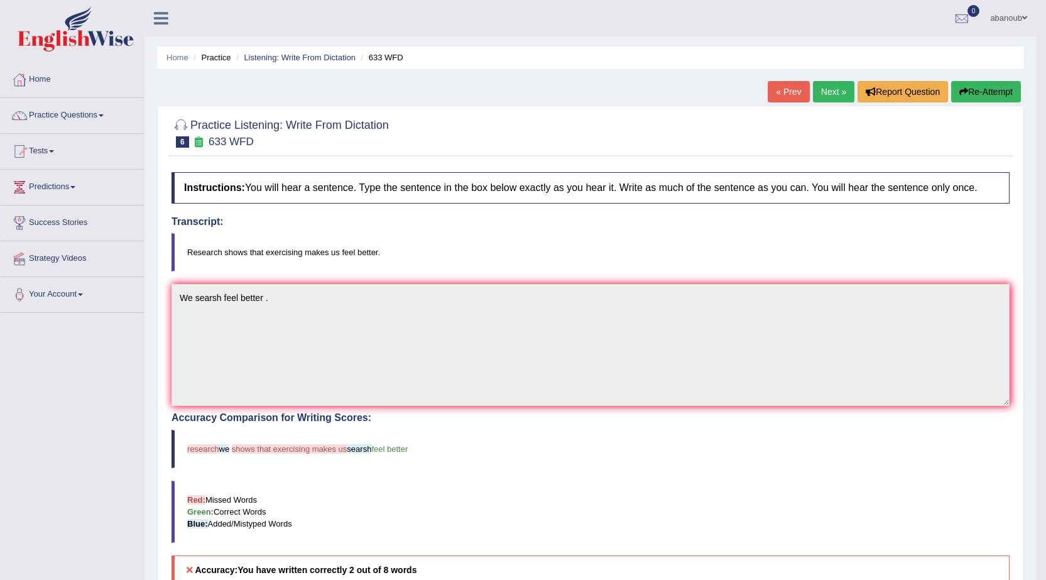
click at [841, 98] on link "Next »" at bounding box center [833, 91] width 41 height 21
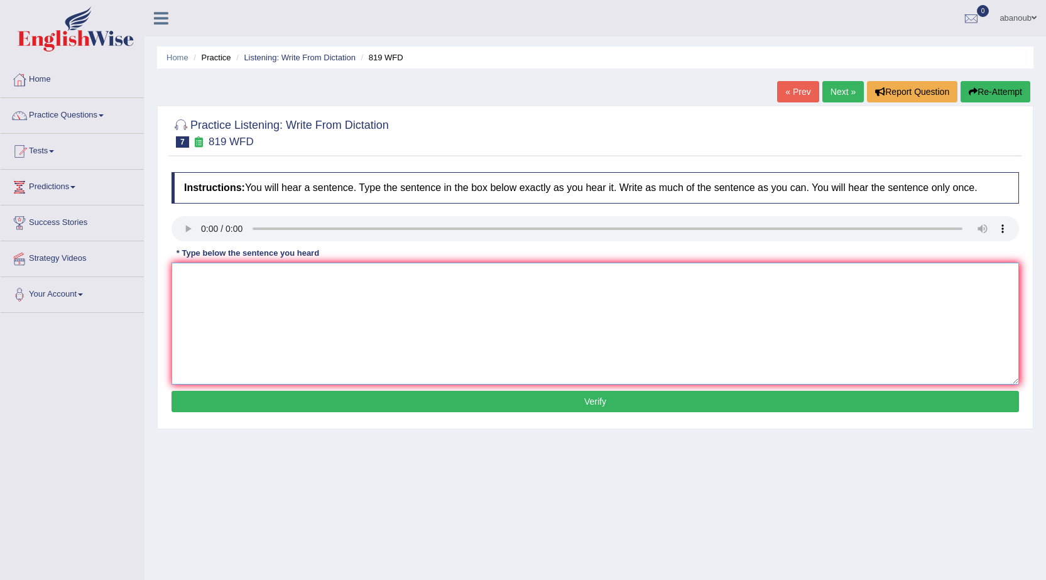
click at [184, 301] on textarea at bounding box center [596, 324] width 848 height 122
type textarea "Plant growing in our lives lifes"
click at [263, 398] on button "Verify" at bounding box center [596, 401] width 848 height 21
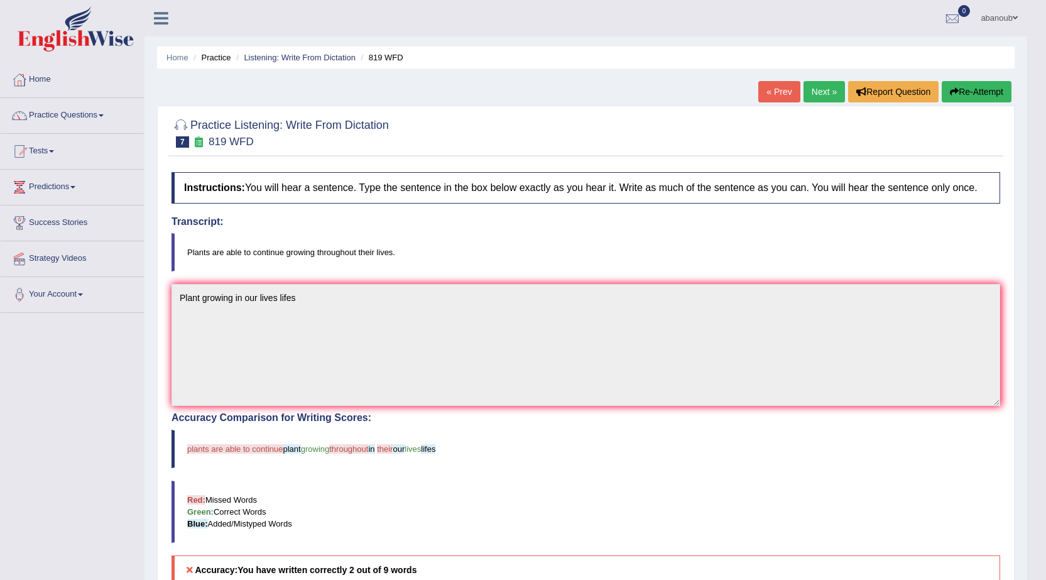
click at [768, 85] on link "« Prev" at bounding box center [778, 91] width 41 height 21
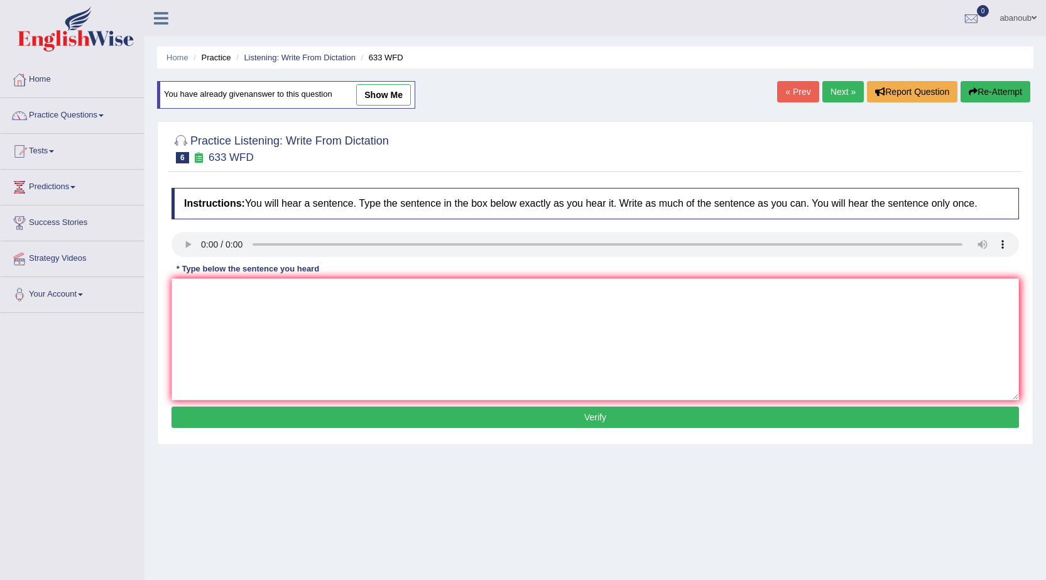
click at [835, 85] on link "Next »" at bounding box center [842, 91] width 41 height 21
click at [223, 293] on textarea at bounding box center [596, 339] width 848 height 122
type textarea "Plants are able to plant our lives growing"
click at [207, 412] on button "Verify" at bounding box center [596, 417] width 848 height 21
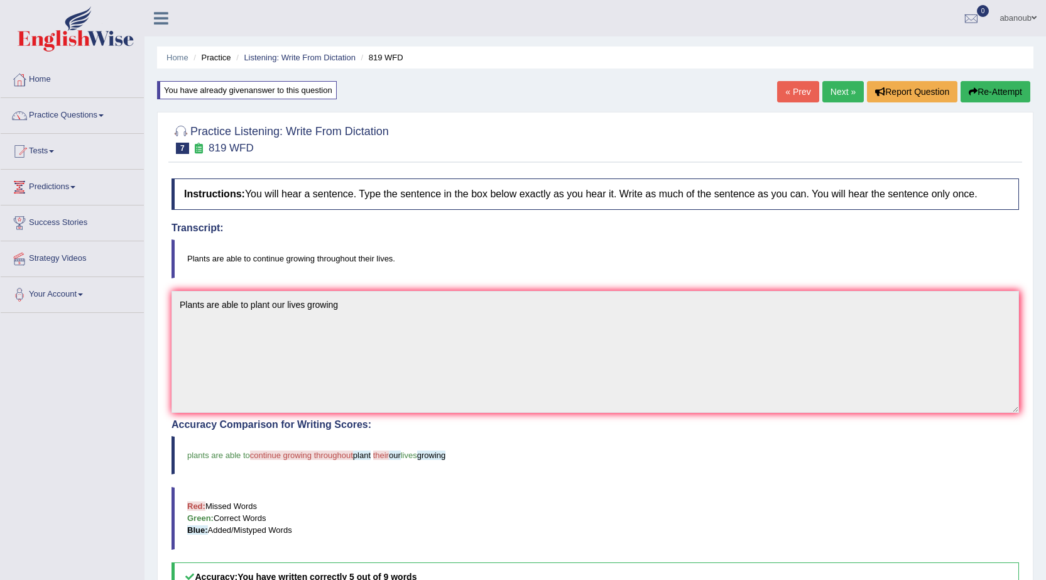
click at [835, 86] on link "Next »" at bounding box center [842, 91] width 41 height 21
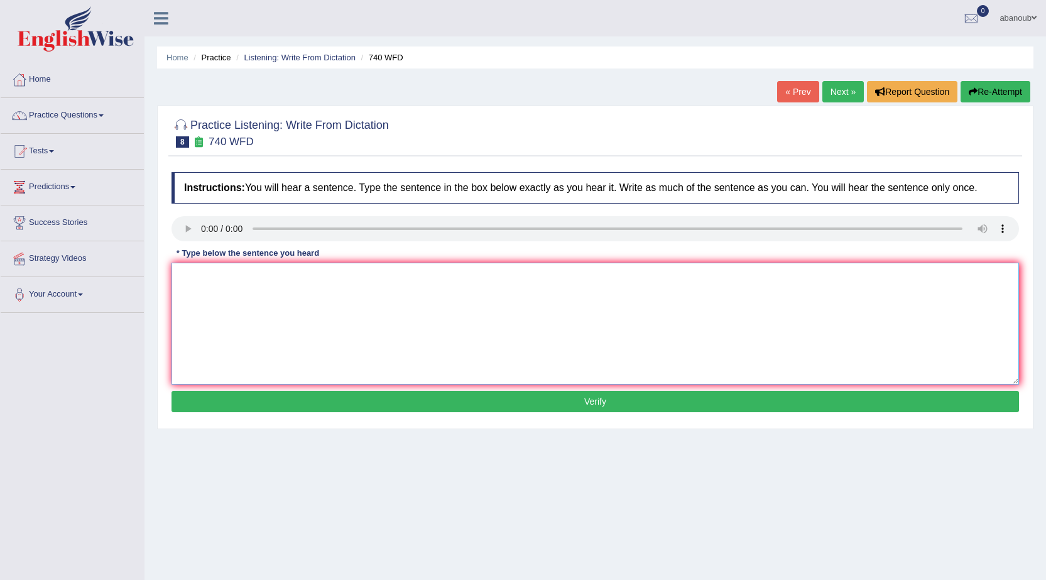
click at [209, 280] on textarea at bounding box center [596, 324] width 848 height 122
type textarea "o"
type textarea "Out class room ."
click at [214, 405] on button "Verify" at bounding box center [596, 401] width 848 height 21
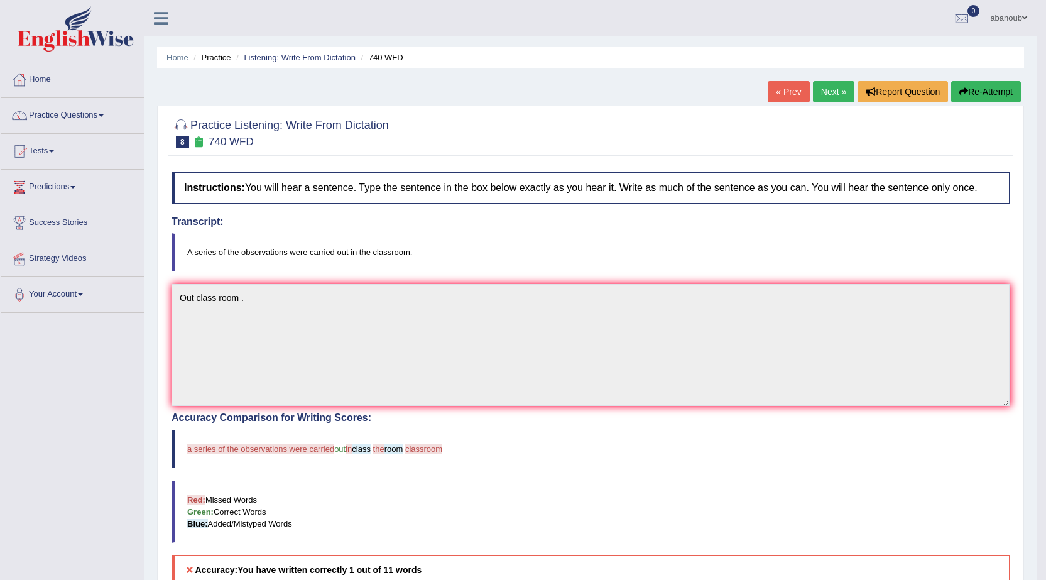
click at [834, 87] on link "Next »" at bounding box center [833, 91] width 41 height 21
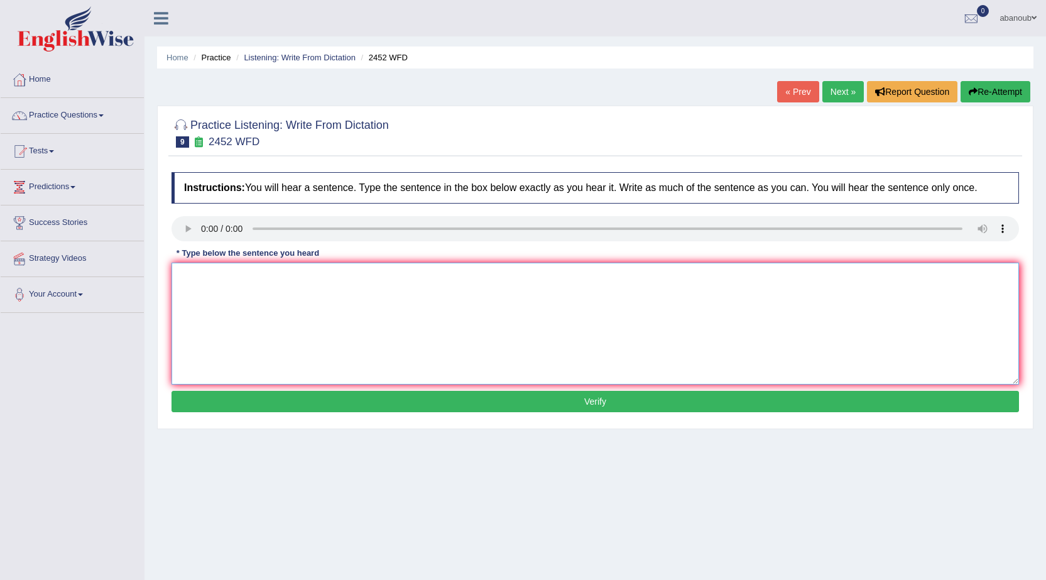
click at [286, 272] on textarea at bounding box center [596, 324] width 848 height 122
type textarea "i"
click at [213, 277] on textarea "Its about of knowledge ." at bounding box center [596, 324] width 848 height 122
type textarea "Its about valeu of knowledge ."
click at [317, 404] on button "Verify" at bounding box center [596, 401] width 848 height 21
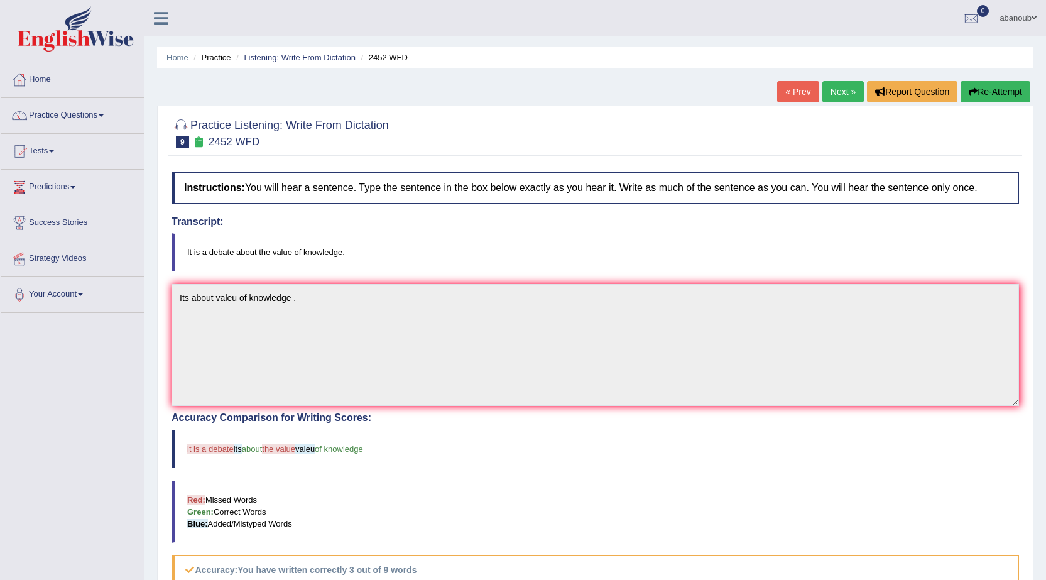
click at [837, 94] on link "Next »" at bounding box center [842, 91] width 41 height 21
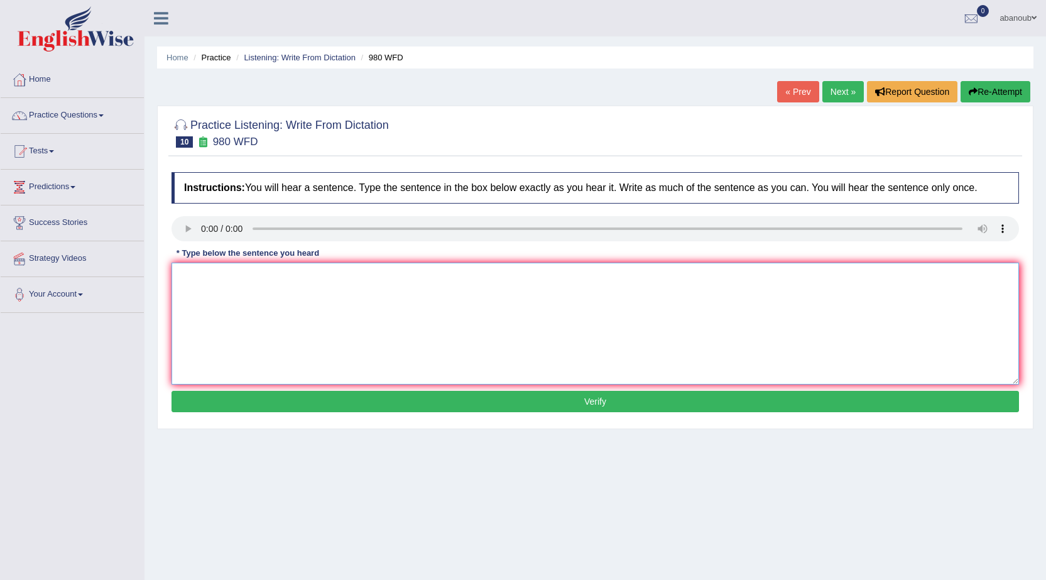
click at [204, 287] on textarea at bounding box center [596, 324] width 848 height 122
click at [192, 274] on textarea at bounding box center [596, 324] width 848 height 122
click at [227, 272] on textarea at bounding box center [596, 324] width 848 height 122
click at [254, 275] on textarea "You ara ideas in" at bounding box center [596, 324] width 848 height 122
type textarea "You ara ideas in the ."
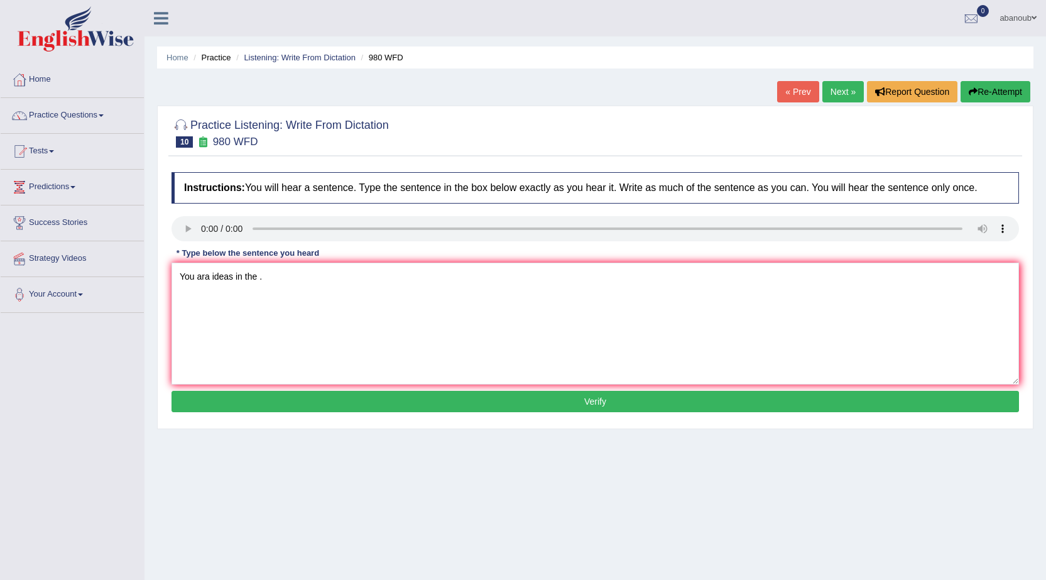
click at [294, 402] on button "Verify" at bounding box center [596, 401] width 848 height 21
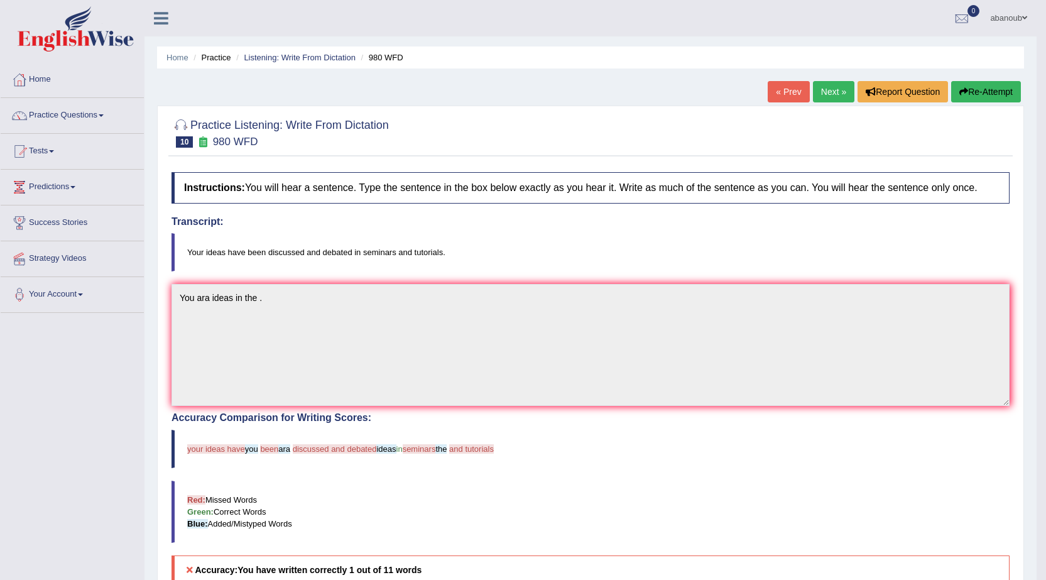
click at [836, 92] on link "Next »" at bounding box center [833, 91] width 41 height 21
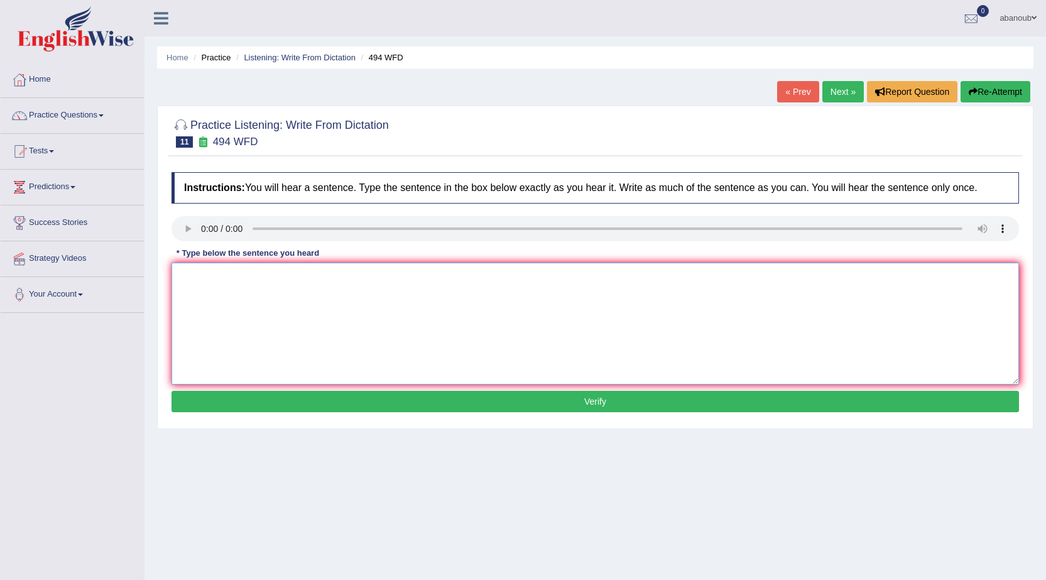
click at [189, 279] on textarea at bounding box center [596, 324] width 848 height 122
type textarea "t"
type textarea "The volcabri in jorcan ."
click at [224, 408] on button "Verify" at bounding box center [596, 401] width 848 height 21
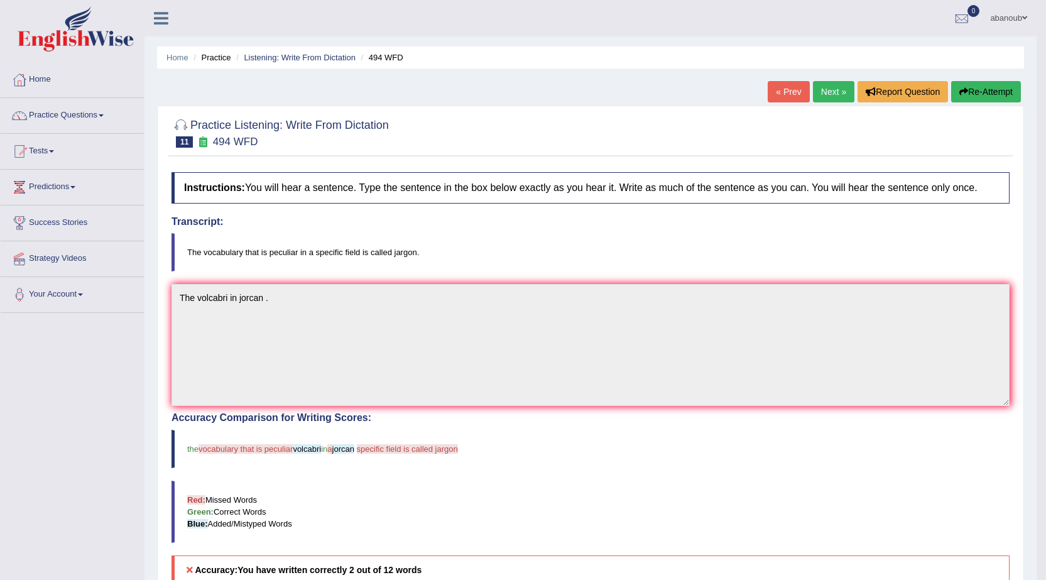
click at [840, 93] on link "Next »" at bounding box center [833, 91] width 41 height 21
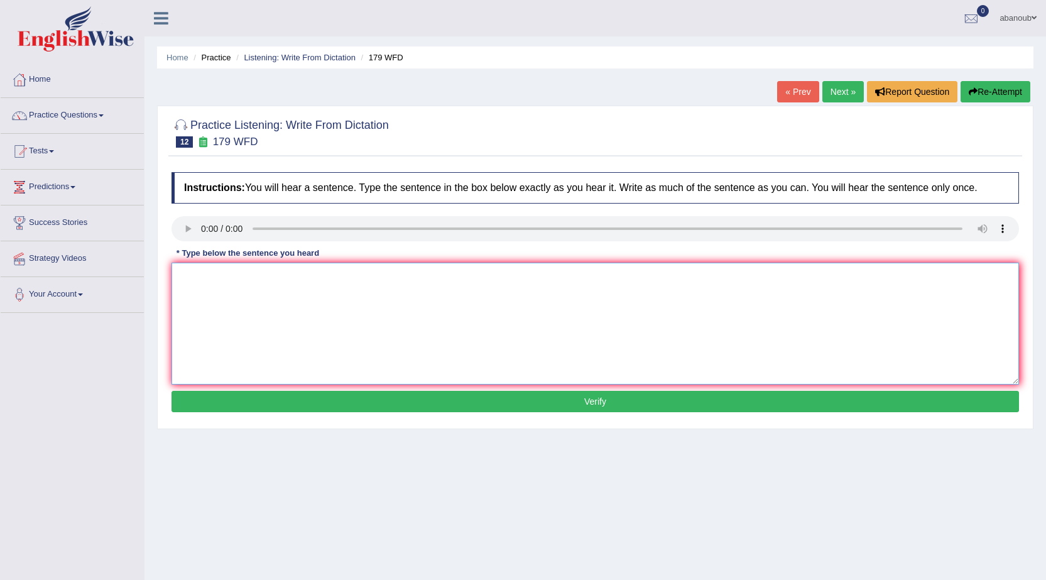
click at [204, 302] on textarea at bounding box center [596, 324] width 848 height 122
type textarea "Lectiar formel teacher in at universti oldest ."
click at [257, 409] on button "Verify" at bounding box center [596, 401] width 848 height 21
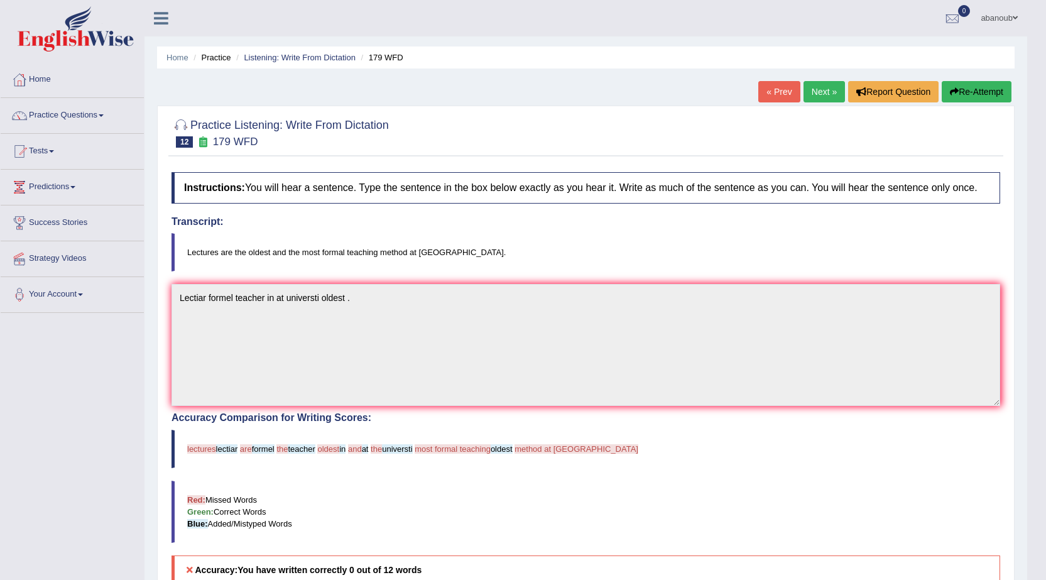
click at [806, 92] on link "Next »" at bounding box center [824, 91] width 41 height 21
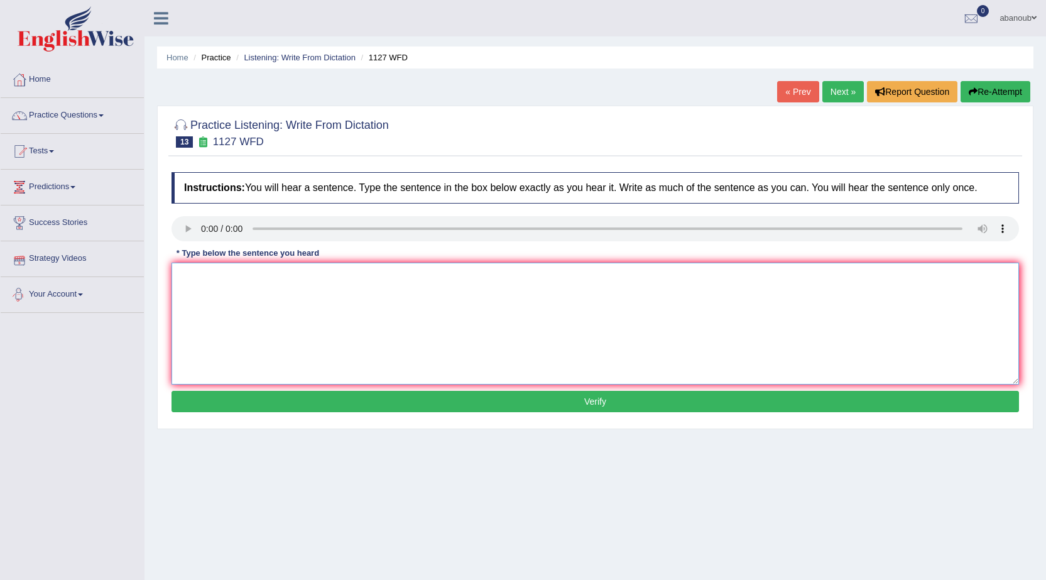
click at [208, 276] on textarea at bounding box center [596, 324] width 848 height 122
click at [226, 266] on textarea at bounding box center [596, 324] width 848 height 122
type textarea "A university dgree in a ."
click at [239, 405] on button "Verify" at bounding box center [596, 401] width 848 height 21
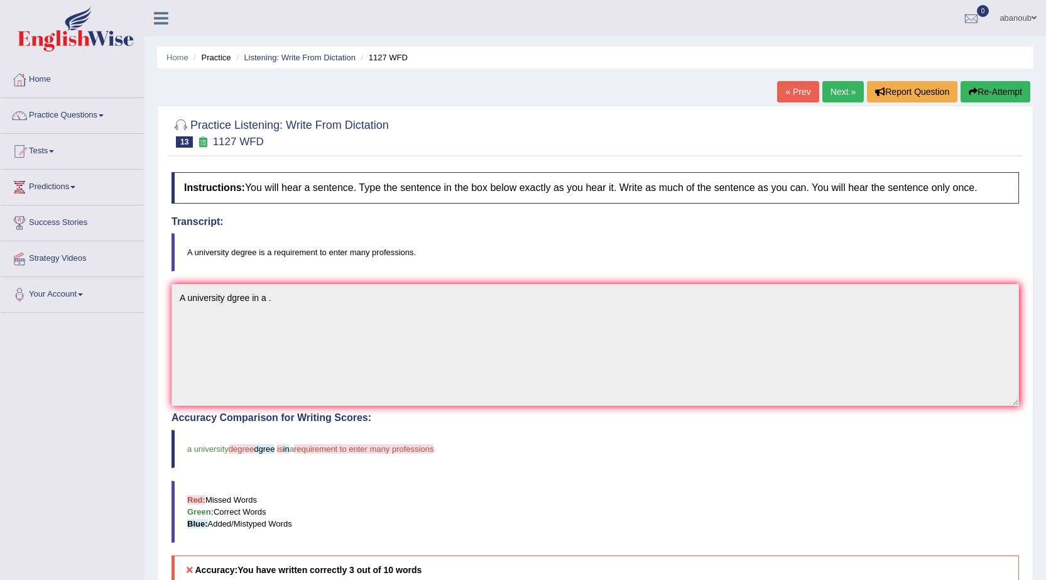
click at [844, 90] on link "Next »" at bounding box center [842, 91] width 41 height 21
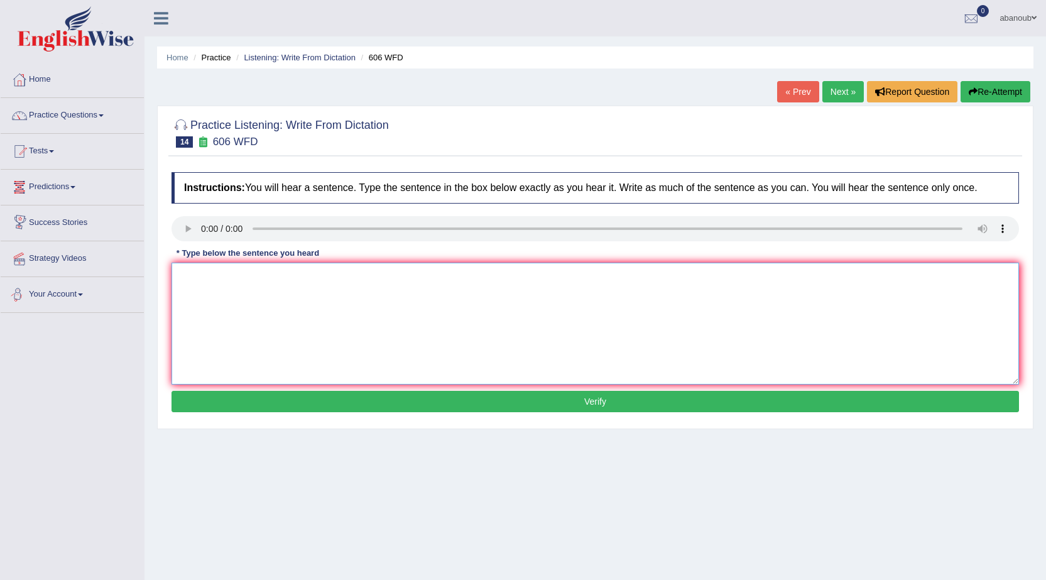
click at [272, 278] on textarea at bounding box center [596, 324] width 848 height 122
type textarea "studnet will languge in [GEOGRAPHIC_DATA] ."
click at [268, 400] on button "Verify" at bounding box center [596, 401] width 848 height 21
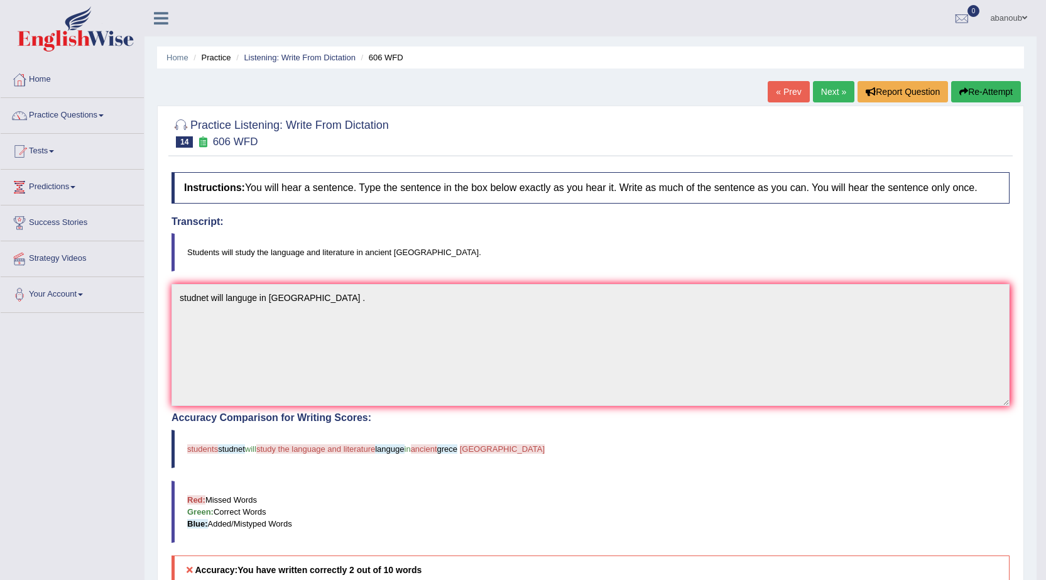
click at [825, 94] on link "Next »" at bounding box center [833, 91] width 41 height 21
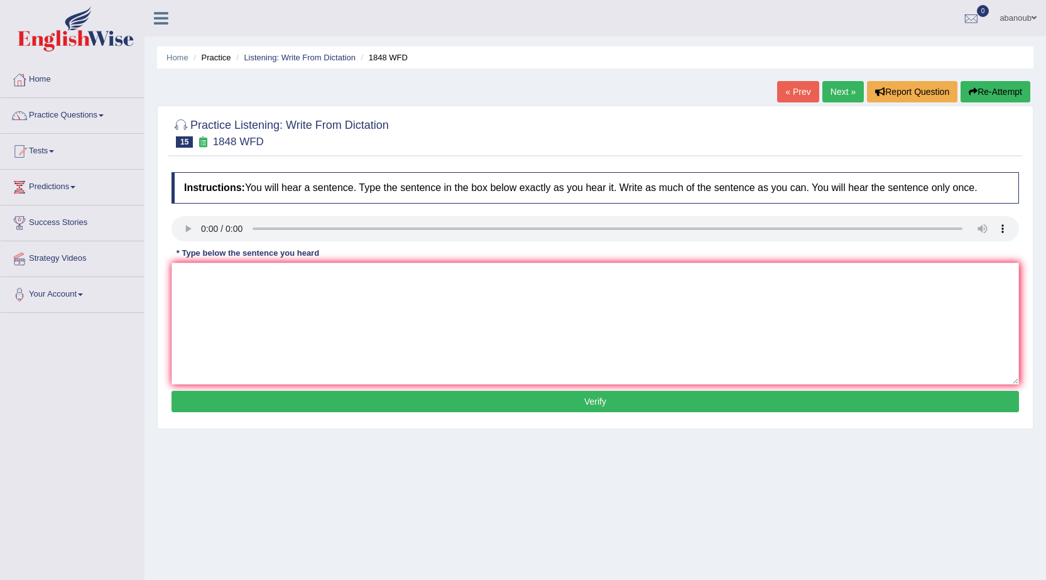
click at [444, 405] on button "Verify" at bounding box center [596, 401] width 848 height 21
click at [184, 273] on textarea at bounding box center [596, 324] width 848 height 122
type textarea "s"
type textarea "Students to in roal in this course ."
click at [207, 411] on button "Verify" at bounding box center [596, 401] width 848 height 21
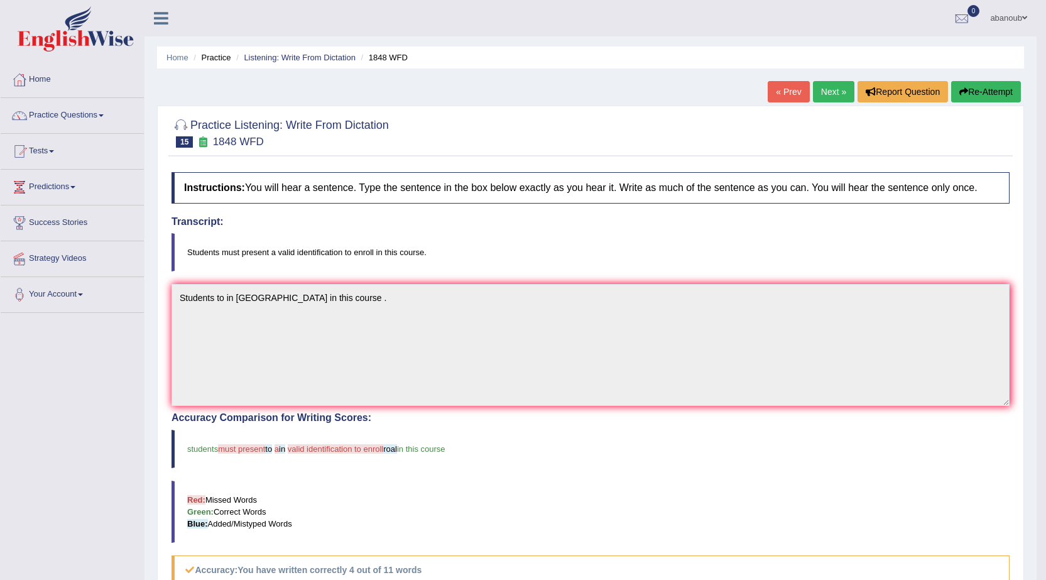
click at [819, 93] on link "Next »" at bounding box center [833, 91] width 41 height 21
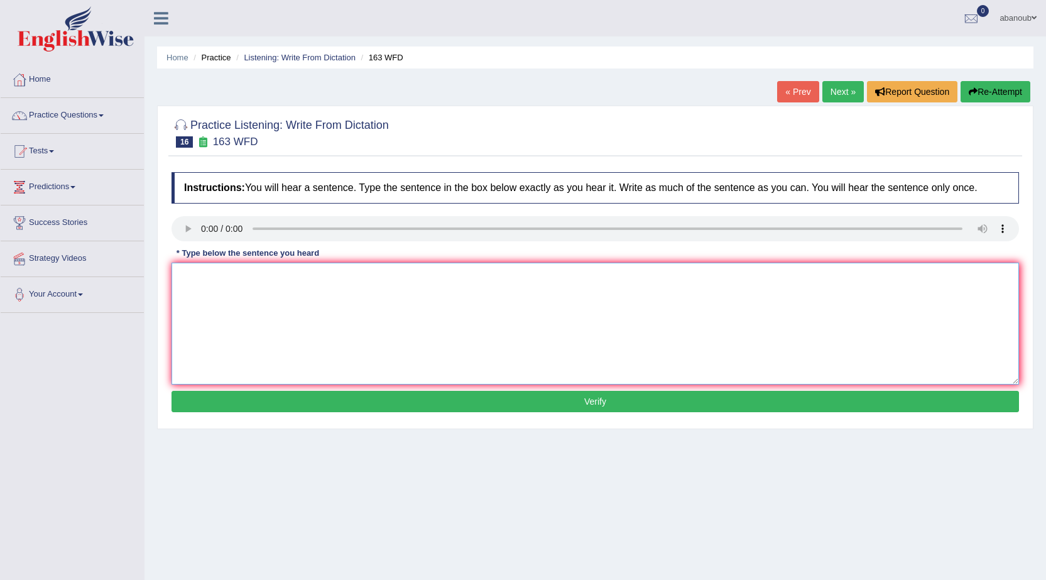
click at [217, 290] on textarea at bounding box center [596, 324] width 848 height 122
type textarea "A number off submited ."
click at [315, 405] on button "Verify" at bounding box center [596, 401] width 848 height 21
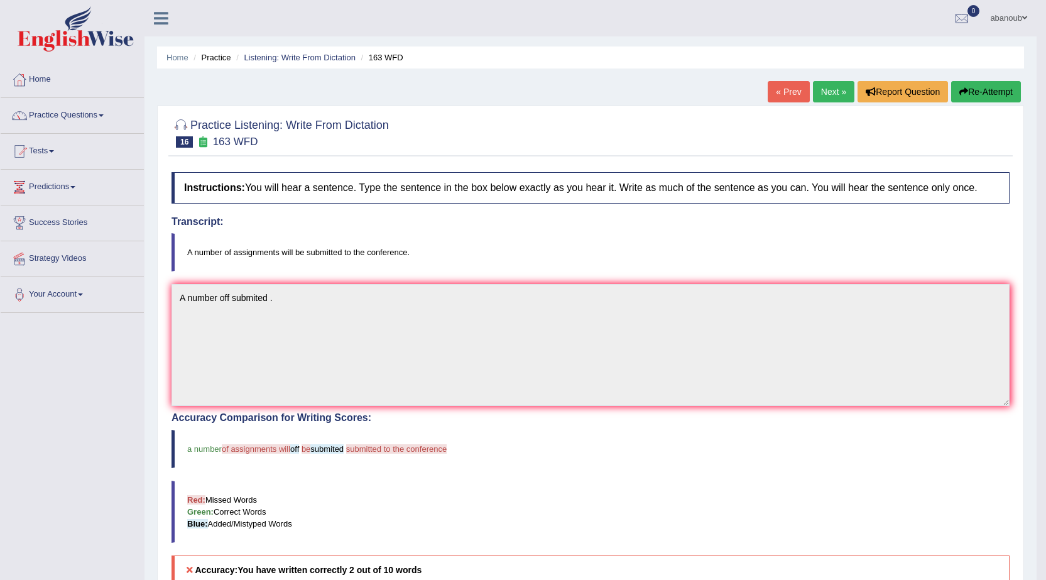
click at [843, 97] on link "Next »" at bounding box center [833, 91] width 41 height 21
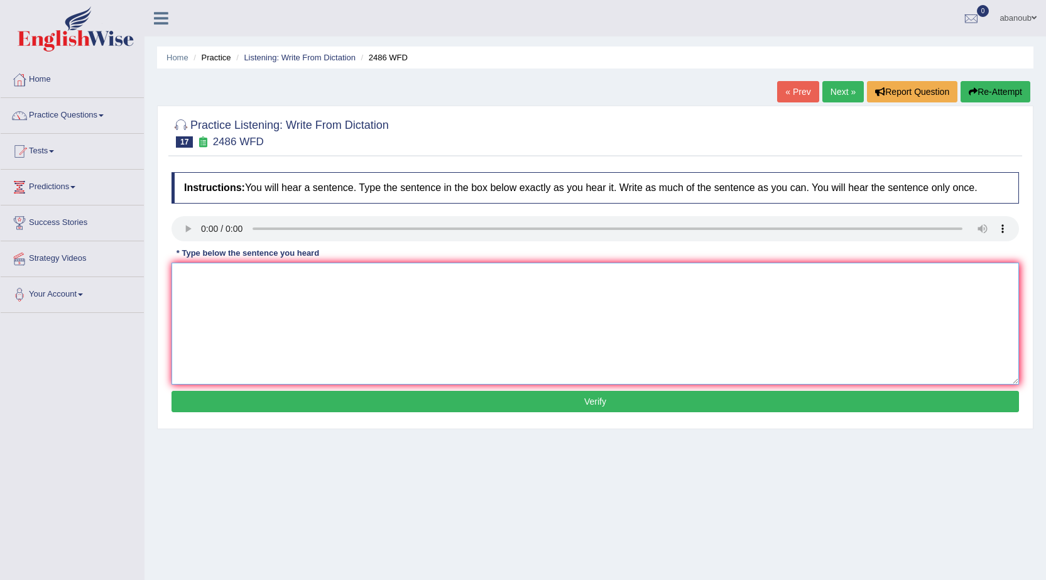
click at [199, 268] on textarea at bounding box center [596, 324] width 848 height 122
click at [189, 286] on textarea at bounding box center [596, 324] width 848 height 122
click at [188, 281] on textarea at bounding box center [596, 324] width 848 height 122
click at [204, 267] on textarea at bounding box center [596, 324] width 848 height 122
type textarea "But clear diffrent world ."
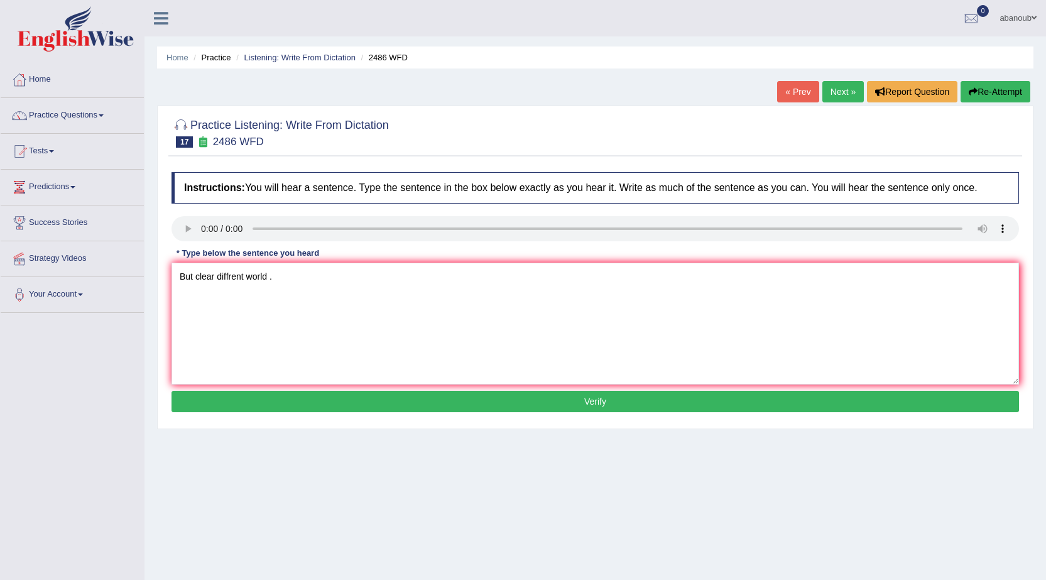
click at [231, 402] on button "Verify" at bounding box center [596, 401] width 848 height 21
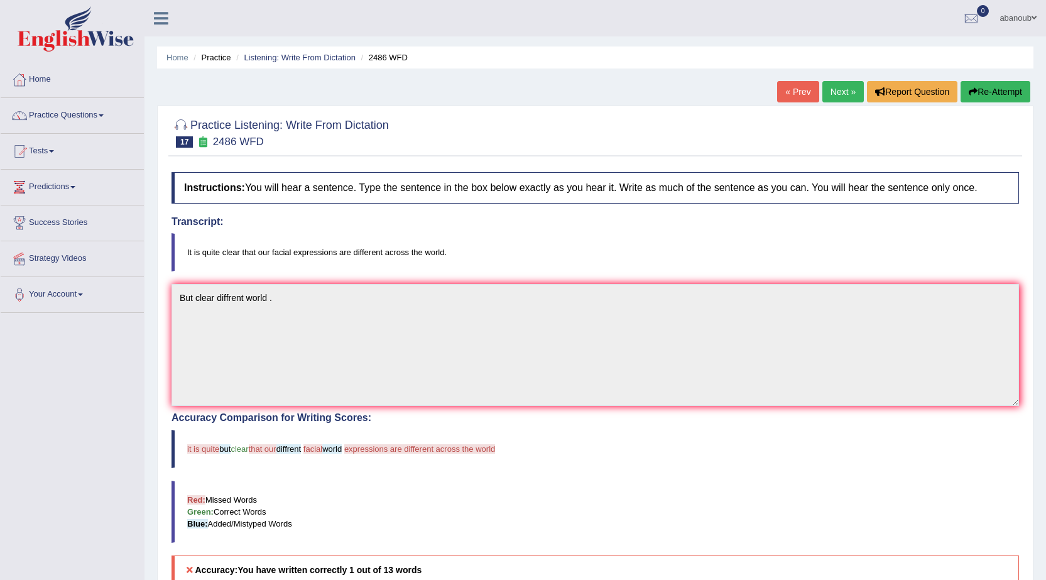
click at [838, 87] on link "Next »" at bounding box center [842, 91] width 41 height 21
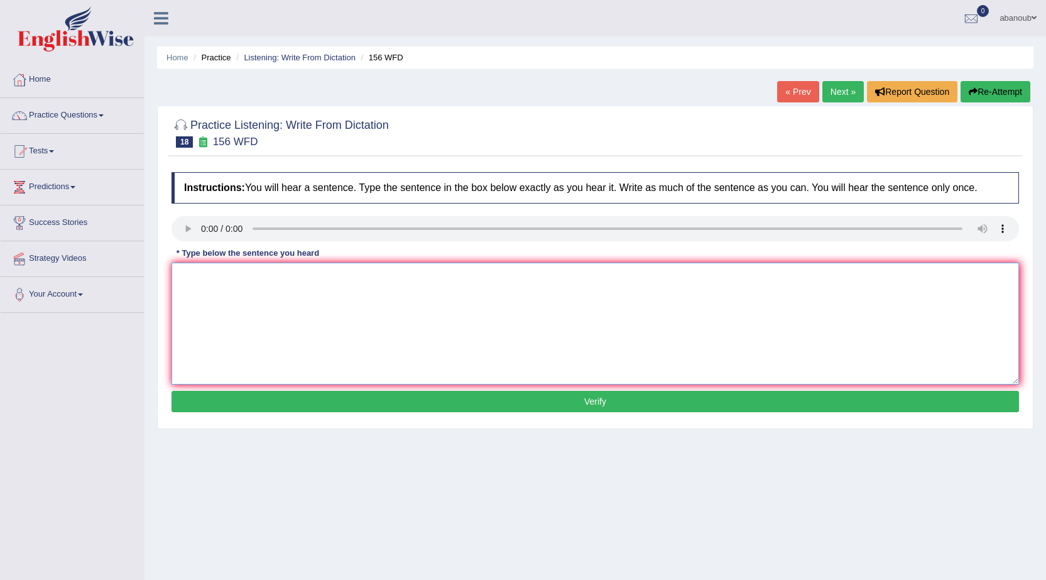
click at [218, 273] on textarea at bounding box center [596, 324] width 848 height 122
type textarea "All of your simont saimant by towmorow ."
click at [245, 405] on button "Verify" at bounding box center [596, 401] width 848 height 21
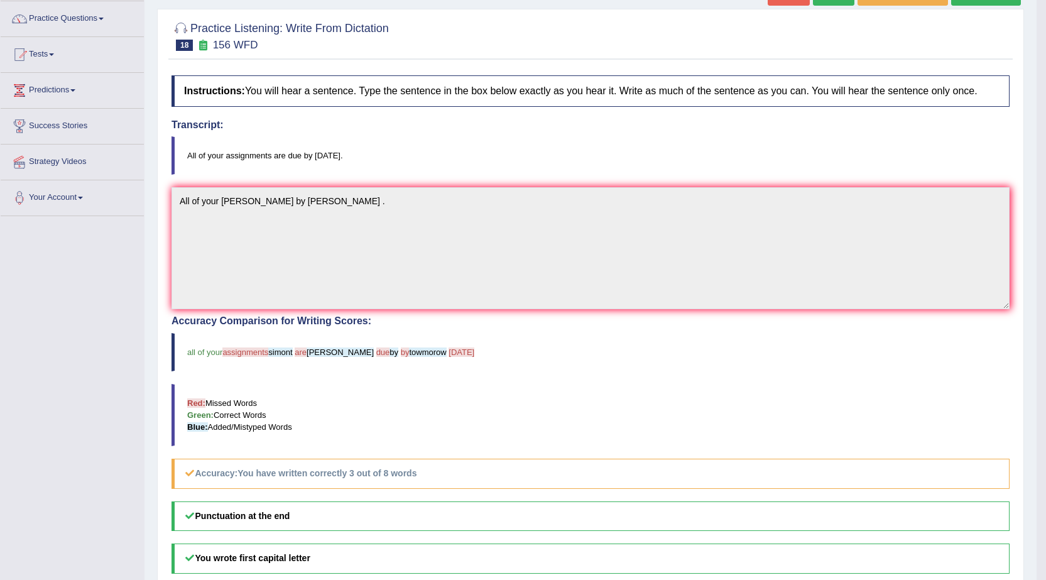
scroll to position [34, 0]
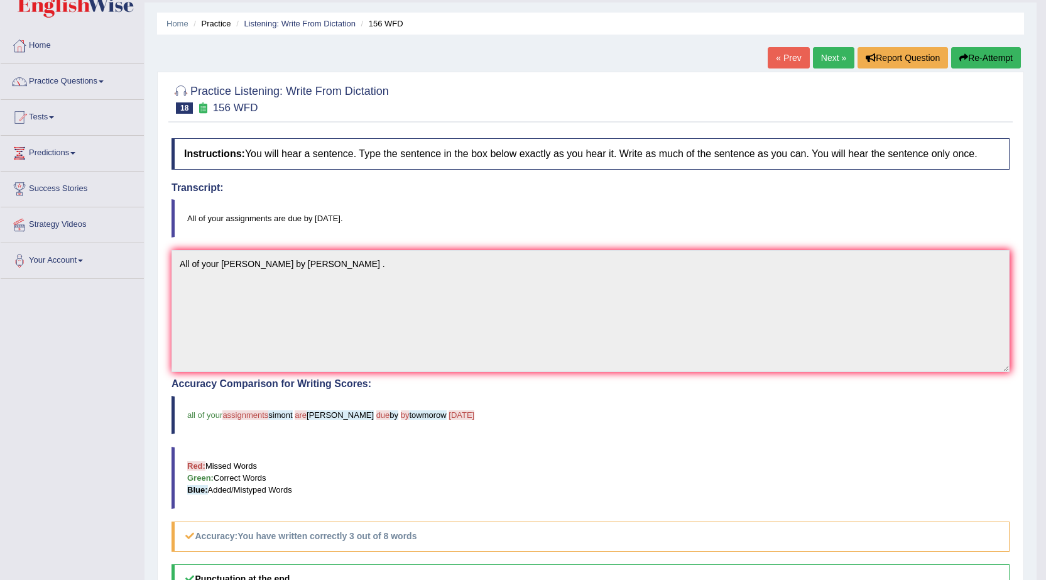
click at [832, 62] on link "Next »" at bounding box center [833, 57] width 41 height 21
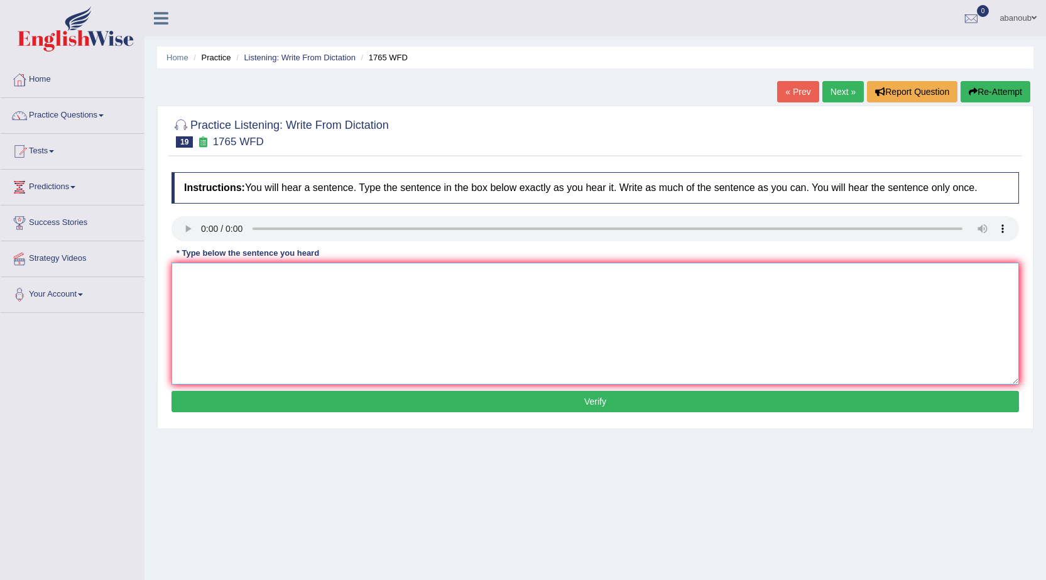
click at [188, 299] on textarea at bounding box center [596, 324] width 848 height 122
type textarea "Applictin must to be complet it 2 month ."
click at [251, 395] on button "Verify" at bounding box center [596, 401] width 848 height 21
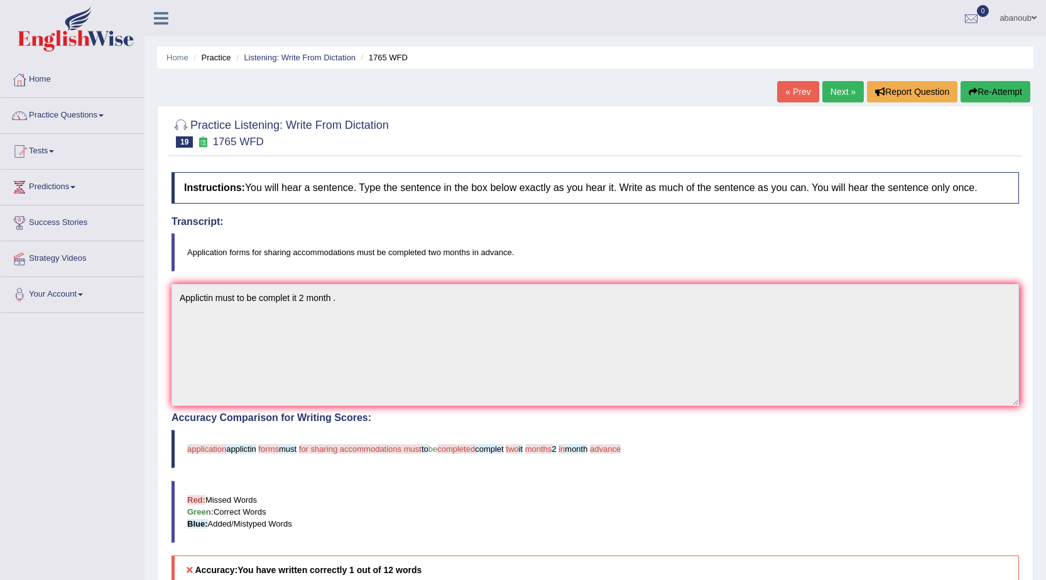
click at [705, 448] on div "Instructions: You will hear a sentence. Type the sentence in the box below exac…" at bounding box center [595, 460] width 854 height 589
drag, startPoint x: 750, startPoint y: 427, endPoint x: 755, endPoint y: 435, distance: 9.6
click at [755, 435] on div "Accuracy Comparison for Writing Scores: application applictin forms must for sh…" at bounding box center [596, 498] width 848 height 173
click at [755, 435] on blockquote "application applictin forms must for sharing accommodations must to be complete…" at bounding box center [596, 449] width 848 height 38
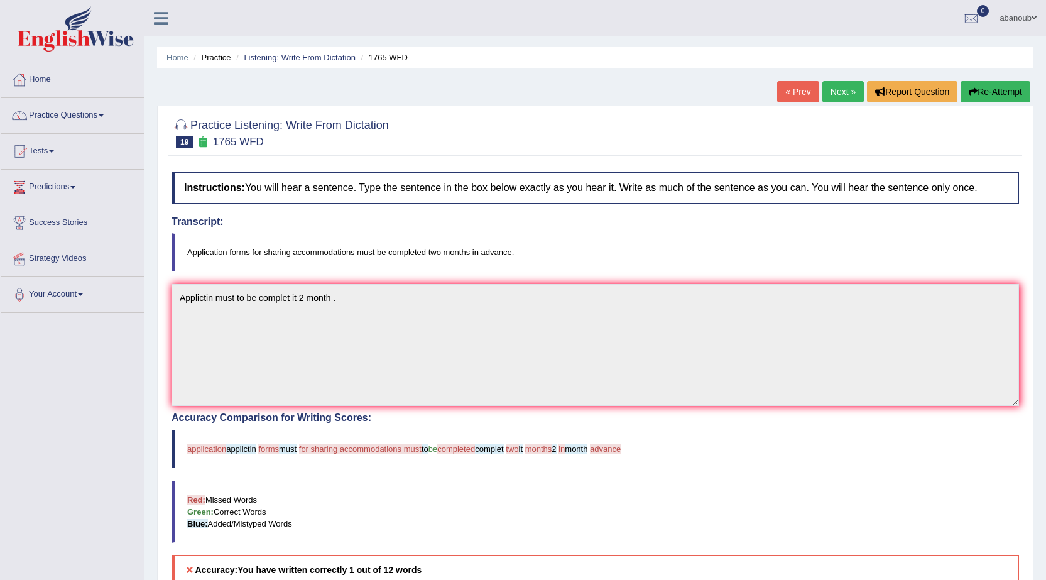
click at [1016, 138] on div at bounding box center [596, 132] width 848 height 38
click at [837, 94] on link "Next »" at bounding box center [842, 91] width 41 height 21
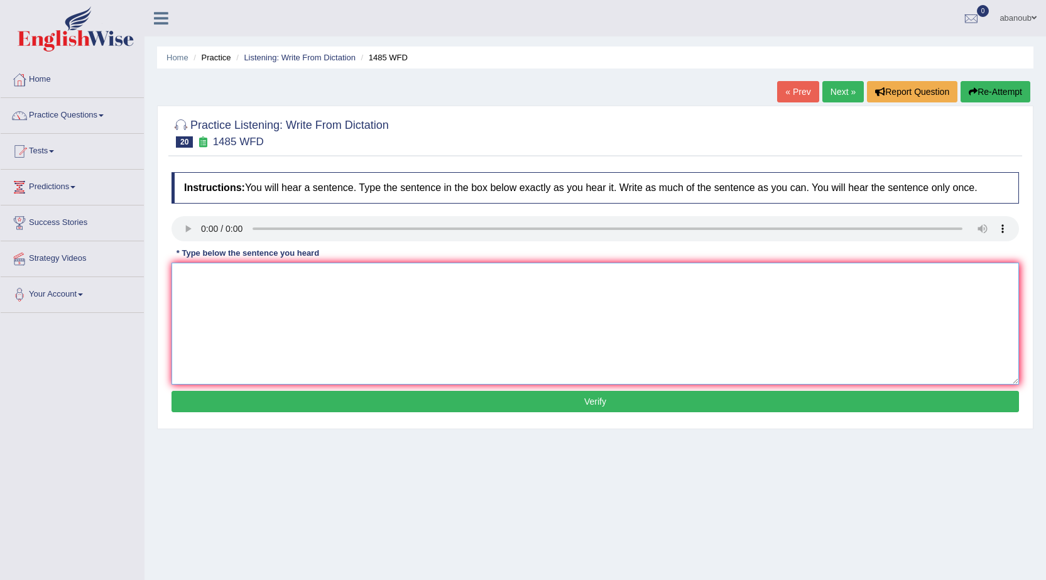
click at [186, 273] on textarea at bounding box center [596, 324] width 848 height 122
type textarea "c"
type textarea "Course work gives the students subject ."
click at [251, 402] on button "Verify" at bounding box center [596, 401] width 848 height 21
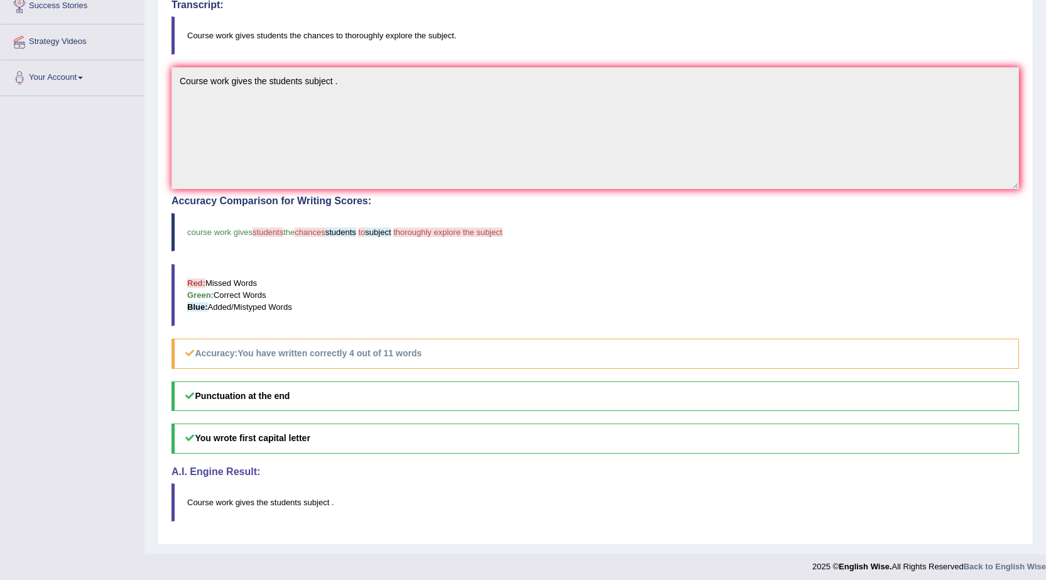
scroll to position [222, 0]
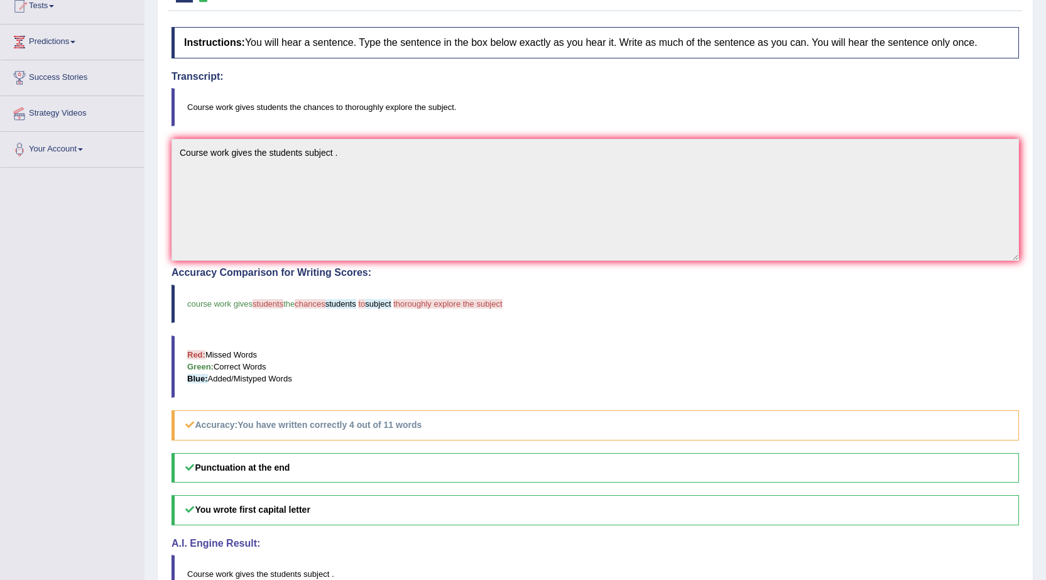
drag, startPoint x: 281, startPoint y: 403, endPoint x: 240, endPoint y: 400, distance: 41.6
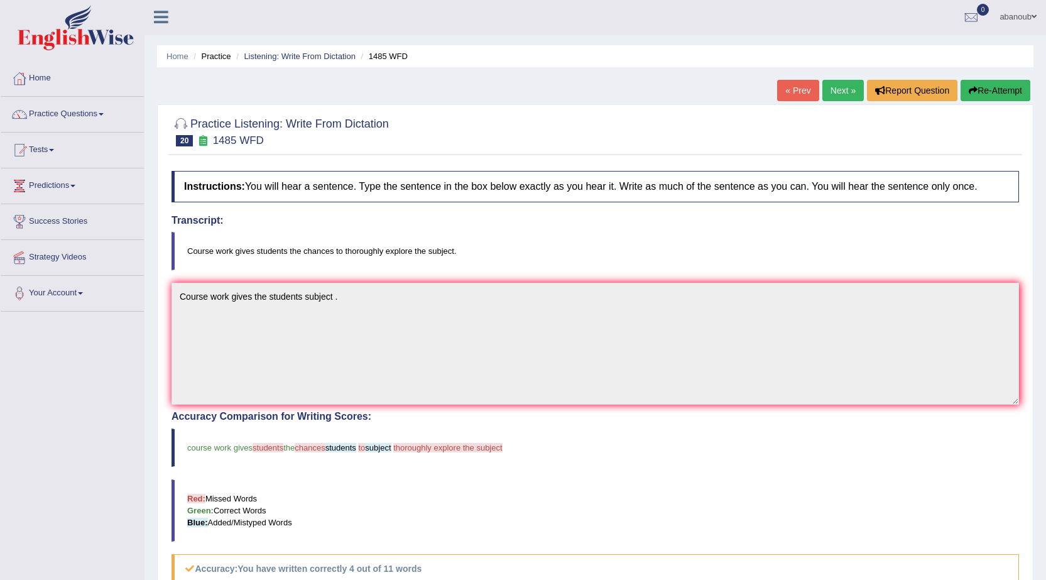
scroll to position [0, 0]
click at [844, 94] on link "Next »" at bounding box center [842, 91] width 41 height 21
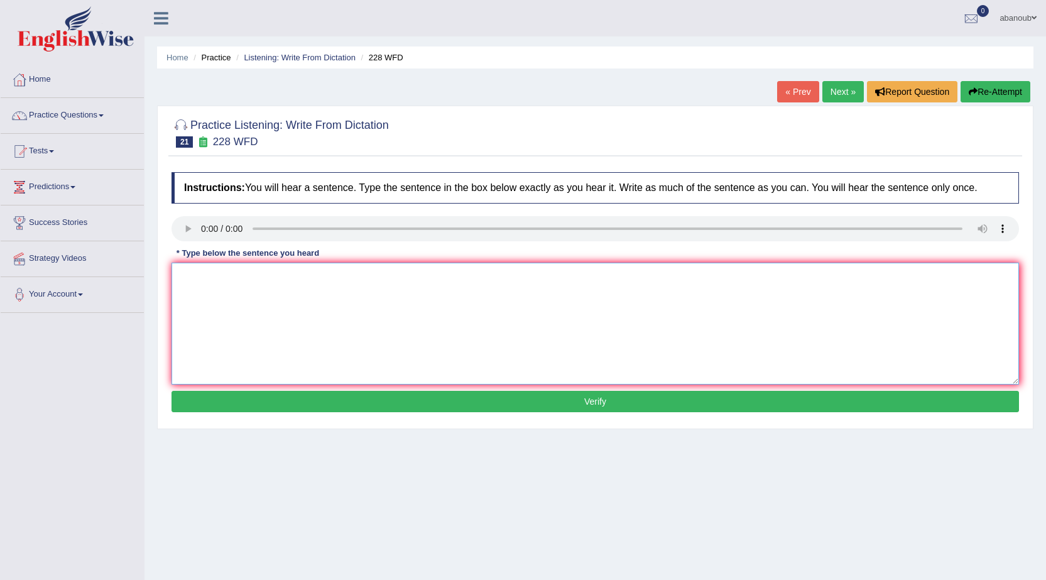
click at [322, 319] on textarea at bounding box center [596, 324] width 848 height 122
click at [232, 267] on textarea at bounding box center [596, 324] width 848 height 122
click at [775, 493] on div "Home Practice Listening: Write From Dictation 228 WFD « Prev Next » Report Ques…" at bounding box center [596, 314] width 902 height 628
click at [244, 281] on textarea "Compe" at bounding box center [596, 324] width 848 height 122
click at [208, 280] on textarea "Compeuter" at bounding box center [596, 324] width 848 height 122
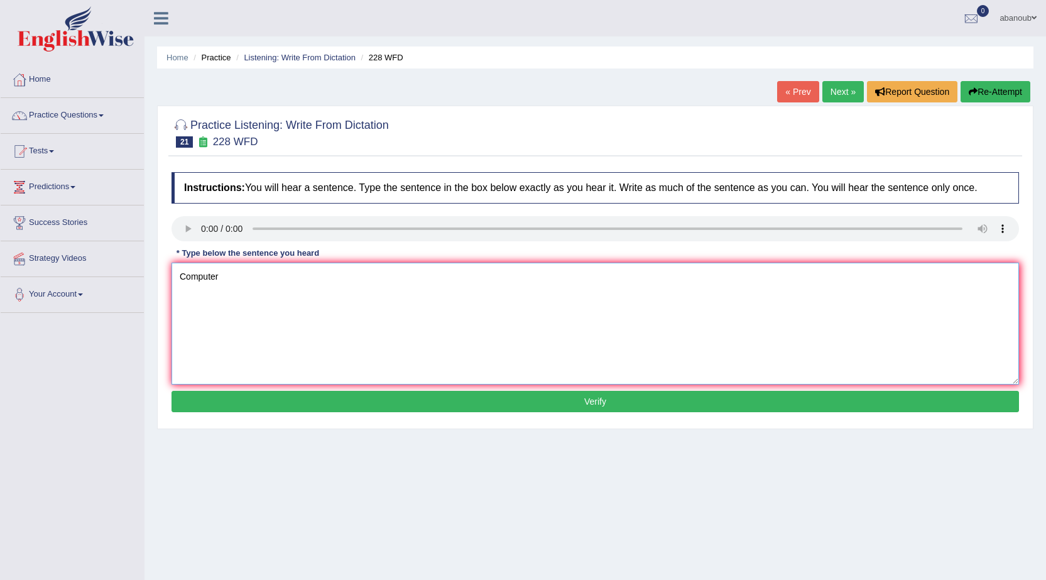
click at [223, 277] on textarea "Computer" at bounding box center [596, 324] width 848 height 122
type textarea "Computer has popluer can be univarsity greake course ."
click at [392, 407] on button "Verify" at bounding box center [596, 401] width 848 height 21
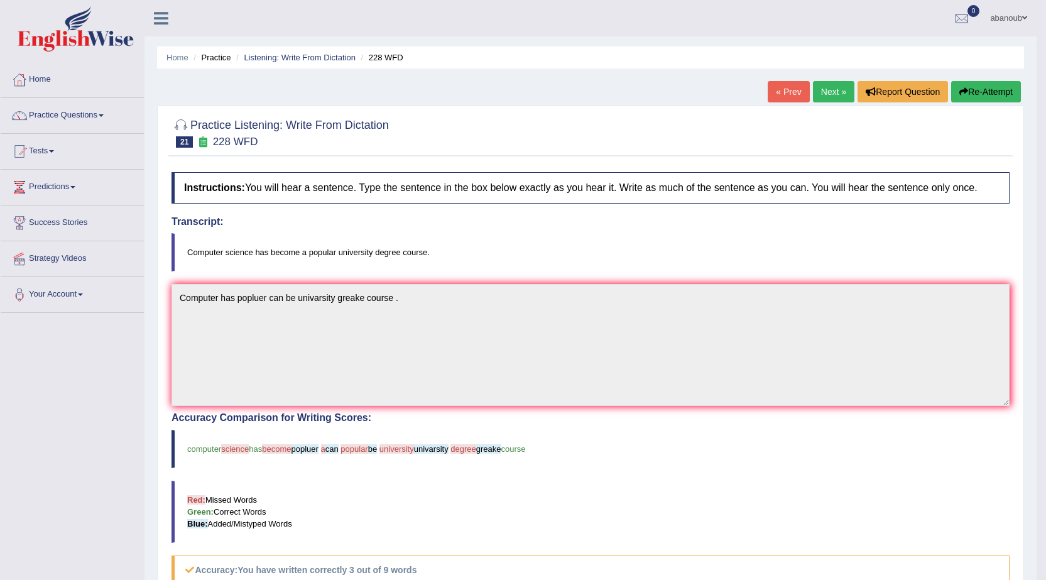
click at [839, 87] on link "Next »" at bounding box center [833, 91] width 41 height 21
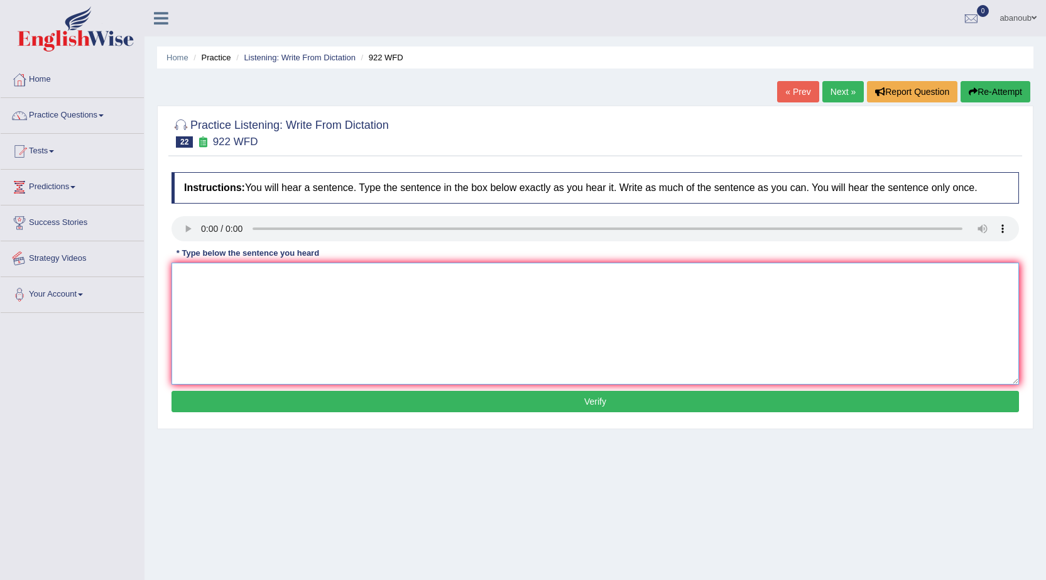
click at [197, 289] on textarea at bounding box center [596, 324] width 848 height 122
type textarea "D"
type textarea "Students and to first confrenc ."
click at [285, 398] on button "Verify" at bounding box center [596, 401] width 848 height 21
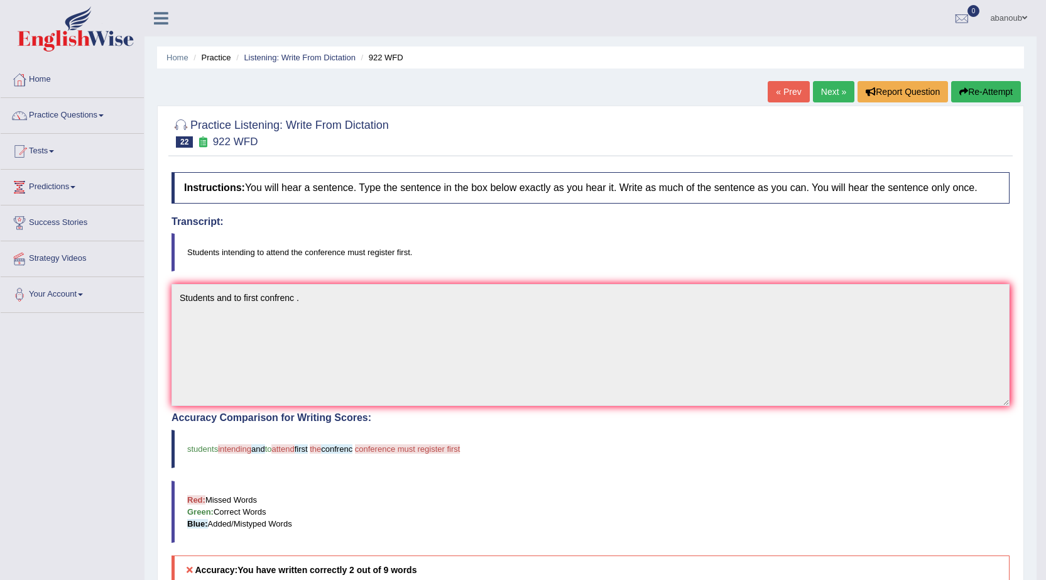
click at [835, 95] on link "Next »" at bounding box center [833, 91] width 41 height 21
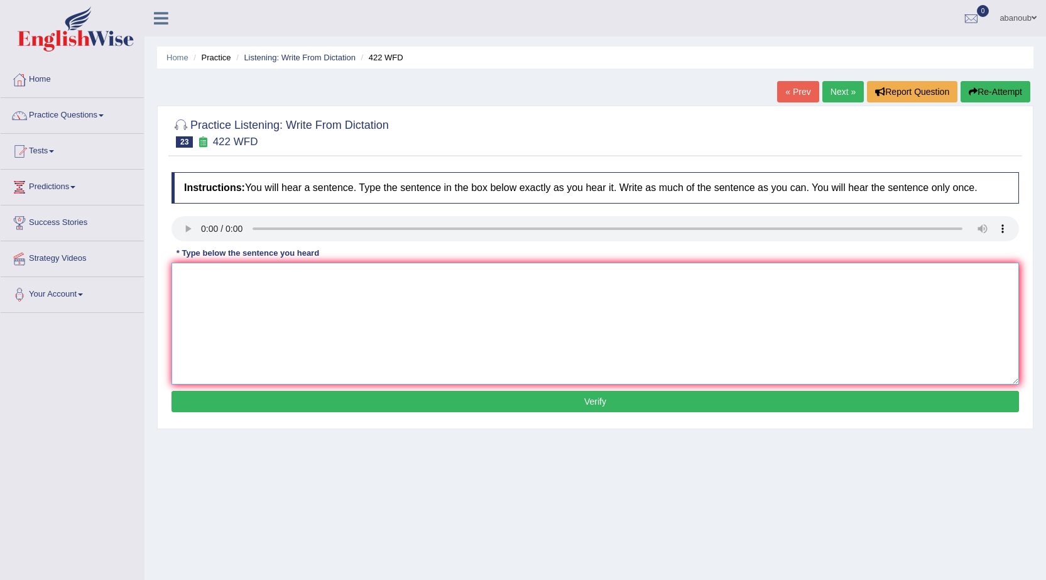
click at [241, 271] on textarea at bounding box center [596, 324] width 848 height 122
click at [209, 275] on textarea at bounding box center [596, 324] width 848 height 122
click at [257, 275] on textarea "The most important arg" at bounding box center [596, 324] width 848 height 122
click at [304, 281] on textarea "The most important detailas arg" at bounding box center [596, 324] width 848 height 122
type textarea "The most important detailas argemnt are missing ."
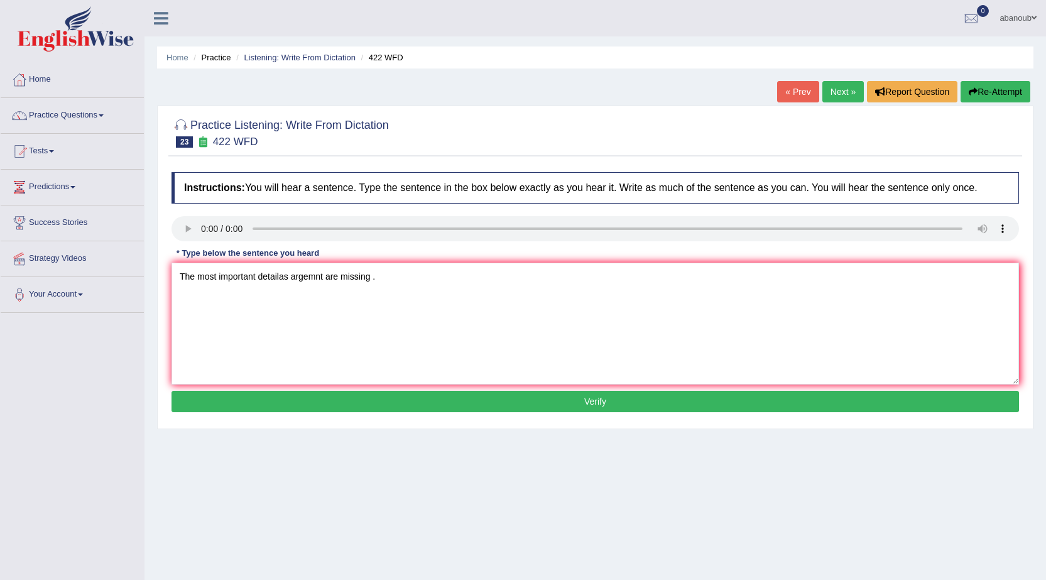
click at [319, 412] on button "Verify" at bounding box center [596, 401] width 848 height 21
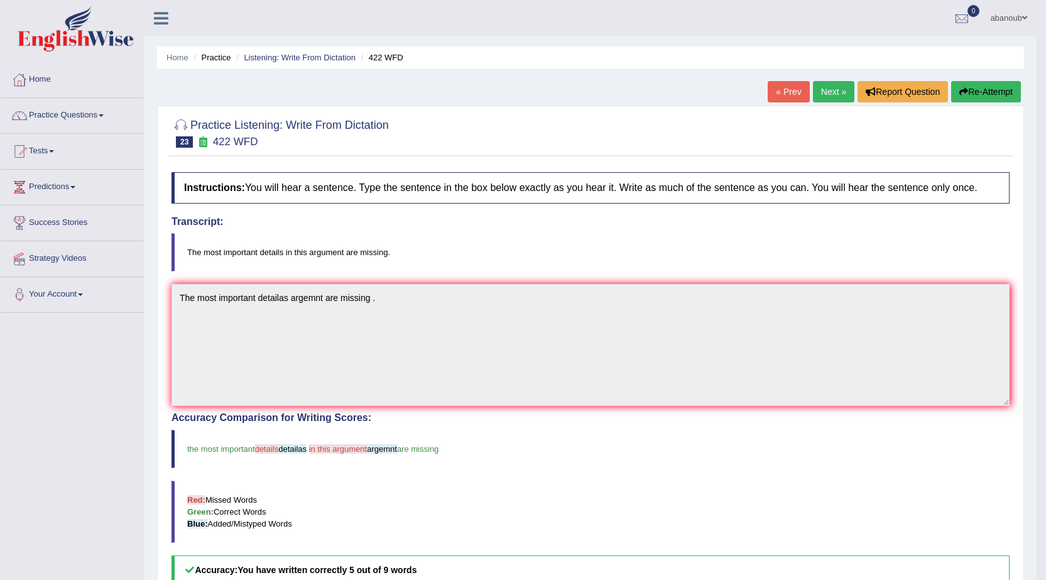
click at [827, 87] on link "Next »" at bounding box center [833, 91] width 41 height 21
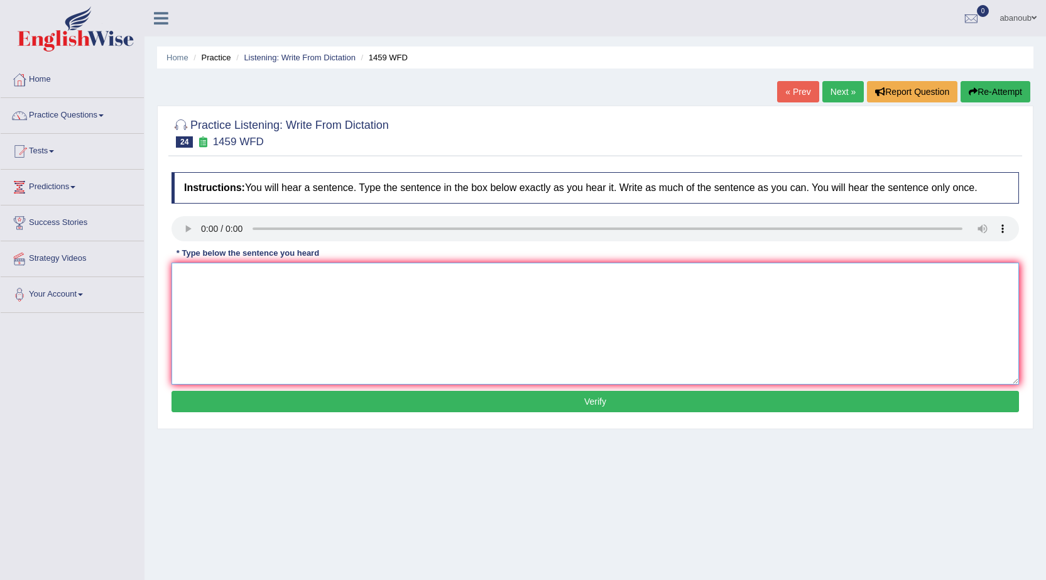
click at [201, 278] on textarea at bounding box center [596, 324] width 848 height 122
click at [199, 282] on textarea at bounding box center [596, 324] width 848 height 122
click at [185, 280] on textarea at bounding box center [596, 324] width 848 height 122
type textarea "All experamens has line manual ."
click at [283, 401] on button "Verify" at bounding box center [596, 401] width 848 height 21
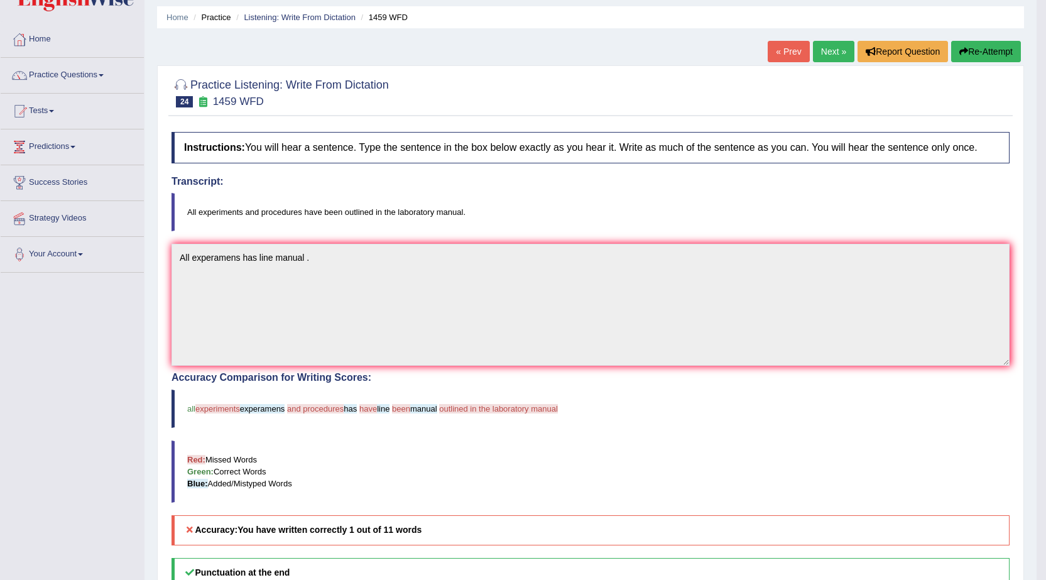
scroll to position [63, 0]
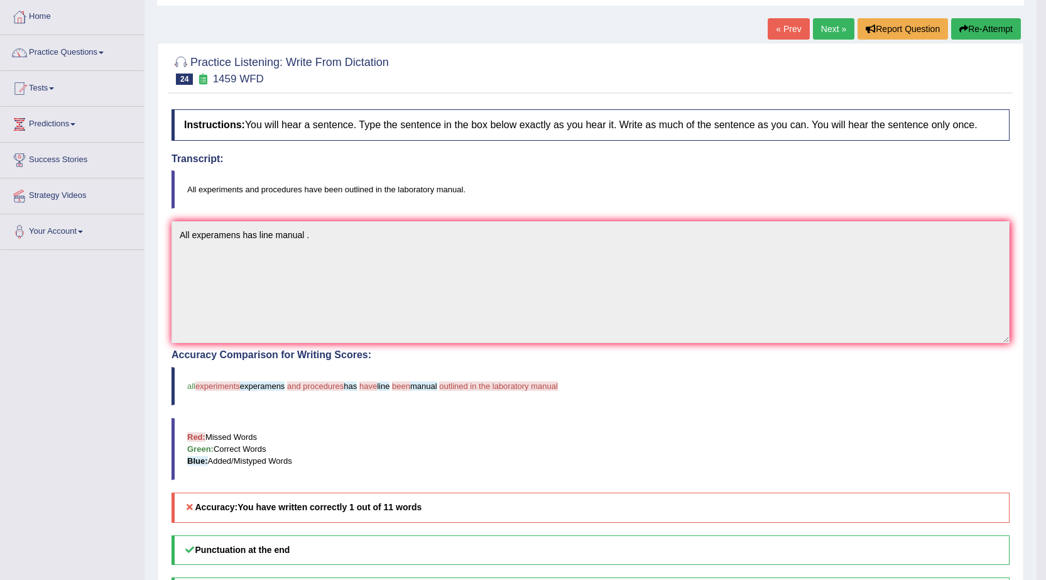
click at [832, 28] on link "Next »" at bounding box center [833, 28] width 41 height 21
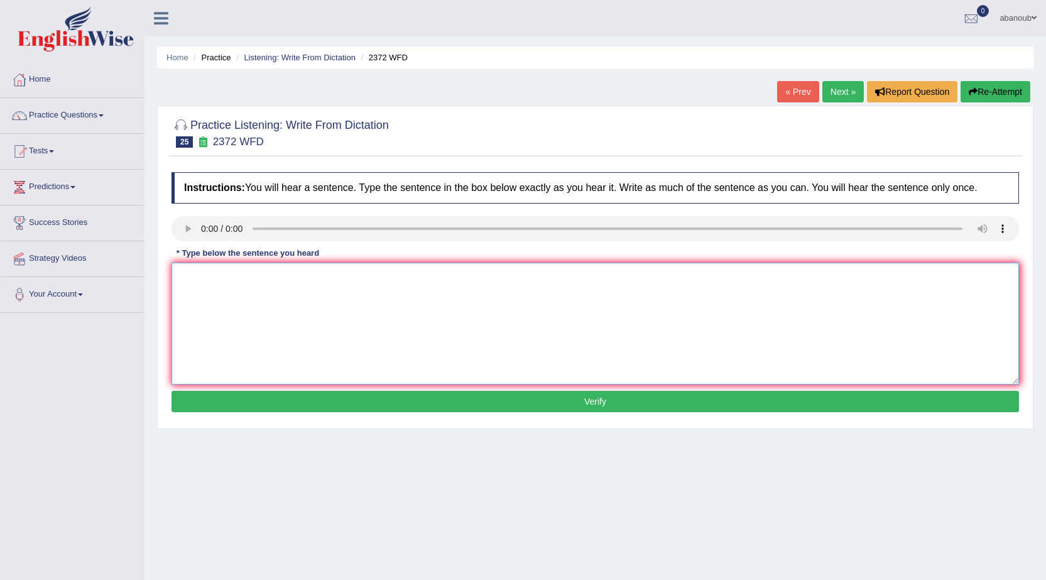
click at [204, 274] on textarea at bounding box center [596, 324] width 848 height 122
type textarea "We must hand assignments but ."
click at [335, 403] on button "Verify" at bounding box center [596, 401] width 848 height 21
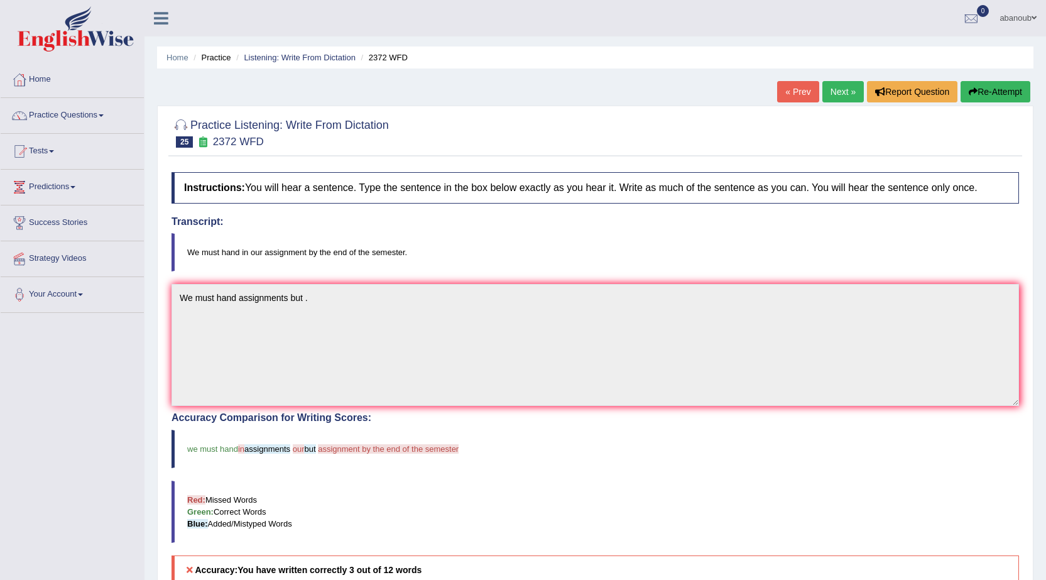
click at [833, 88] on link "Next »" at bounding box center [842, 91] width 41 height 21
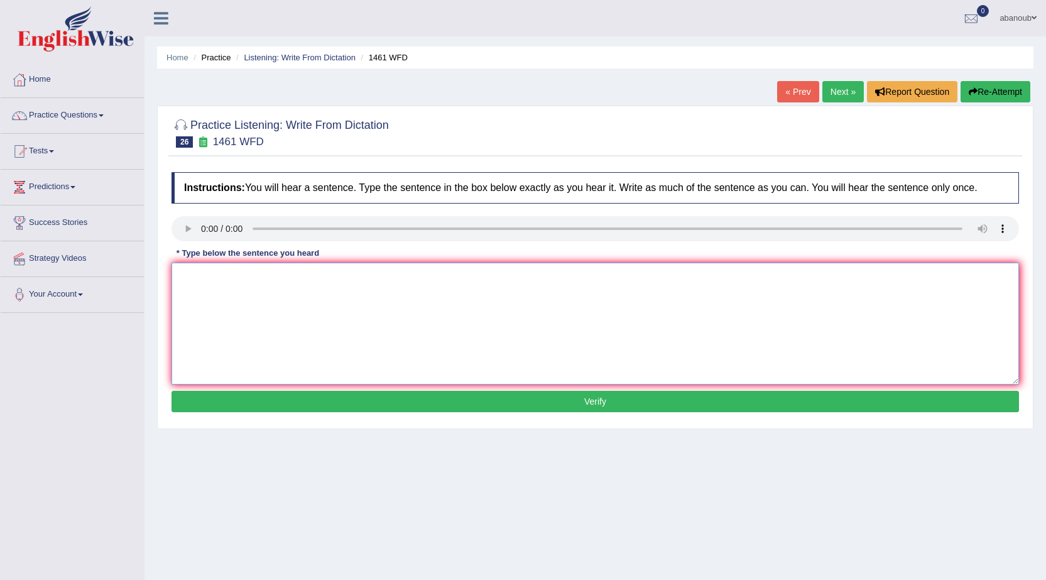
click at [230, 294] on textarea at bounding box center [596, 324] width 848 height 122
type textarea "my sisters run a bussnes small toys ."
click at [348, 408] on button "Verify" at bounding box center [596, 401] width 848 height 21
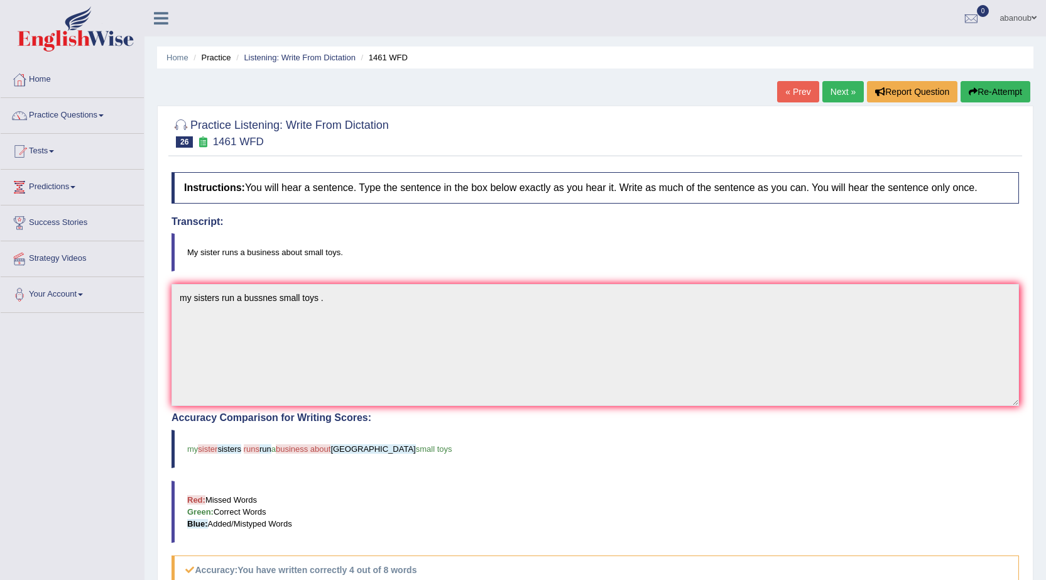
click at [1003, 94] on button "Re-Attempt" at bounding box center [996, 91] width 70 height 21
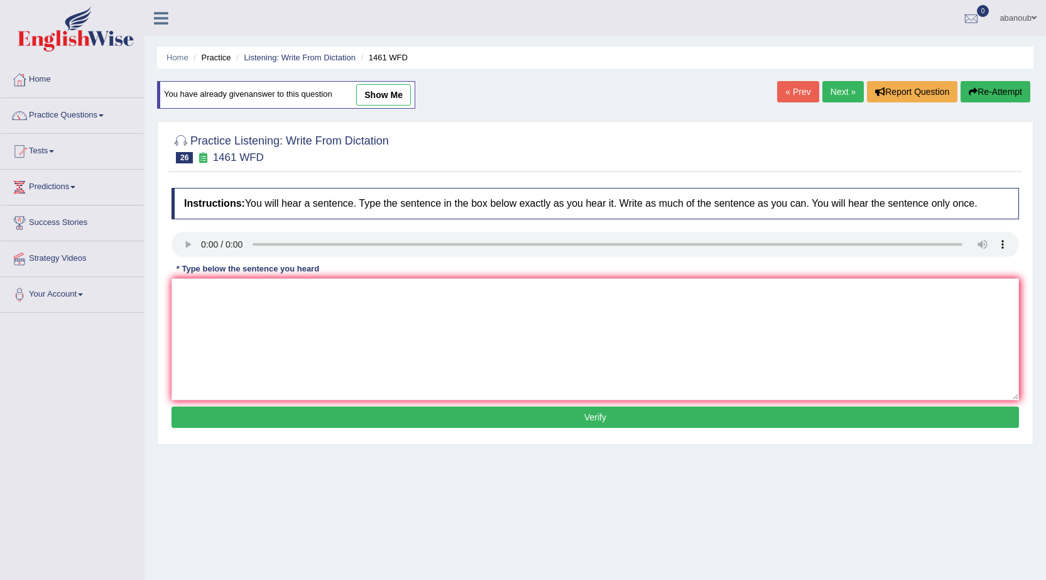
scroll to position [80, 0]
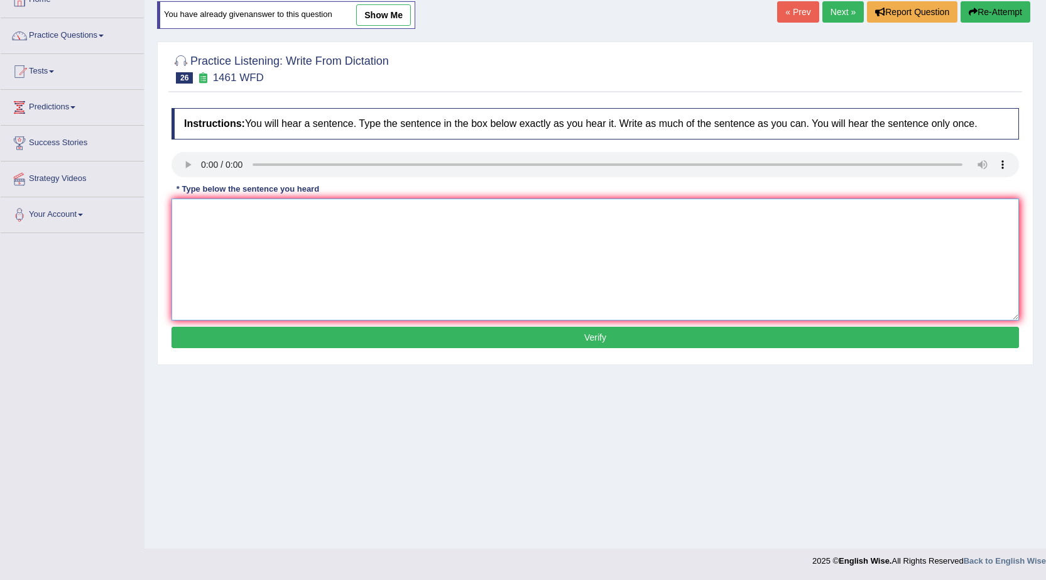
click at [309, 210] on textarea at bounding box center [596, 260] width 848 height 122
type textarea "my sisters runs a bussness small toys ."
click at [340, 342] on button "Verify" at bounding box center [596, 337] width 848 height 21
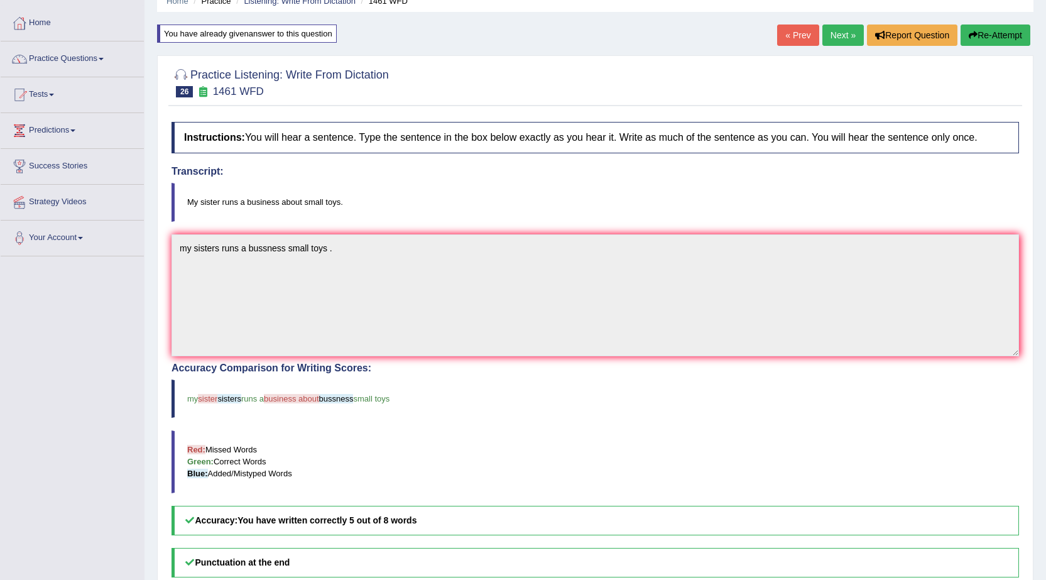
scroll to position [41, 0]
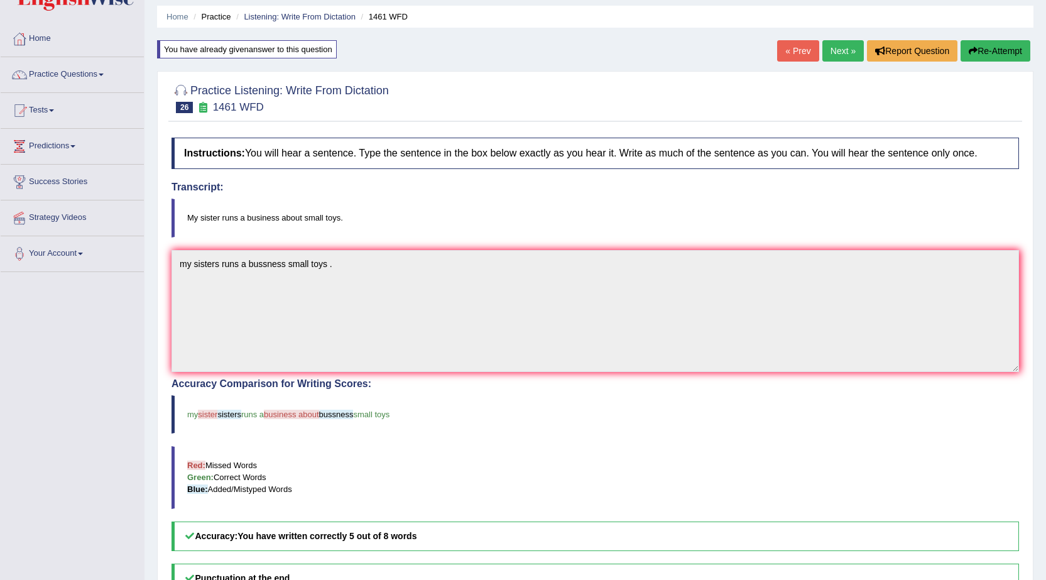
click at [1008, 52] on button "Re-Attempt" at bounding box center [996, 50] width 70 height 21
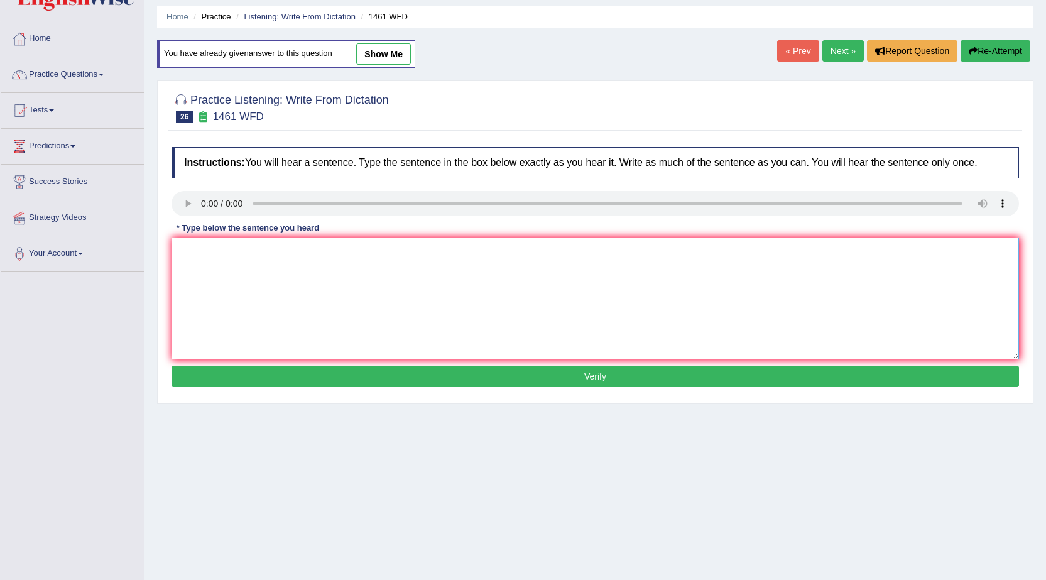
click at [180, 246] on textarea at bounding box center [596, 299] width 848 height 122
type textarea "m"
type textarea "My sisters runs a business small toys ."
click at [325, 371] on button "Verify" at bounding box center [596, 376] width 848 height 21
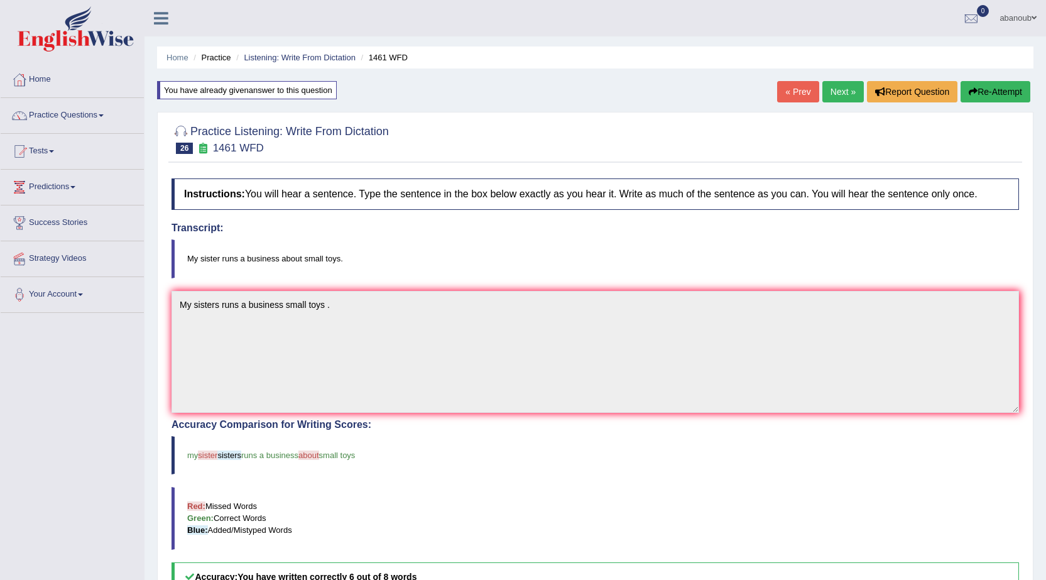
click at [844, 89] on link "Next »" at bounding box center [842, 91] width 41 height 21
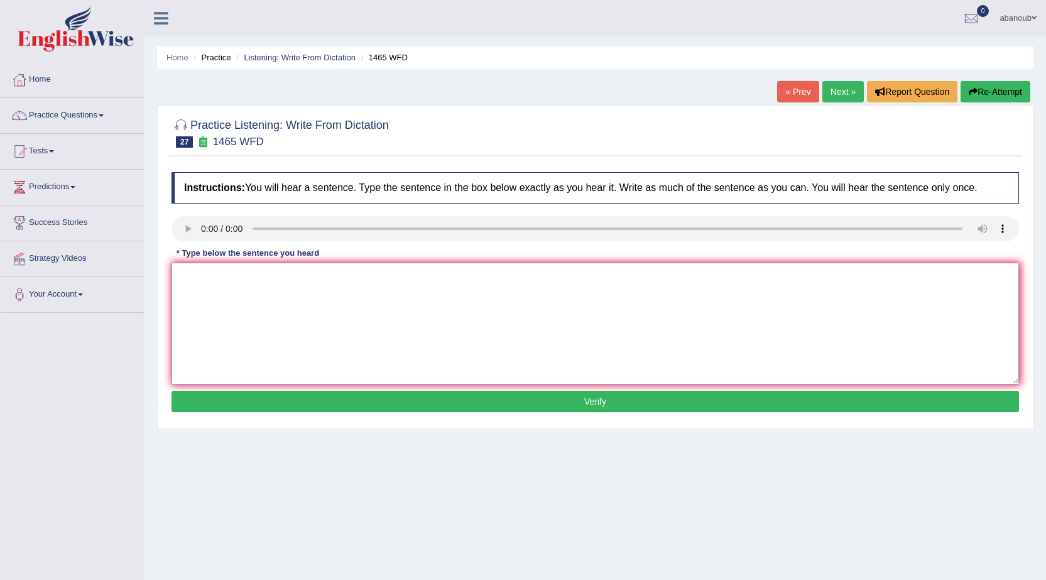
click at [219, 280] on textarea at bounding box center [596, 324] width 848 height 122
type textarea "You can find a complian in the webside ."
click at [279, 402] on button "Verify" at bounding box center [596, 401] width 848 height 21
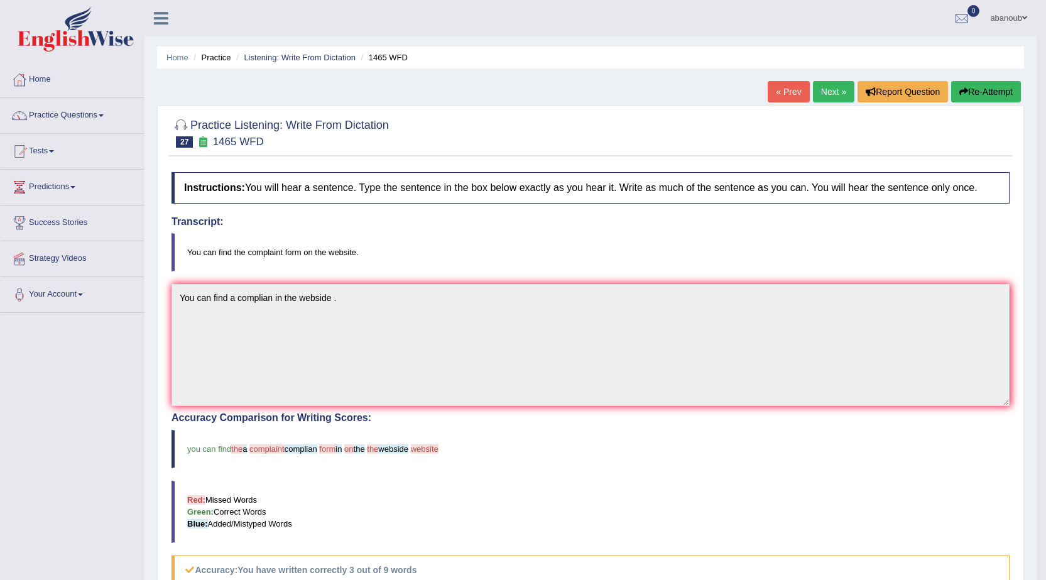
click at [818, 91] on link "Next »" at bounding box center [833, 91] width 41 height 21
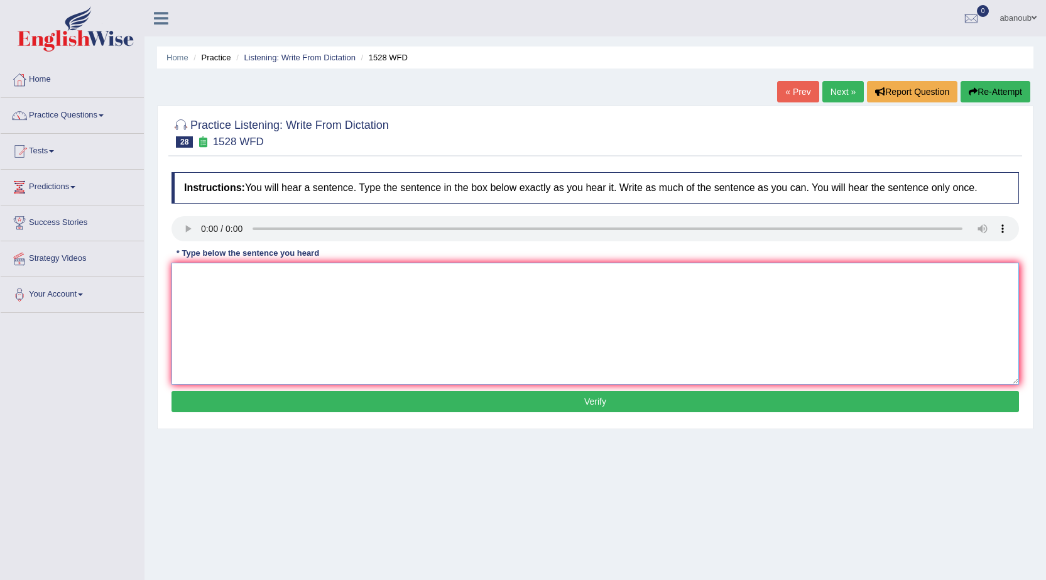
click at [202, 270] on textarea at bounding box center [596, 324] width 848 height 122
click at [185, 285] on textarea at bounding box center [596, 324] width 848 height 122
type textarea "You are looking and ingajad ."
click at [233, 408] on button "Verify" at bounding box center [596, 401] width 848 height 21
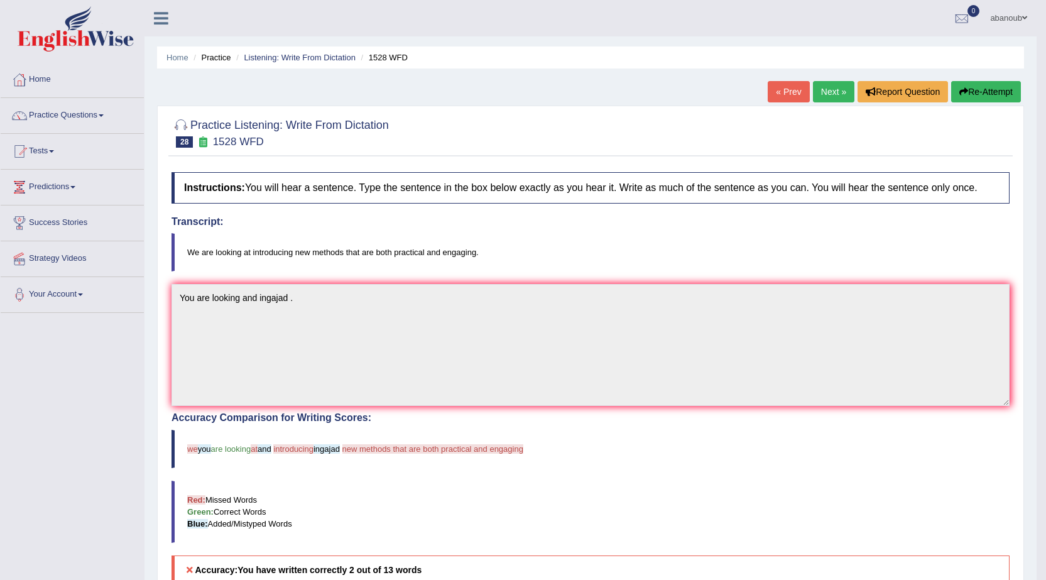
click at [837, 90] on link "Next »" at bounding box center [833, 91] width 41 height 21
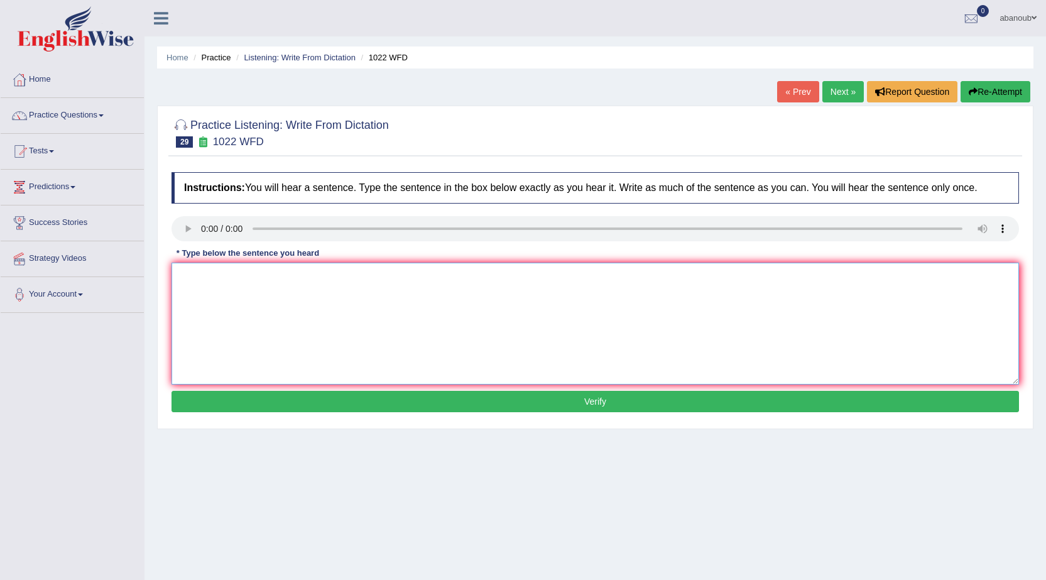
click at [539, 308] on textarea at bounding box center [596, 324] width 848 height 122
click at [782, 97] on link "« Prev" at bounding box center [797, 91] width 41 height 21
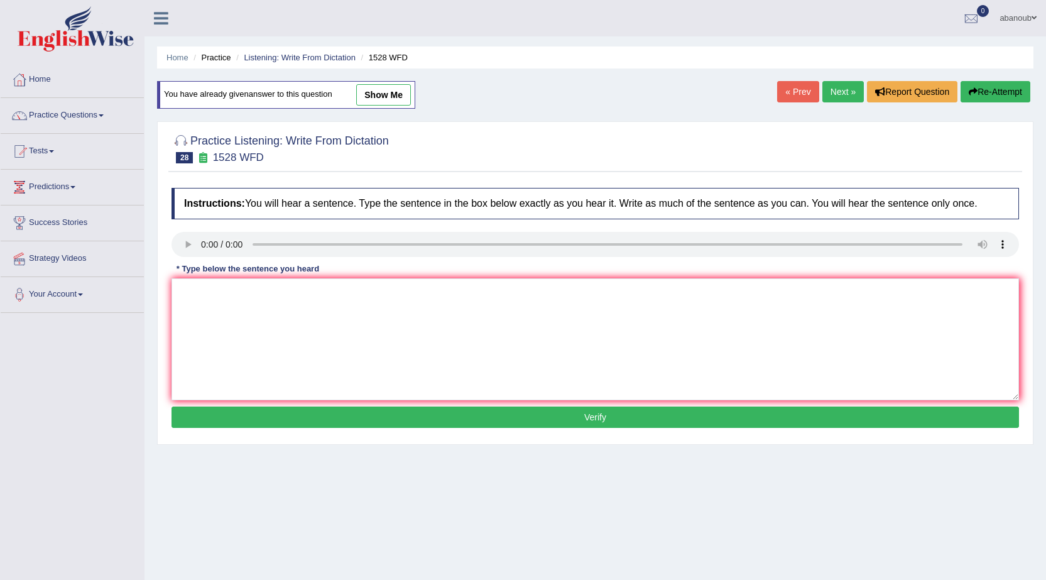
click at [386, 98] on link "show me" at bounding box center [383, 94] width 55 height 21
type textarea "You are looking and ingajad ."
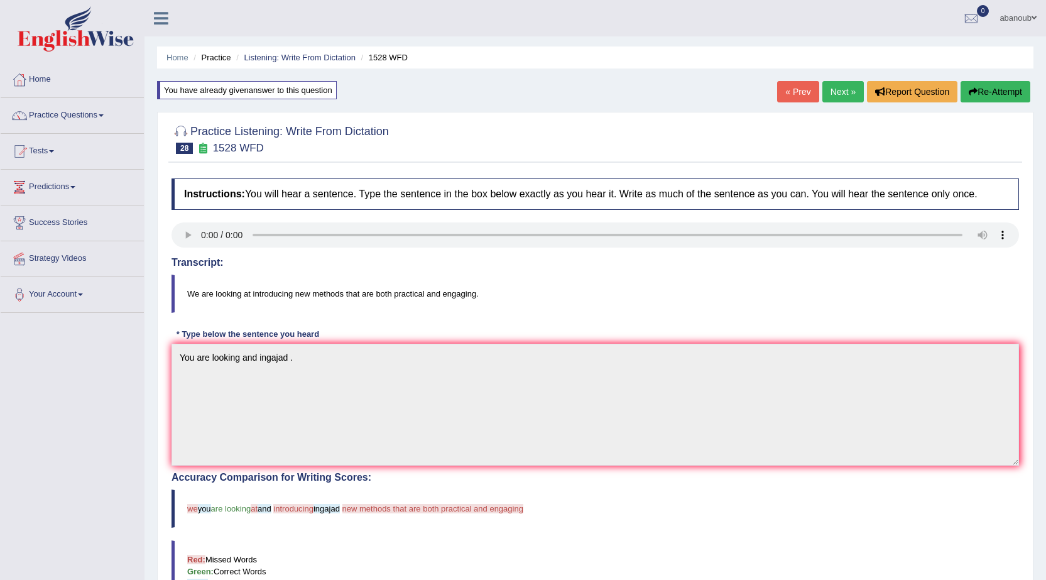
click at [801, 94] on link "« Prev" at bounding box center [797, 91] width 41 height 21
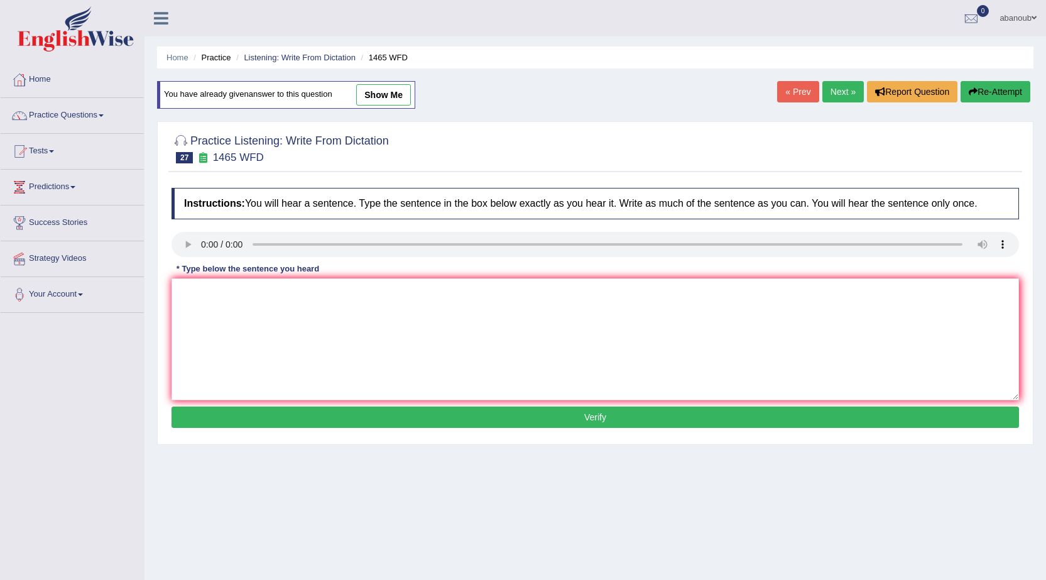
click at [387, 99] on link "show me" at bounding box center [383, 94] width 55 height 21
type textarea "You can find a complian in the webside ."
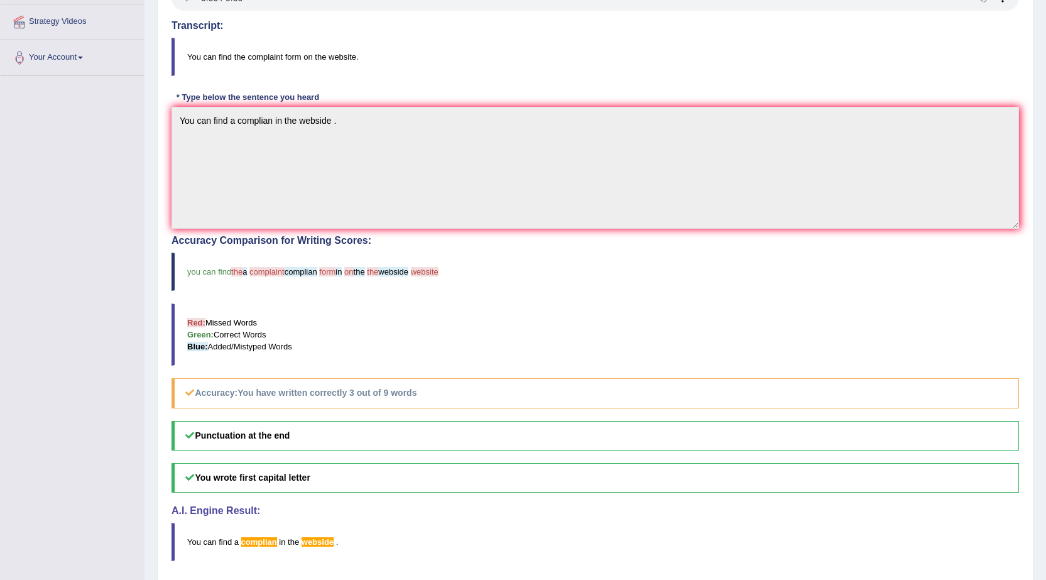
scroll to position [282, 0]
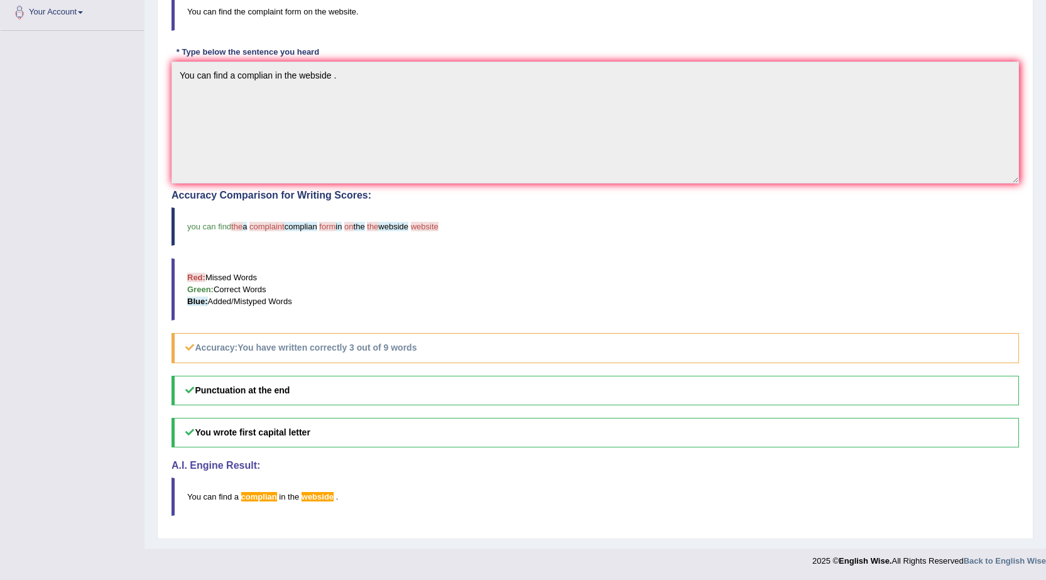
click at [389, 96] on div "Toggle navigation Home Practice Questions Speaking Practice Read Aloud Repeat S…" at bounding box center [523, 146] width 1046 height 856
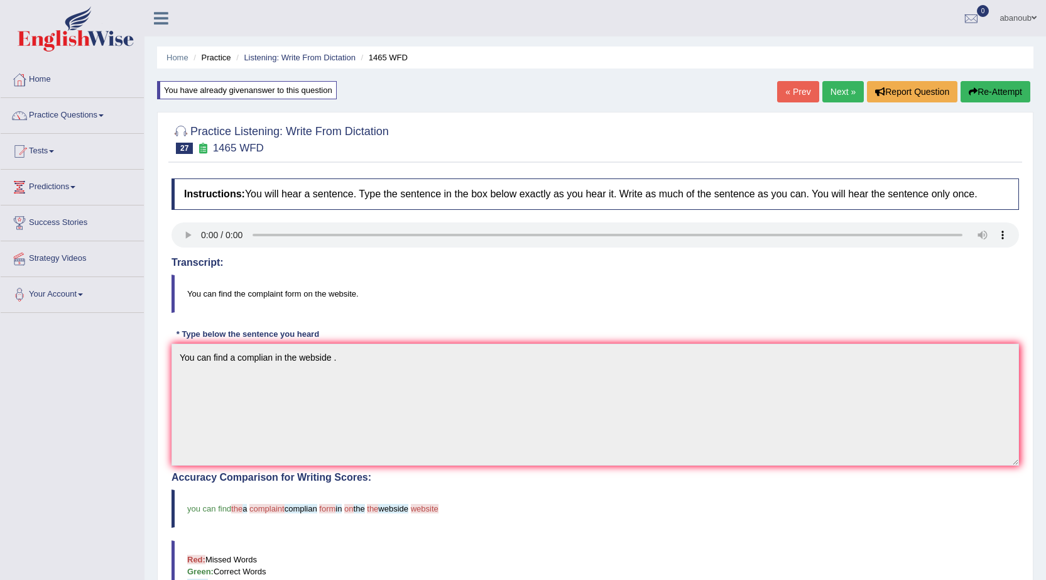
drag, startPoint x: 25, startPoint y: -55, endPoint x: 288, endPoint y: 128, distance: 319.7
click at [286, 68] on div "Home Practice Listening: Write From Dictation 1465 WFD You have already given a…" at bounding box center [596, 415] width 902 height 831
click at [850, 90] on link "Next »" at bounding box center [842, 91] width 41 height 21
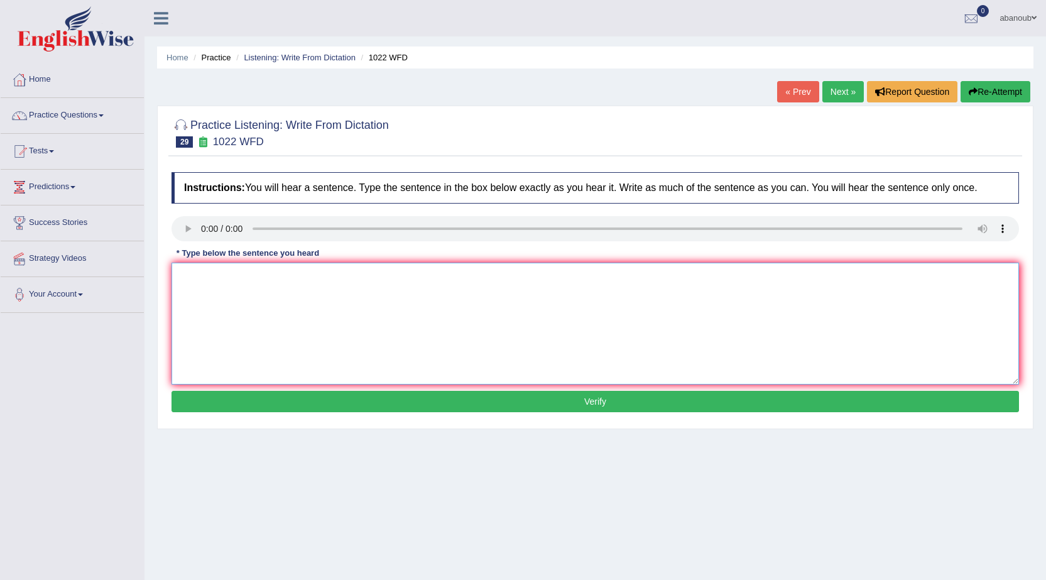
click at [228, 267] on textarea at bounding box center [596, 324] width 848 height 122
click at [287, 283] on textarea "Now for understand" at bounding box center [596, 324] width 848 height 122
type textarea "Now for understand an ."
click at [354, 402] on button "Verify" at bounding box center [596, 401] width 848 height 21
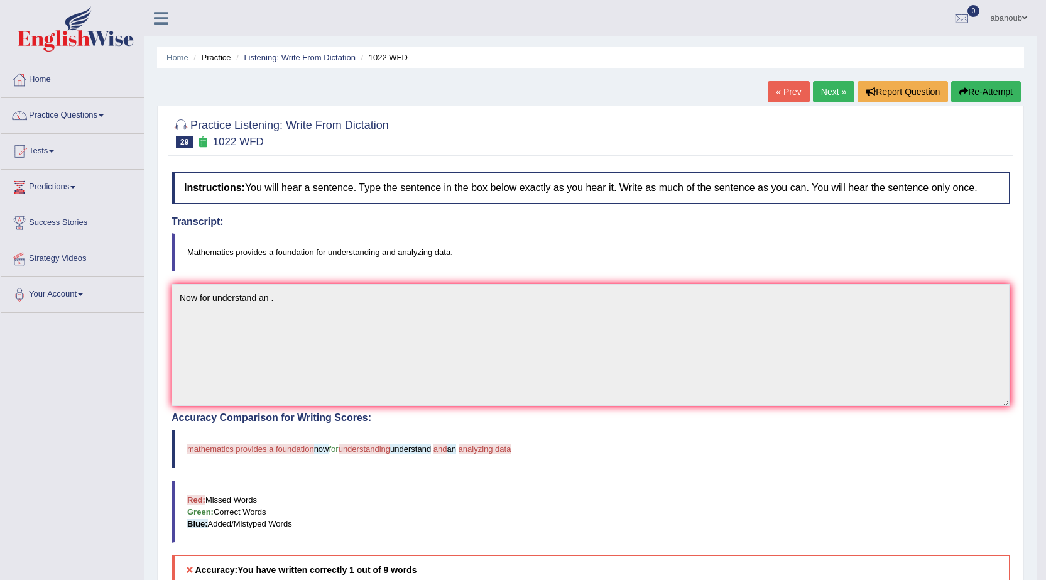
click at [991, 90] on button "Re-Attempt" at bounding box center [986, 91] width 70 height 21
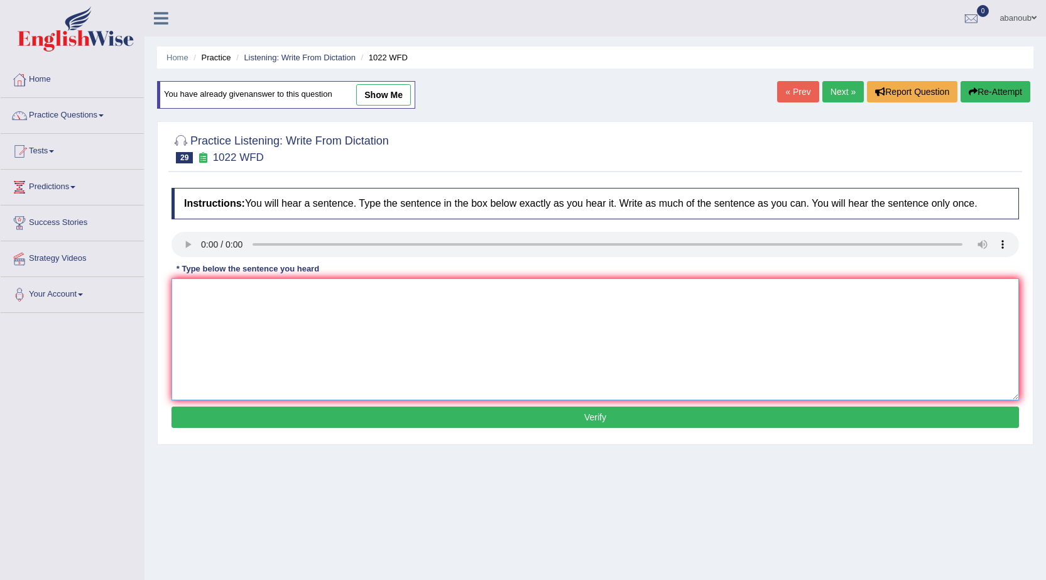
click at [204, 302] on textarea at bounding box center [596, 339] width 848 height 122
type textarea "A for understanding as date ."
click at [706, 419] on button "Verify" at bounding box center [596, 417] width 848 height 21
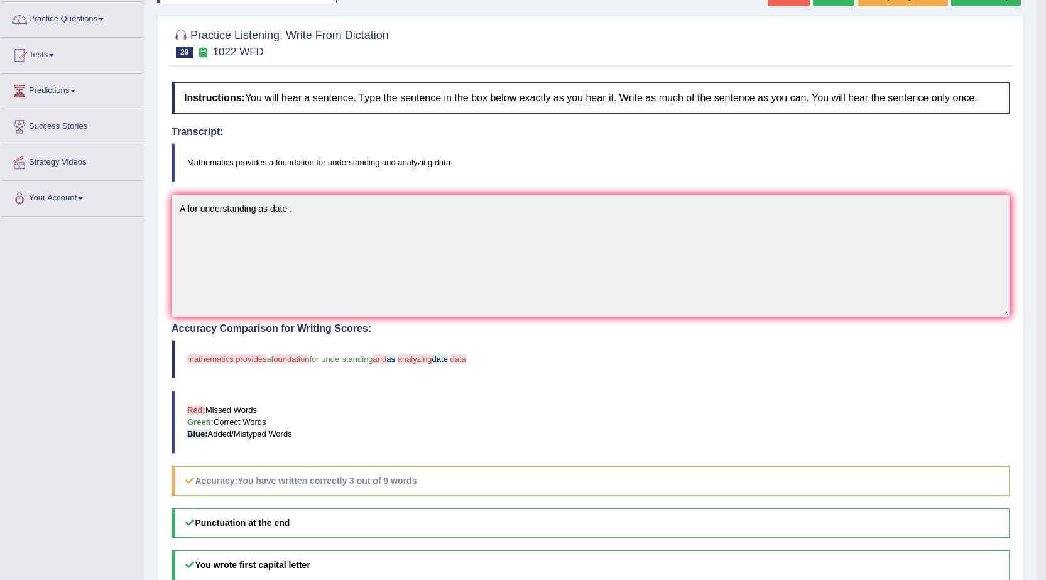
scroll to position [63, 0]
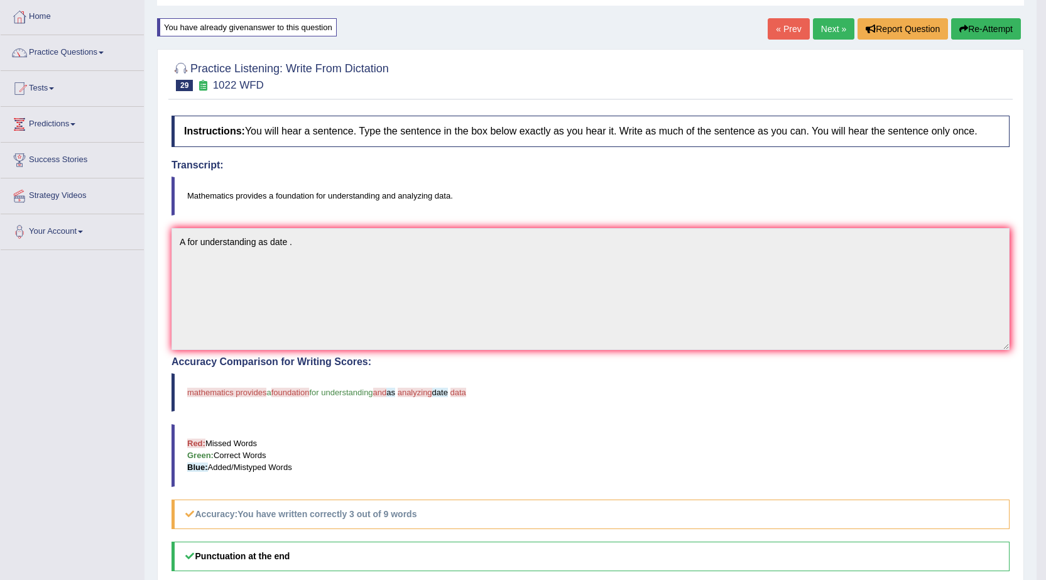
click at [821, 33] on link "Next »" at bounding box center [833, 28] width 41 height 21
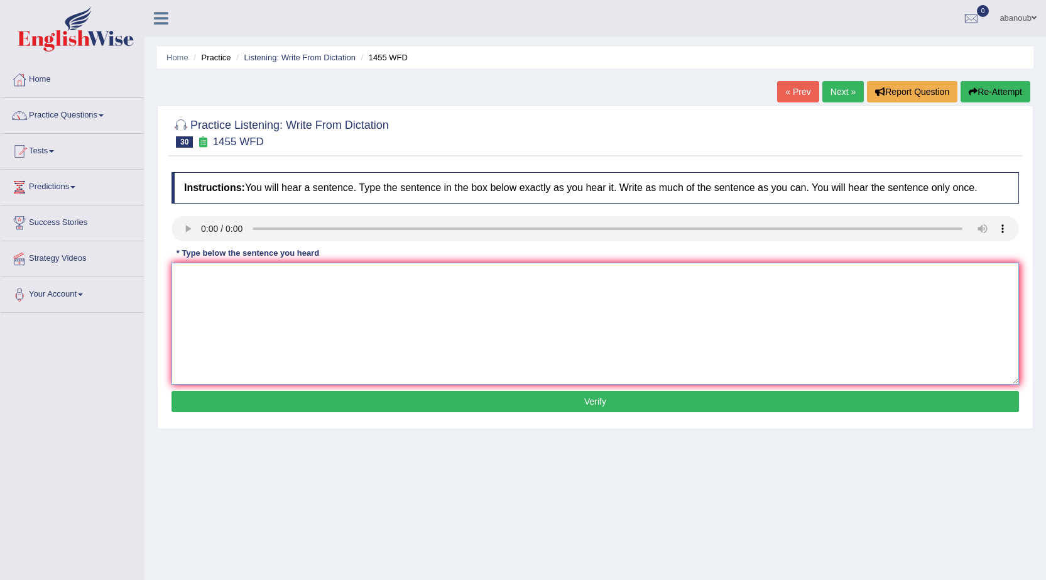
click at [199, 283] on textarea at bounding box center [596, 324] width 848 height 122
type textarea "You must where hard constraction side ."
click at [328, 406] on button "Verify" at bounding box center [596, 401] width 848 height 21
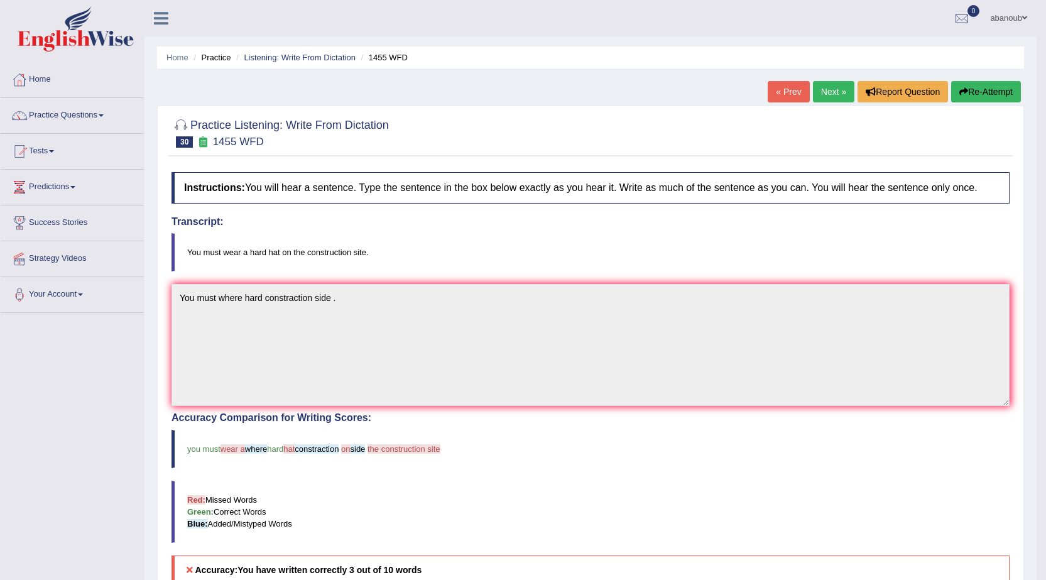
click at [985, 89] on button "Re-Attempt" at bounding box center [986, 91] width 70 height 21
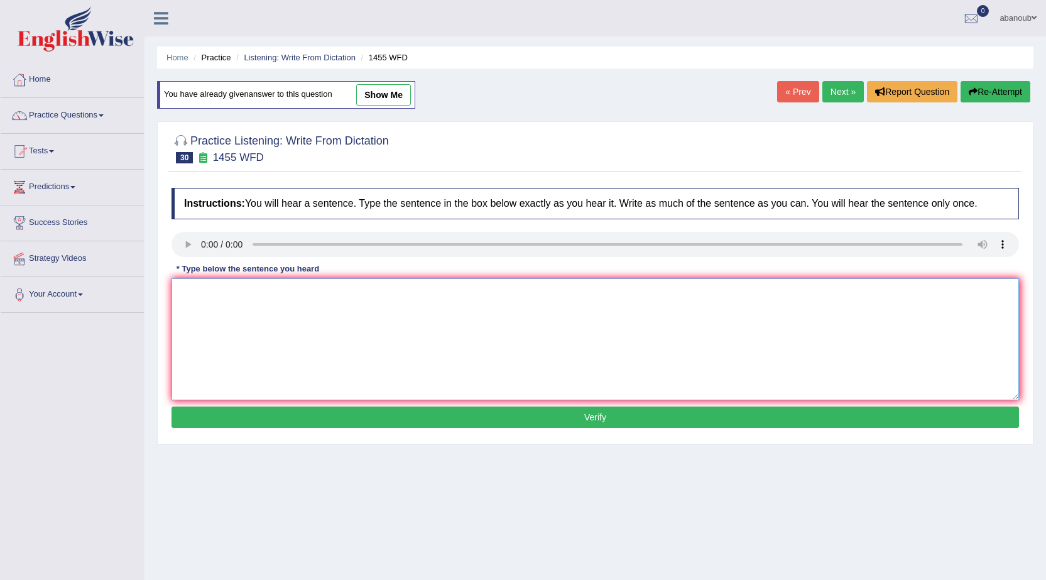
click at [272, 302] on textarea at bounding box center [596, 339] width 848 height 122
click at [240, 309] on textarea "You must wh" at bounding box center [596, 339] width 848 height 122
type textarea "You must where a hard a construction site ."
click at [255, 420] on button "Verify" at bounding box center [596, 417] width 848 height 21
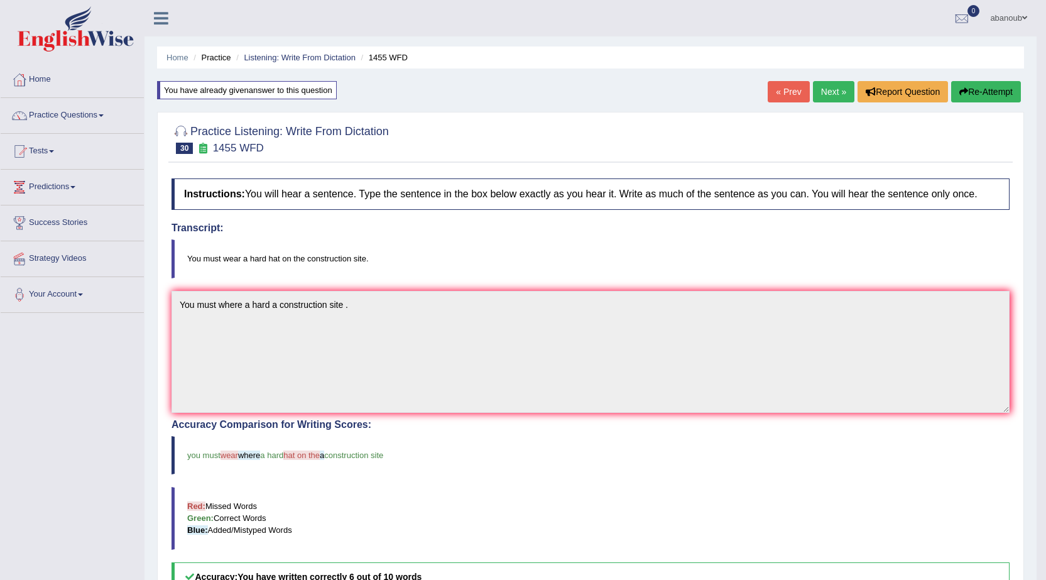
click at [791, 92] on link "« Prev" at bounding box center [788, 91] width 41 height 21
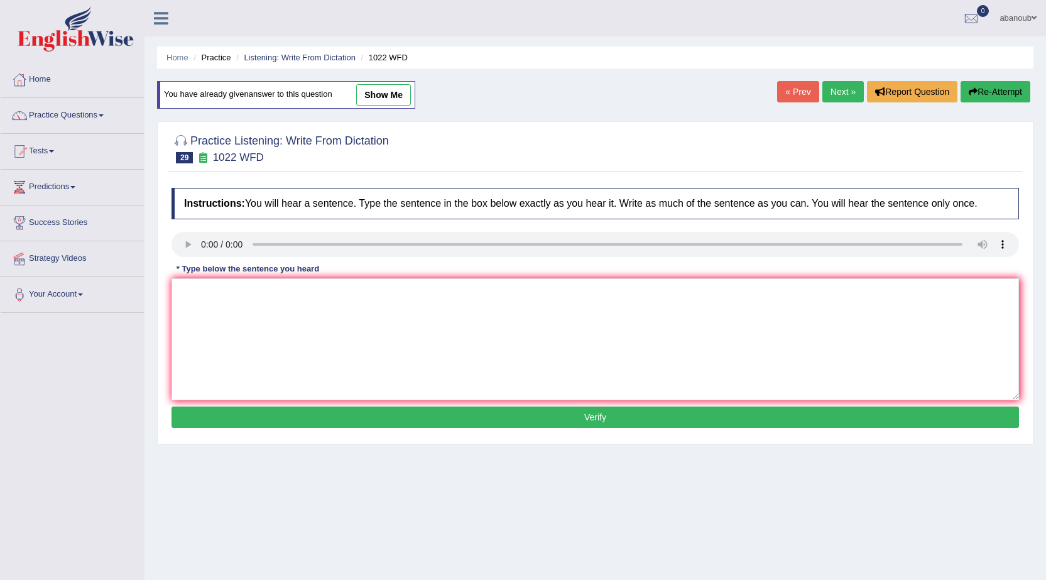
click at [371, 96] on link "show me" at bounding box center [383, 94] width 55 height 21
type textarea "A for understanding as date ."
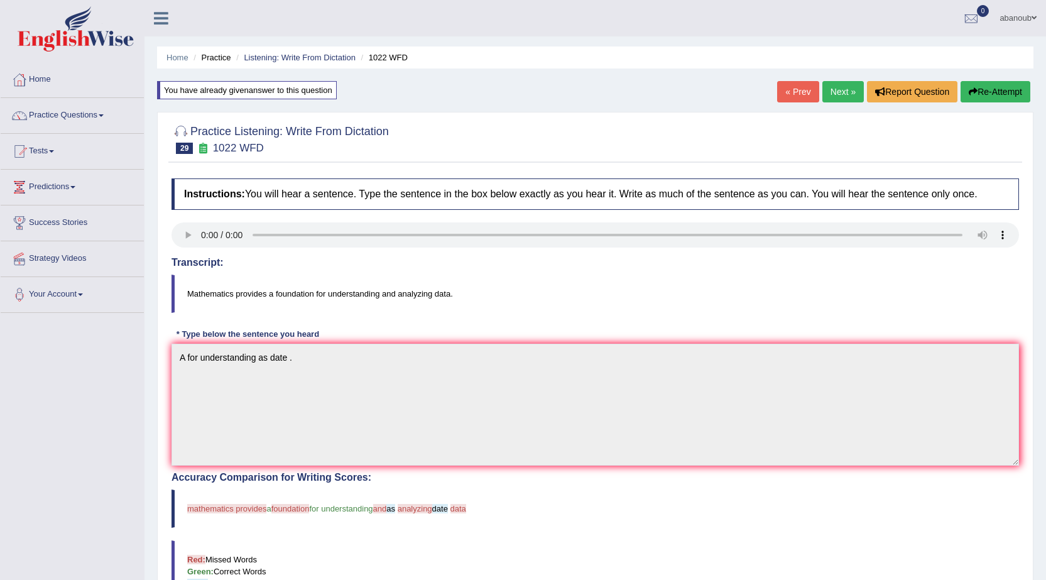
click at [827, 88] on link "Next »" at bounding box center [842, 91] width 41 height 21
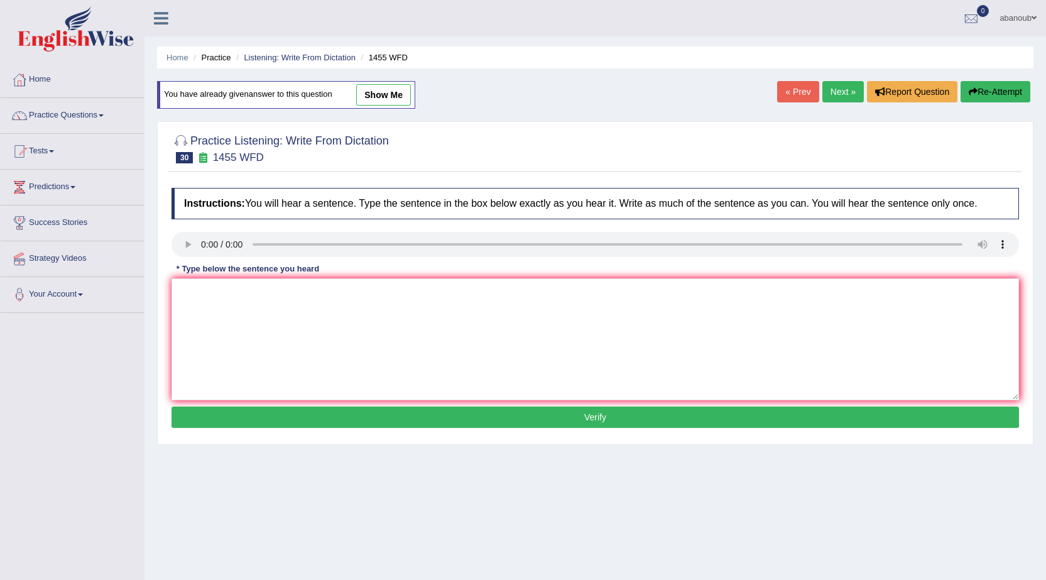
click at [850, 96] on link "Next »" at bounding box center [842, 91] width 41 height 21
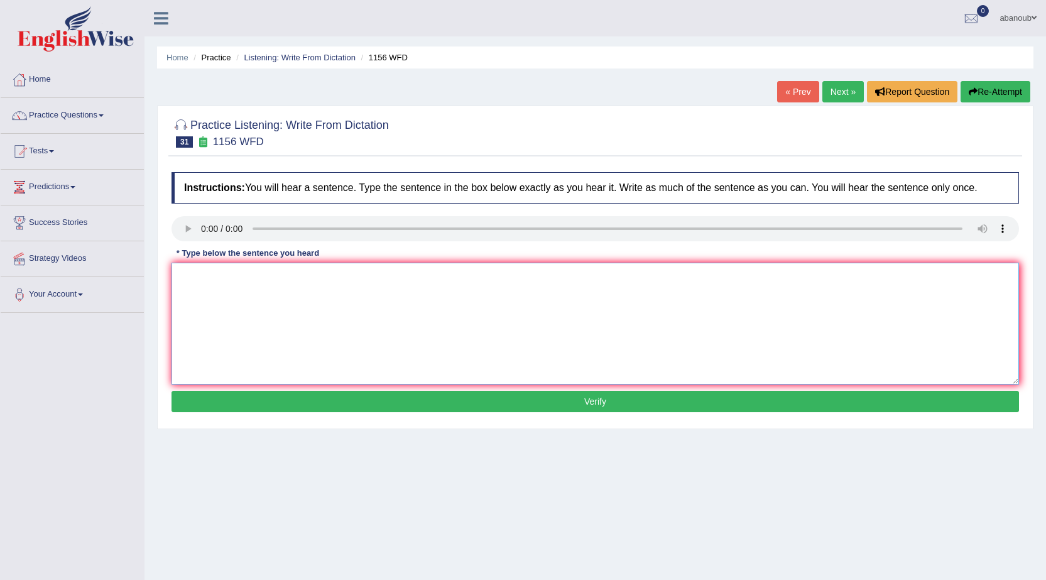
click at [281, 273] on textarea at bounding box center [596, 324] width 848 height 122
type textarea "c"
click at [225, 278] on textarea "Chemicals" at bounding box center [596, 324] width 848 height 122
type textarea "Chemicals we reaction or change ."
click at [297, 406] on button "Verify" at bounding box center [596, 401] width 848 height 21
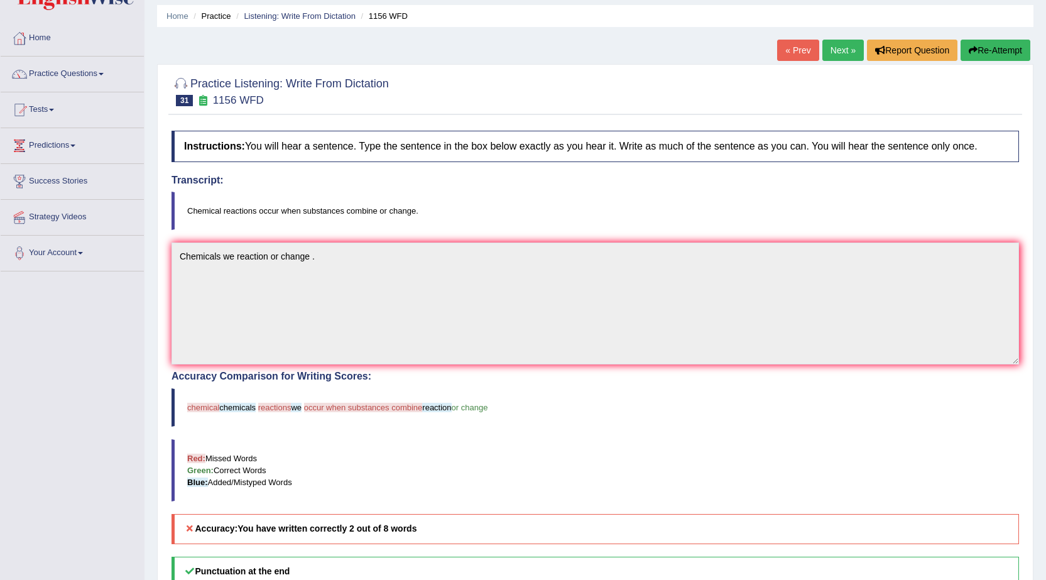
scroll to position [34, 0]
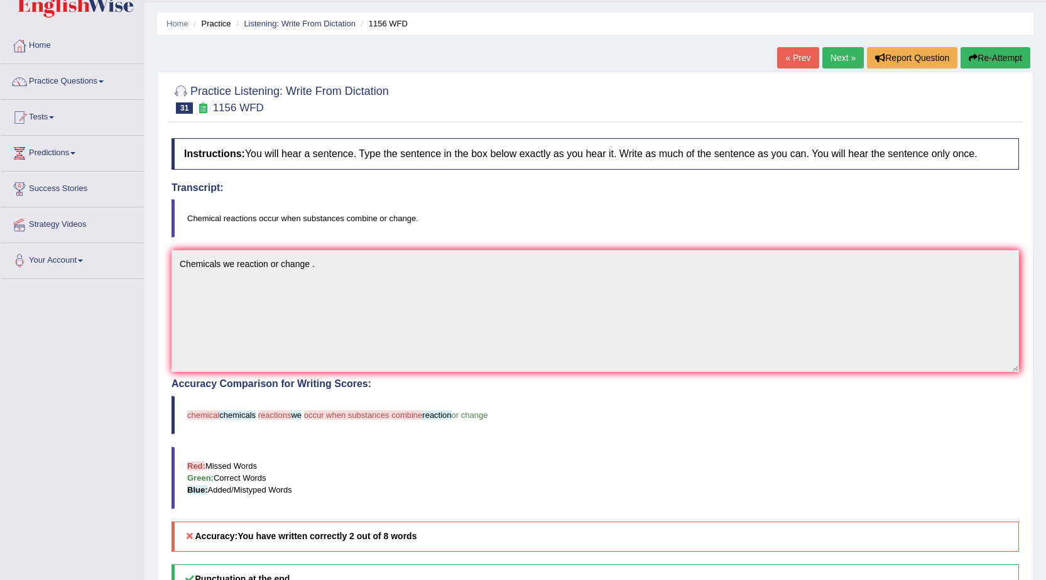
click at [854, 60] on link "Next »" at bounding box center [842, 57] width 41 height 21
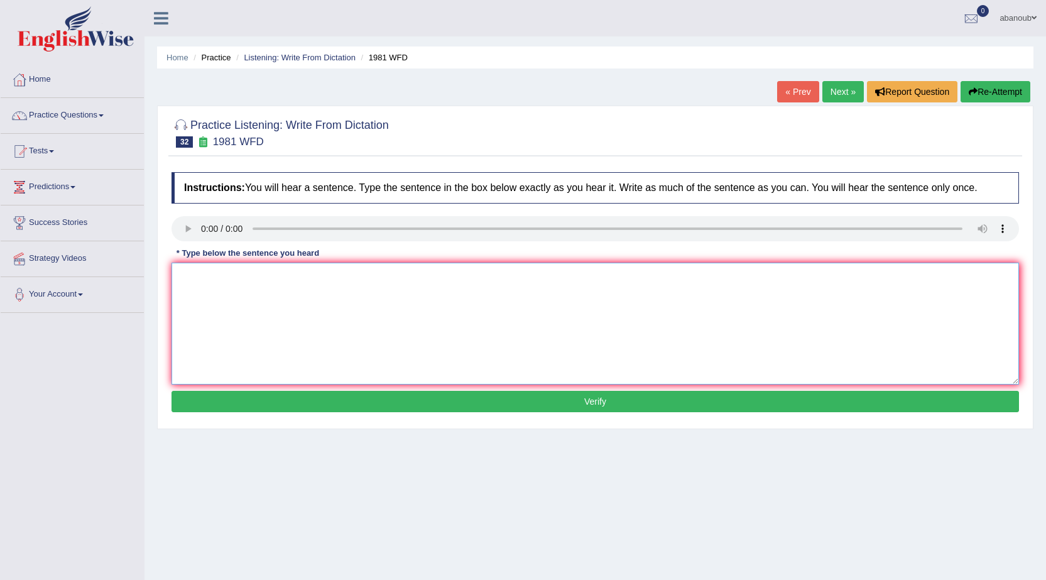
click at [300, 292] on textarea at bounding box center [596, 324] width 848 height 122
click at [210, 276] on textarea at bounding box center [596, 324] width 848 height 122
type textarea "a"
type textarea "All of you argumnt must be evdnes evdnis evdenis evdenes ."
click at [529, 410] on button "Verify" at bounding box center [596, 401] width 848 height 21
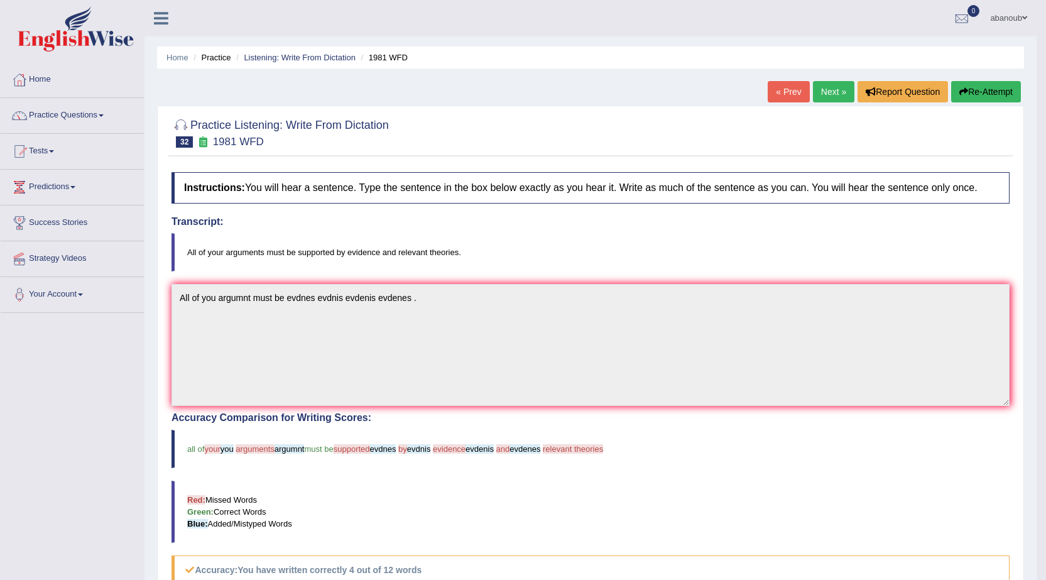
click at [831, 89] on link "Next »" at bounding box center [833, 91] width 41 height 21
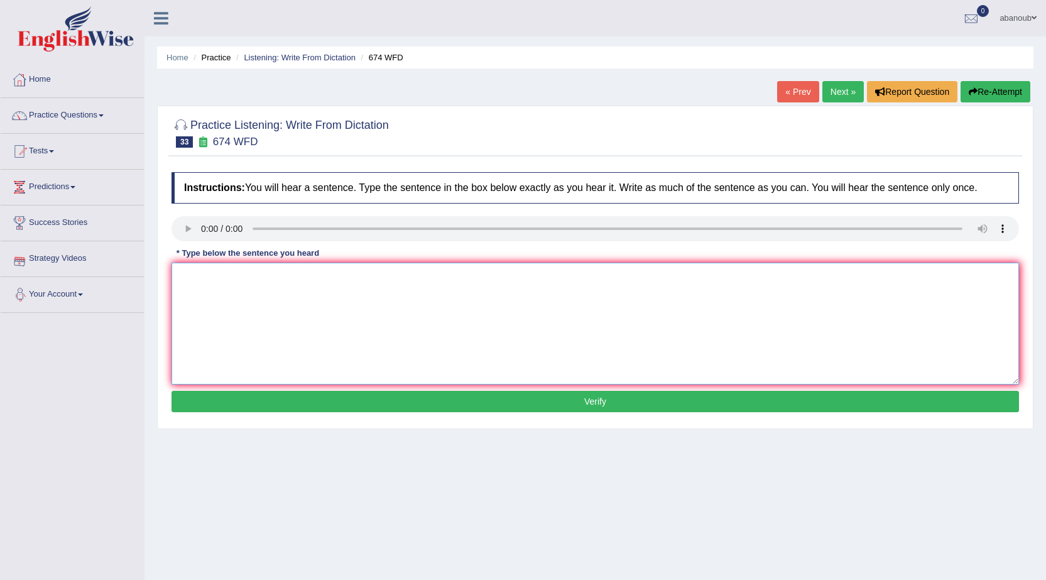
click at [197, 288] on textarea at bounding box center [596, 324] width 848 height 122
click at [198, 277] on textarea at bounding box center [596, 324] width 848 height 122
type textarea "An level on year follow."
click at [442, 403] on button "Verify" at bounding box center [596, 401] width 848 height 21
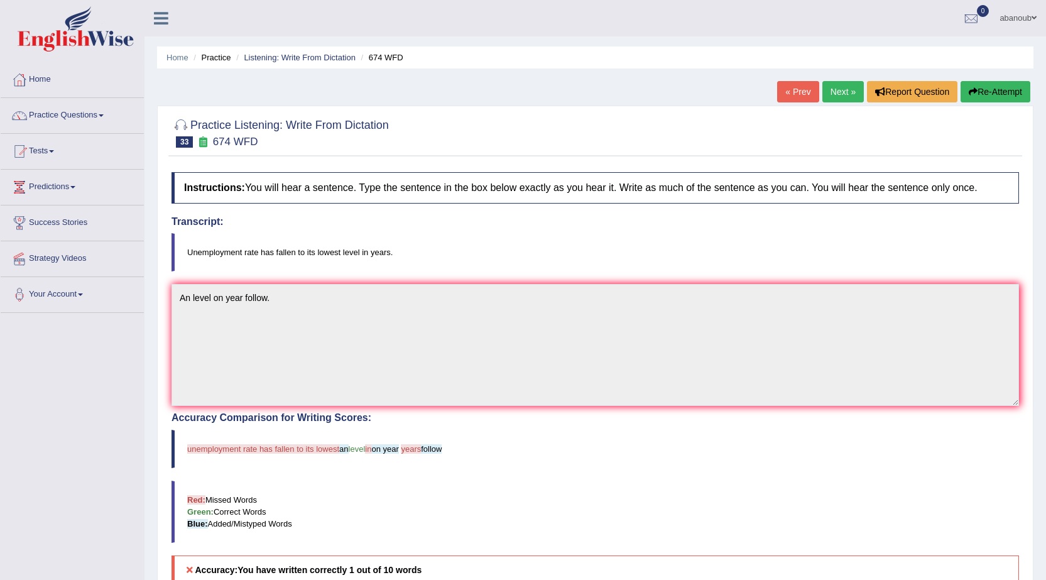
click at [824, 101] on link "Next »" at bounding box center [842, 91] width 41 height 21
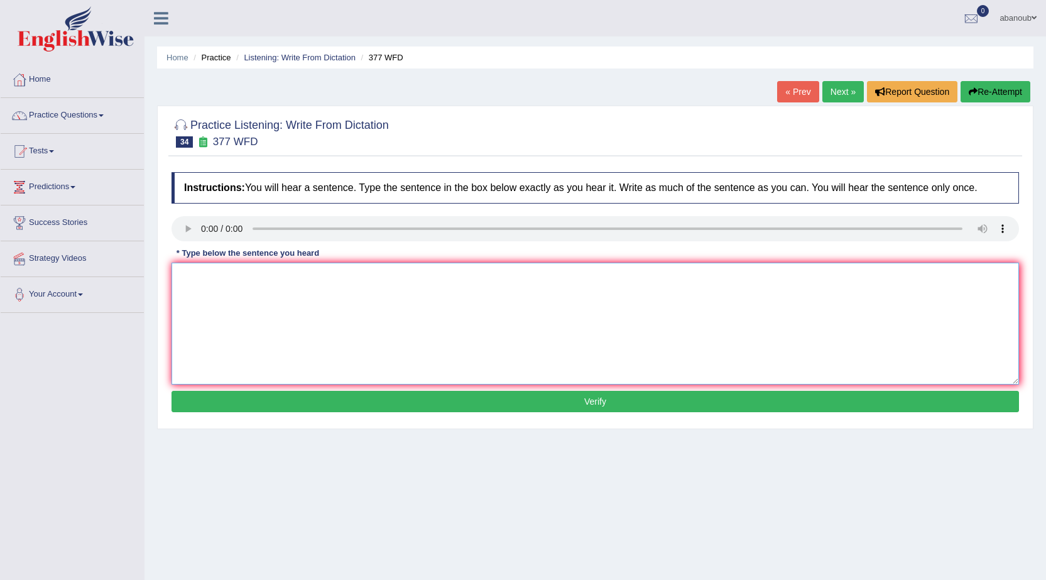
click at [811, 278] on textarea at bounding box center [596, 324] width 848 height 122
click at [205, 276] on textarea at bounding box center [596, 324] width 848 height 122
type textarea "The daparmemnt has students ."
click at [405, 395] on button "Verify" at bounding box center [596, 401] width 848 height 21
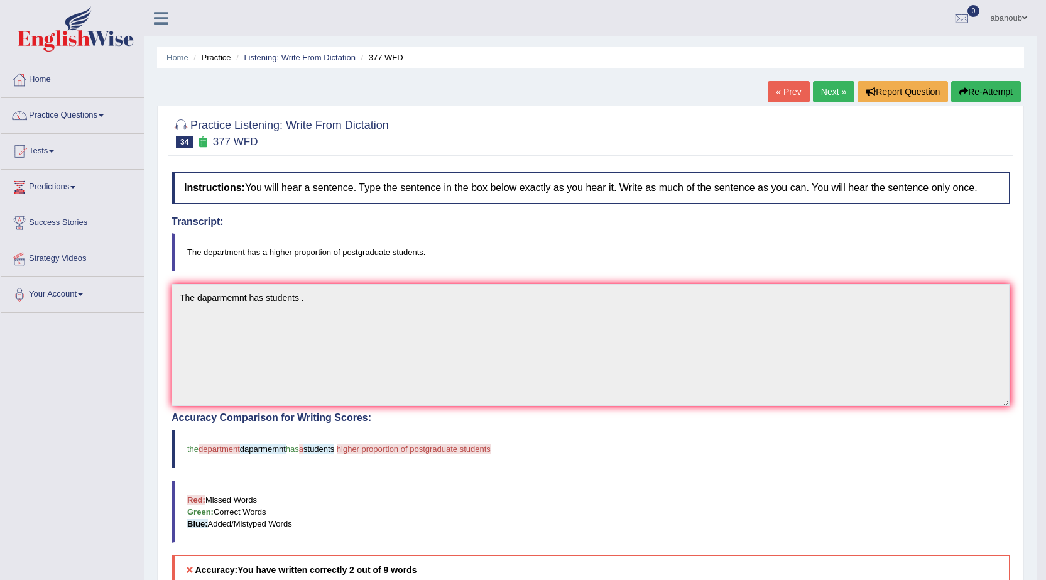
click at [817, 92] on link "Next »" at bounding box center [833, 91] width 41 height 21
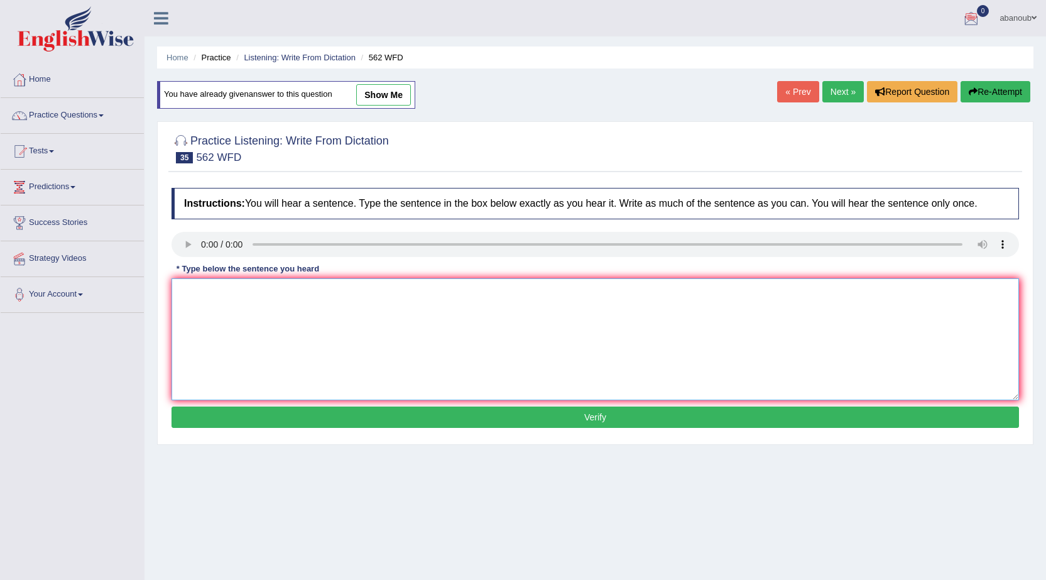
click at [238, 296] on textarea at bounding box center [596, 339] width 848 height 122
type textarea "The gab gap between is not dgress ."
click at [352, 409] on button "Verify" at bounding box center [596, 417] width 848 height 21
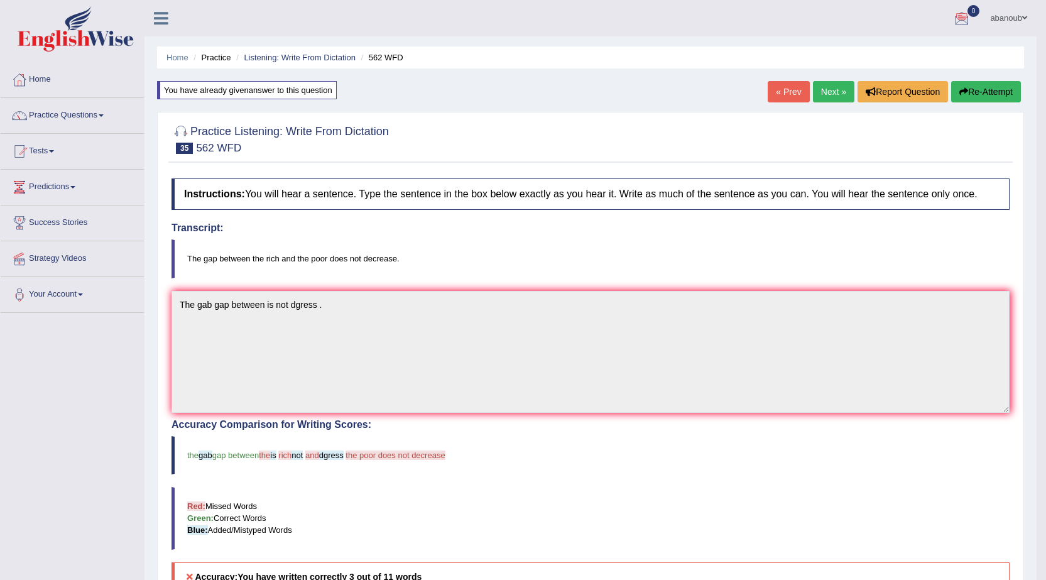
click at [833, 90] on link "Next »" at bounding box center [833, 91] width 41 height 21
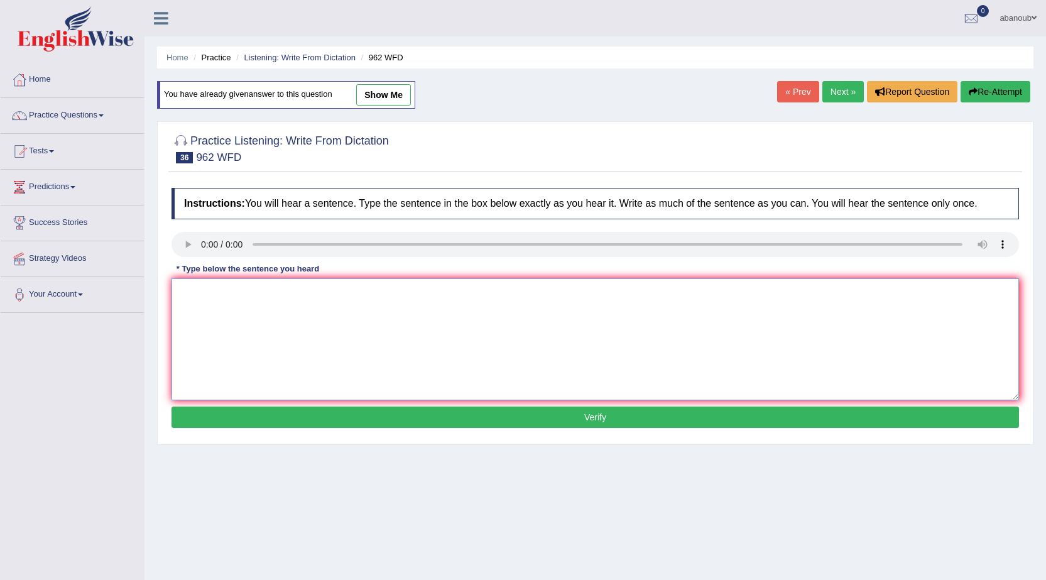
click at [226, 300] on textarea at bounding box center [596, 339] width 848 height 122
type textarea "I"
type textarea "i"
type textarea "If you have any quastion for exam please your hand ."
click at [322, 419] on button "Verify" at bounding box center [596, 417] width 848 height 21
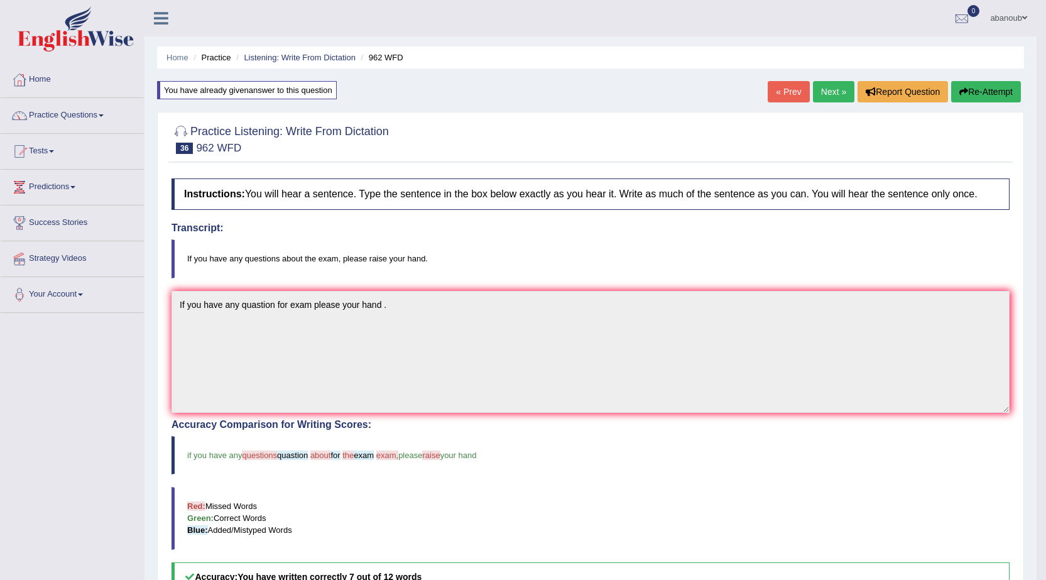
click at [824, 87] on link "Next »" at bounding box center [833, 91] width 41 height 21
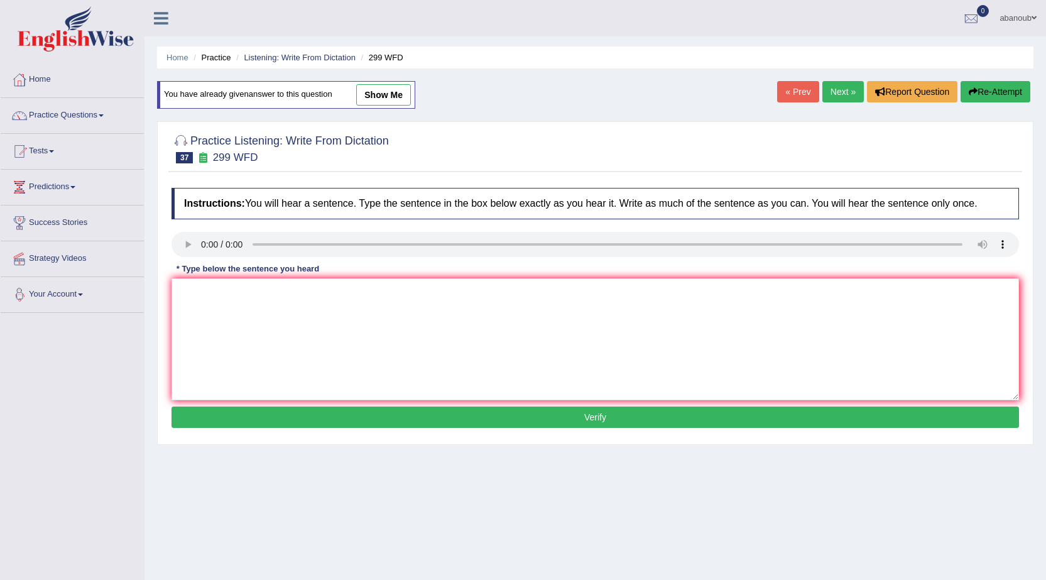
click at [243, 278] on div "Instructions: You will hear a sentence. Type the sentence in the box below exac…" at bounding box center [595, 310] width 854 height 256
click at [243, 283] on textarea at bounding box center [596, 339] width 848 height 122
click at [202, 300] on textarea "studen" at bounding box center [596, 339] width 848 height 122
type textarea "Student will be visit bulding a forms ."
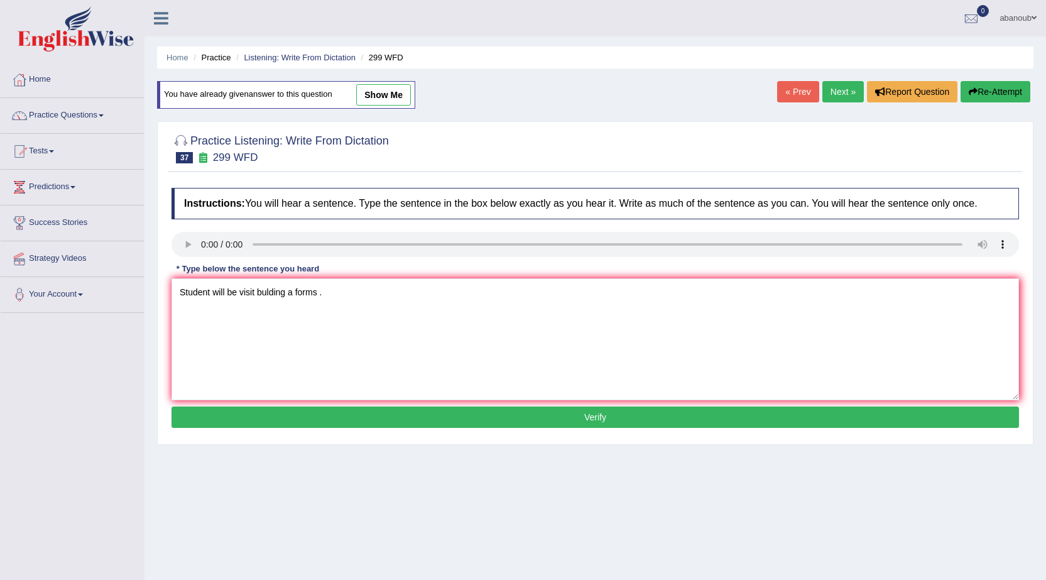
click at [347, 413] on button "Verify" at bounding box center [596, 417] width 848 height 21
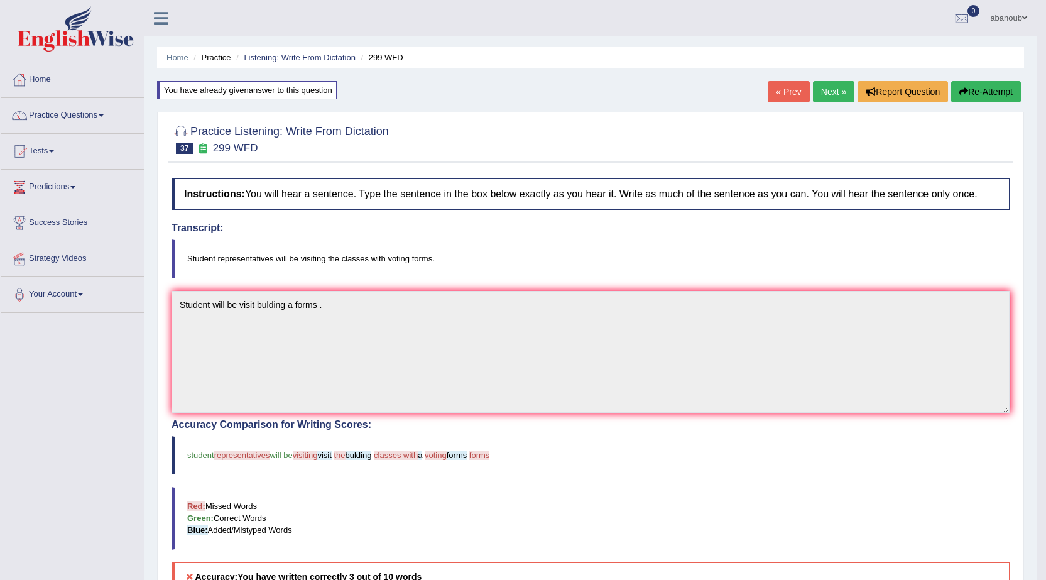
click at [823, 94] on link "Next »" at bounding box center [833, 91] width 41 height 21
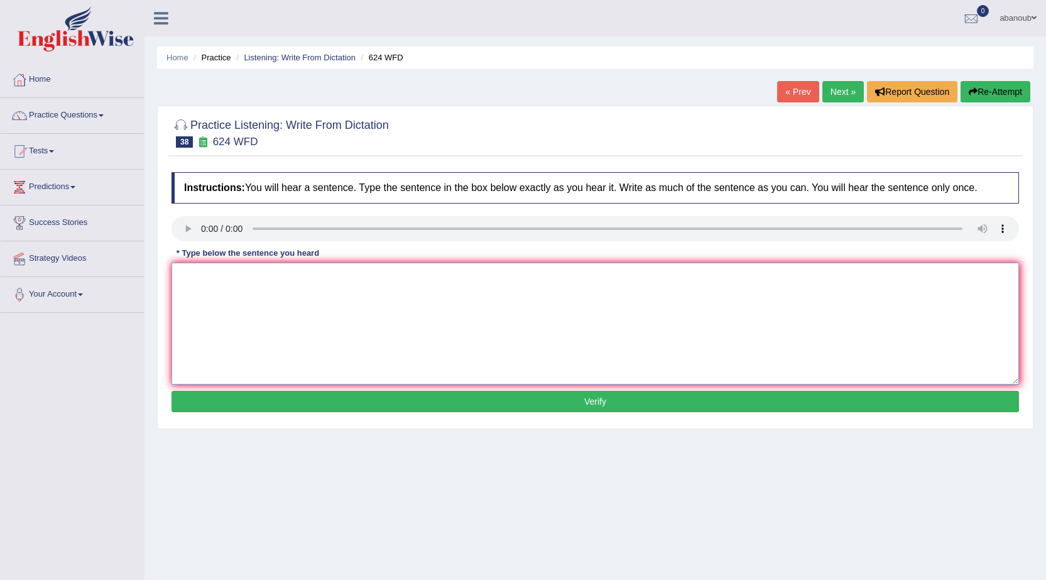
click at [219, 288] on textarea at bounding box center [596, 324] width 848 height 122
click at [238, 278] on textarea "A courses help indpended skills ." at bounding box center [596, 324] width 848 height 122
type textarea "A courses help improve indpended skills ."
click at [278, 396] on button "Verify" at bounding box center [596, 401] width 848 height 21
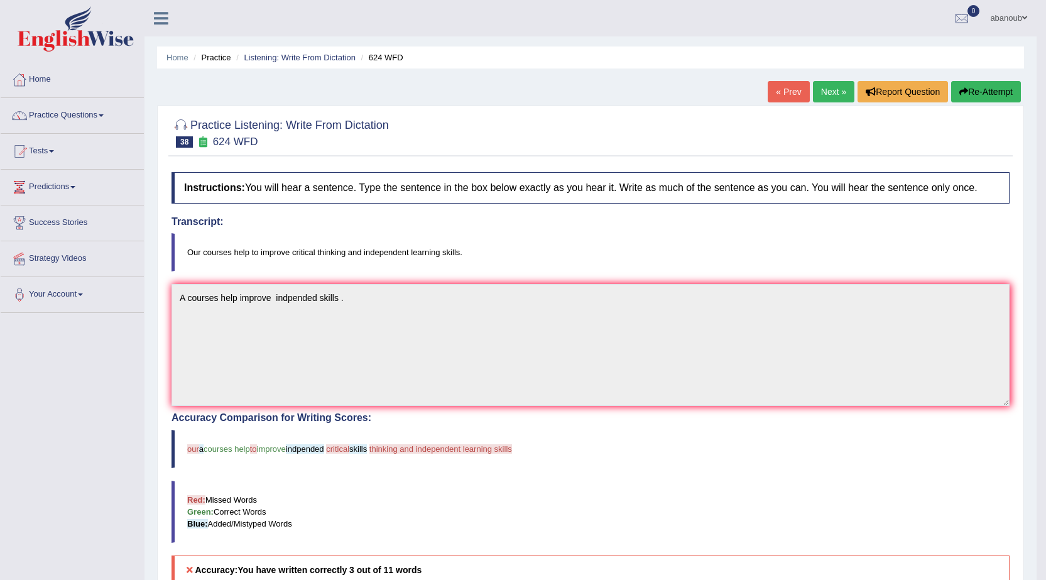
click at [834, 92] on link "Next »" at bounding box center [833, 91] width 41 height 21
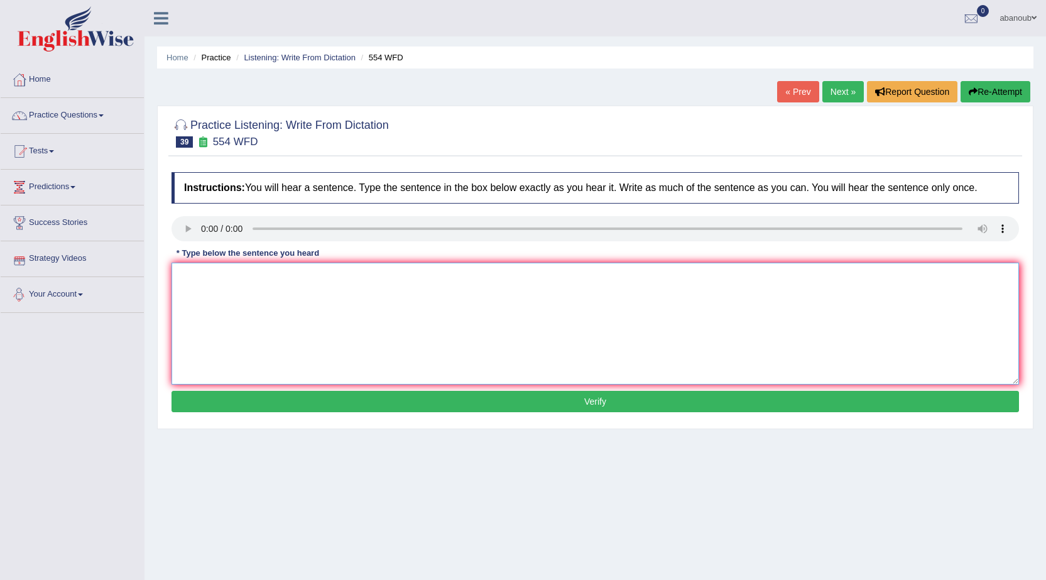
click at [187, 273] on textarea at bounding box center [596, 324] width 848 height 122
click at [243, 273] on textarea at bounding box center [596, 324] width 848 height 122
click at [187, 278] on textarea "we are able to in a team ." at bounding box center [596, 324] width 848 height 122
type textarea "We are able to in a team ."
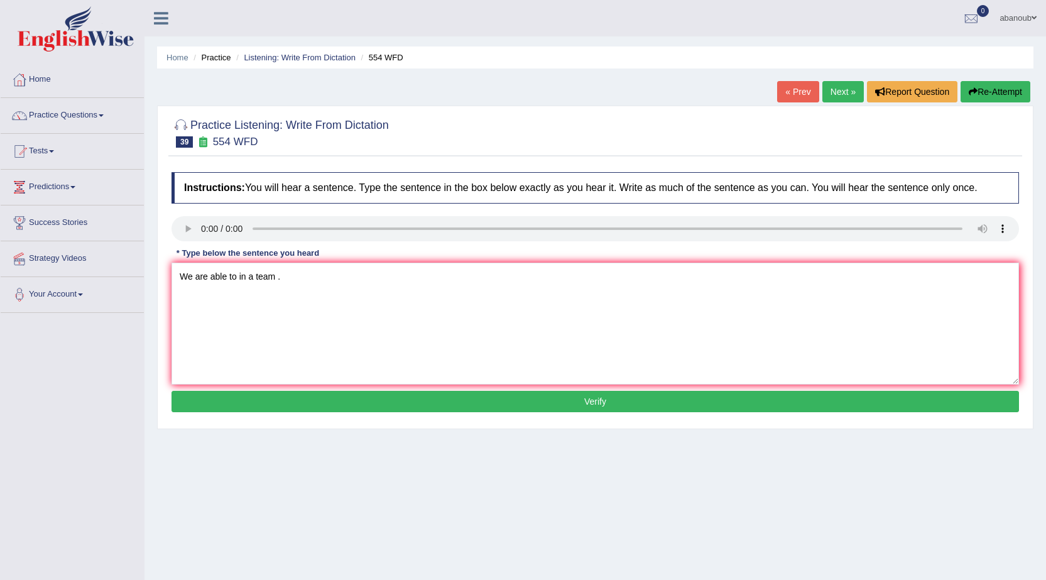
click at [287, 402] on button "Verify" at bounding box center [596, 401] width 848 height 21
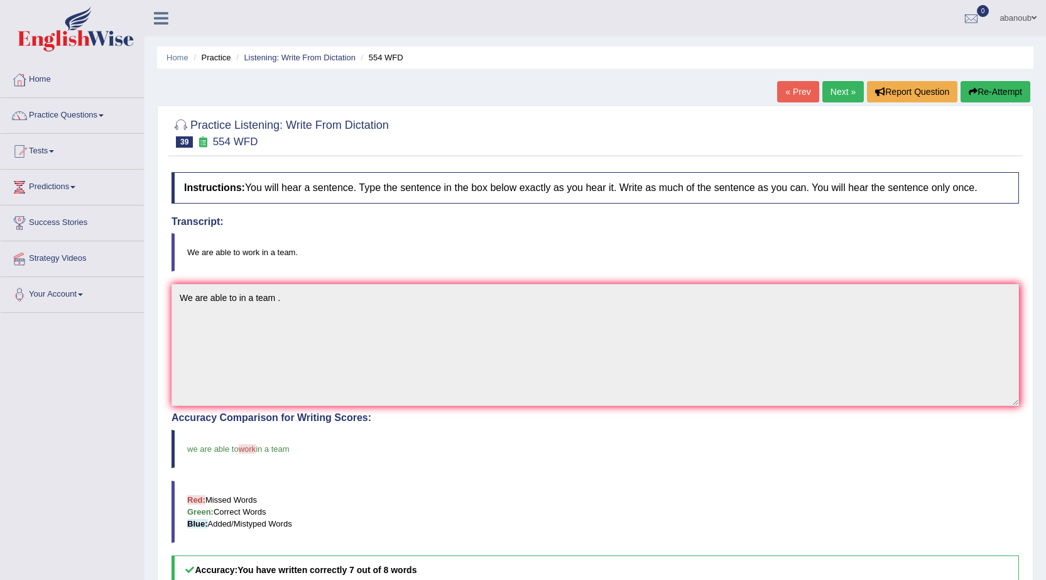
click at [846, 89] on link "Next »" at bounding box center [842, 91] width 41 height 21
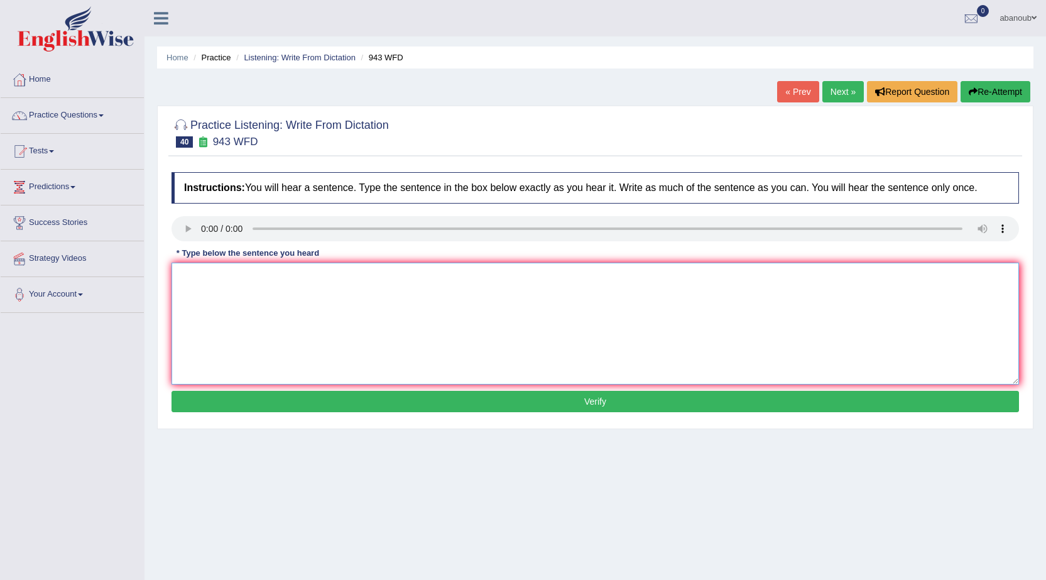
click at [184, 301] on textarea at bounding box center [596, 324] width 848 height 122
type textarea "Farm gratly restnly cost"
click at [342, 398] on button "Verify" at bounding box center [596, 401] width 848 height 21
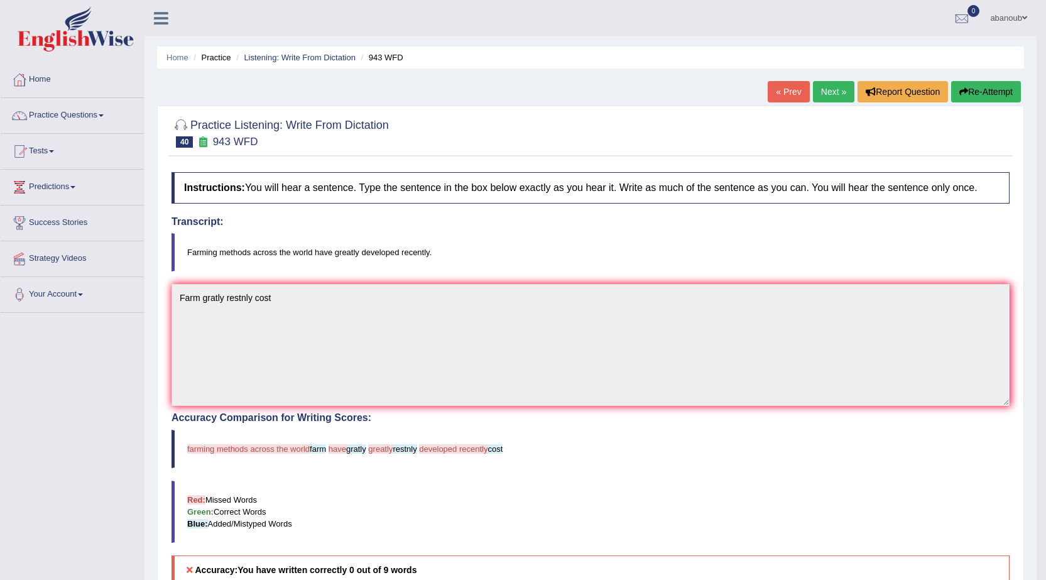
click at [978, 92] on button "Re-Attempt" at bounding box center [986, 91] width 70 height 21
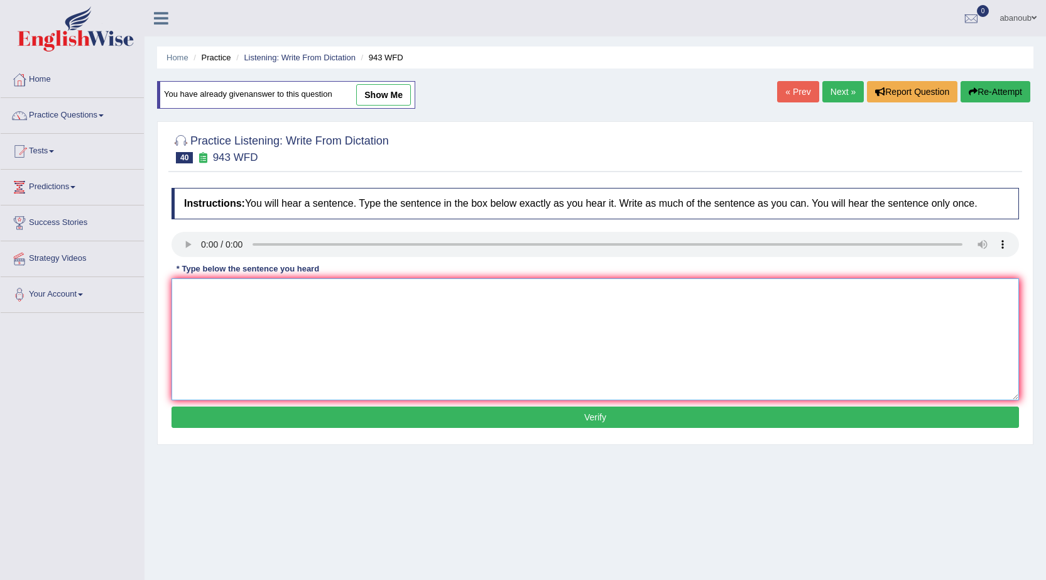
click at [209, 285] on textarea at bounding box center [596, 339] width 848 height 122
drag, startPoint x: 183, startPoint y: 292, endPoint x: 173, endPoint y: 292, distance: 10.1
click at [173, 292] on textarea "farming across in the world cost reactnly ." at bounding box center [596, 339] width 848 height 122
type textarea "Farming across in the world cost reactnly ."
click at [292, 415] on button "Verify" at bounding box center [596, 417] width 848 height 21
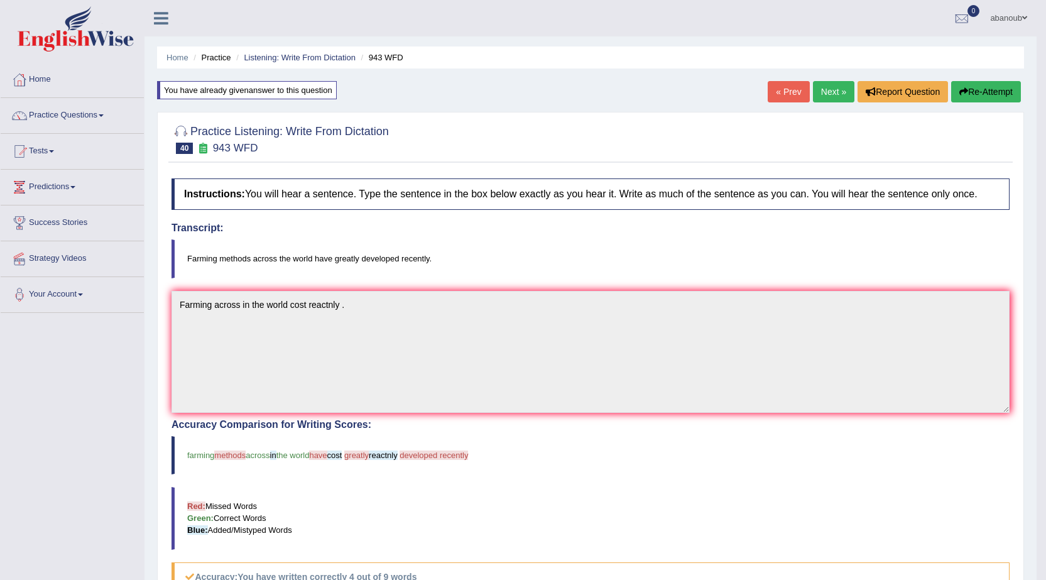
click at [834, 96] on link "Next »" at bounding box center [833, 91] width 41 height 21
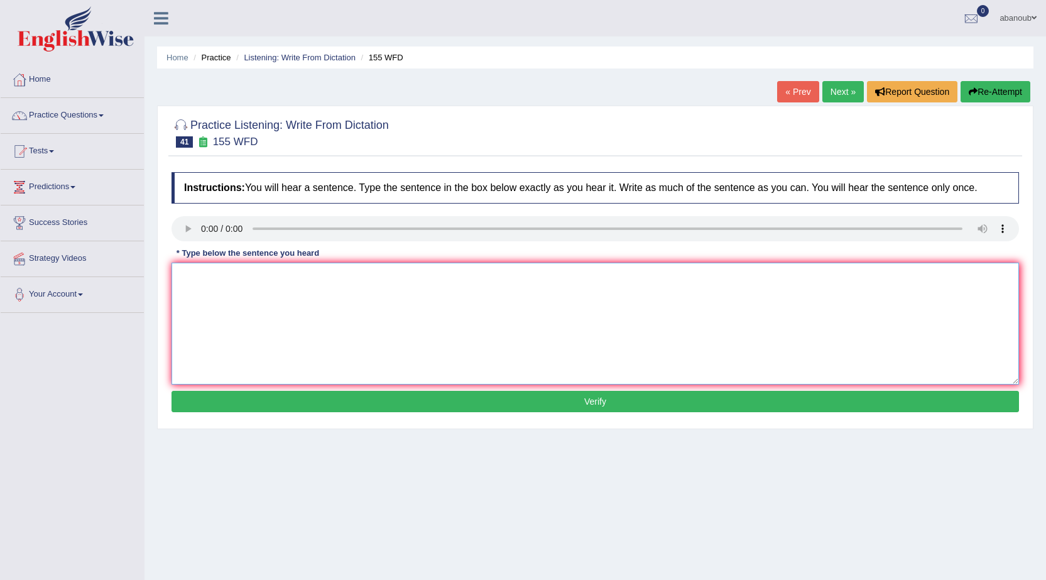
click at [212, 279] on textarea at bounding box center [596, 324] width 848 height 122
type textarea "i"
click at [256, 278] on textarea "Importent [PERSON_NAME] for arguemnt are missing in the summry" at bounding box center [596, 324] width 848 height 122
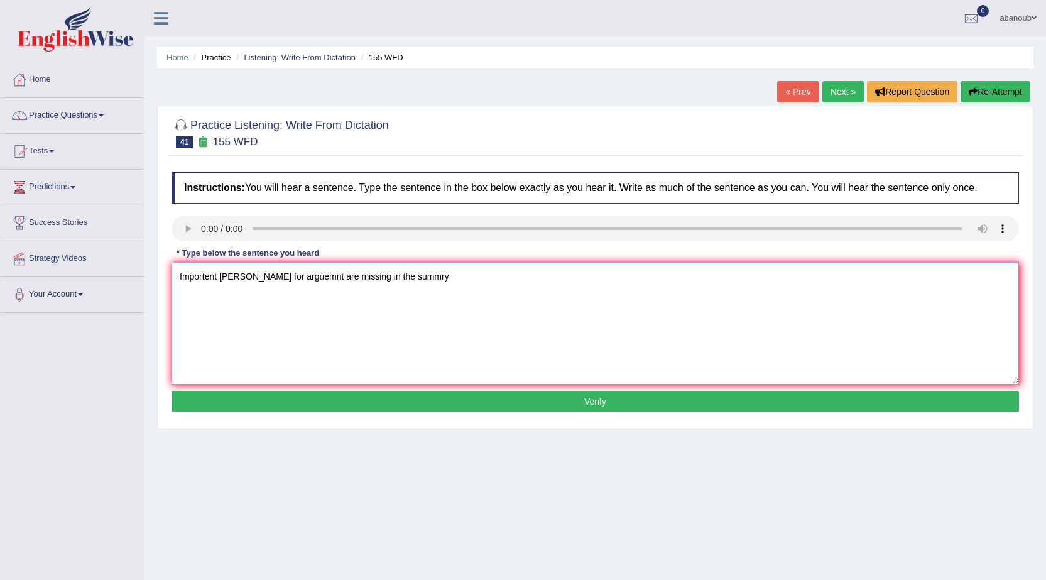
click at [253, 279] on textarea "Importent [PERSON_NAME] for arguemnt are missing in the summry" at bounding box center [596, 324] width 848 height 122
click at [500, 276] on textarea "Importent deatilias deatalas detailis for arguemnt are missing in the summry" at bounding box center [596, 324] width 848 height 122
type textarea "Importent deatilias deatalas detailis for arguemnt are missing in the summry ."
click at [445, 401] on button "Verify" at bounding box center [596, 401] width 848 height 21
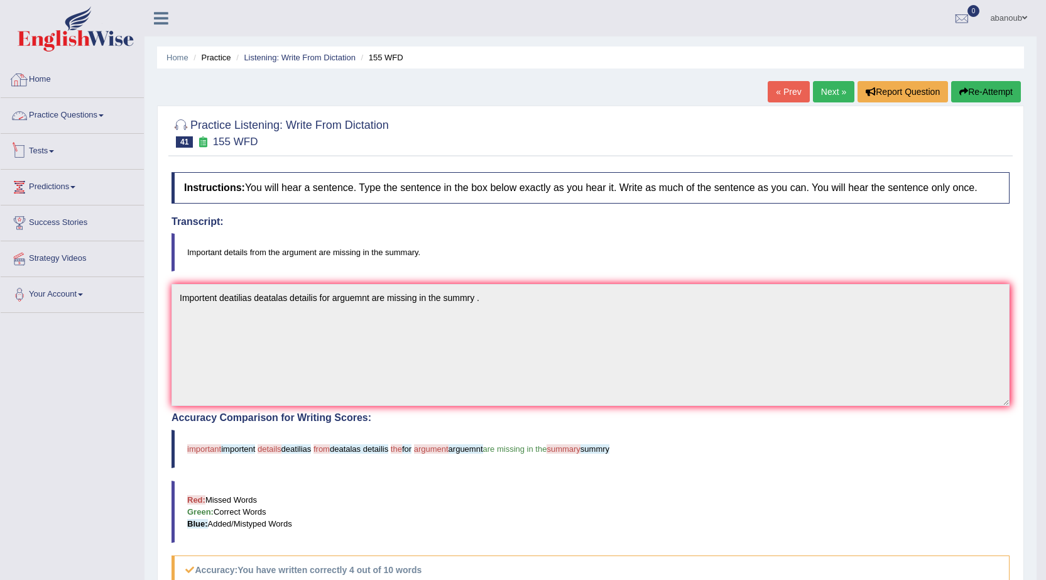
click at [99, 121] on link "Practice Questions" at bounding box center [72, 113] width 143 height 31
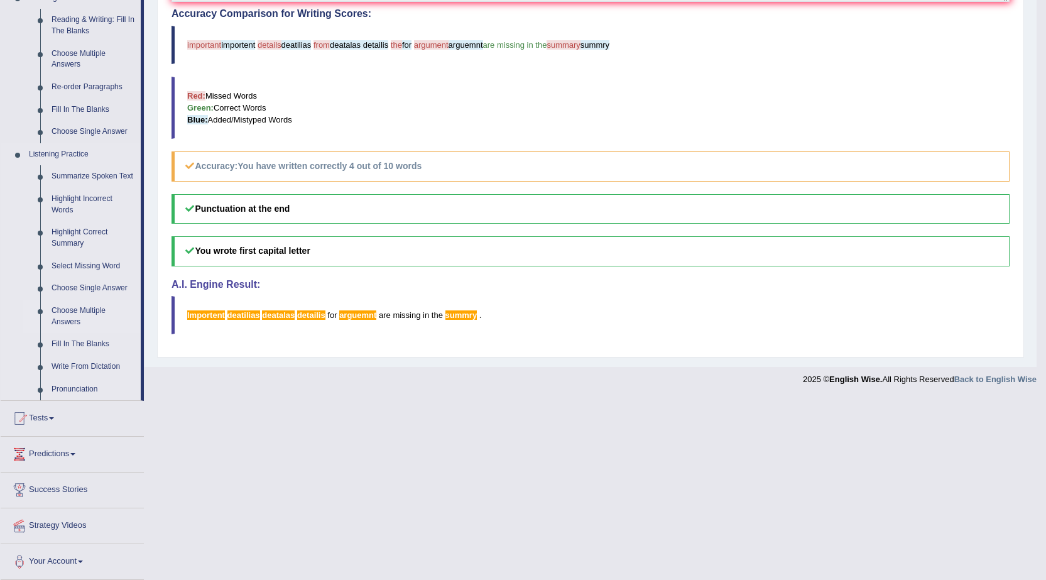
scroll to position [405, 0]
click at [82, 341] on link "Fill In The Blanks" at bounding box center [93, 343] width 95 height 23
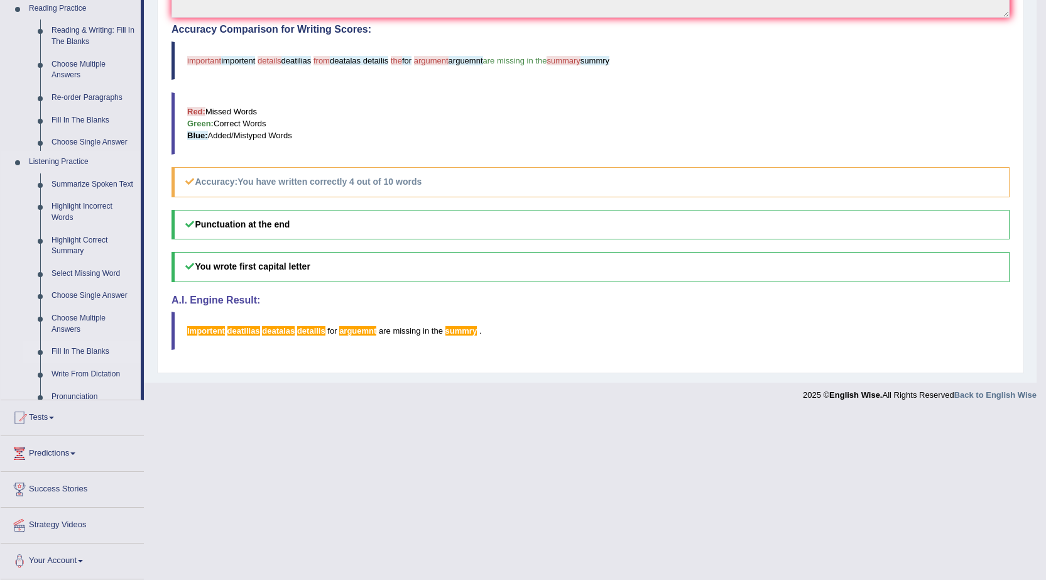
scroll to position [222, 0]
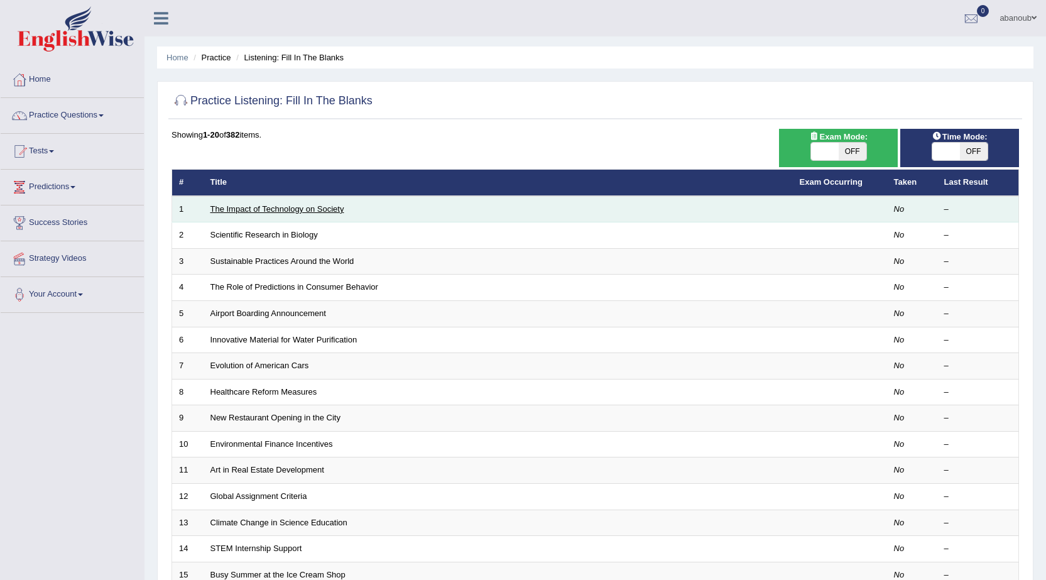
click at [305, 208] on link "The Impact of Technology on Society" at bounding box center [277, 208] width 134 height 9
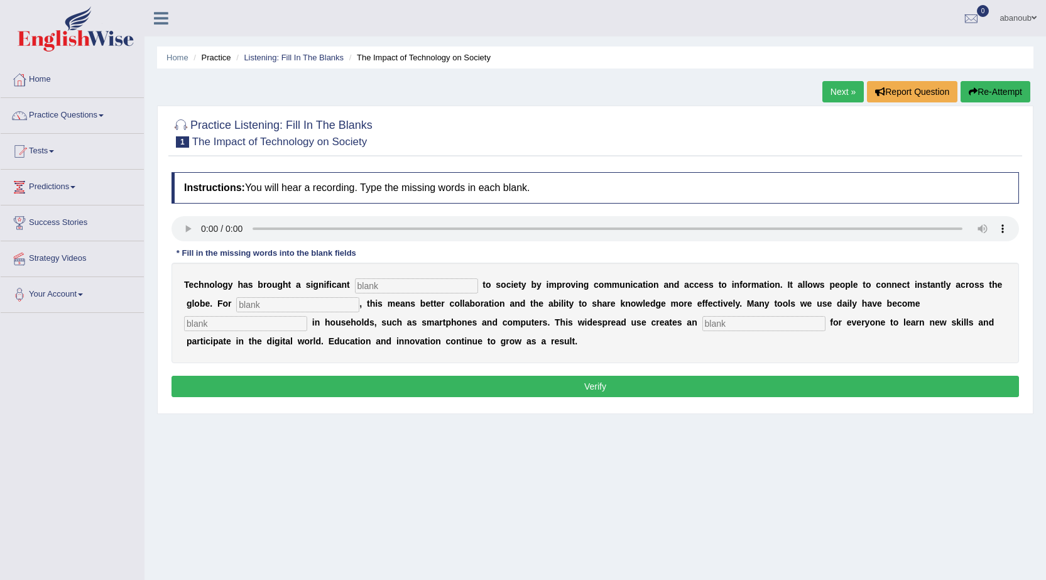
click at [388, 284] on input "text" at bounding box center [416, 285] width 123 height 15
click at [422, 288] on input "text" at bounding box center [416, 285] width 123 height 15
click at [374, 293] on div "T e c h n o l o g y h a s b r o u g h t a s i g n i f i c a n t t o s o c i e t…" at bounding box center [596, 313] width 848 height 101
click at [374, 288] on input "text" at bounding box center [416, 285] width 123 height 15
type input "banfit"
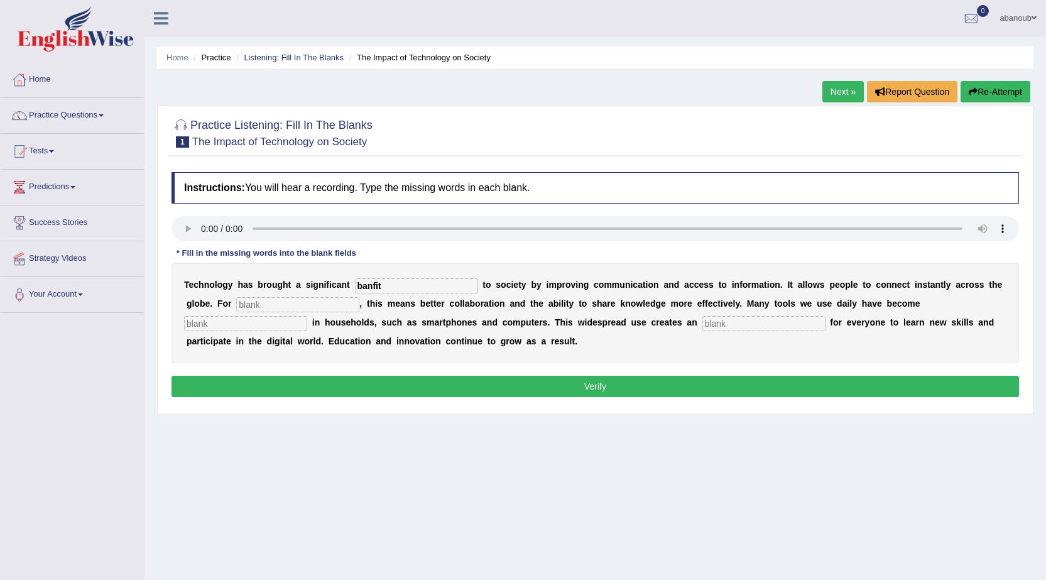
click at [275, 301] on input "text" at bounding box center [297, 304] width 123 height 15
type input "humens"
click at [190, 321] on input "text" at bounding box center [245, 323] width 123 height 15
type input "cummen"
click at [720, 328] on input "text" at bounding box center [763, 323] width 123 height 15
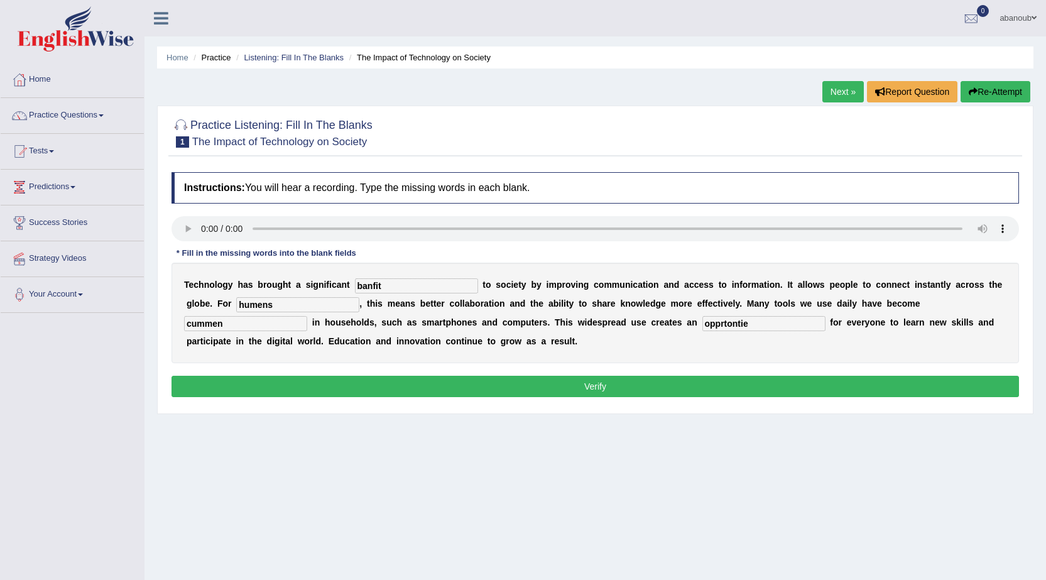
type input "opprtontie"
click at [362, 283] on input "banfit" at bounding box center [416, 285] width 123 height 15
type input "benefit"
click at [725, 327] on input "opprtontie" at bounding box center [763, 323] width 123 height 15
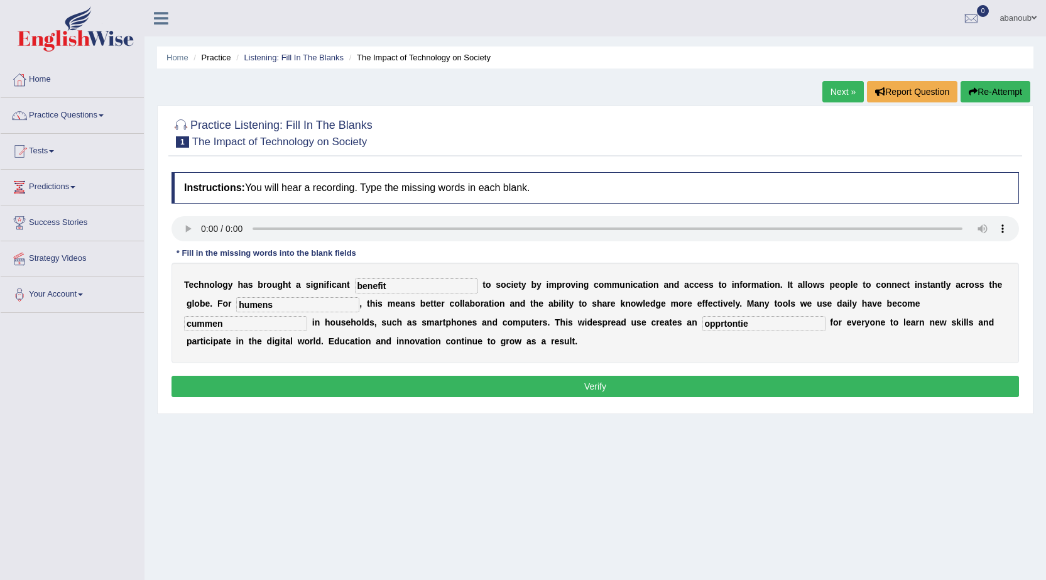
click at [725, 327] on input "opprtontie" at bounding box center [763, 323] width 123 height 15
type input "opportunity"
click at [385, 385] on button "Verify" at bounding box center [596, 386] width 848 height 21
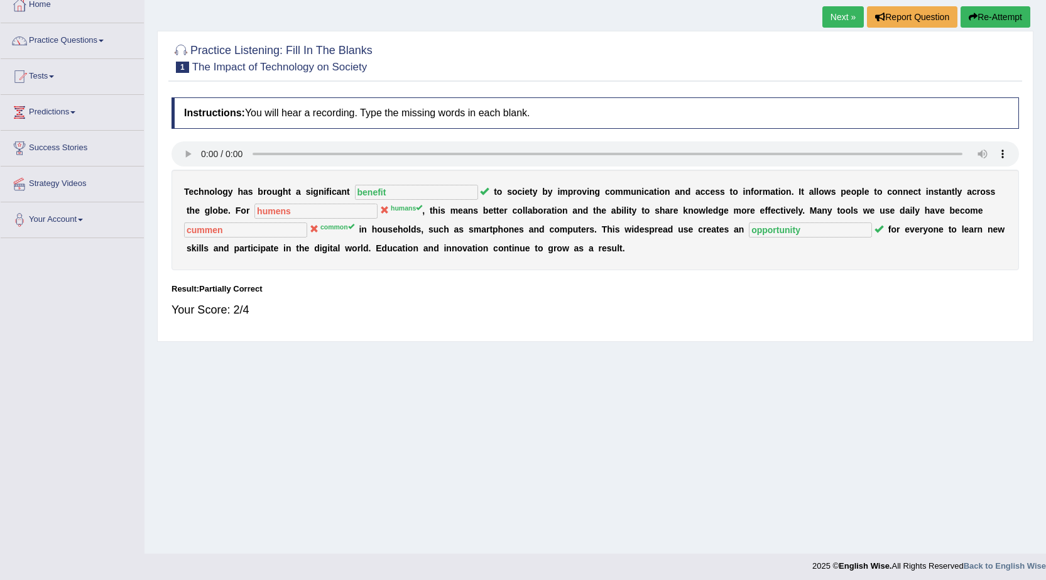
scroll to position [80, 0]
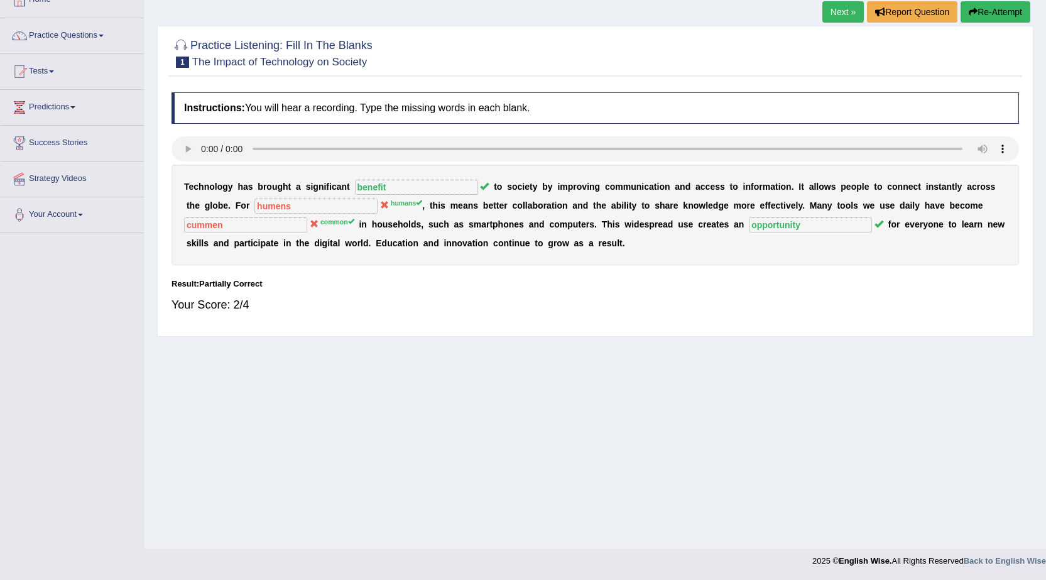
click at [831, 11] on link "Next »" at bounding box center [842, 11] width 41 height 21
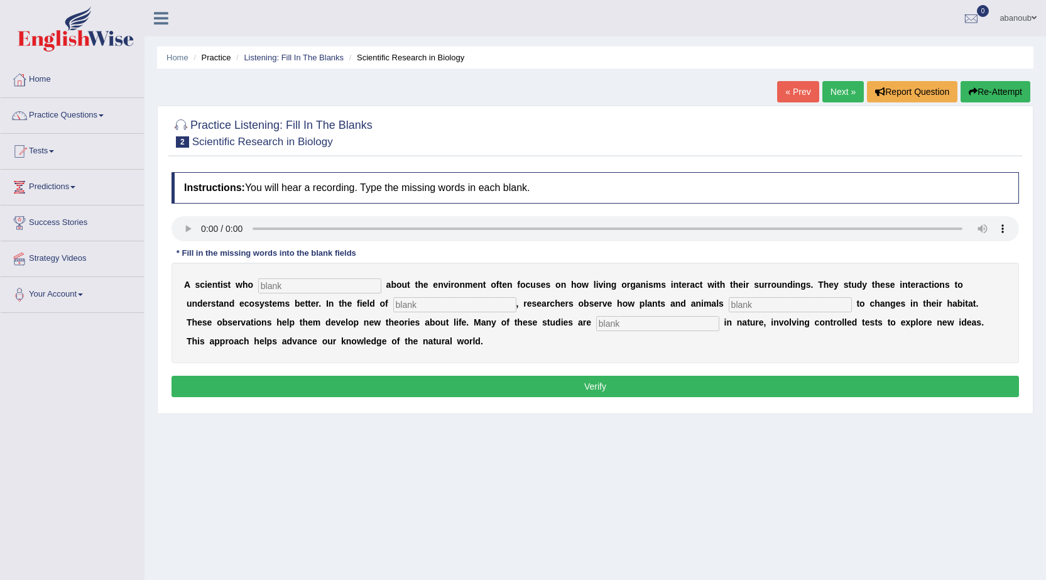
click at [331, 283] on input "text" at bounding box center [319, 285] width 123 height 15
click at [340, 280] on input "text" at bounding box center [319, 285] width 123 height 15
type input "cars"
click at [408, 305] on input "text" at bounding box center [454, 304] width 123 height 15
type input "biology"
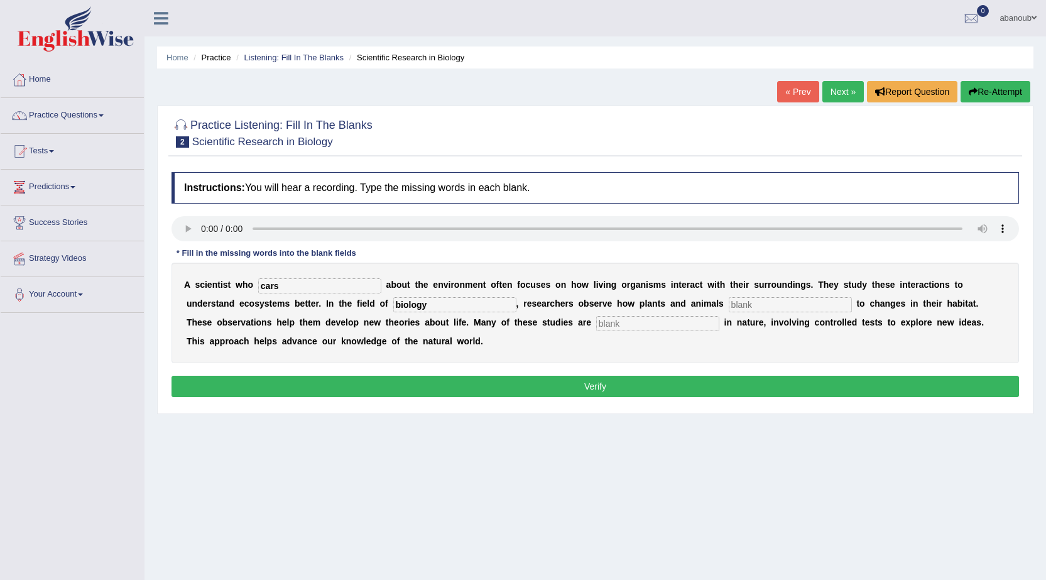
click at [760, 301] on input "text" at bounding box center [790, 304] width 123 height 15
type input "experimntal"
click at [696, 318] on input "text" at bounding box center [657, 323] width 123 height 15
type input "respond"
click at [623, 393] on button "Verify" at bounding box center [596, 386] width 848 height 21
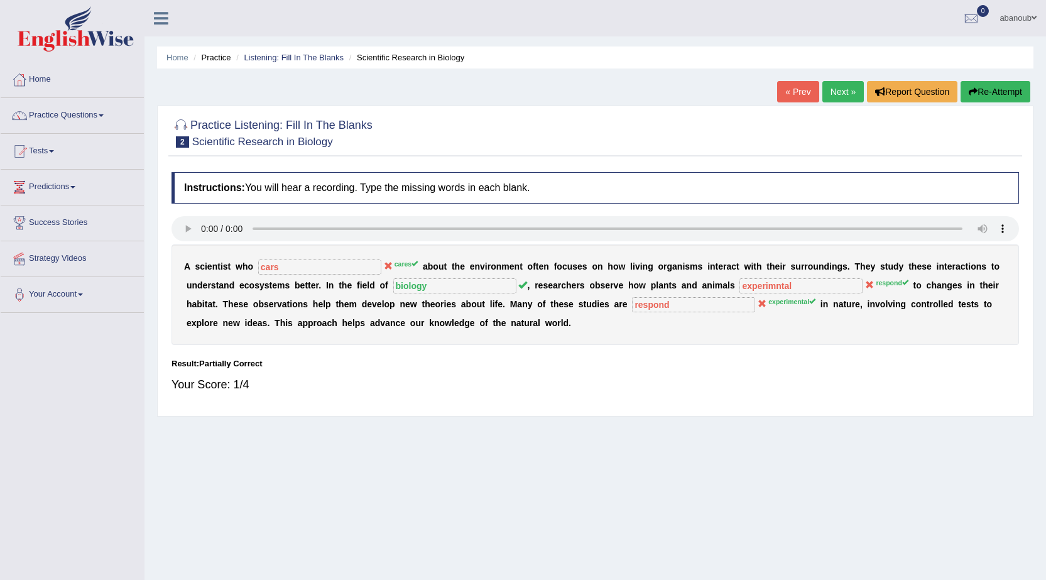
click at [995, 89] on button "Re-Attempt" at bounding box center [996, 91] width 70 height 21
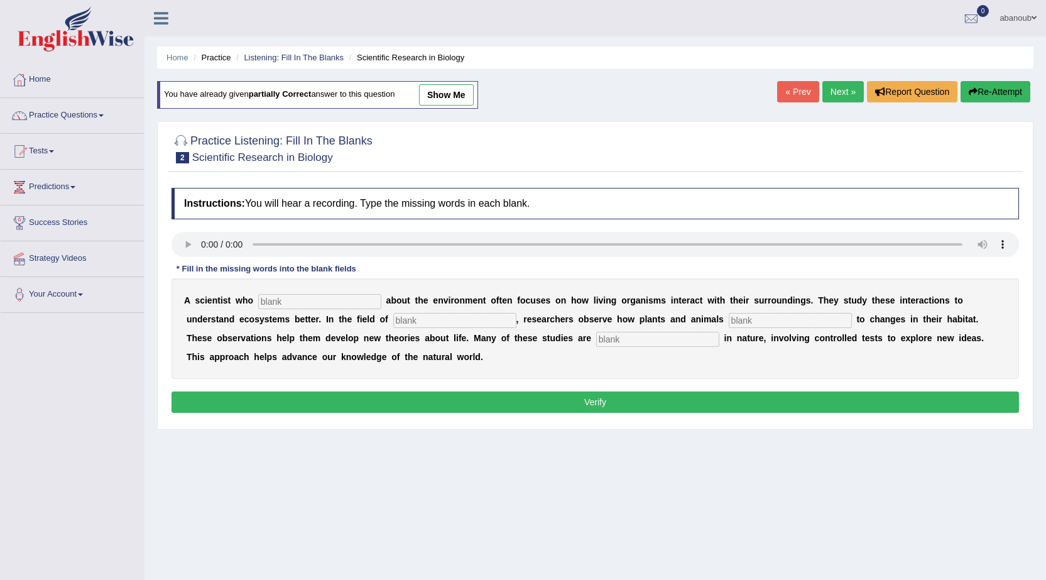
click at [289, 298] on input "text" at bounding box center [319, 301] width 123 height 15
type input "cares"
click at [765, 327] on input "text" at bounding box center [790, 320] width 123 height 15
type input "respond"
click at [417, 319] on input "text" at bounding box center [454, 320] width 123 height 15
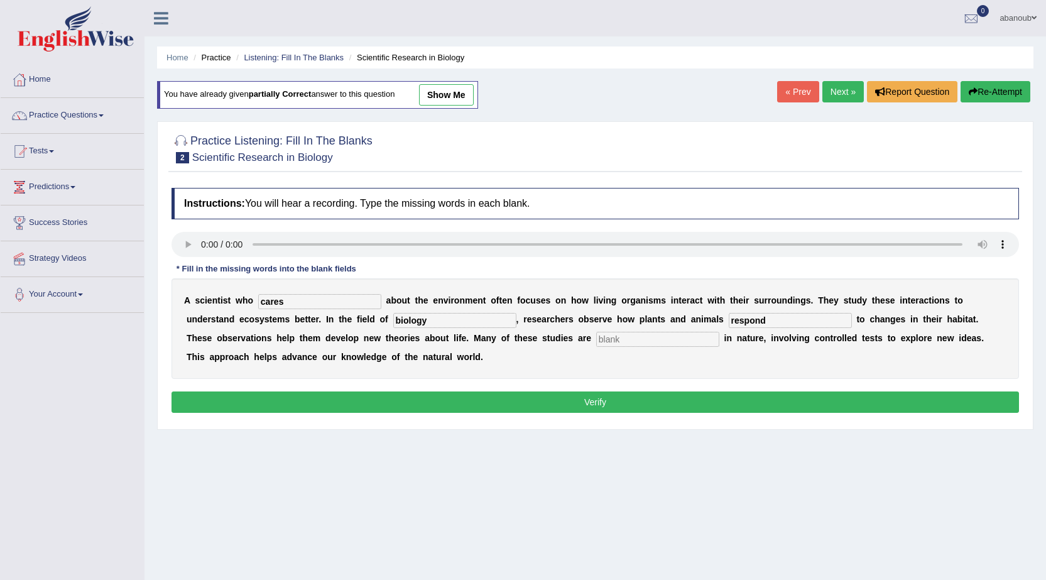
type input "biology"
click at [663, 335] on input "text" at bounding box center [657, 339] width 123 height 15
type input "experimntal"
click at [597, 410] on button "Verify" at bounding box center [596, 401] width 848 height 21
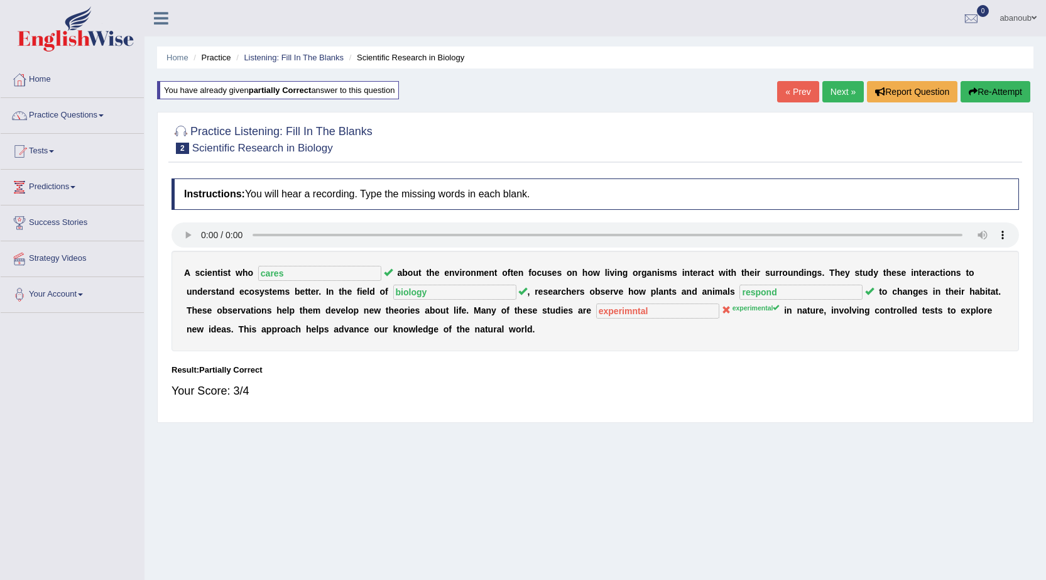
click at [828, 95] on link "Next »" at bounding box center [842, 91] width 41 height 21
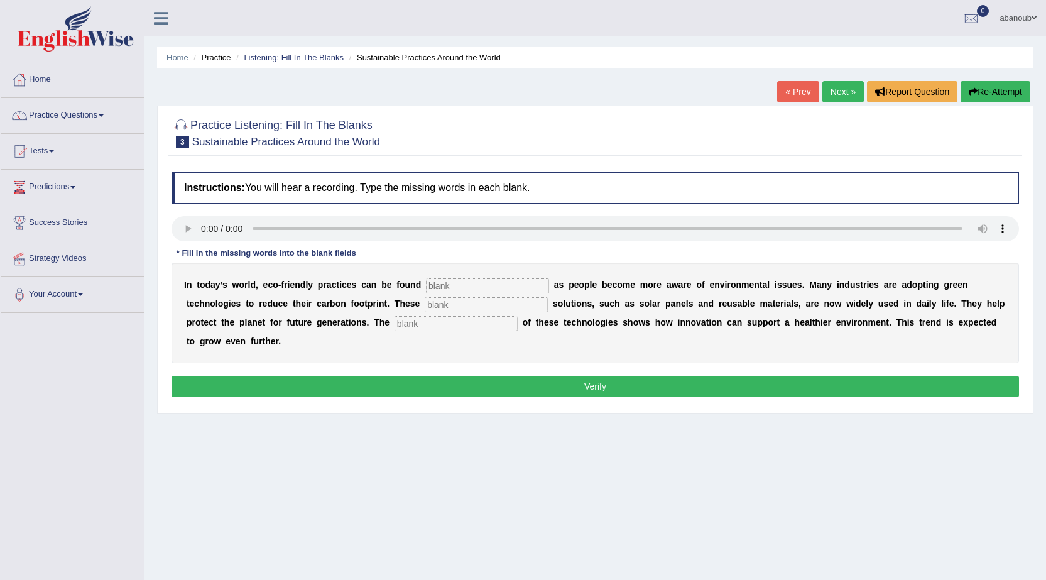
click at [510, 281] on input "text" at bounding box center [487, 285] width 123 height 15
click at [440, 283] on input "evry where" at bounding box center [487, 285] width 123 height 15
type input "evreywhere"
click at [467, 324] on input "text" at bounding box center [456, 323] width 123 height 15
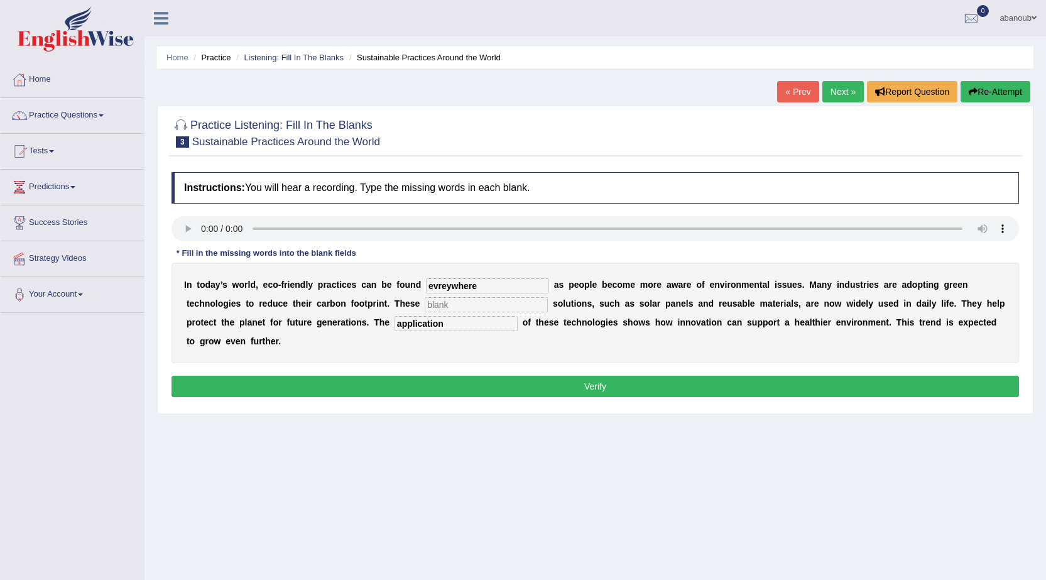
type input "application"
click at [463, 307] on input "text" at bounding box center [486, 304] width 123 height 15
click at [438, 303] on input "text" at bounding box center [486, 304] width 123 height 15
type input "sustainable"
click at [388, 393] on button "Verify" at bounding box center [596, 386] width 848 height 21
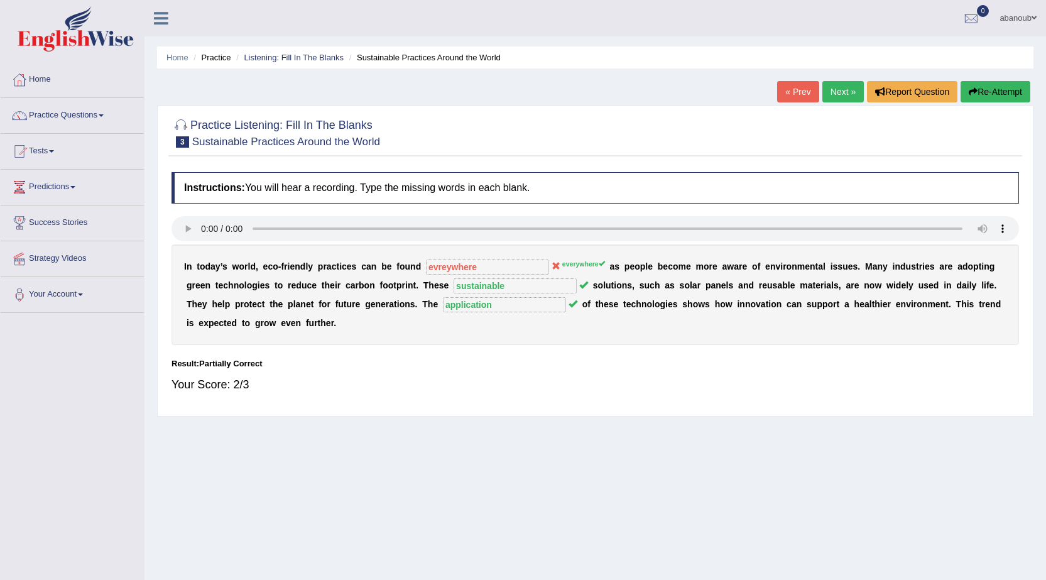
click at [1015, 97] on button "Re-Attempt" at bounding box center [996, 91] width 70 height 21
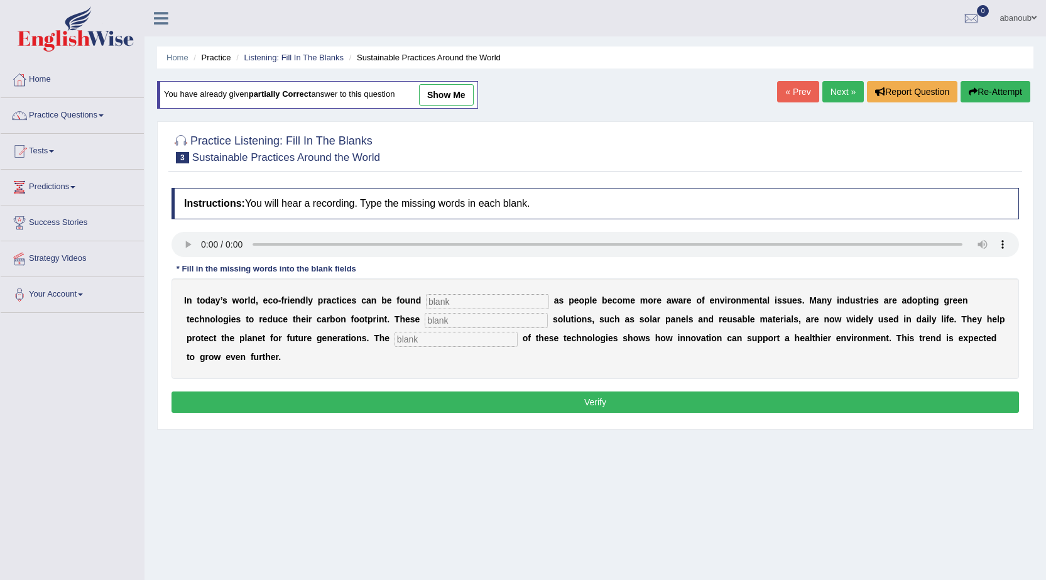
click at [456, 297] on input "text" at bounding box center [487, 301] width 123 height 15
type input "evreywhere"
click at [461, 320] on input "text" at bounding box center [486, 320] width 123 height 15
type input "sustainable"
click at [461, 344] on input "text" at bounding box center [456, 339] width 123 height 15
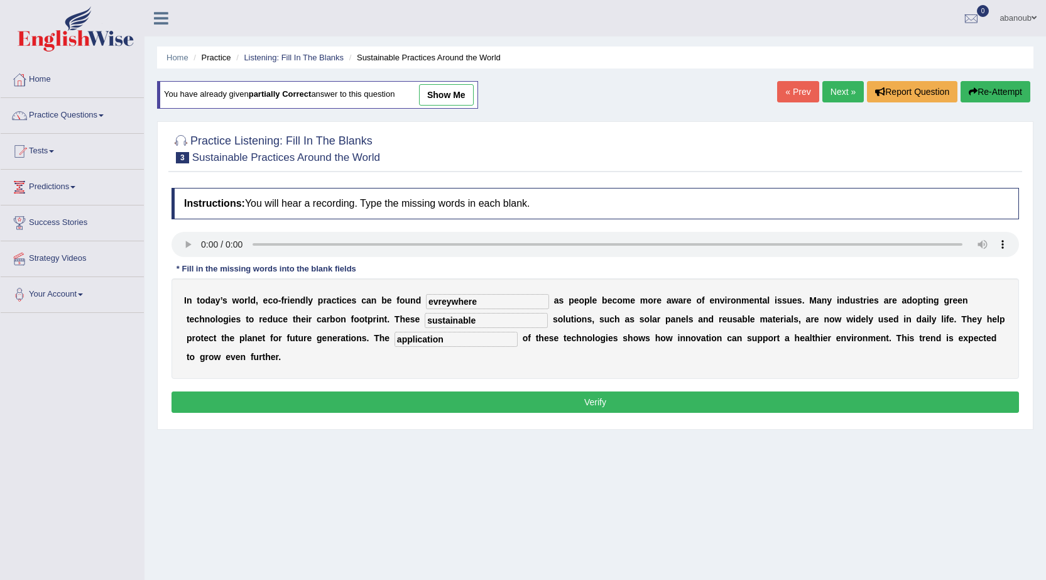
type input "application"
click at [446, 307] on input "evreywhere" at bounding box center [487, 301] width 123 height 15
click at [481, 305] on input "everywhere" at bounding box center [487, 301] width 123 height 15
type input "everywhere"
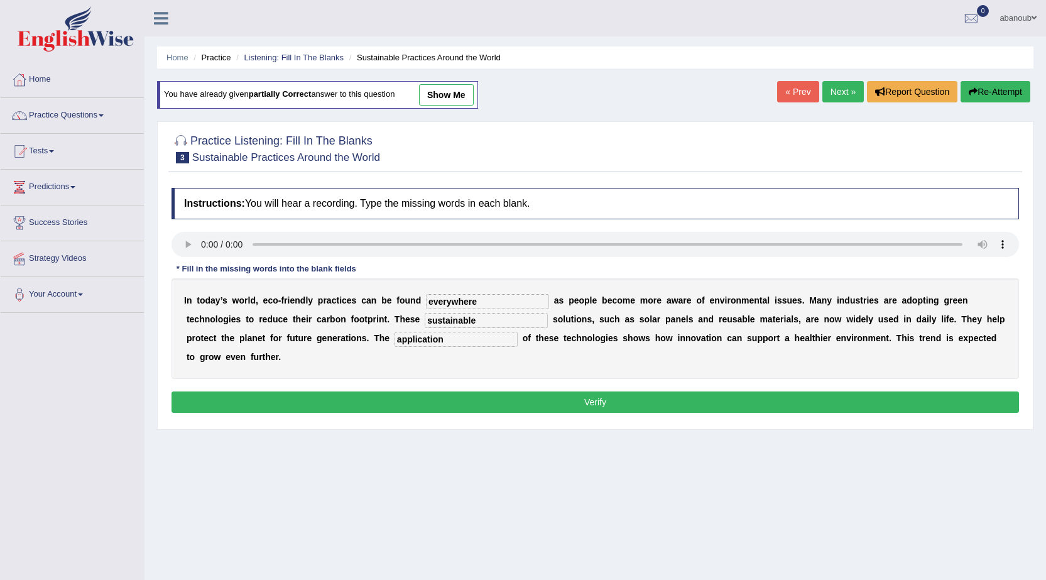
click at [740, 401] on button "Verify" at bounding box center [596, 401] width 848 height 21
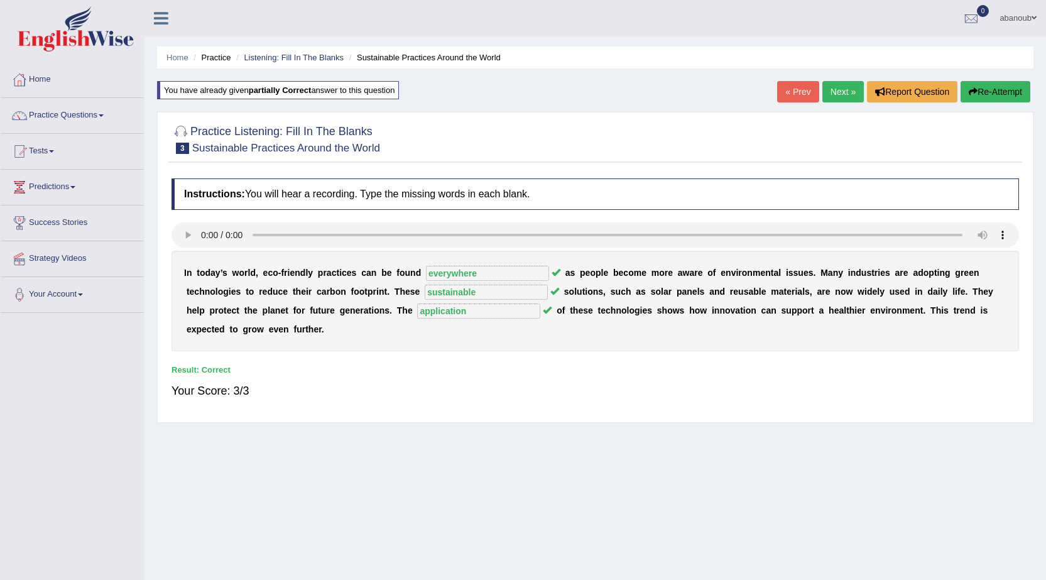
click at [843, 92] on link "Next »" at bounding box center [842, 91] width 41 height 21
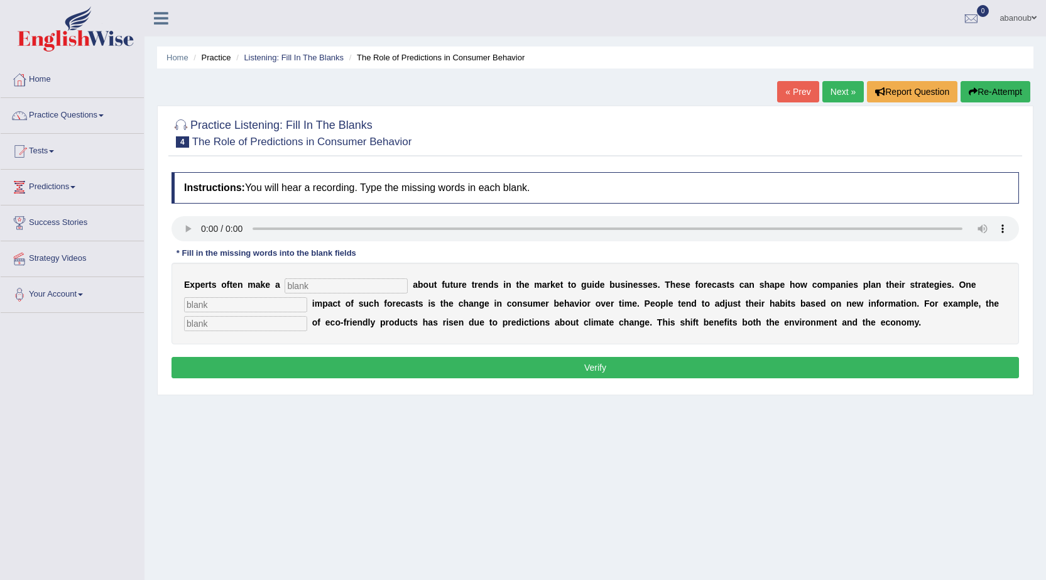
click at [313, 275] on div "E x p e r t s o f t e n m a k e a a b o u t f u t u r e t r e n d s i n t h e m…" at bounding box center [596, 304] width 848 height 82
click at [314, 285] on input "text" at bounding box center [346, 285] width 123 height 15
type input "predicion"
click at [242, 303] on input "text" at bounding box center [245, 304] width 123 height 15
click at [196, 322] on input "text" at bounding box center [245, 323] width 123 height 15
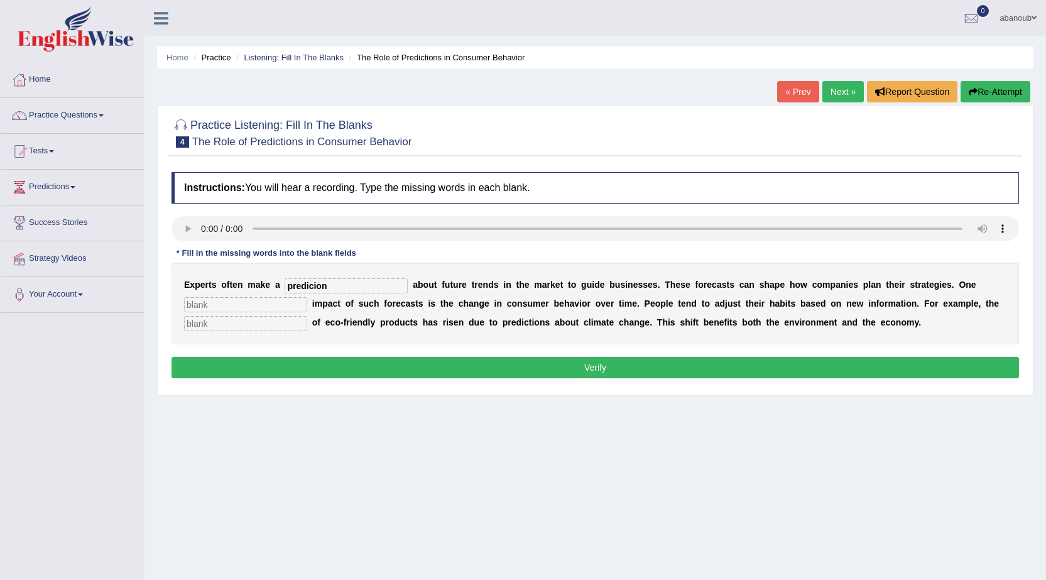
click at [259, 325] on input "text" at bounding box center [245, 323] width 123 height 15
type input "comesction"
click at [222, 307] on input "text" at bounding box center [245, 304] width 123 height 15
type input "b"
click at [897, 363] on button "Verify" at bounding box center [596, 367] width 848 height 21
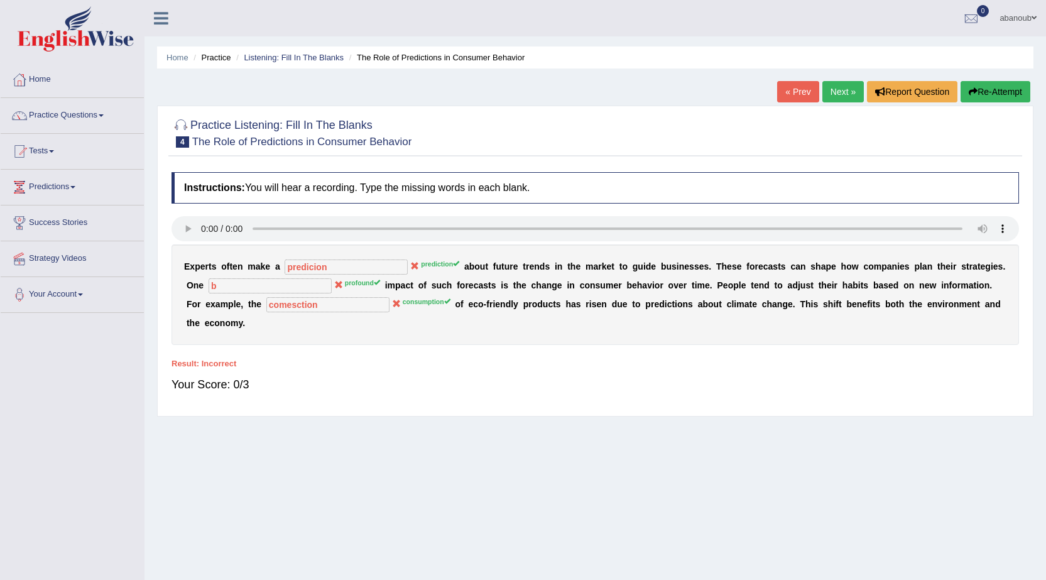
click at [988, 82] on button "Re-Attempt" at bounding box center [996, 91] width 70 height 21
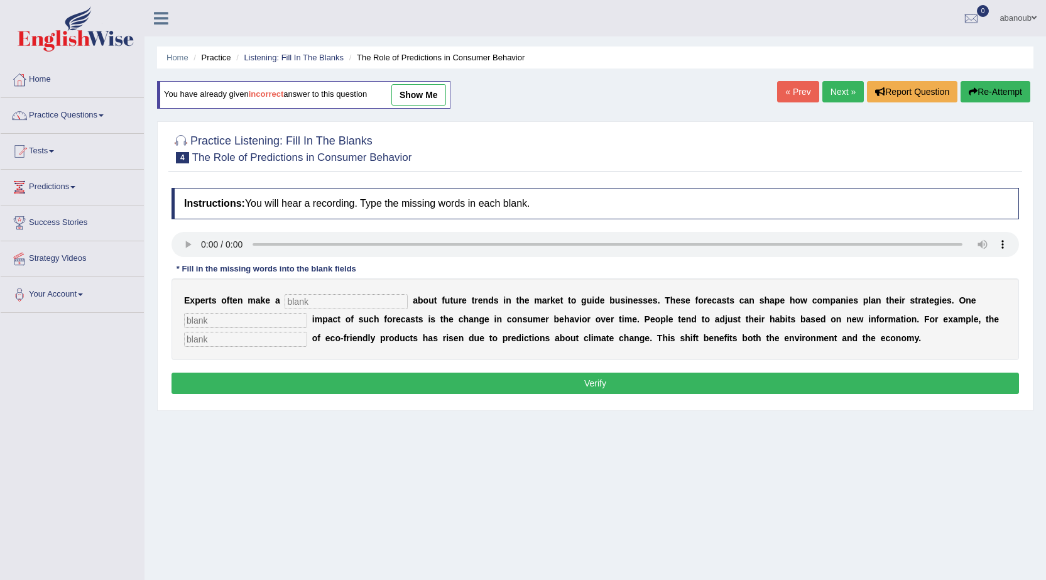
click at [316, 301] on input "text" at bounding box center [346, 301] width 123 height 15
type input "preadicion"
click at [290, 327] on input "text" at bounding box center [245, 320] width 123 height 15
type input "profond"
click at [196, 331] on div "E x p e r t s o f t e n m a k e a preadicion a b o u t f u t u r e t r e n d s …" at bounding box center [596, 319] width 848 height 82
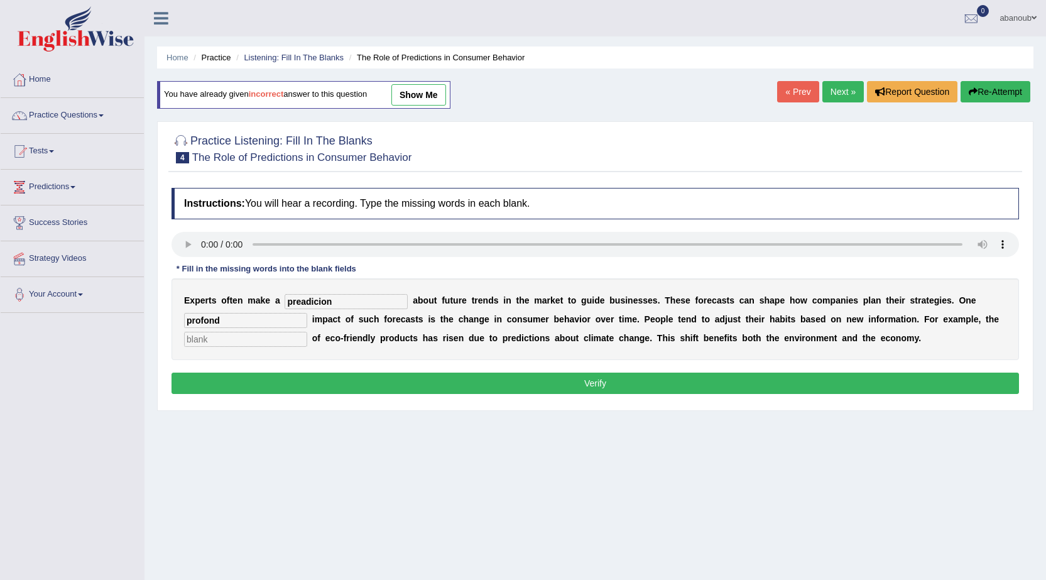
click at [200, 335] on input "text" at bounding box center [245, 339] width 123 height 15
type input "consumption"
click at [263, 385] on button "Verify" at bounding box center [596, 383] width 848 height 21
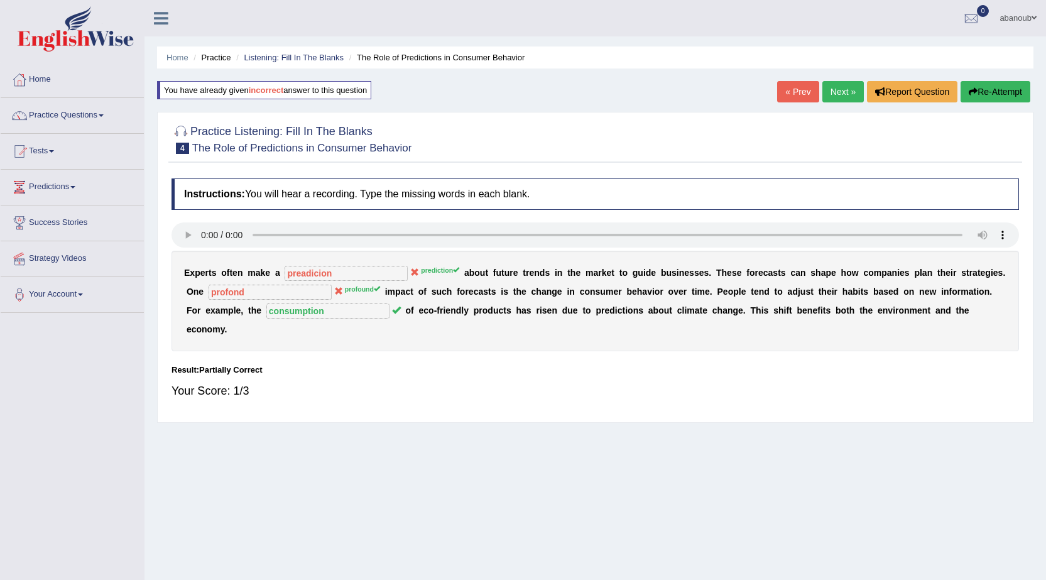
click at [1003, 95] on button "Re-Attempt" at bounding box center [996, 91] width 70 height 21
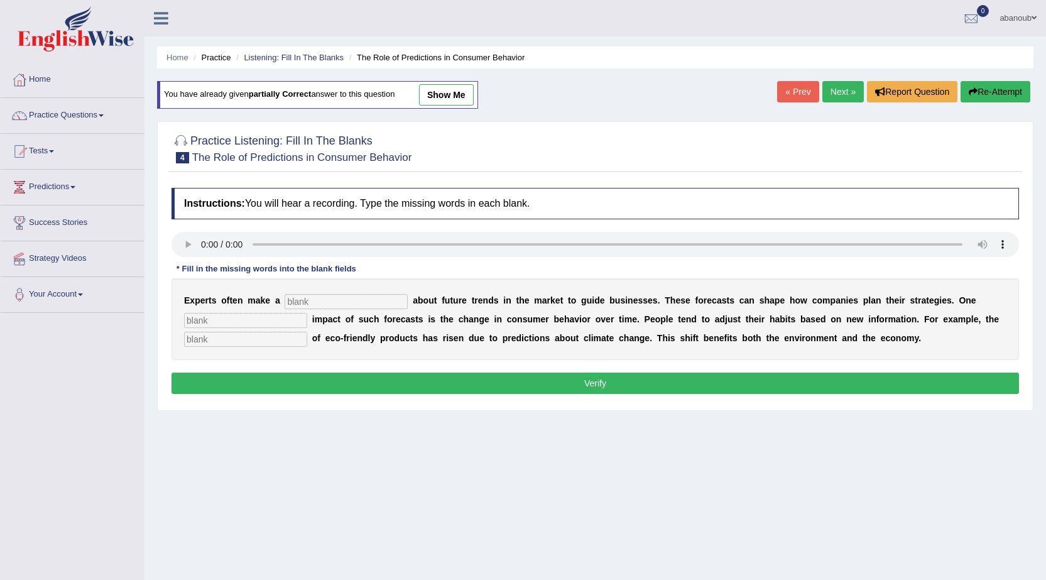
click at [305, 299] on input "text" at bounding box center [346, 301] width 123 height 15
type input "prediction"
click at [280, 324] on input "text" at bounding box center [245, 320] width 123 height 15
type input "profound"
click at [270, 337] on input "text" at bounding box center [245, 339] width 123 height 15
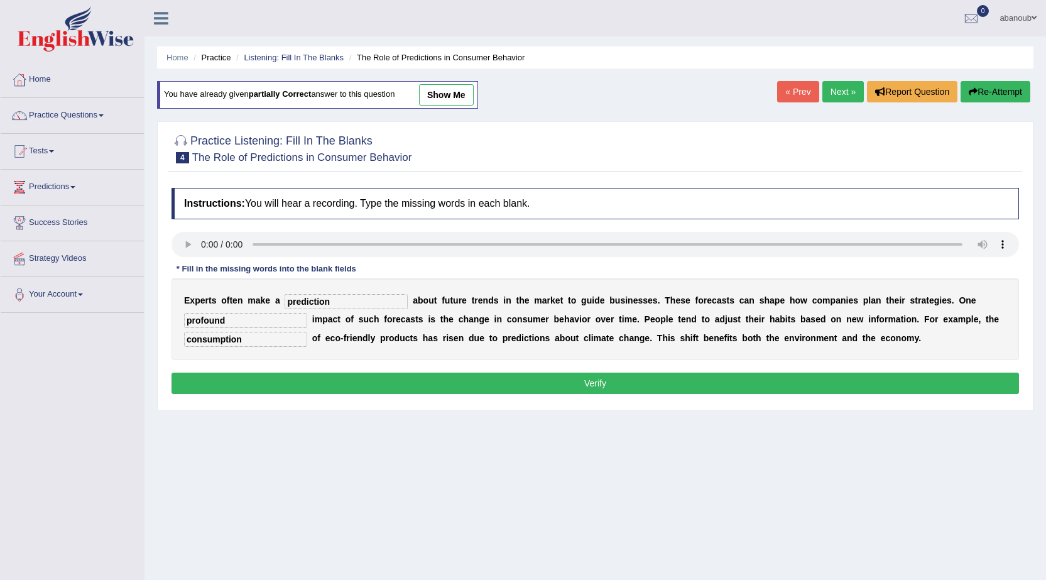
type input "consumption"
click at [238, 393] on button "Verify" at bounding box center [596, 383] width 848 height 21
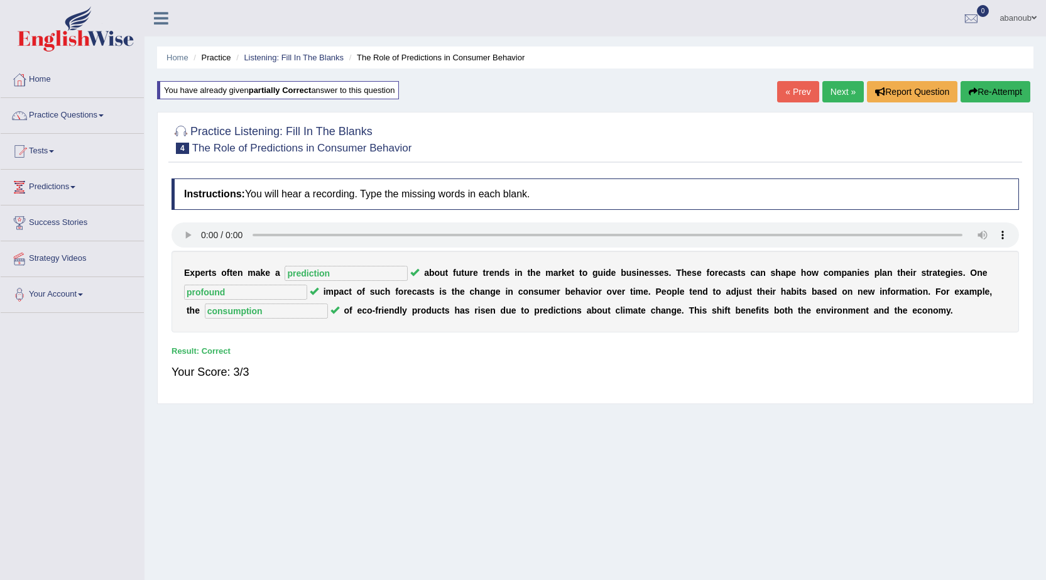
click at [831, 94] on link "Next »" at bounding box center [842, 91] width 41 height 21
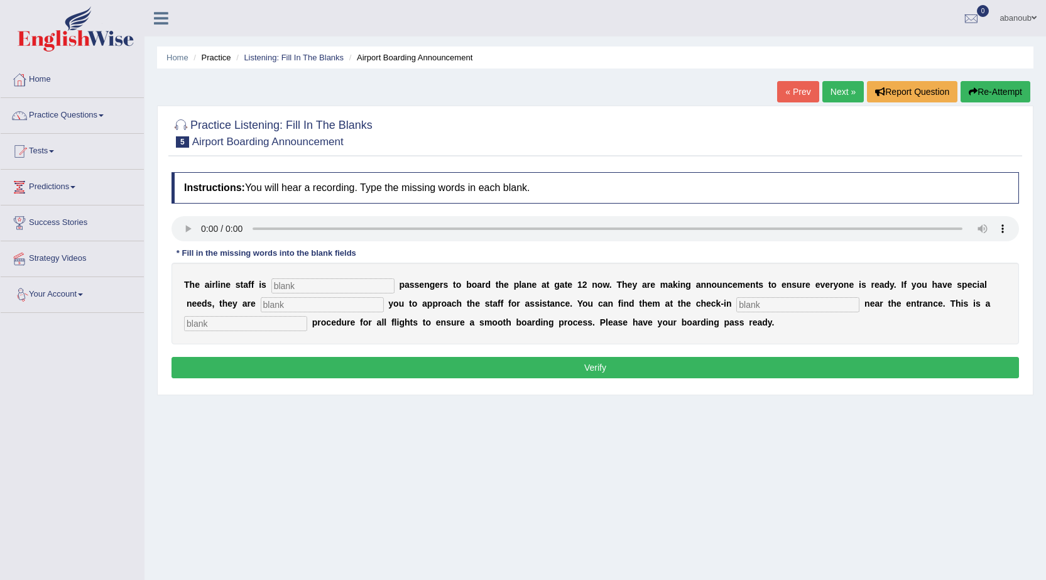
click at [260, 323] on input "text" at bounding box center [245, 323] width 123 height 15
type input "regluer"
click at [325, 285] on input "text" at bounding box center [332, 285] width 123 height 15
type input "vairang"
click at [313, 310] on input "text" at bounding box center [322, 304] width 123 height 15
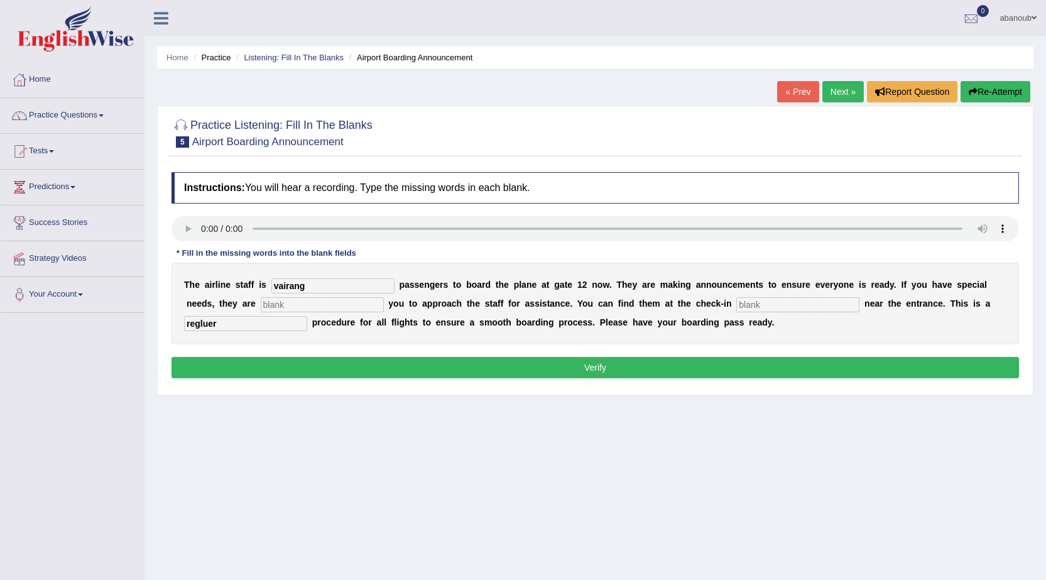
click at [772, 297] on input "text" at bounding box center [797, 304] width 123 height 15
type input "desk"
click at [288, 300] on input "text" at bounding box center [322, 304] width 123 height 15
type input "reqwer"
click at [473, 370] on button "Verify" at bounding box center [596, 367] width 848 height 21
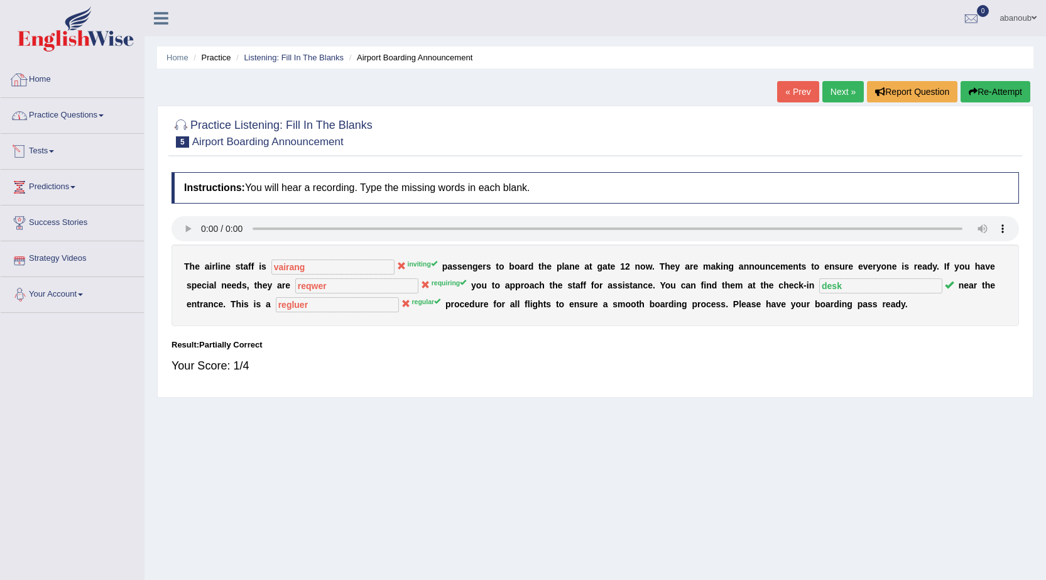
click at [60, 115] on link "Practice Questions" at bounding box center [72, 113] width 143 height 31
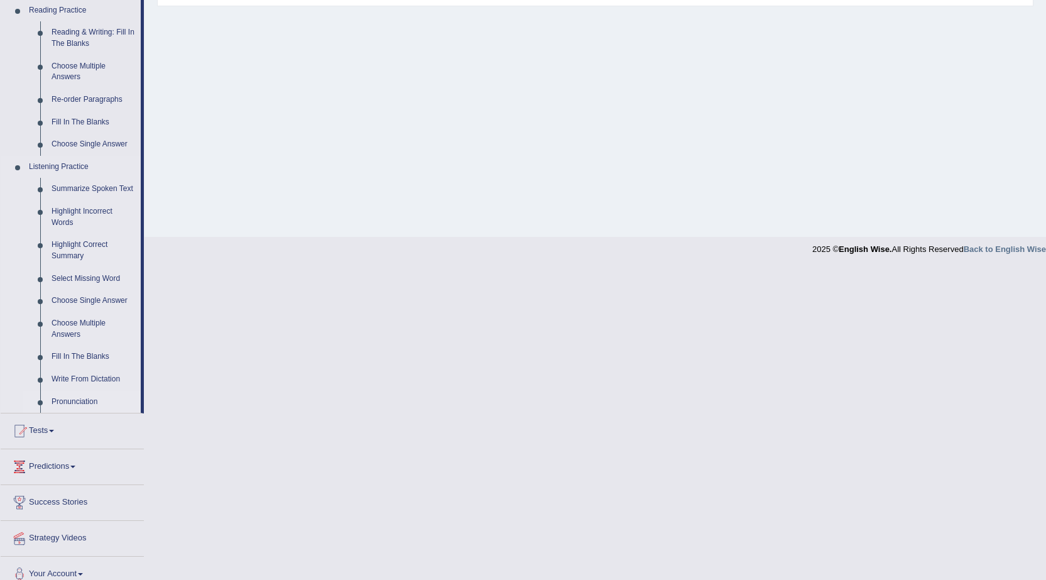
scroll to position [405, 0]
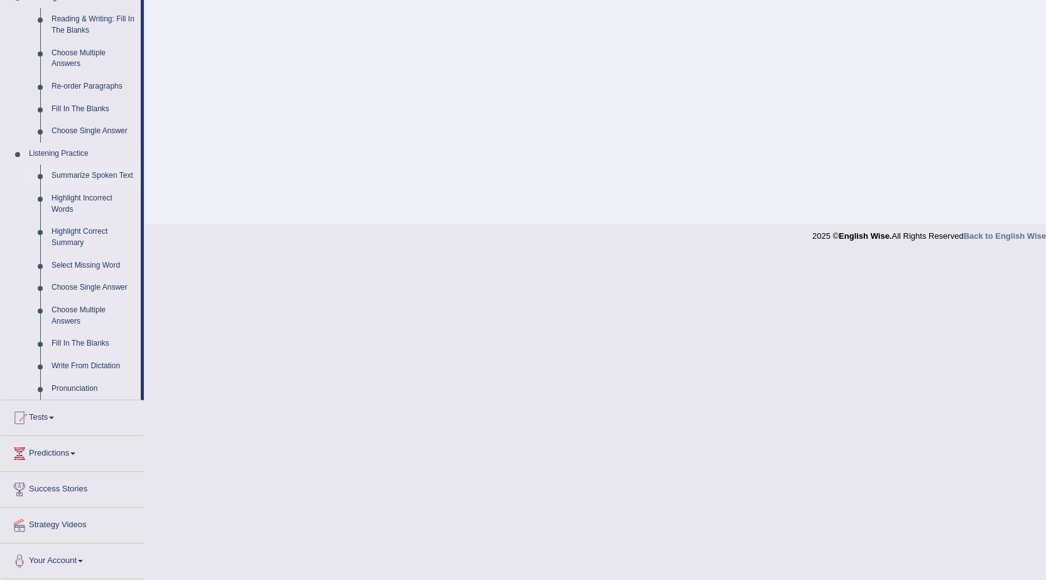
click at [87, 177] on link "Summarize Spoken Text" at bounding box center [93, 176] width 95 height 23
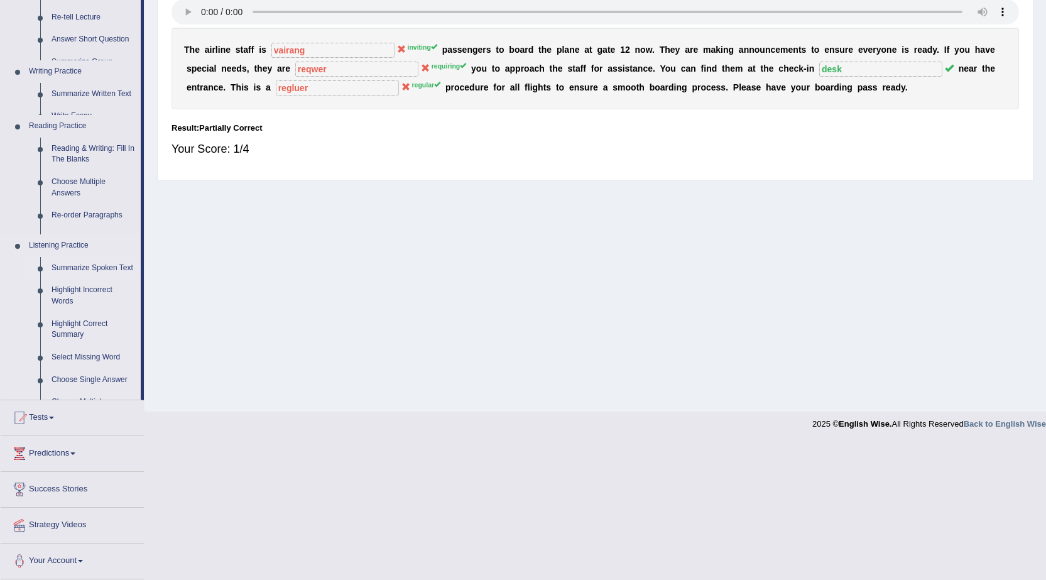
scroll to position [80, 0]
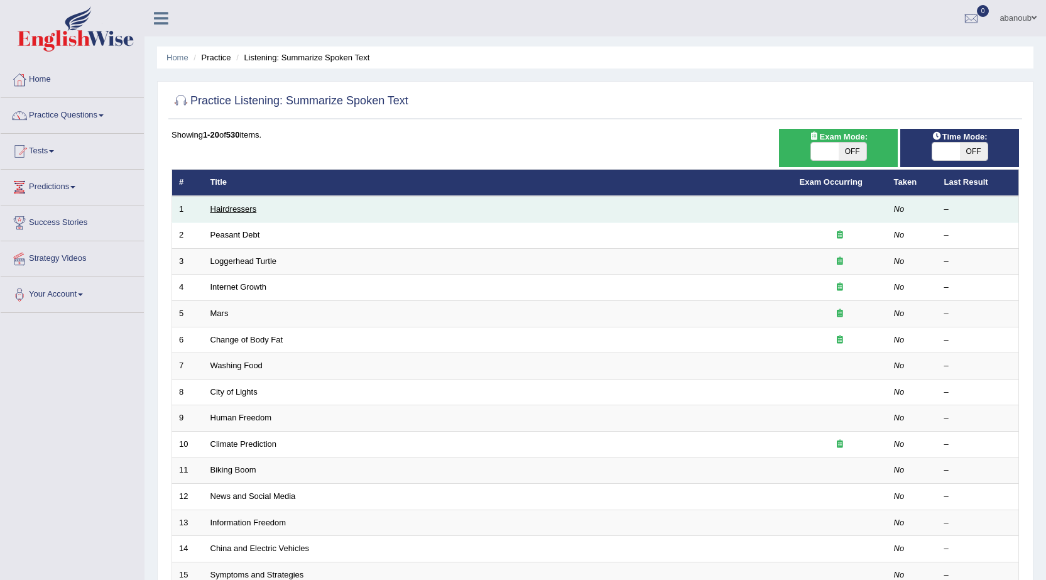
click at [233, 207] on link "Hairdressers" at bounding box center [233, 208] width 46 height 9
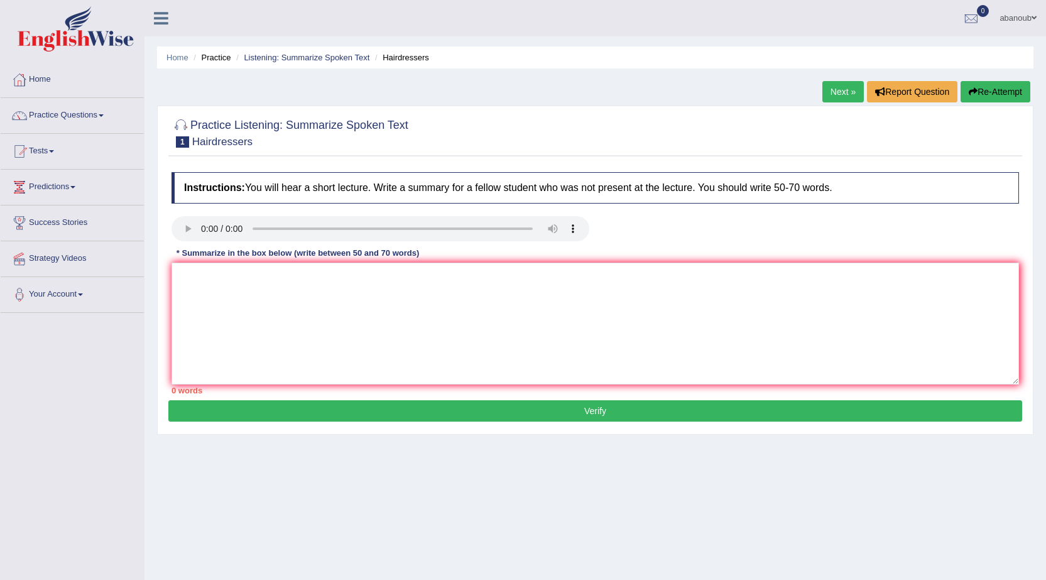
click at [216, 262] on div "Instructions: You will hear a short lecture. Write a summary for a fellow stude…" at bounding box center [595, 283] width 854 height 234
click at [213, 278] on textarea at bounding box center [596, 324] width 848 height 122
type textarea "t"
click at [388, 273] on textarea "The speaker provided a conprehensive overview of heair dresser , hi" at bounding box center [596, 324] width 848 height 122
click at [466, 276] on textarea "The speaker provided a conprehensive overview of Heair dresser , hi" at bounding box center [596, 324] width 848 height 122
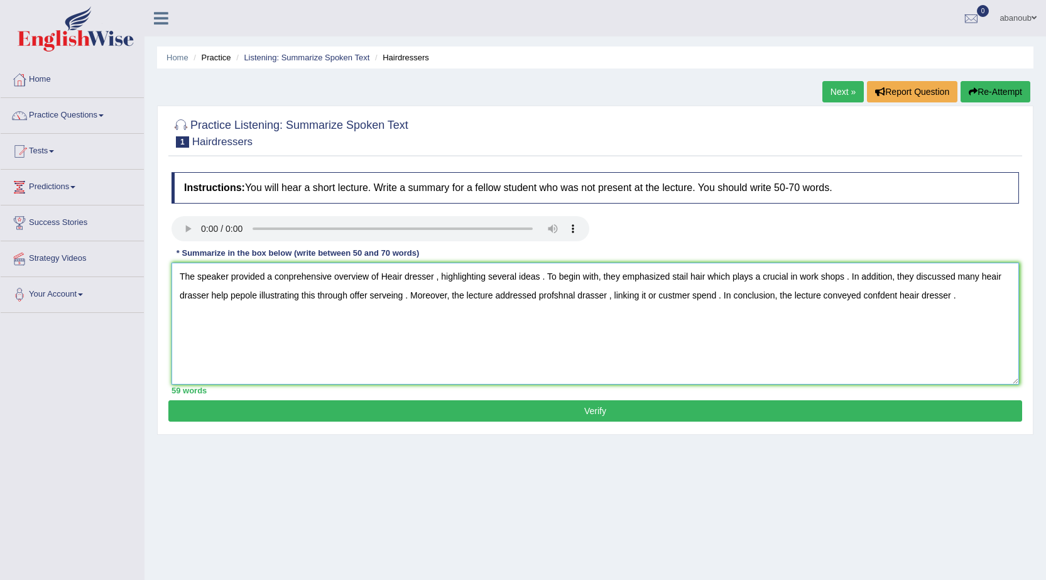
type textarea "The speaker provided a conprehensive overview of Heair dresser , highlighting s…"
click at [596, 413] on button "Verify" at bounding box center [595, 410] width 854 height 21
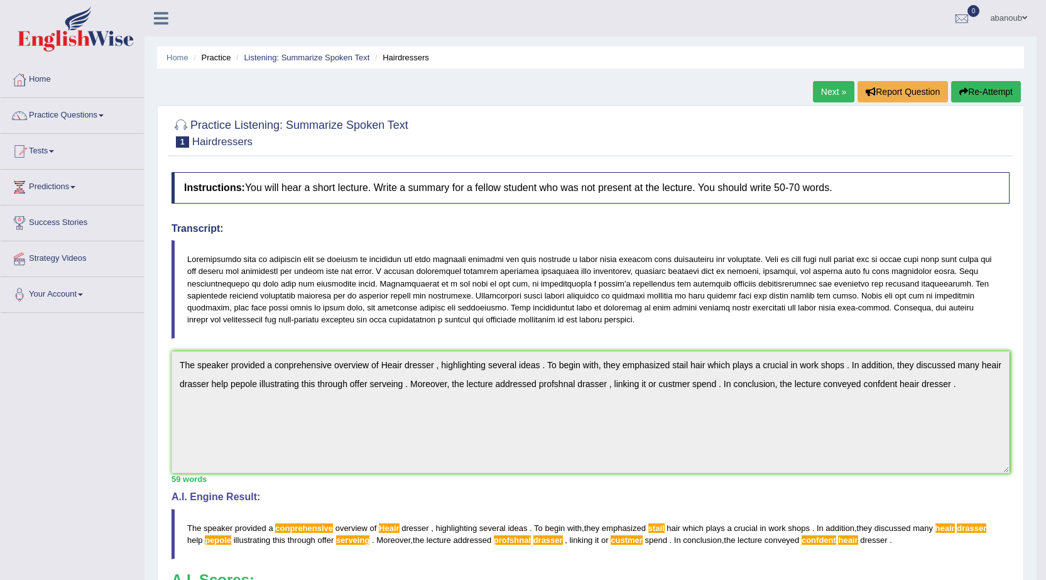
drag, startPoint x: 321, startPoint y: 420, endPoint x: 163, endPoint y: 316, distance: 189.3
click at [163, 316] on div "Practice Listening: Summarize Spoken Text 1 Hairdressers Instructions: You will…" at bounding box center [590, 431] width 867 height 650
click at [41, 154] on link "Tests" at bounding box center [72, 149] width 143 height 31
click at [48, 116] on link "Practice Questions" at bounding box center [72, 113] width 143 height 31
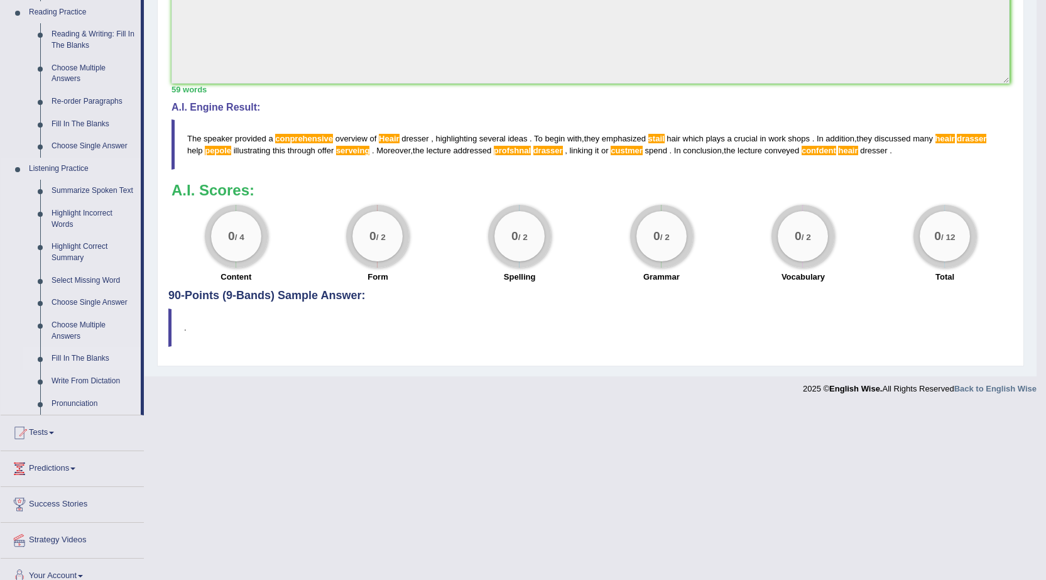
scroll to position [342, 0]
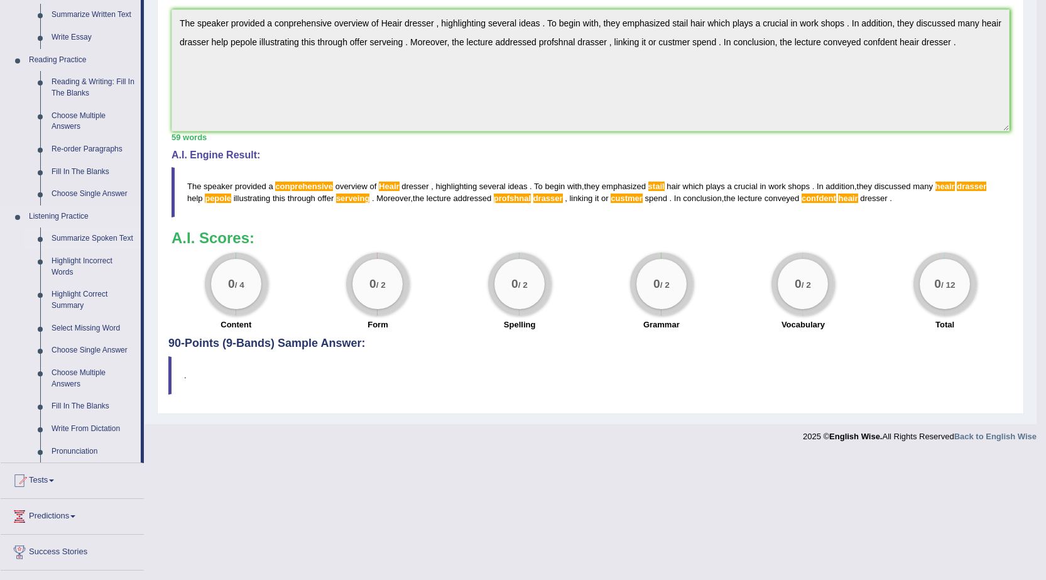
click at [93, 233] on link "Summarize Spoken Text" at bounding box center [93, 238] width 95 height 23
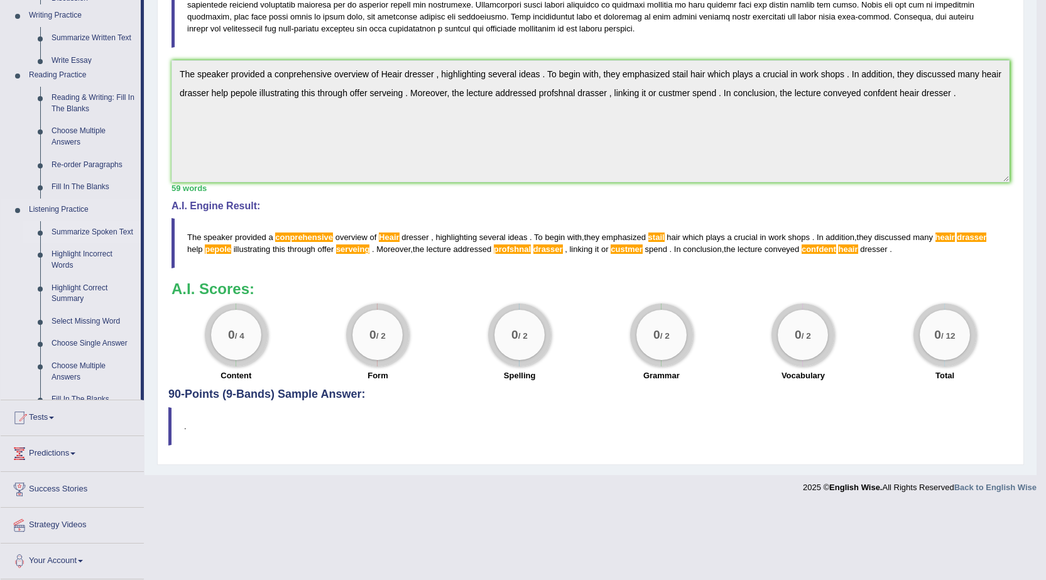
scroll to position [217, 0]
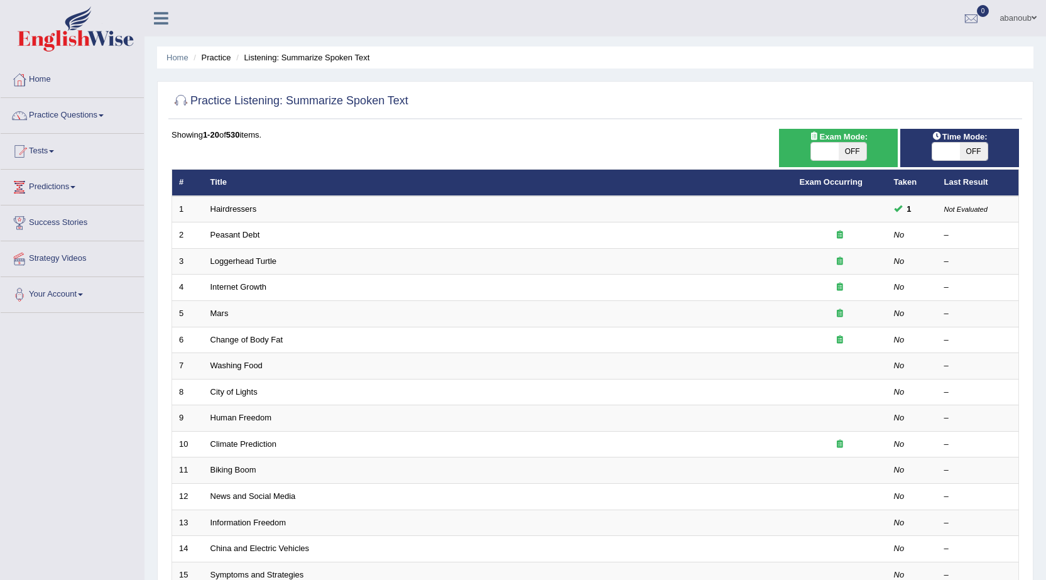
click at [973, 153] on span "OFF" at bounding box center [974, 152] width 28 height 18
checkbox input "true"
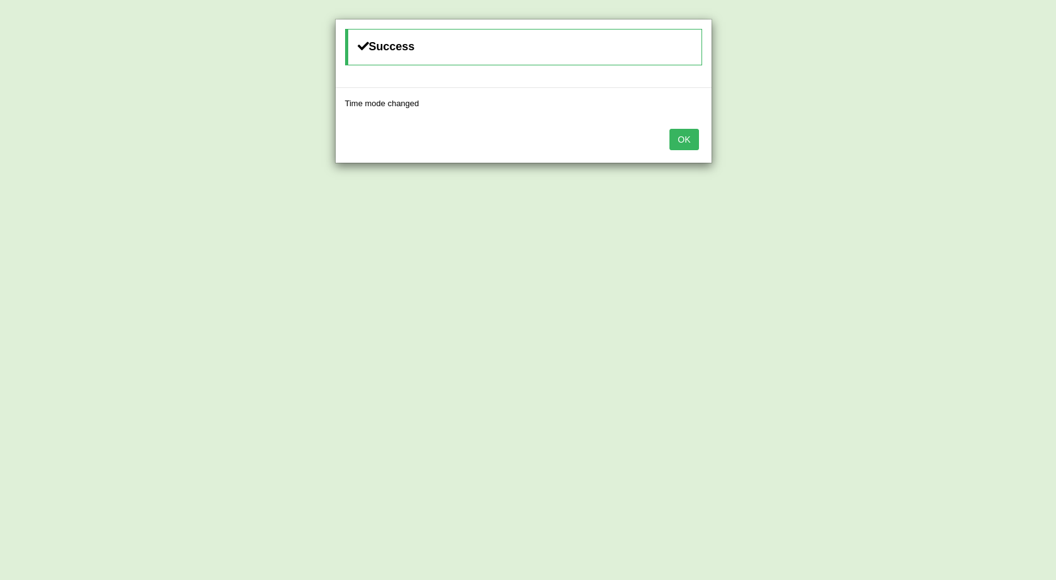
click at [684, 150] on button "OK" at bounding box center [683, 139] width 29 height 21
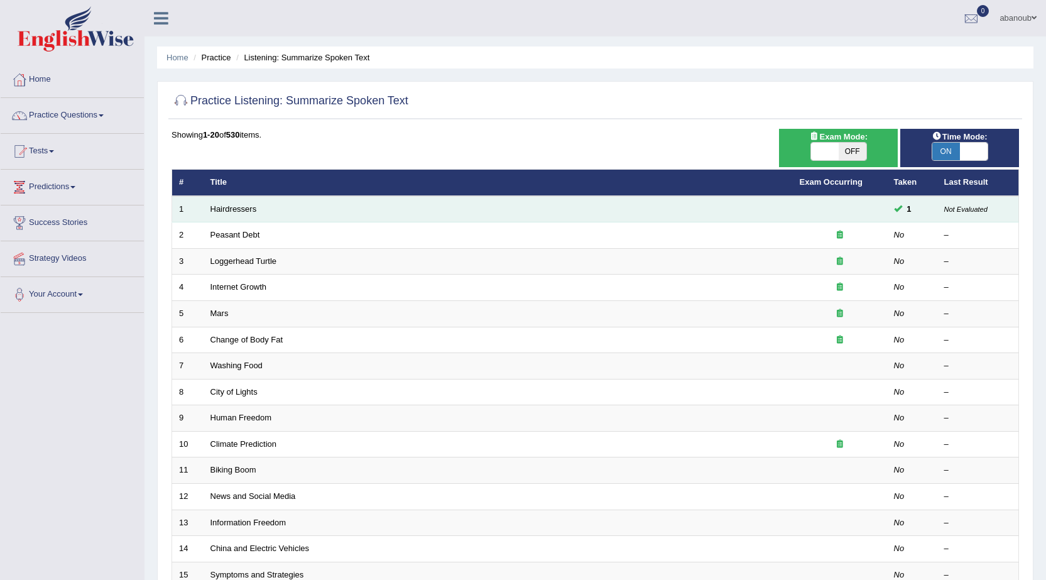
click at [905, 218] on td "1" at bounding box center [912, 209] width 50 height 26
click at [985, 209] on small "Not Evaluated" at bounding box center [965, 209] width 43 height 8
click at [254, 217] on td "Hairdressers" at bounding box center [498, 209] width 589 height 26
click at [236, 210] on link "Hairdressers" at bounding box center [233, 208] width 46 height 9
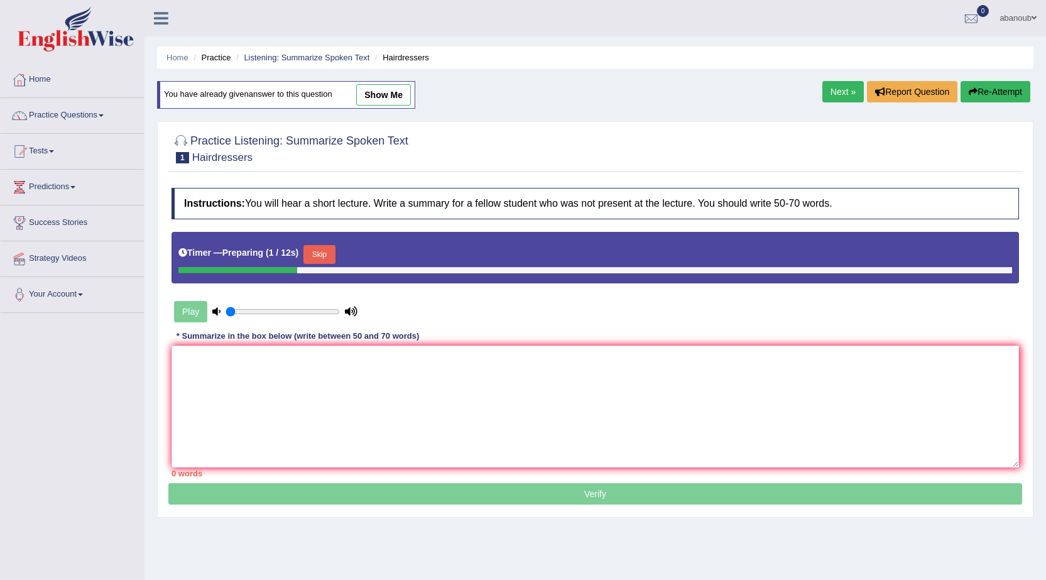
click at [393, 94] on link "show me" at bounding box center [383, 94] width 55 height 21
type textarea "The speaker provided a conprehensive overview of Heair dresser , highlighting s…"
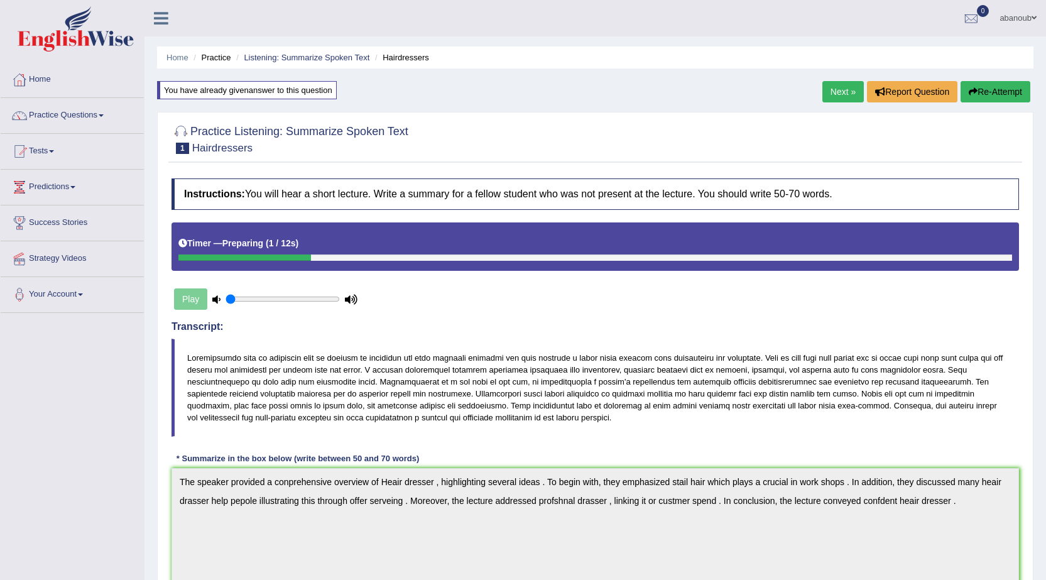
click at [841, 96] on link "Next »" at bounding box center [842, 91] width 41 height 21
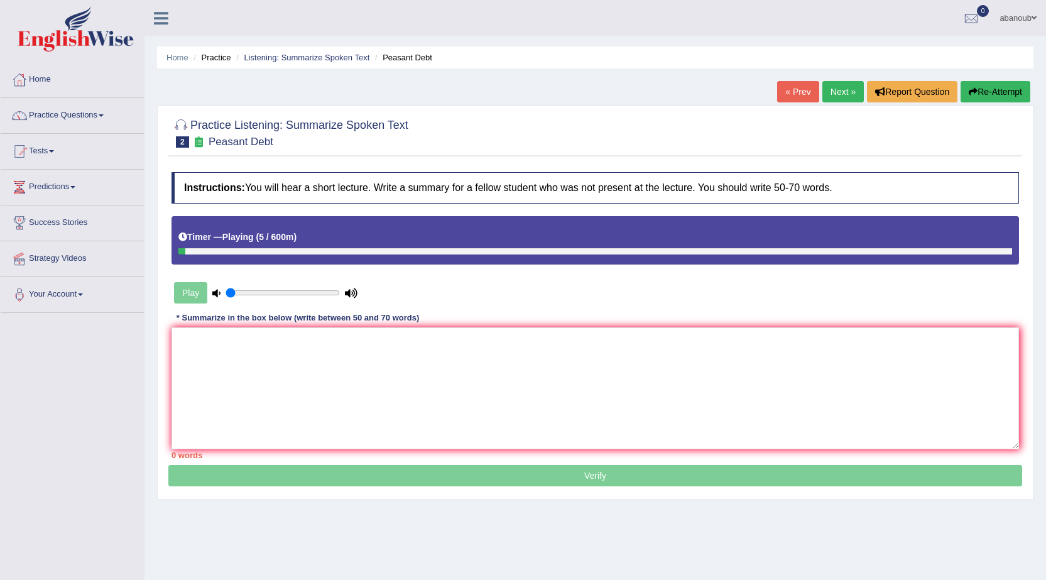
click at [186, 248] on div at bounding box center [595, 251] width 834 height 6
click at [70, 118] on link "Practice Questions" at bounding box center [72, 113] width 143 height 31
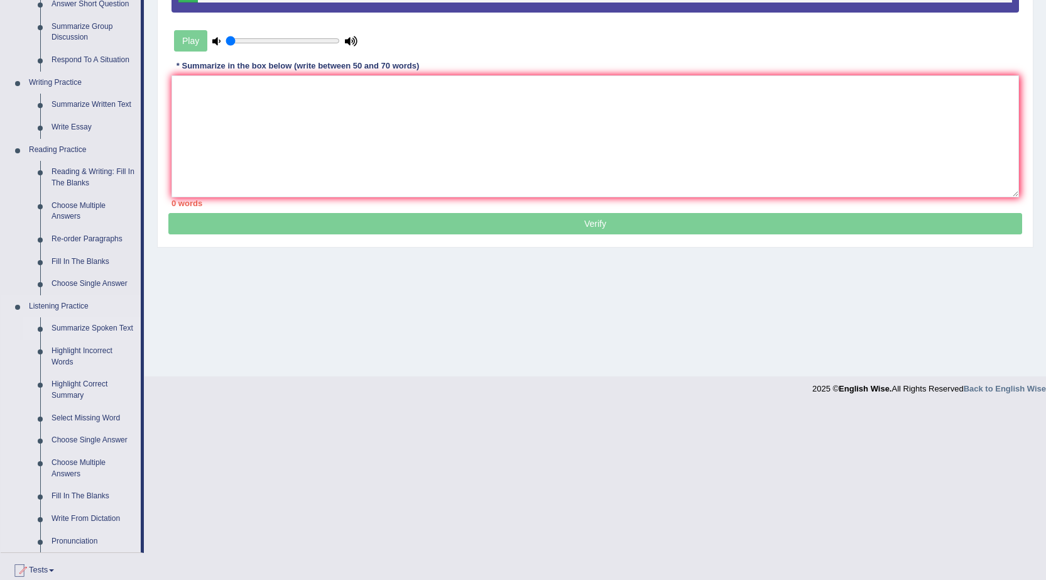
scroll to position [377, 0]
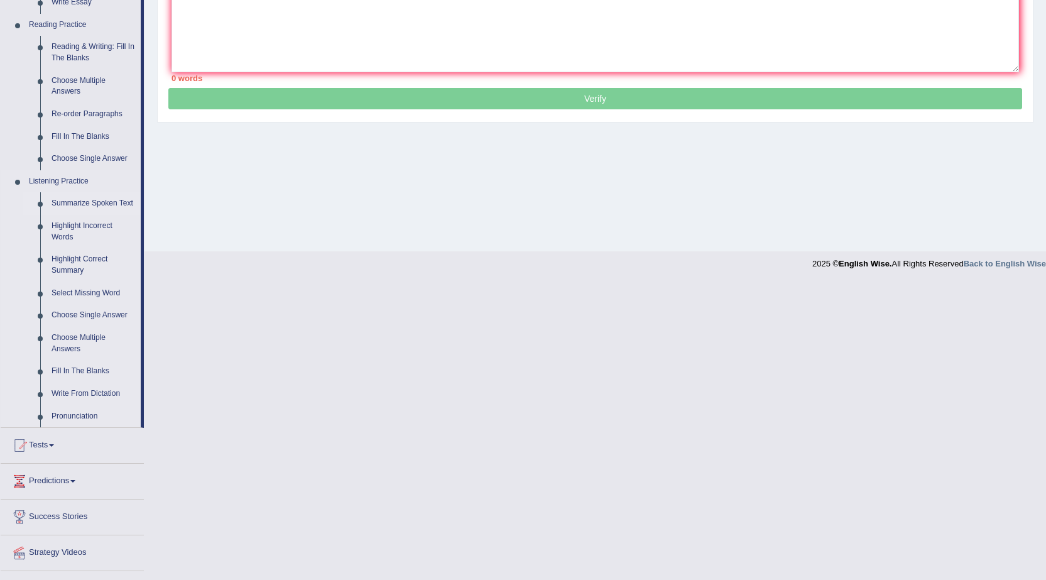
click at [95, 204] on link "Summarize Spoken Text" at bounding box center [93, 203] width 95 height 23
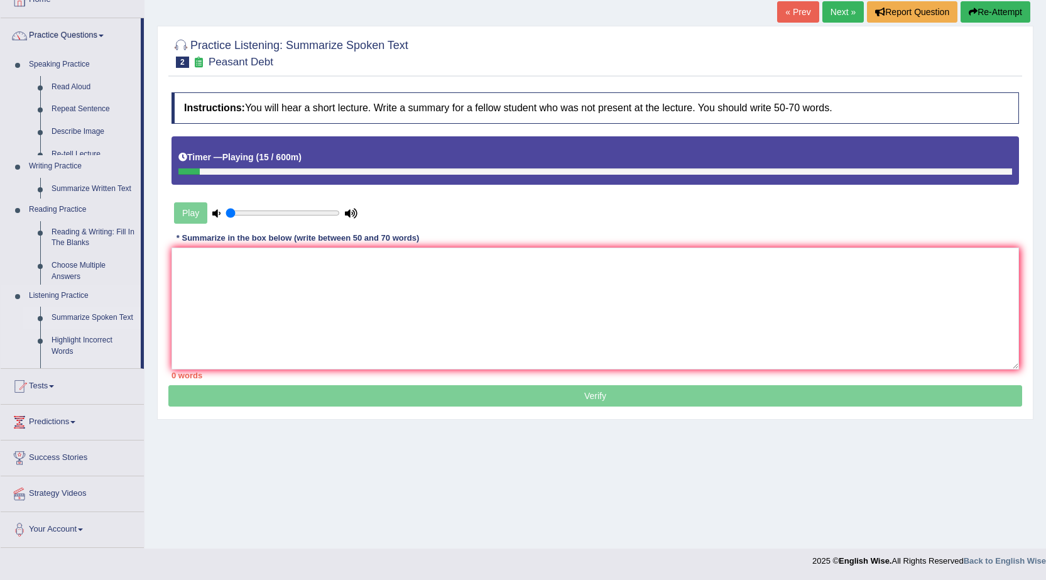
scroll to position [80, 0]
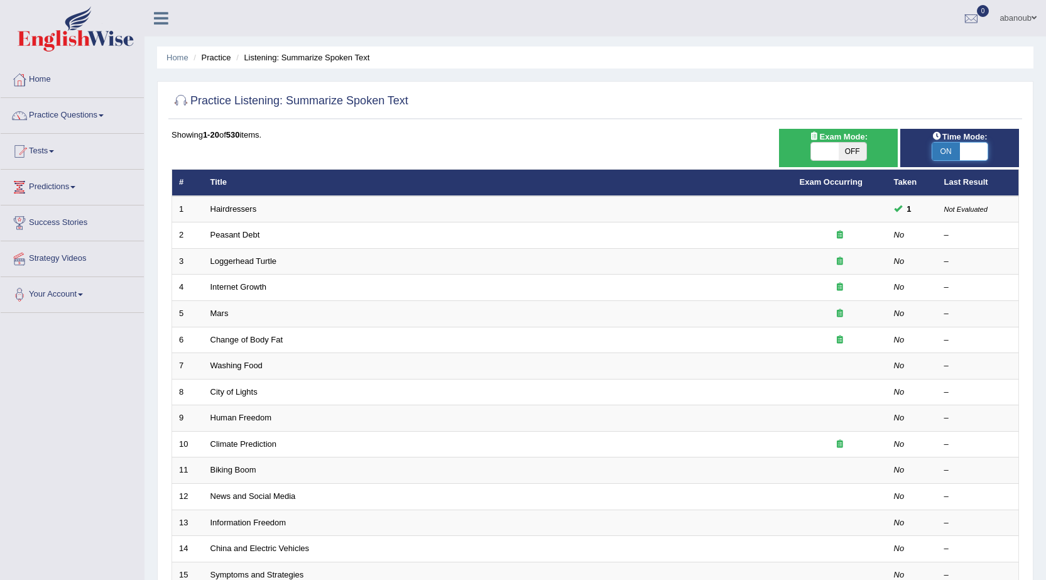
click at [977, 152] on span at bounding box center [974, 152] width 28 height 18
checkbox input "false"
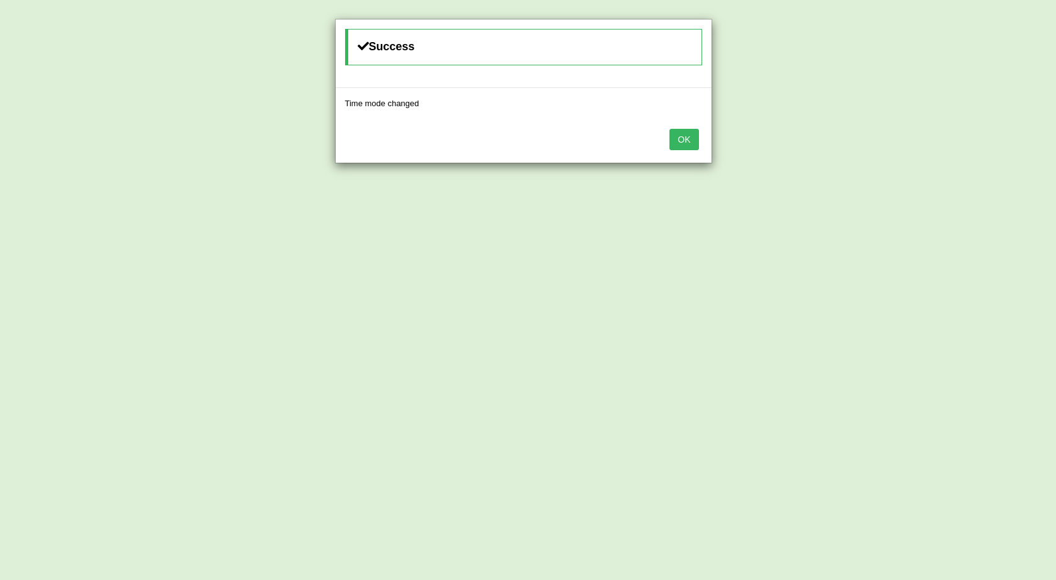
click at [679, 149] on button "OK" at bounding box center [683, 139] width 29 height 21
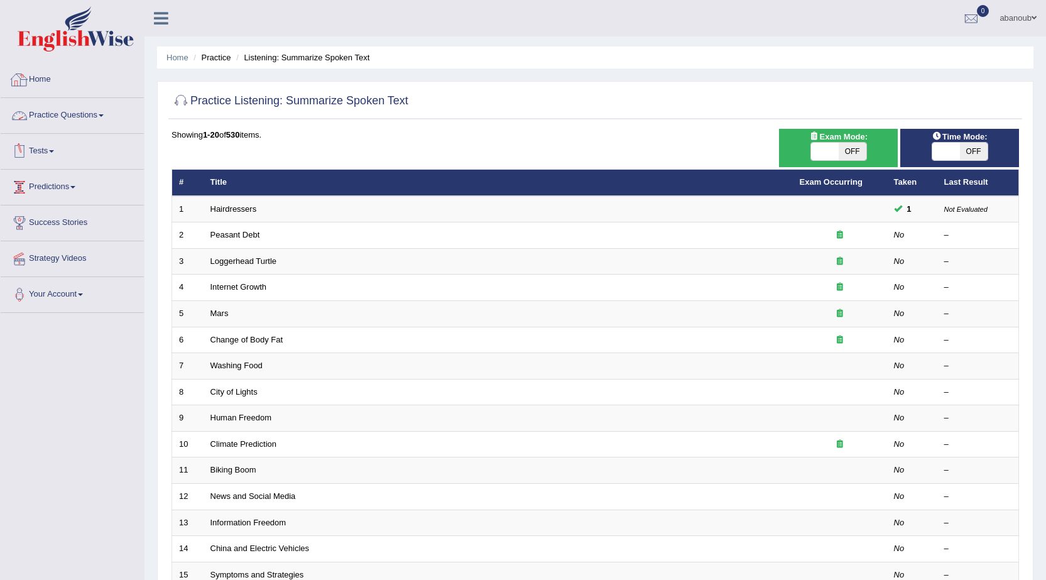
click at [43, 82] on link "Home" at bounding box center [72, 77] width 143 height 31
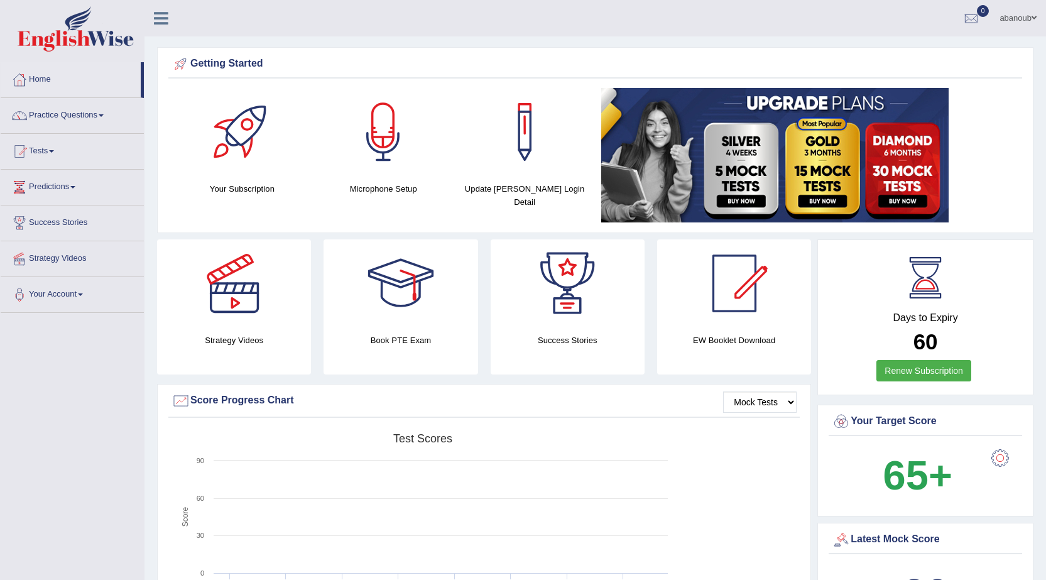
click at [1000, 18] on link "abanoub" at bounding box center [1018, 16] width 56 height 33
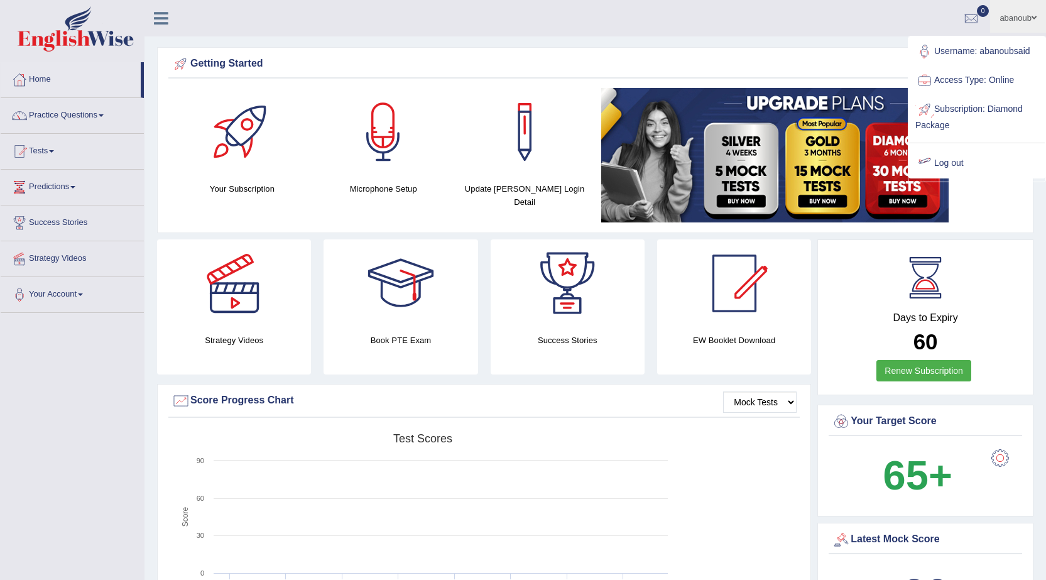
click at [962, 163] on link "Log out" at bounding box center [977, 163] width 136 height 29
